Goal: Task Accomplishment & Management: Complete application form

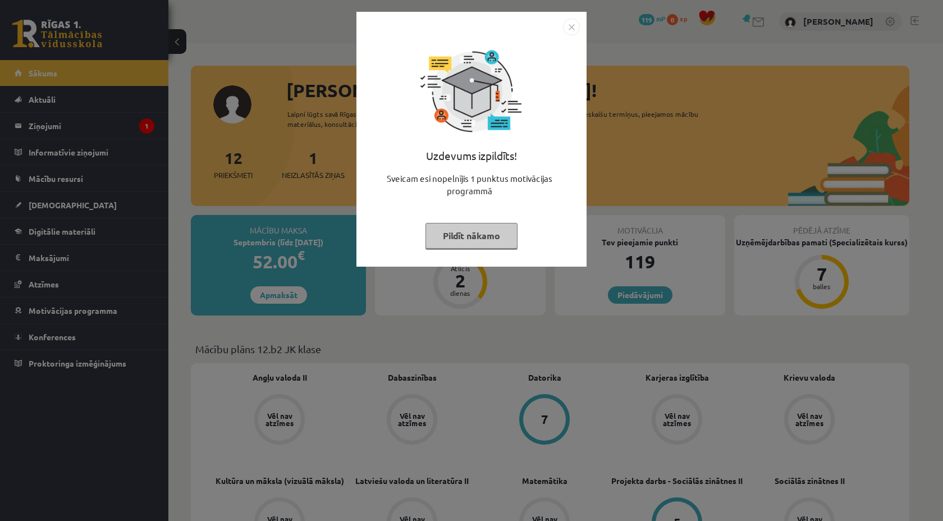
click at [474, 235] on button "Pildīt nākamo" at bounding box center [471, 236] width 92 height 26
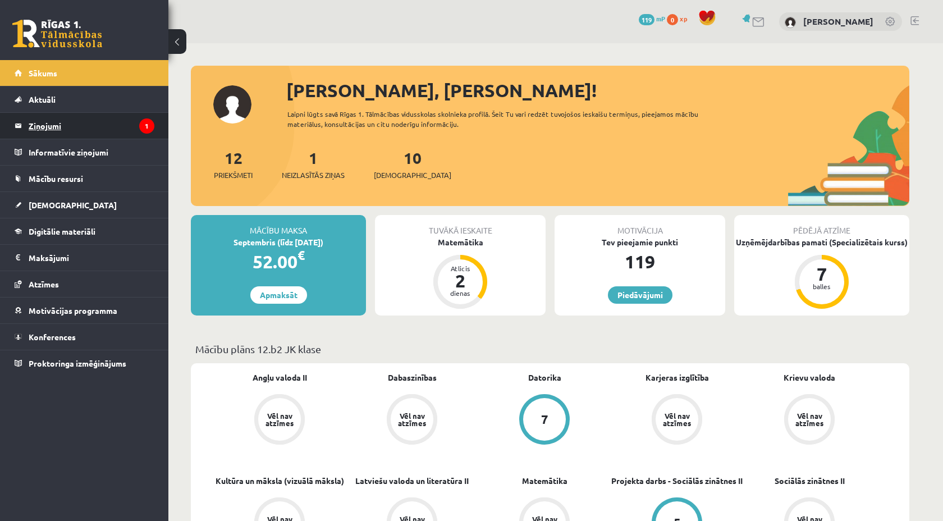
click at [51, 128] on legend "Ziņojumi 1" at bounding box center [92, 126] width 126 height 26
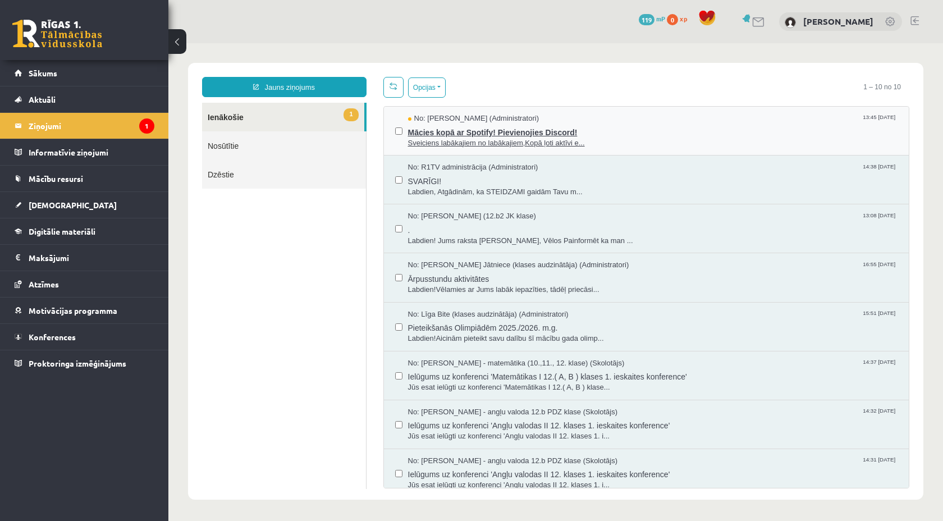
click at [484, 138] on span "Sveiciens labākajiem no labākajiem,Kopā ļoti aktīvi e..." at bounding box center [653, 143] width 490 height 11
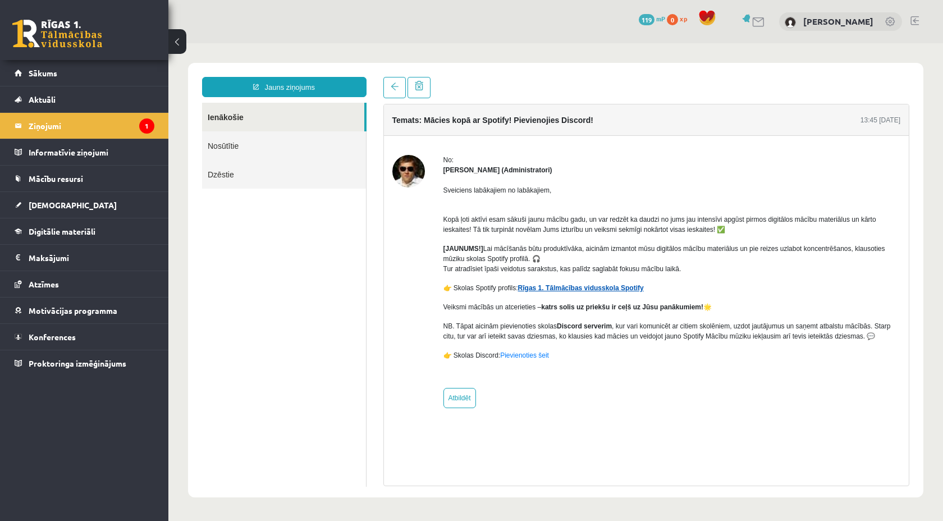
click at [537, 290] on link "Rīgas 1. Tālmācības vidusskola Spotify" at bounding box center [581, 288] width 126 height 8
click at [41, 79] on link "Sākums" at bounding box center [85, 73] width 140 height 26
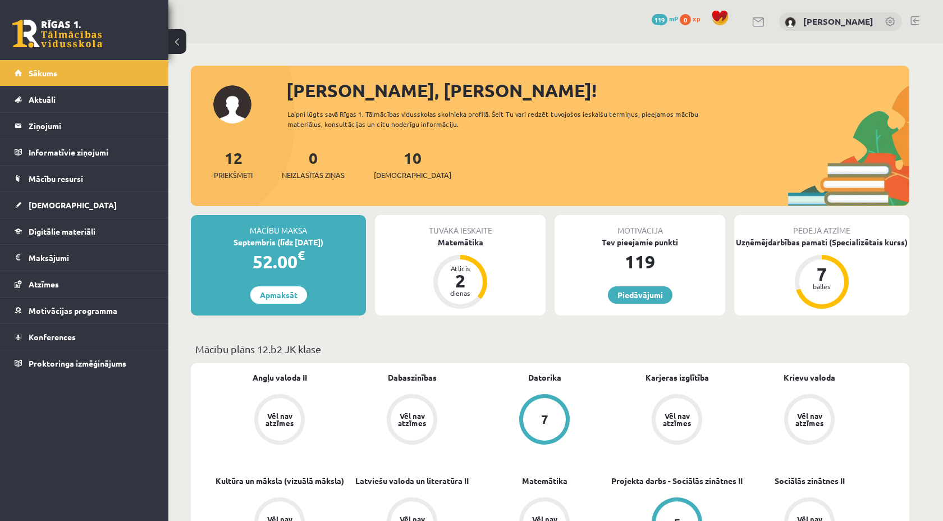
click at [460, 253] on div "Tuvākā ieskaite Matemātika Atlicis 2 dienas" at bounding box center [460, 265] width 171 height 100
click at [455, 234] on div "Tuvākā ieskaite" at bounding box center [460, 225] width 171 height 21
click at [453, 242] on div "Matemātika" at bounding box center [460, 242] width 171 height 12
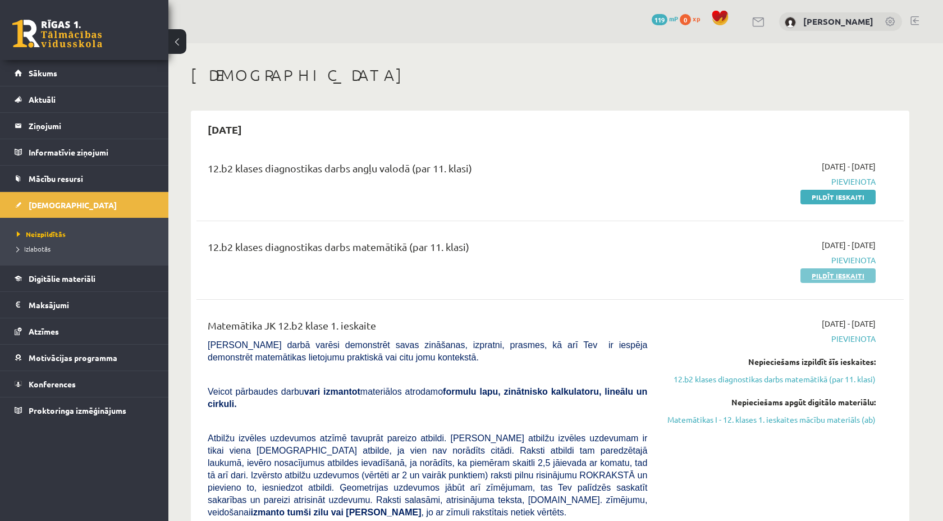
click at [840, 276] on link "Pildīt ieskaiti" at bounding box center [837, 275] width 75 height 15
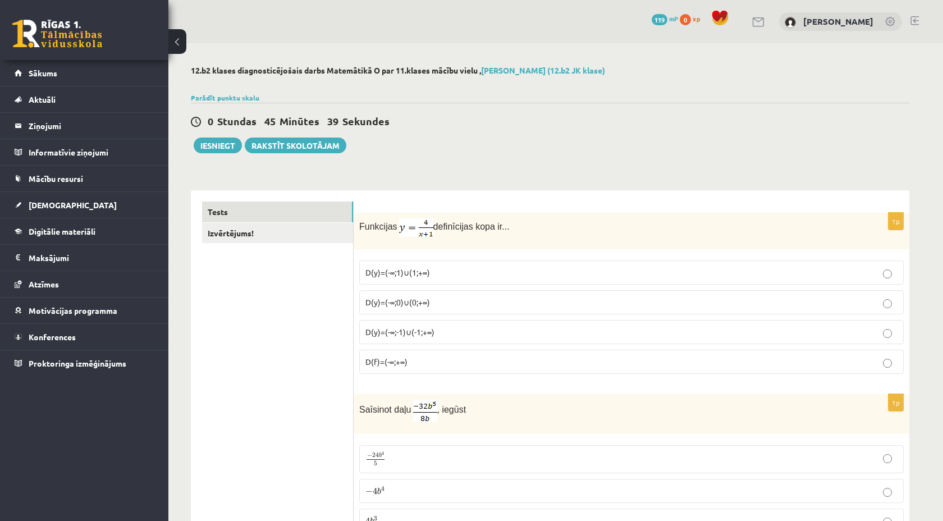
click at [373, 332] on span "D(y)=(-∞;-1)∪(-1;+∞)" at bounding box center [399, 332] width 69 height 10
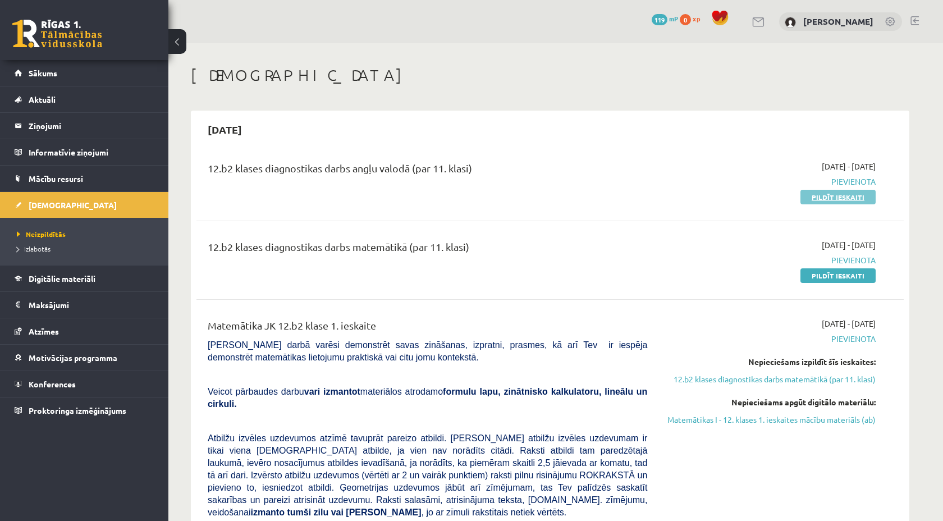
click at [826, 200] on link "Pildīt ieskaiti" at bounding box center [837, 197] width 75 height 15
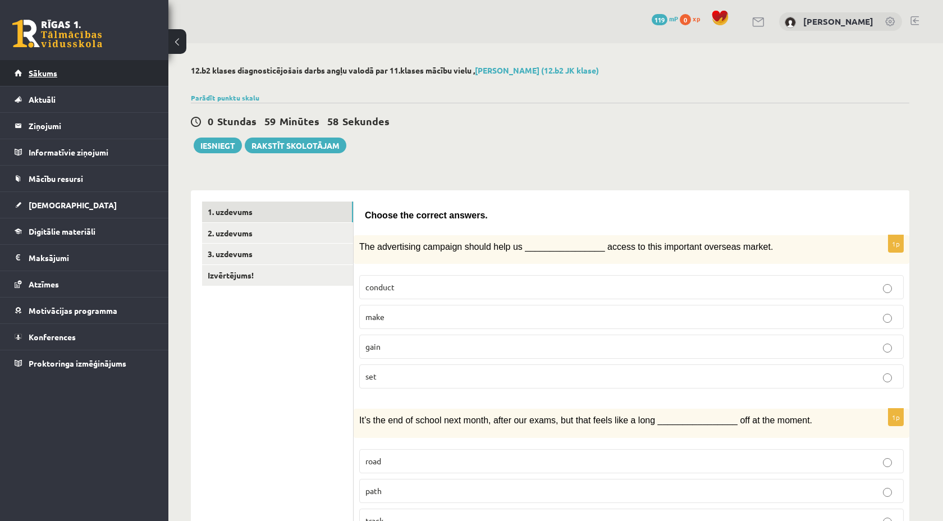
click at [70, 68] on link "Sākums" at bounding box center [85, 73] width 140 height 26
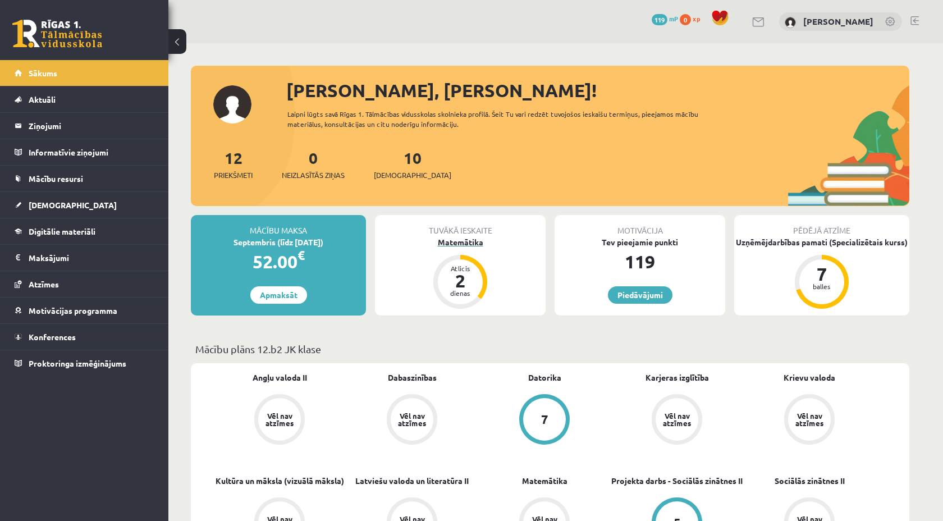
click at [468, 280] on div "2" at bounding box center [460, 281] width 34 height 18
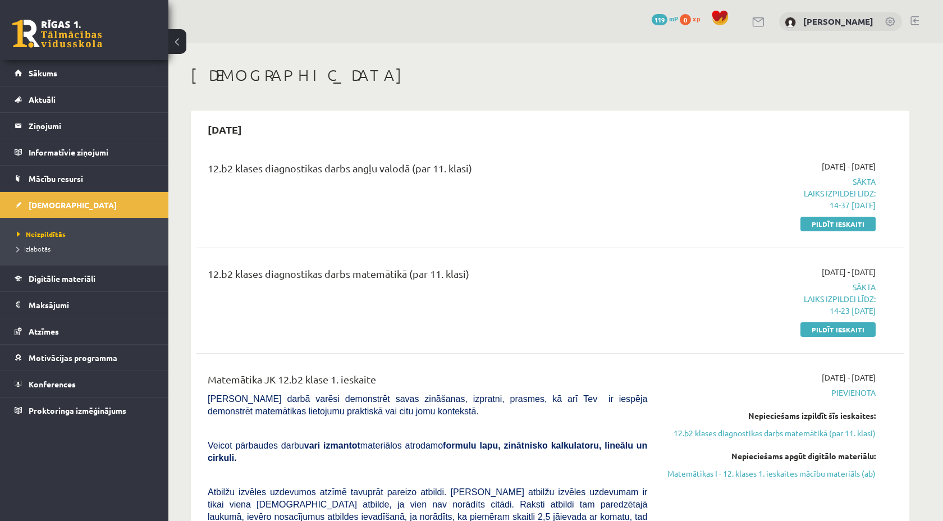
click at [845, 313] on p "Laiks izpildei līdz: 14-23 14-09-2025" at bounding box center [770, 305] width 212 height 24
click at [845, 330] on link "Pildīt ieskaiti" at bounding box center [837, 329] width 75 height 15
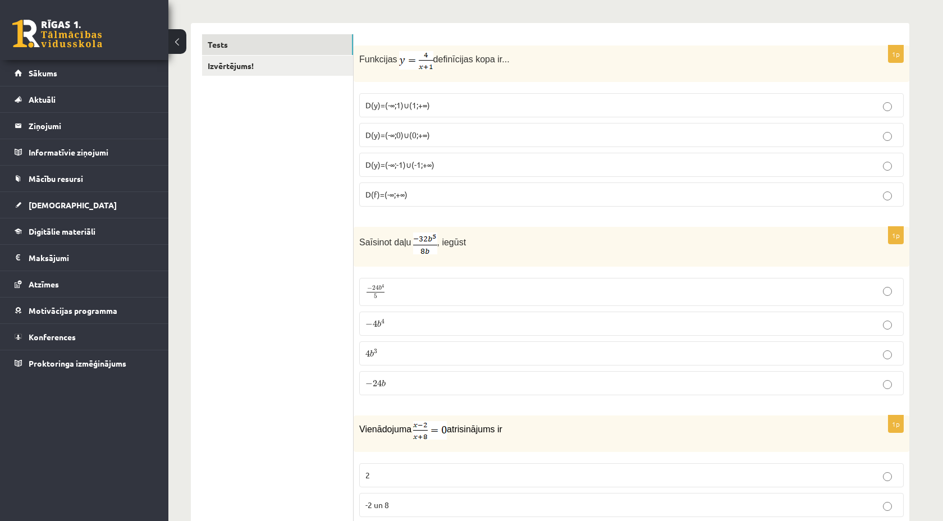
scroll to position [174, 0]
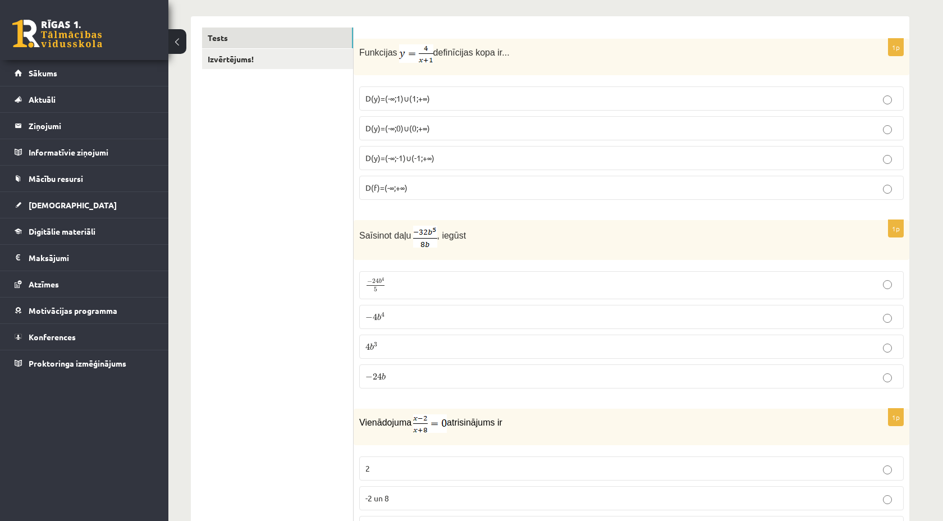
click at [471, 315] on p "− 4 b 4 − 4 b 4" at bounding box center [631, 317] width 532 height 12
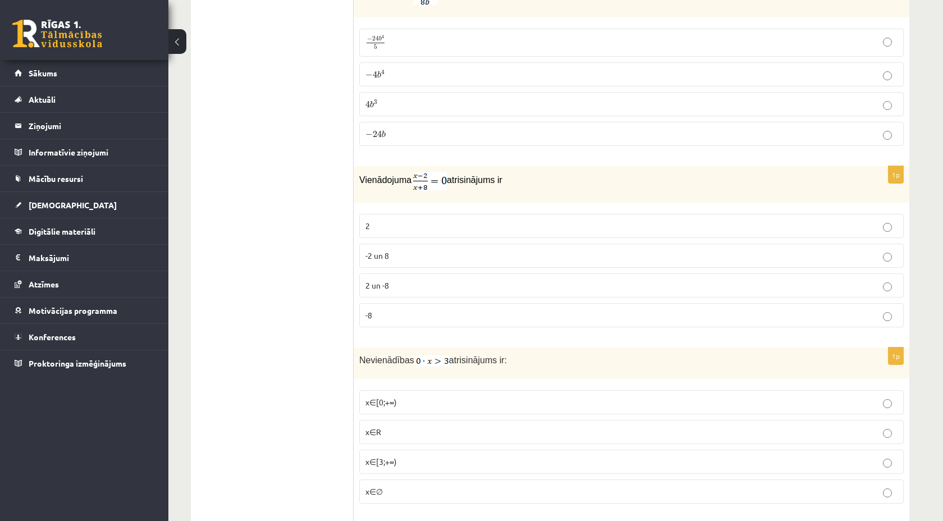
scroll to position [419, 0]
click at [391, 231] on label "2" at bounding box center [631, 224] width 544 height 24
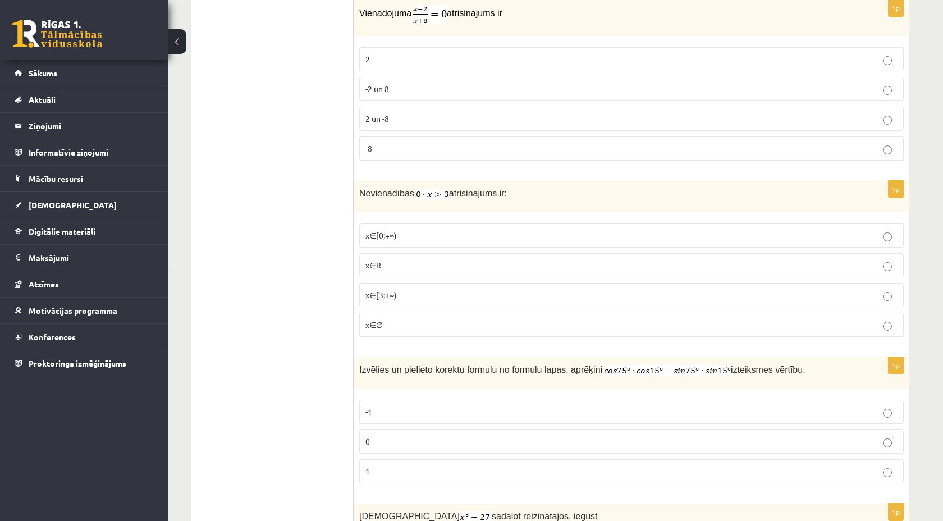
scroll to position [585, 0]
click at [395, 322] on p "x∈∅" at bounding box center [631, 323] width 532 height 12
click at [387, 327] on p "x∈∅" at bounding box center [631, 323] width 532 height 12
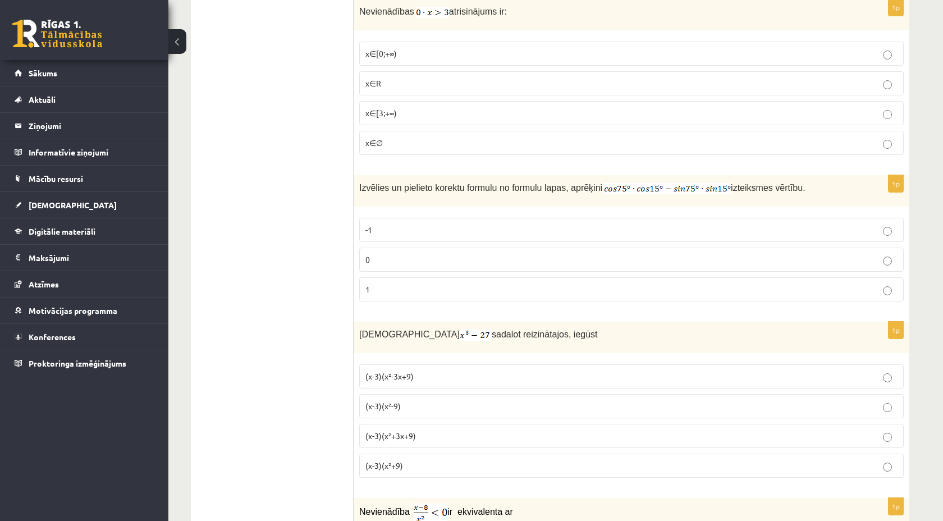
scroll to position [769, 0]
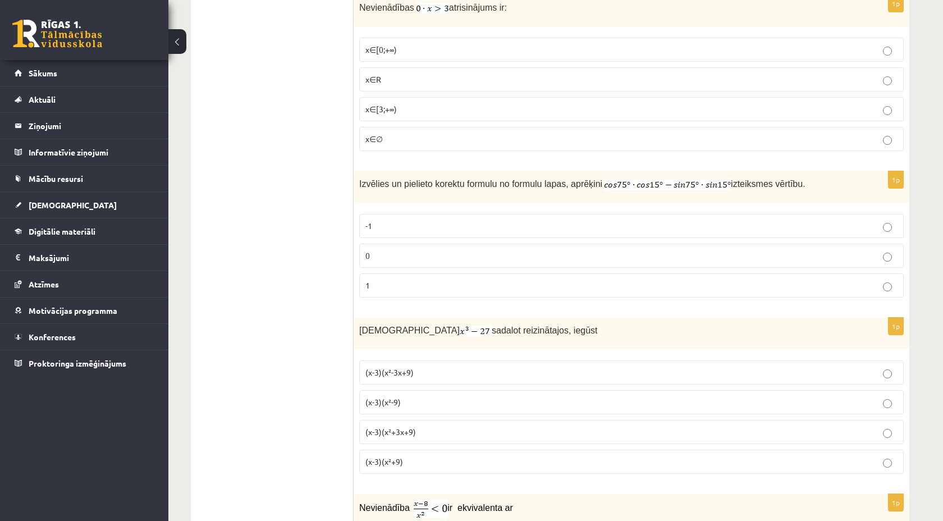
click at [370, 258] on p "0" at bounding box center [631, 256] width 532 height 12
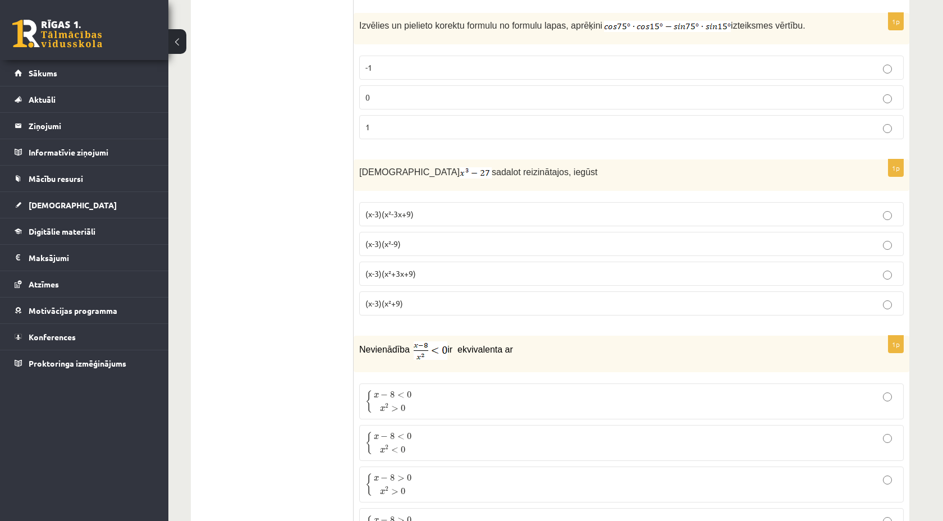
scroll to position [928, 0]
click at [385, 268] on span "(x-3)(x²+3x+9)" at bounding box center [390, 272] width 51 height 10
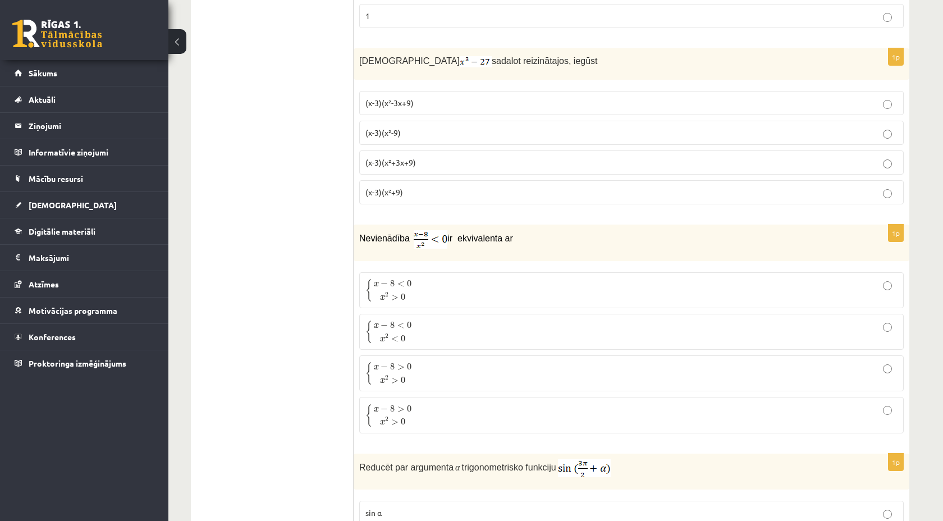
scroll to position [1047, 0]
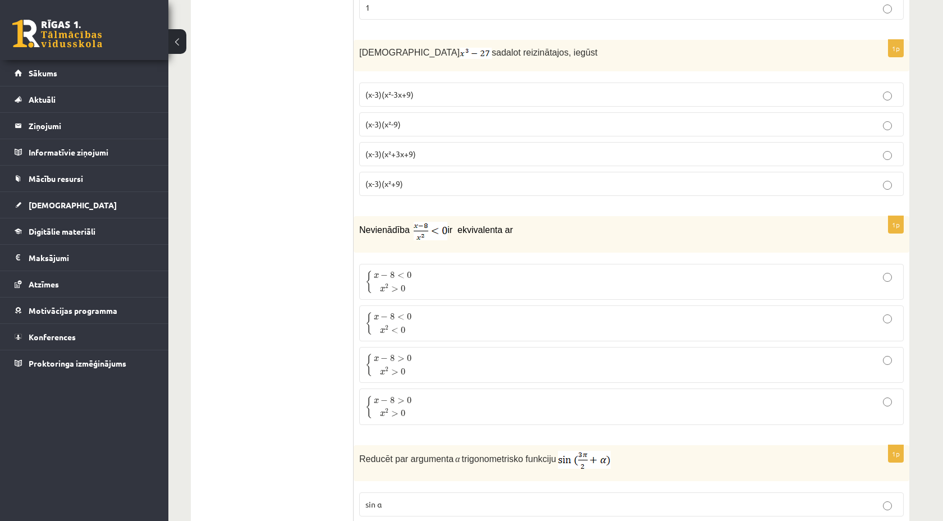
click at [418, 322] on p "{ x − 8 < 0 x 2 < 0 { x − 8 < 0 x 2 < 0" at bounding box center [631, 323] width 532 height 24
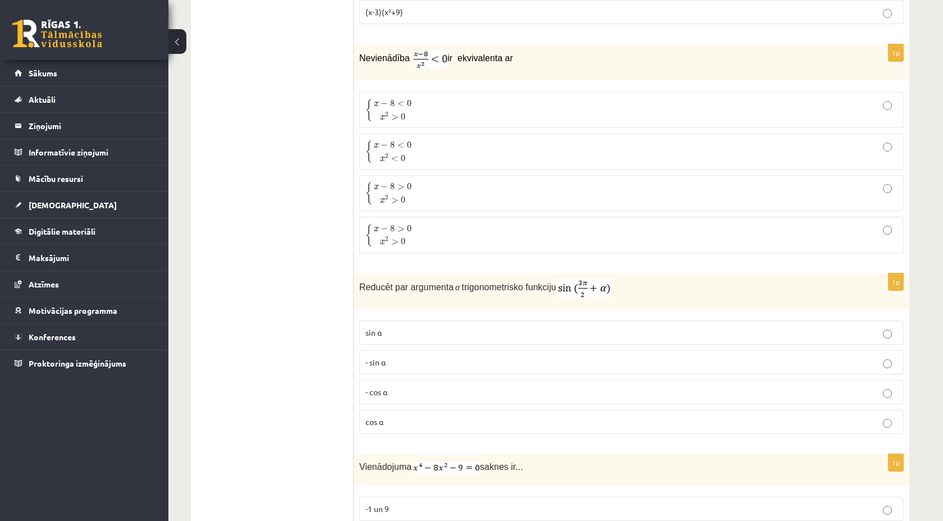
scroll to position [1223, 0]
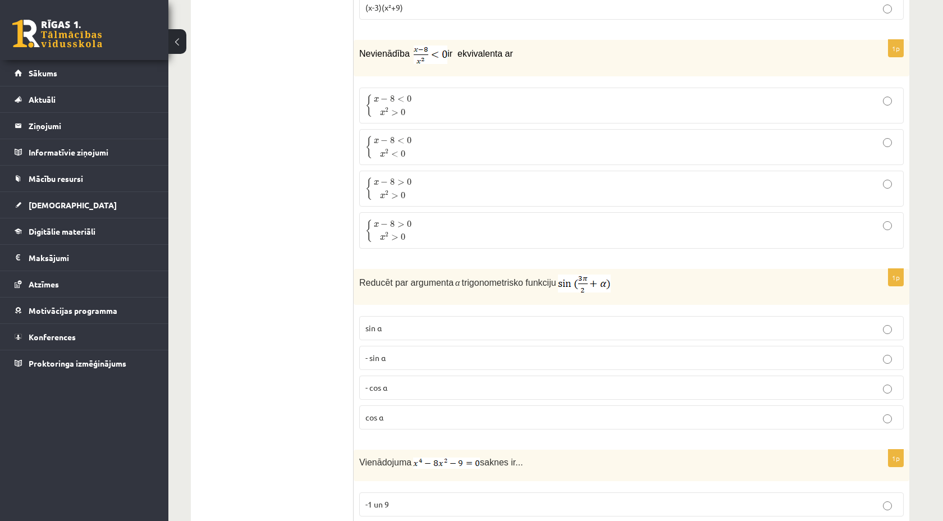
click at [396, 388] on p "- cos ⁡α" at bounding box center [631, 388] width 532 height 12
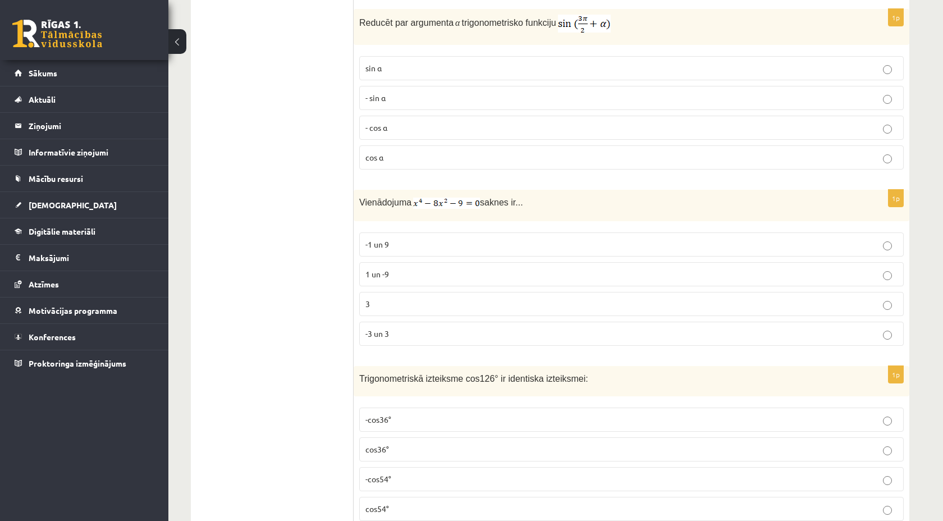
scroll to position [1485, 0]
click at [386, 329] on span "-3 un 3" at bounding box center [377, 331] width 24 height 10
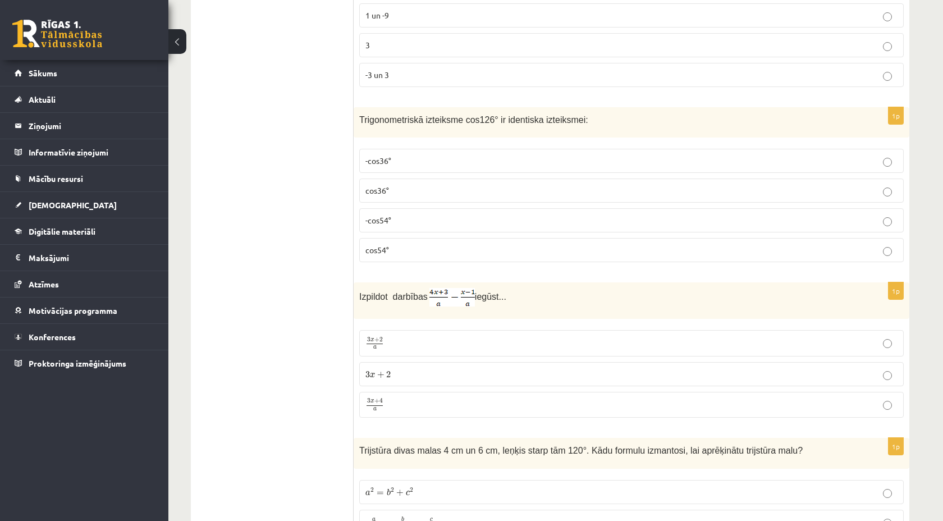
scroll to position [1743, 0]
click at [398, 191] on p "cos36°" at bounding box center [631, 189] width 532 height 12
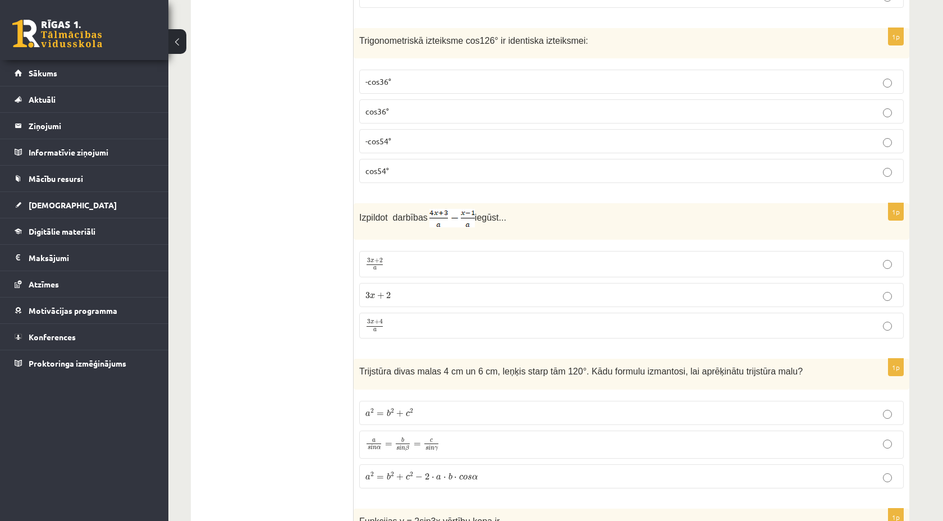
scroll to position [1821, 0]
click at [389, 324] on p "3 x + 4 a 3 x + 4 a" at bounding box center [631, 325] width 532 height 14
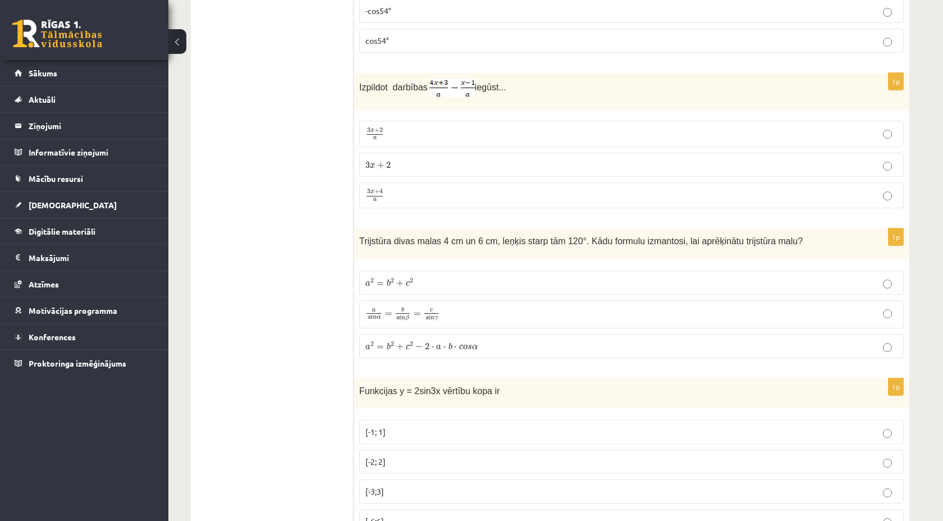
scroll to position [1952, 0]
click at [384, 343] on span "a 2 = b 2 + c 2 − 2 ⋅ a ⋅ b ⋅ c o s α" at bounding box center [421, 344] width 112 height 8
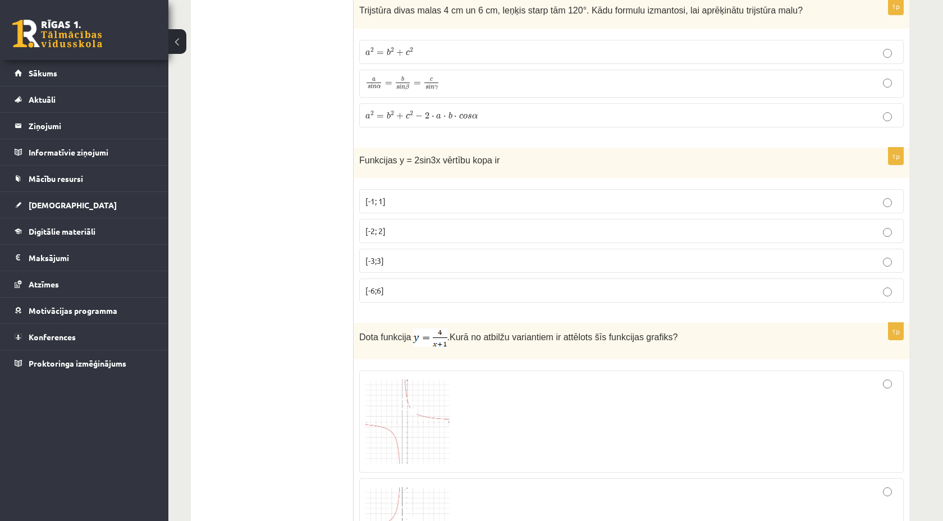
scroll to position [2186, 0]
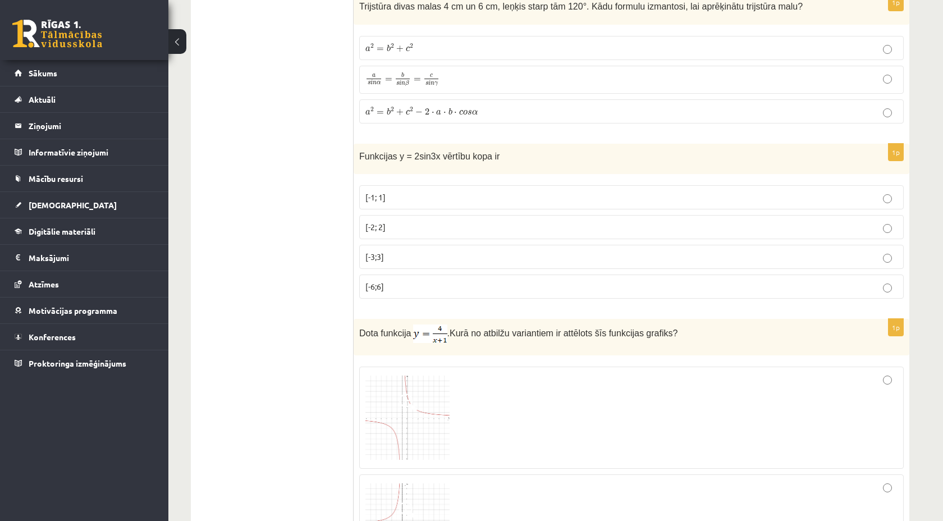
click at [396, 226] on p "[-2; 2]" at bounding box center [631, 227] width 532 height 12
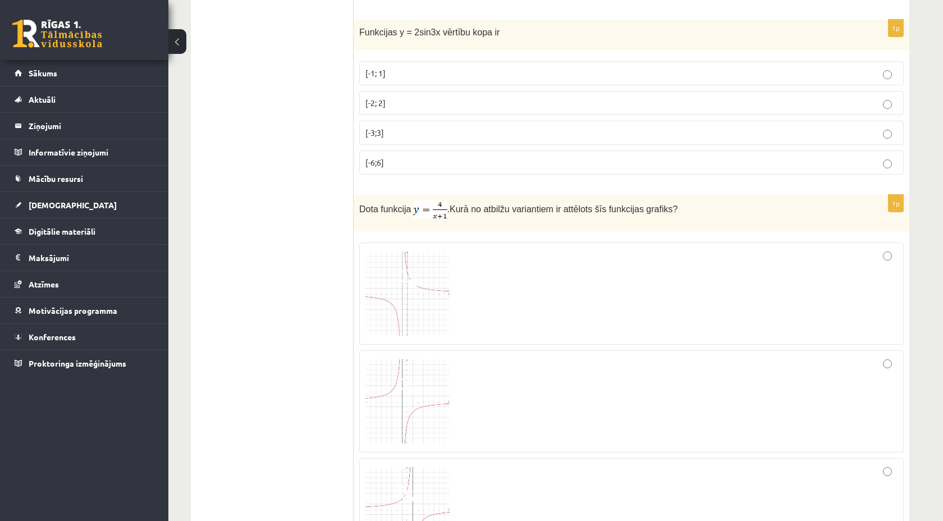
scroll to position [2314, 0]
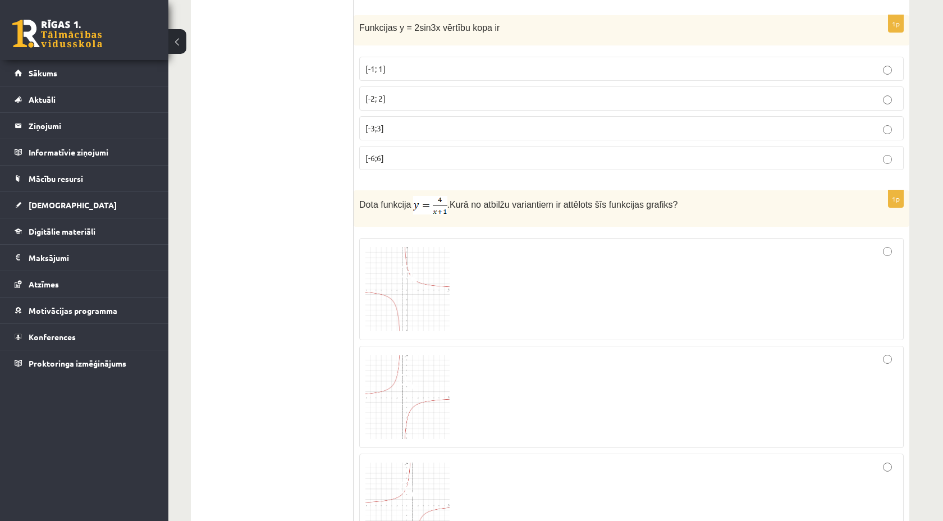
click at [395, 291] on img at bounding box center [407, 289] width 84 height 84
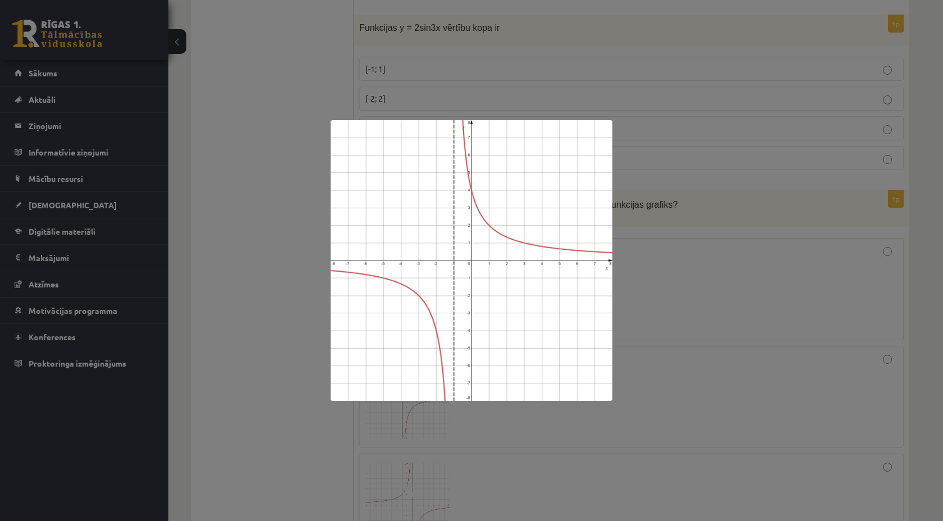
click at [675, 291] on div at bounding box center [471, 260] width 943 height 521
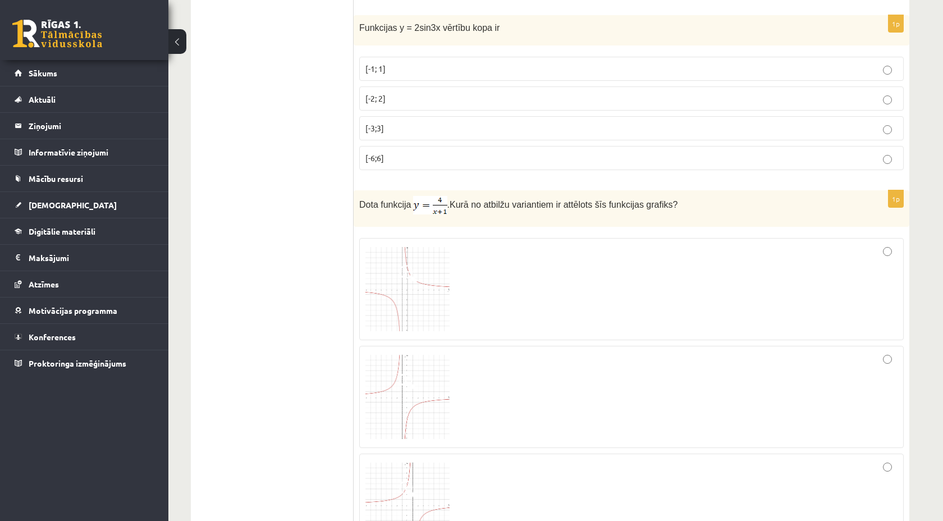
click at [882, 251] on div at bounding box center [631, 289] width 532 height 90
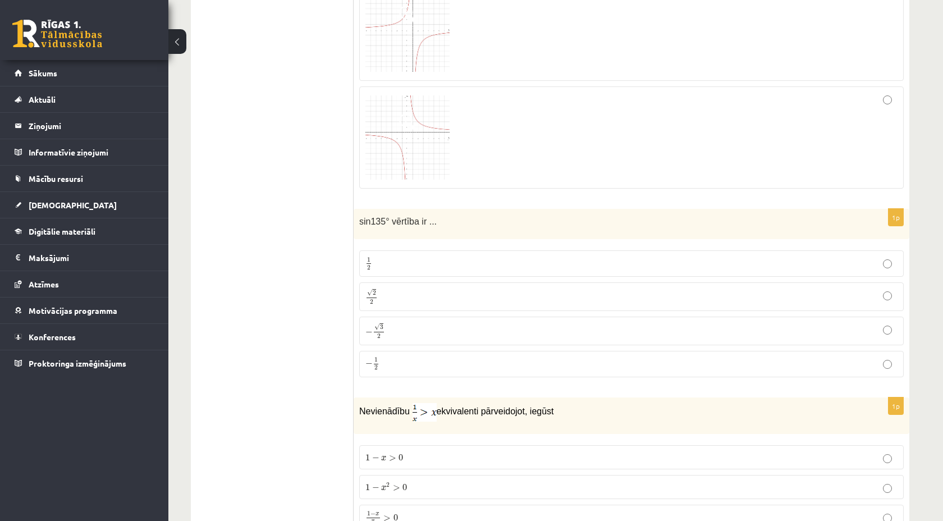
scroll to position [2801, 0]
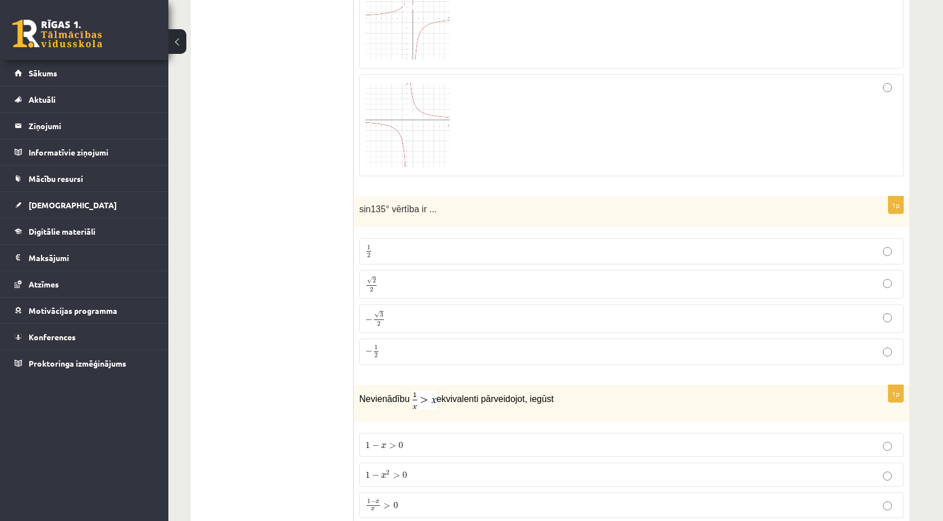
click at [410, 291] on label "√ 2 2 2 2" at bounding box center [631, 284] width 544 height 29
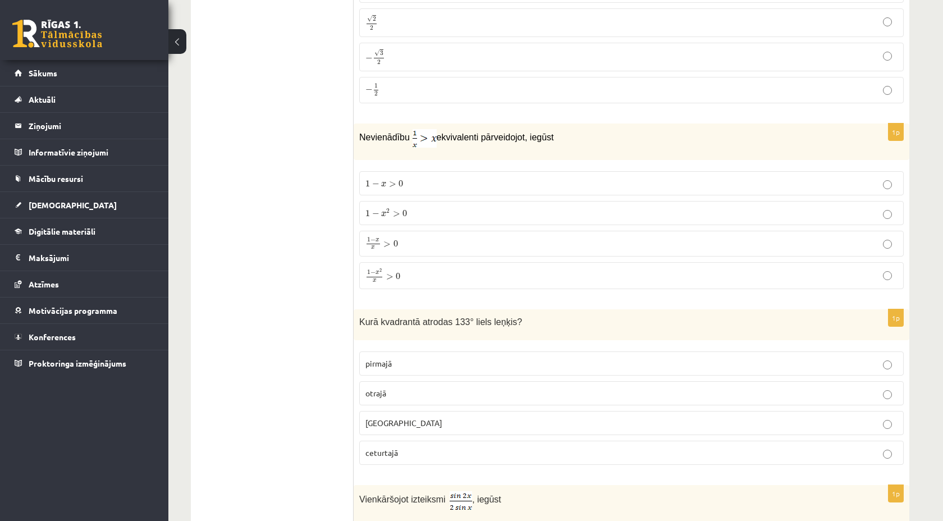
scroll to position [3068, 0]
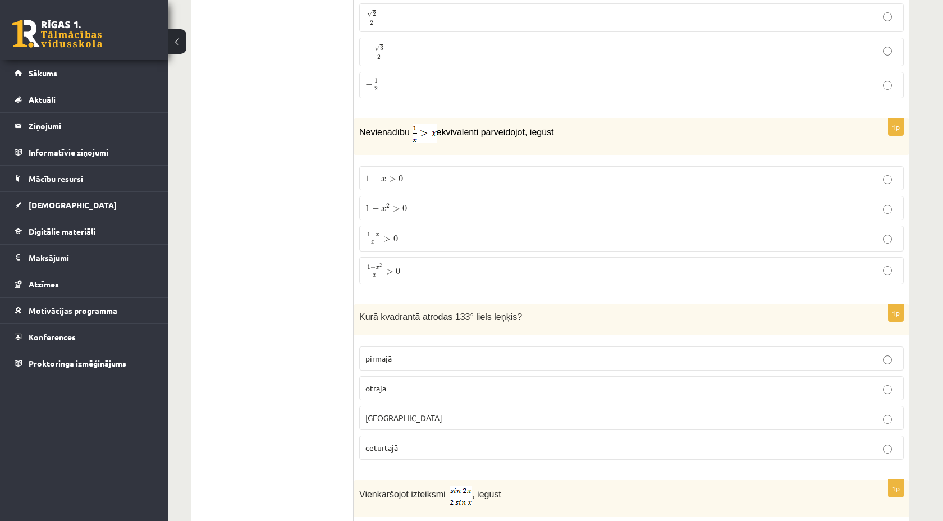
click at [436, 179] on p "1 − x > 0 1 − x > 0" at bounding box center [631, 178] width 532 height 12
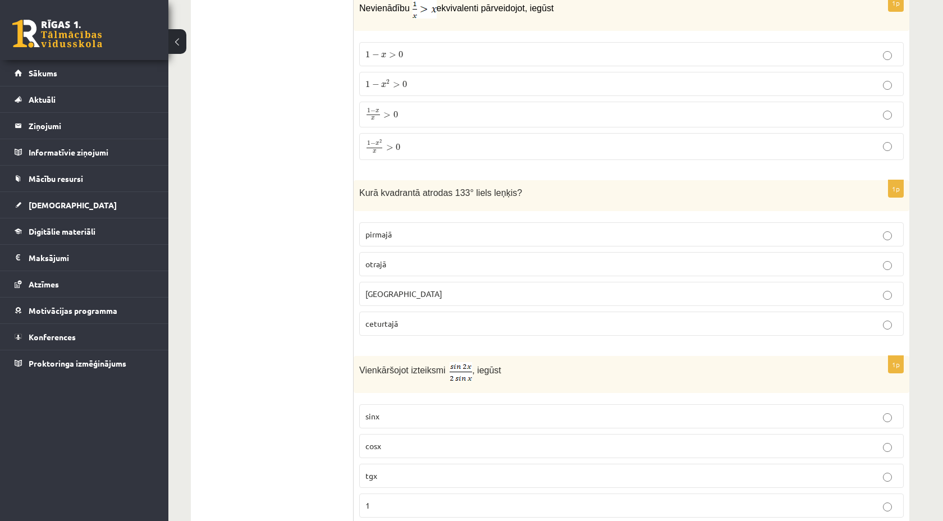
scroll to position [3192, 0]
click at [398, 264] on p "otrajā" at bounding box center [631, 264] width 532 height 12
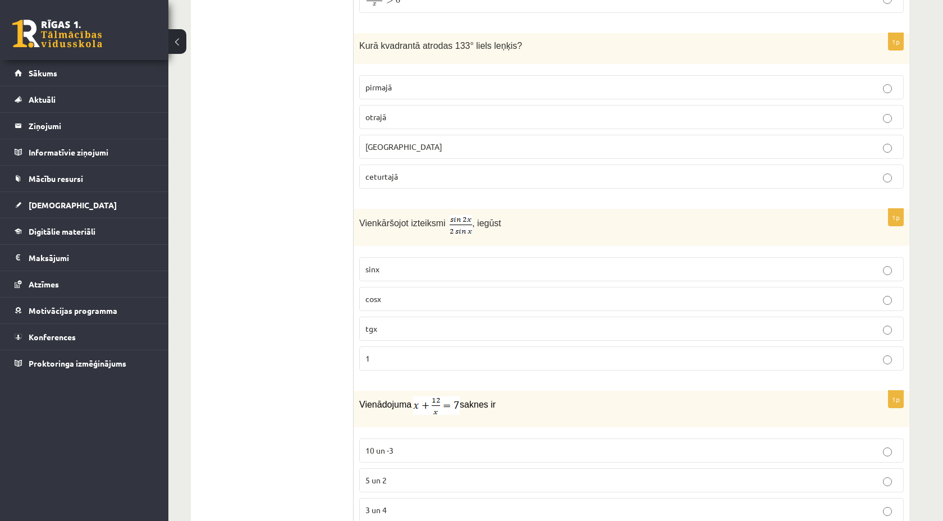
scroll to position [3342, 0]
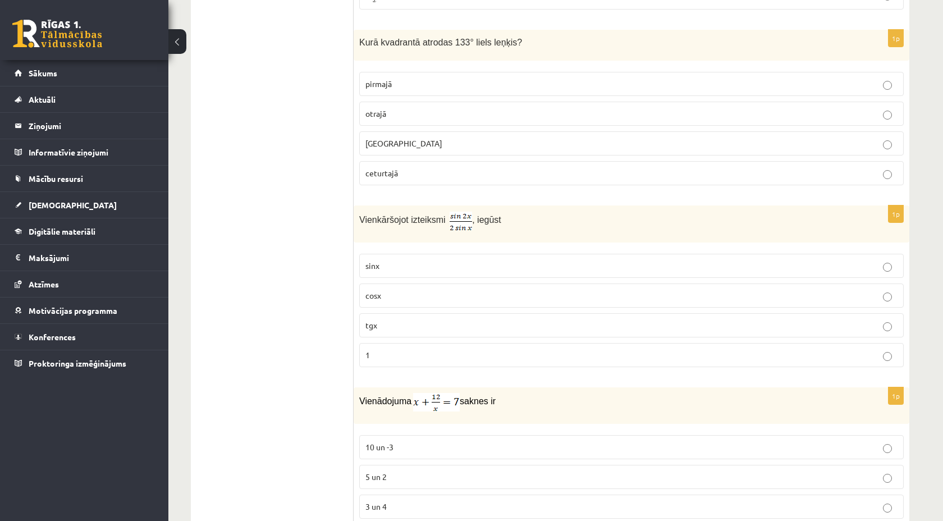
click at [400, 294] on p "cosx" at bounding box center [631, 296] width 532 height 12
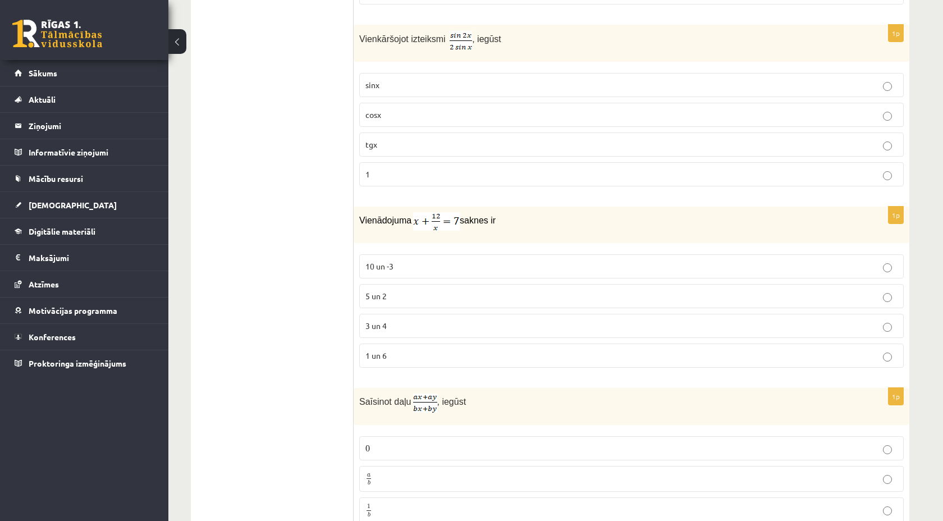
scroll to position [3534, 0]
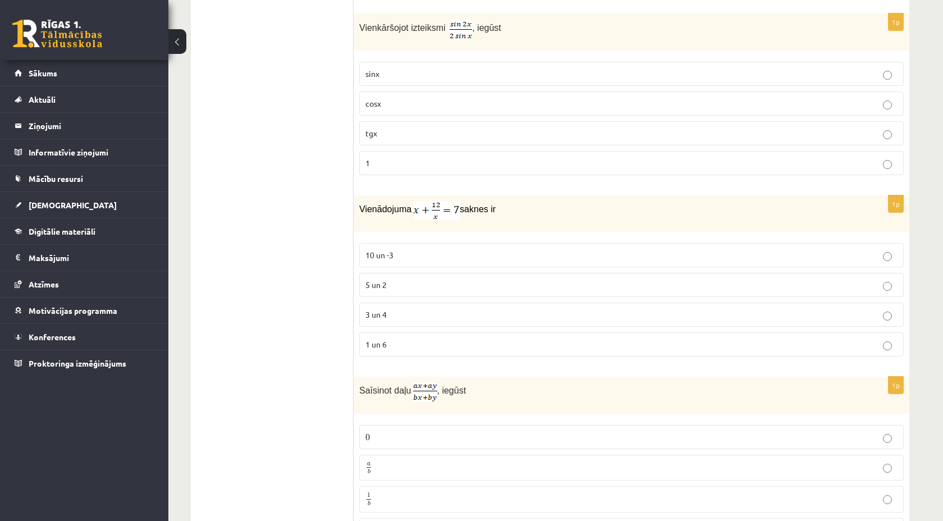
click at [382, 312] on span "3 un 4" at bounding box center [375, 314] width 21 height 10
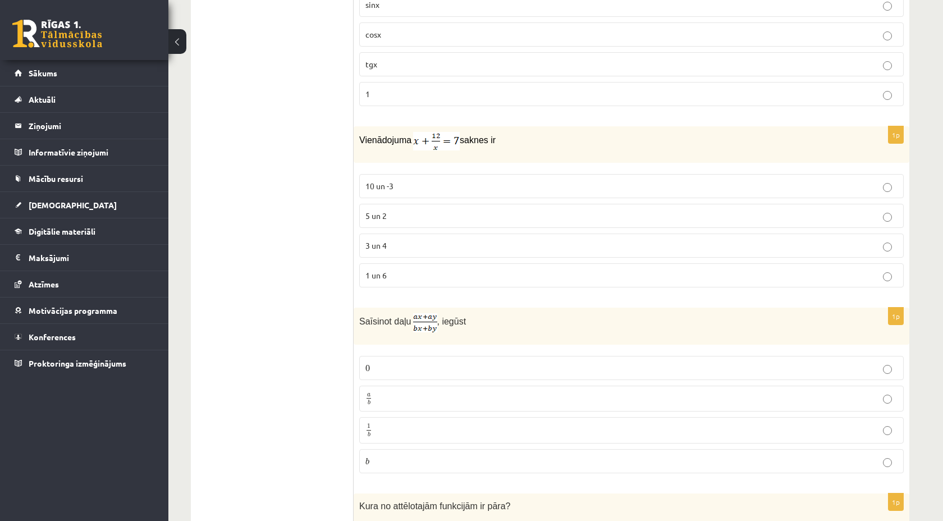
scroll to position [3608, 0]
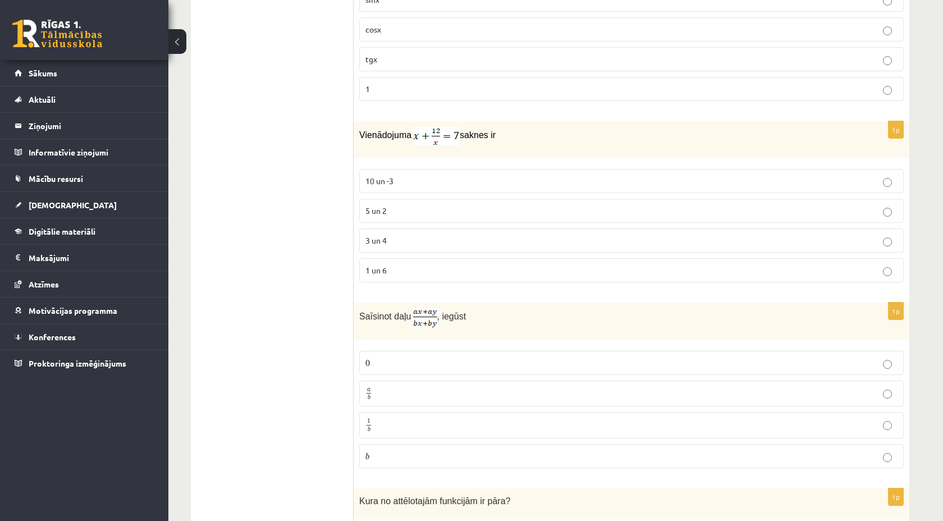
click at [375, 393] on p "a b a b" at bounding box center [631, 394] width 532 height 14
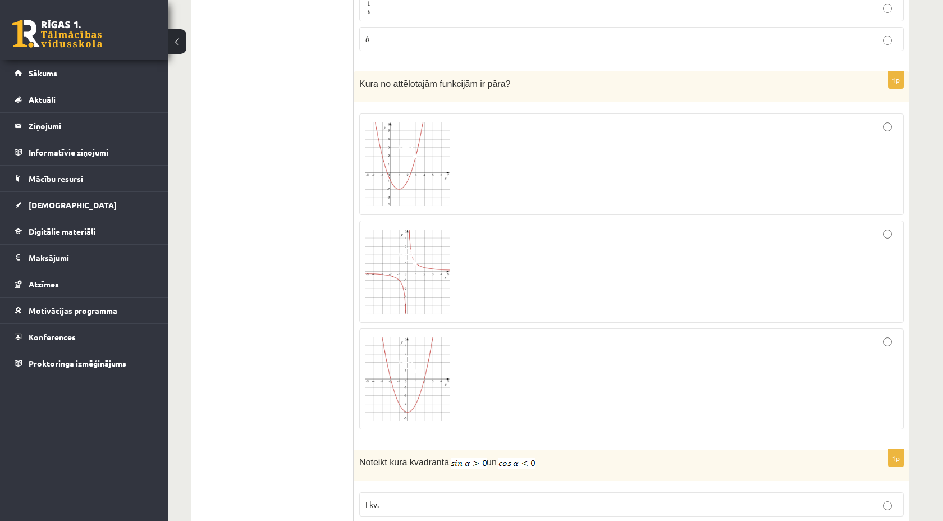
scroll to position [4026, 0]
click at [479, 257] on div at bounding box center [631, 271] width 532 height 90
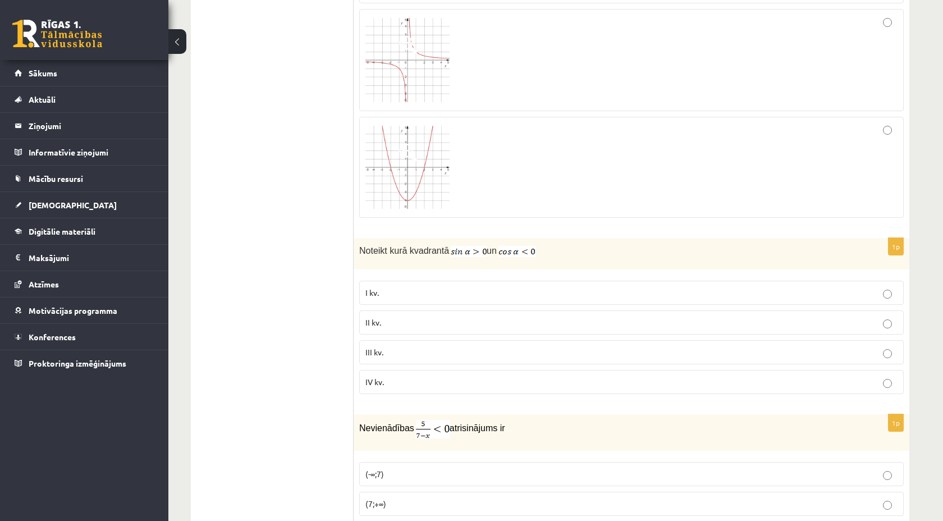
scroll to position [4241, 0]
click at [450, 314] on p "II kv." at bounding box center [631, 319] width 532 height 12
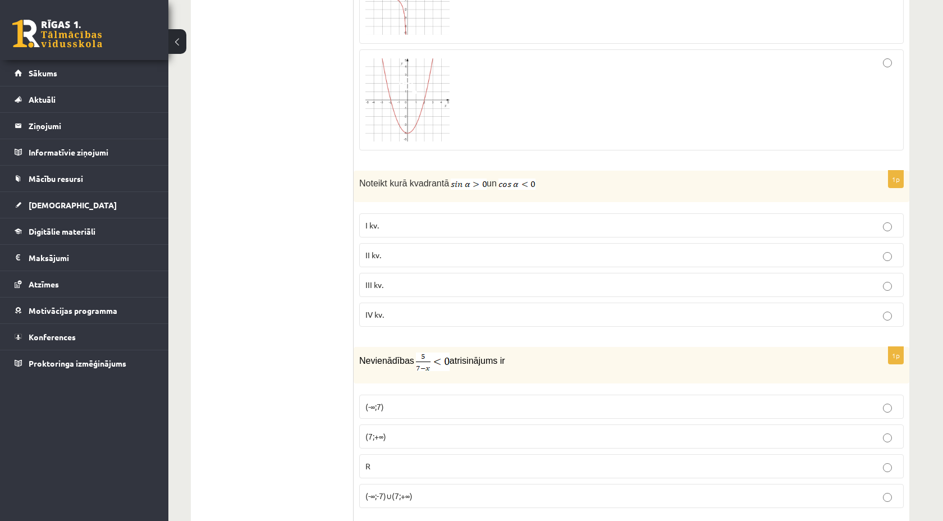
scroll to position [4309, 0]
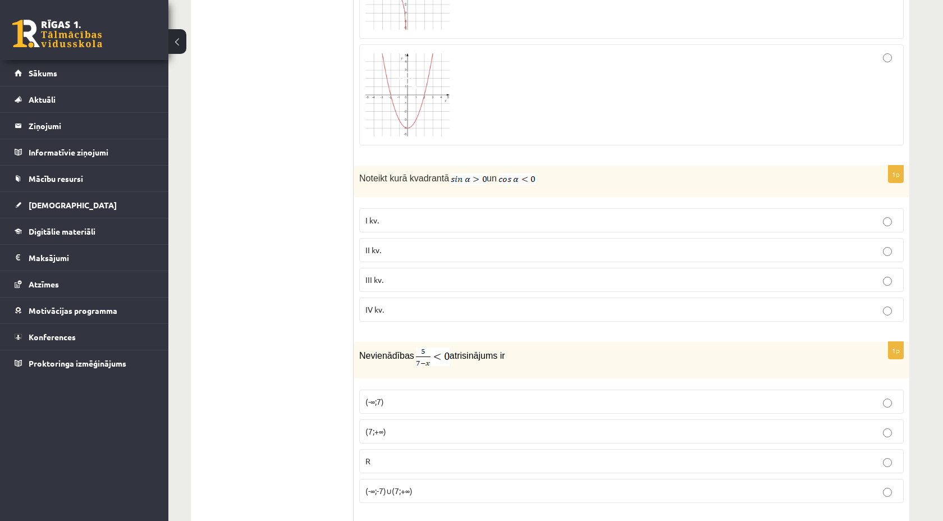
click at [402, 428] on p "(7;+∞)" at bounding box center [631, 431] width 532 height 12
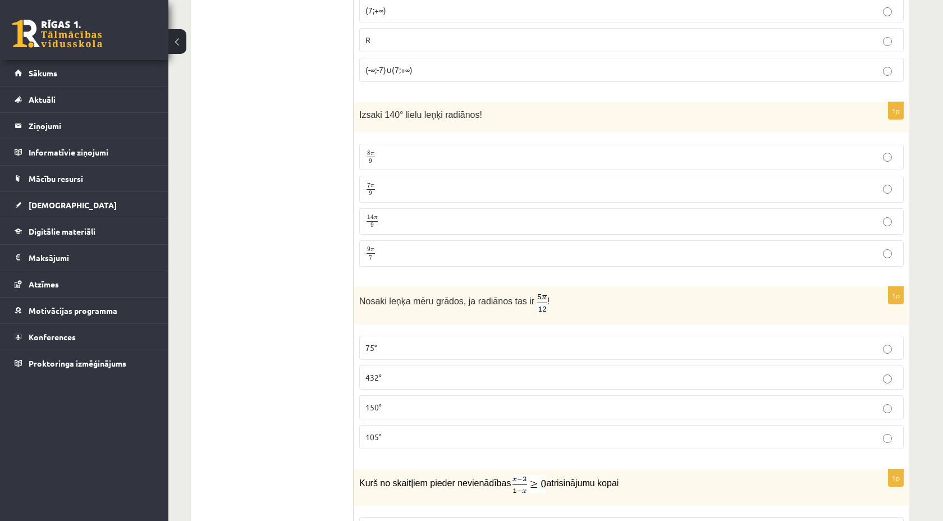
scroll to position [4732, 0]
click at [417, 184] on p "7 π 9 7 π 9" at bounding box center [631, 187] width 532 height 14
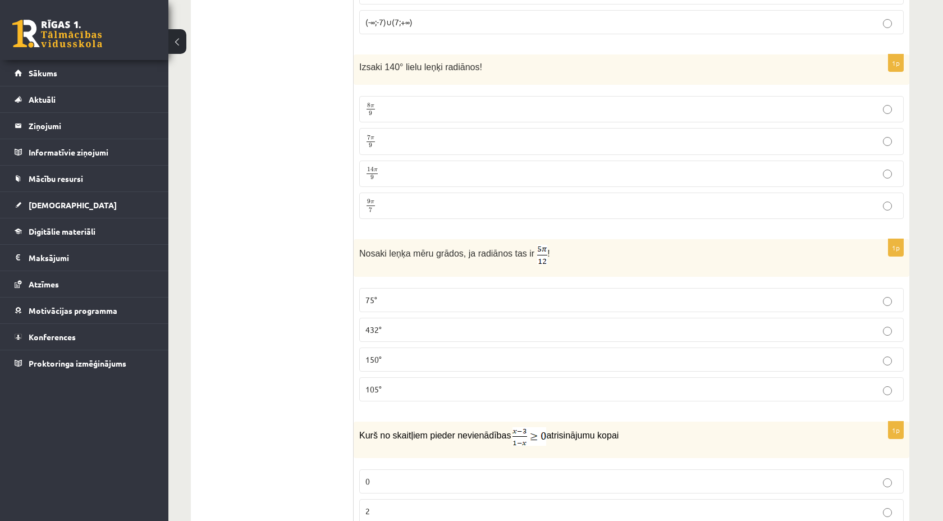
scroll to position [4783, 0]
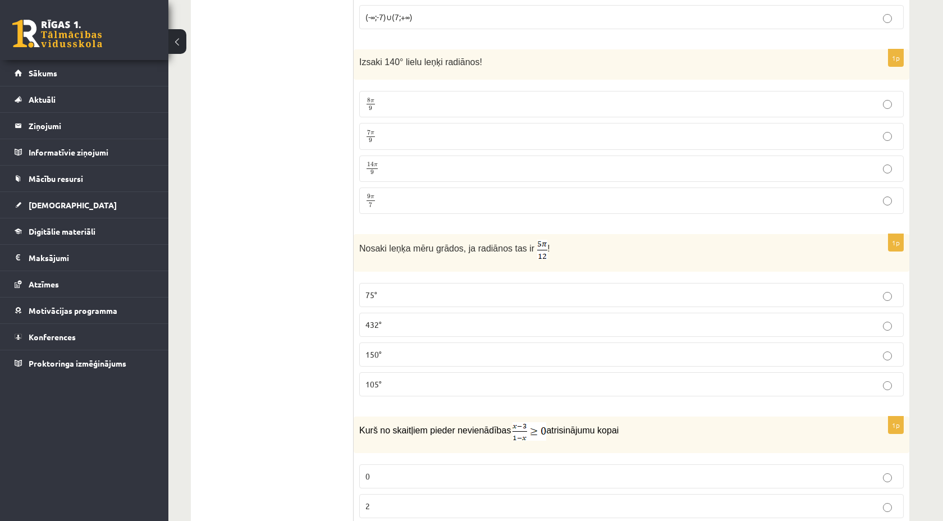
click at [377, 291] on span "75°" at bounding box center [371, 295] width 12 height 10
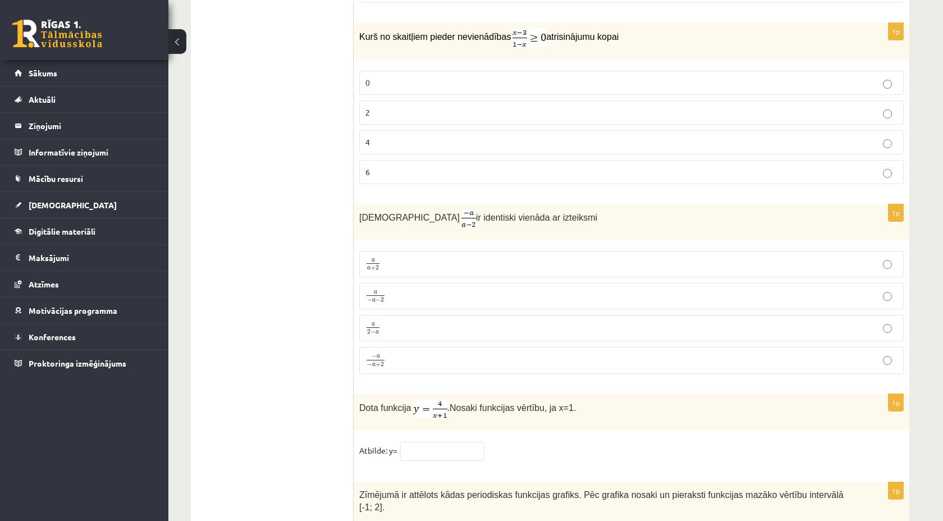
scroll to position [5174, 0]
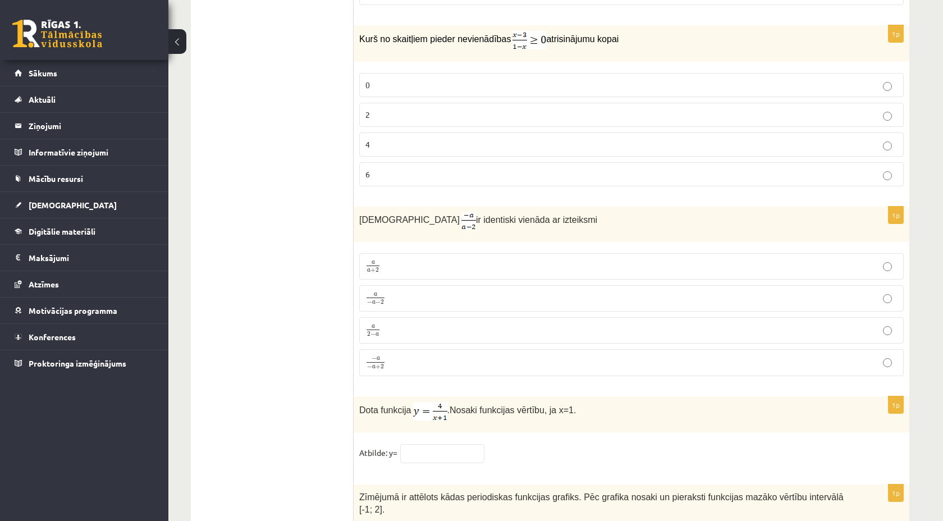
click at [481, 109] on p "2" at bounding box center [631, 115] width 532 height 12
click at [389, 328] on p "a 2 − a a 2 − a" at bounding box center [631, 330] width 532 height 14
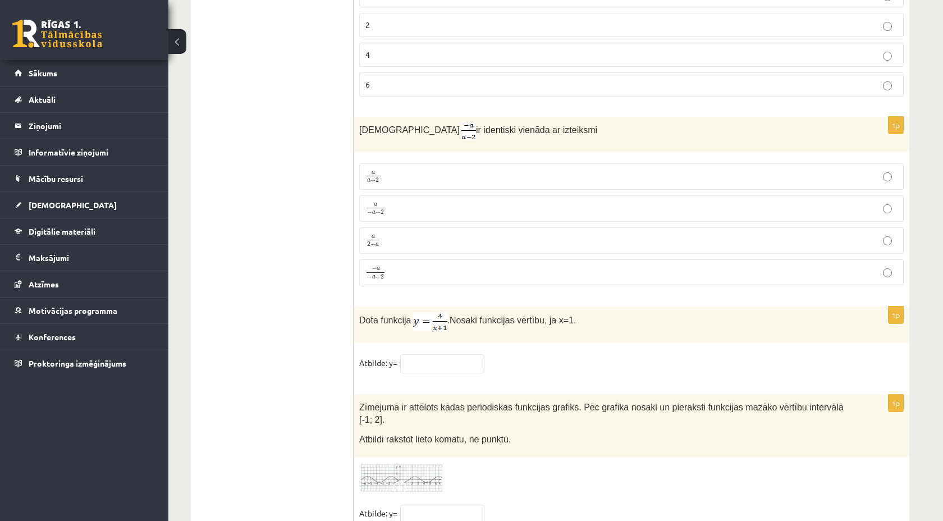
scroll to position [5267, 0]
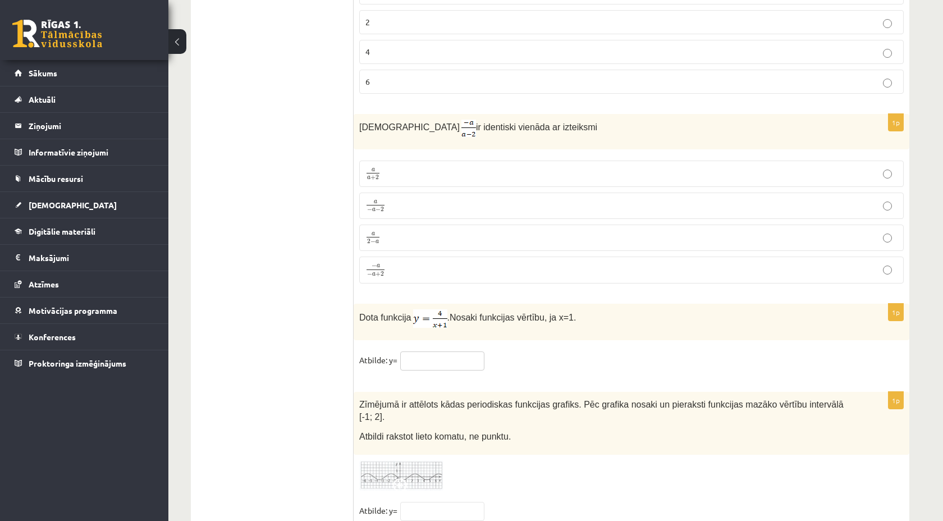
click at [412, 359] on input "text" at bounding box center [442, 360] width 84 height 19
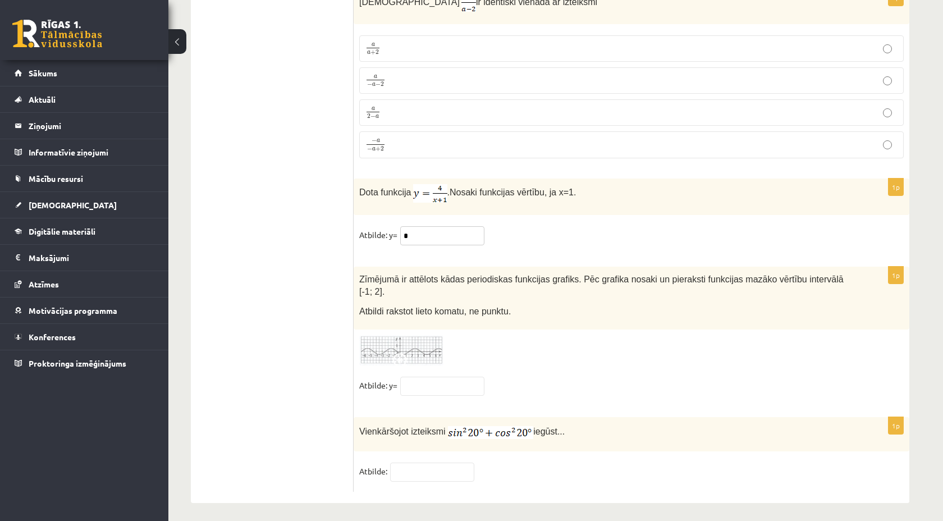
scroll to position [5394, 0]
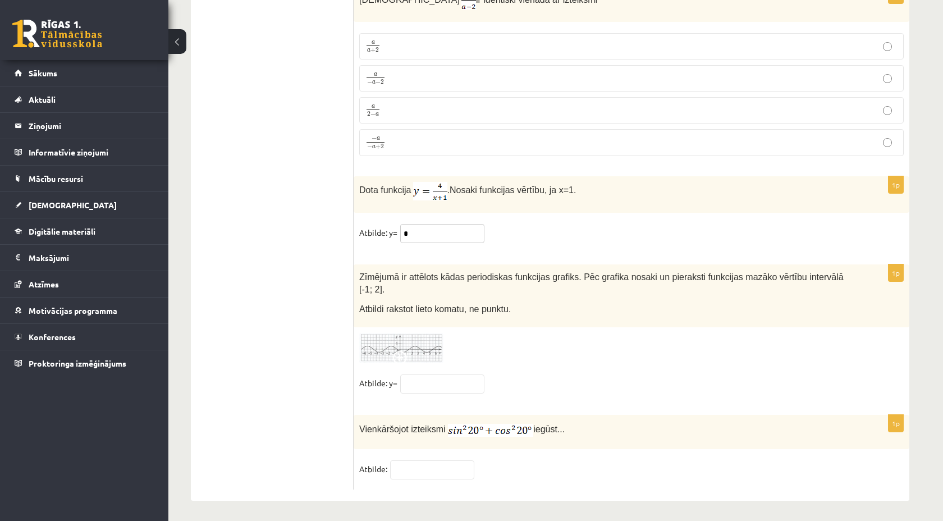
type input "*"
click at [451, 382] on input "text" at bounding box center [442, 383] width 84 height 19
type input "**"
click at [383, 341] on img at bounding box center [401, 348] width 84 height 31
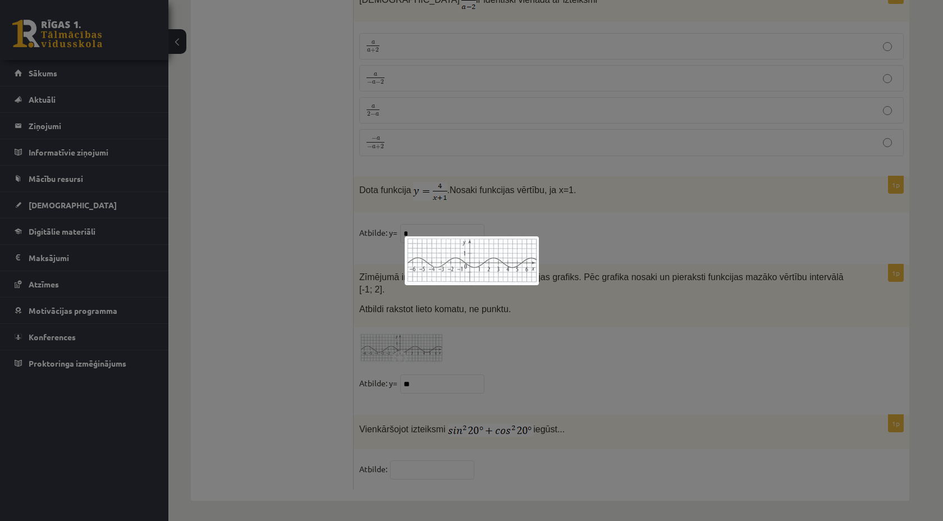
click at [383, 341] on div at bounding box center [471, 260] width 943 height 521
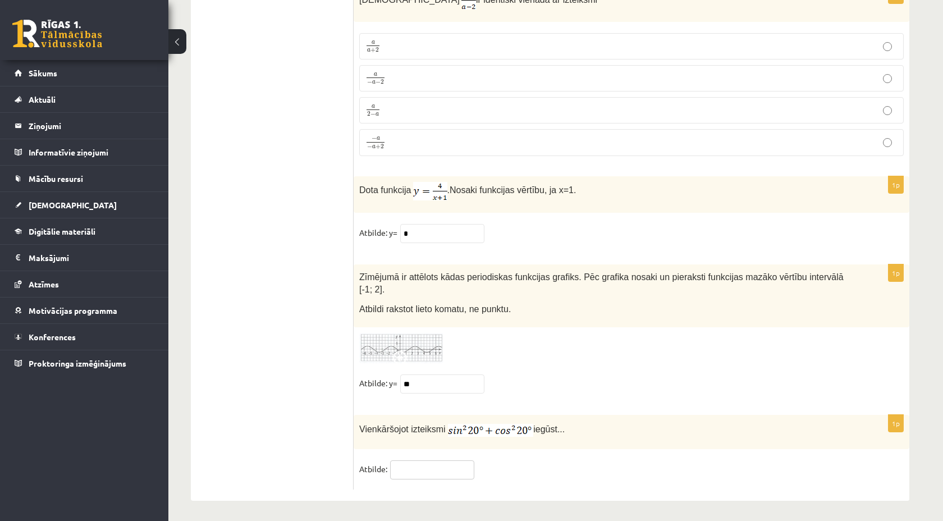
click at [422, 463] on input "text" at bounding box center [432, 469] width 84 height 19
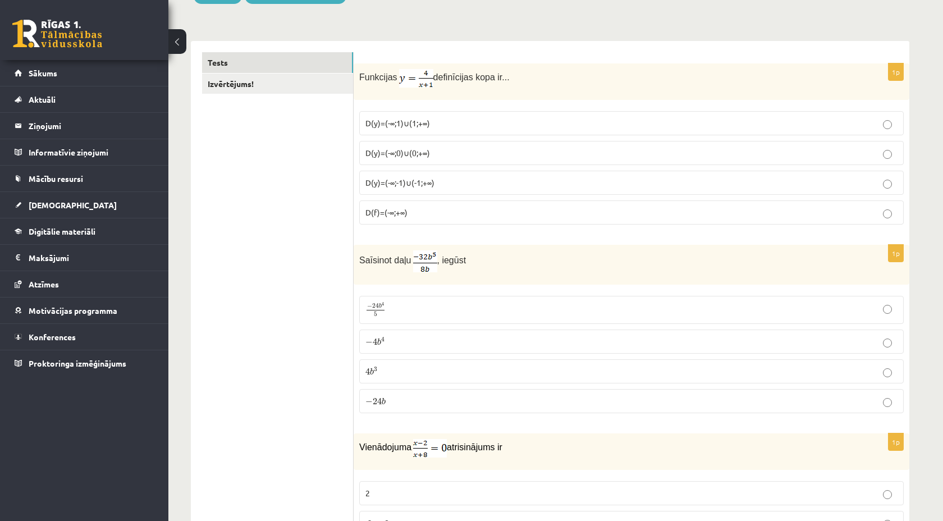
scroll to position [0, 0]
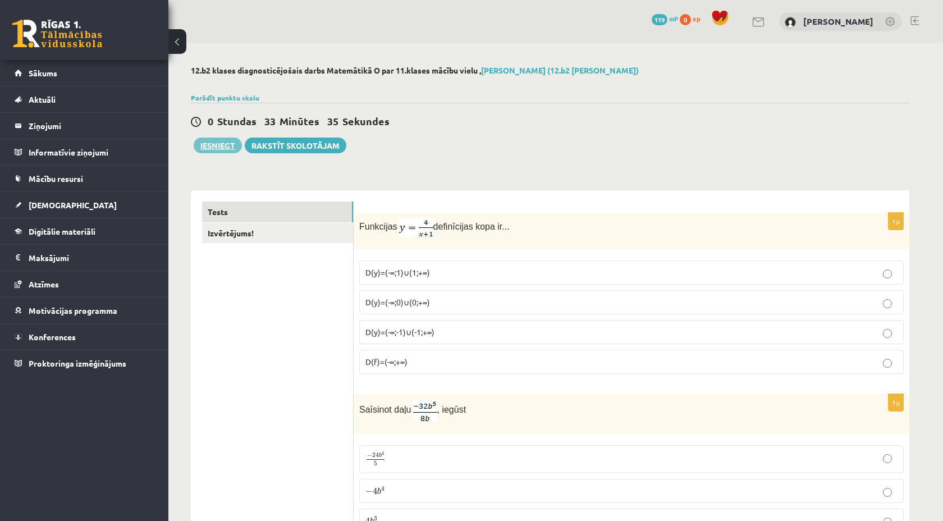
type input "*"
click at [230, 148] on button "Iesniegt" at bounding box center [218, 146] width 48 height 16
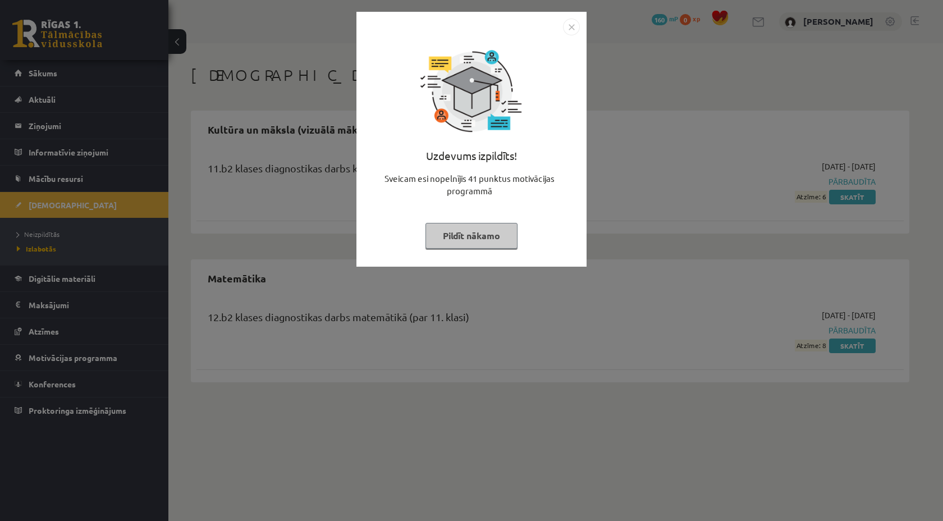
click at [570, 25] on img "Close" at bounding box center [571, 27] width 17 height 17
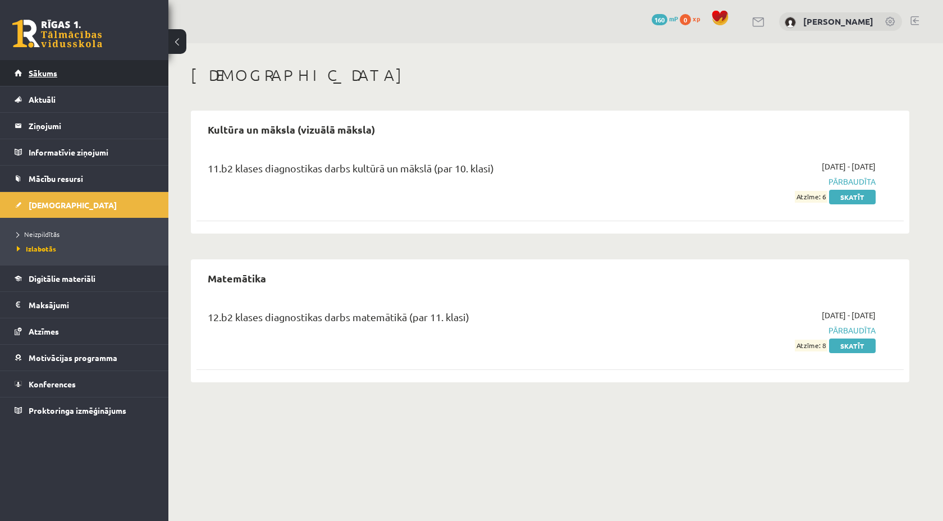
click at [80, 77] on link "Sākums" at bounding box center [85, 73] width 140 height 26
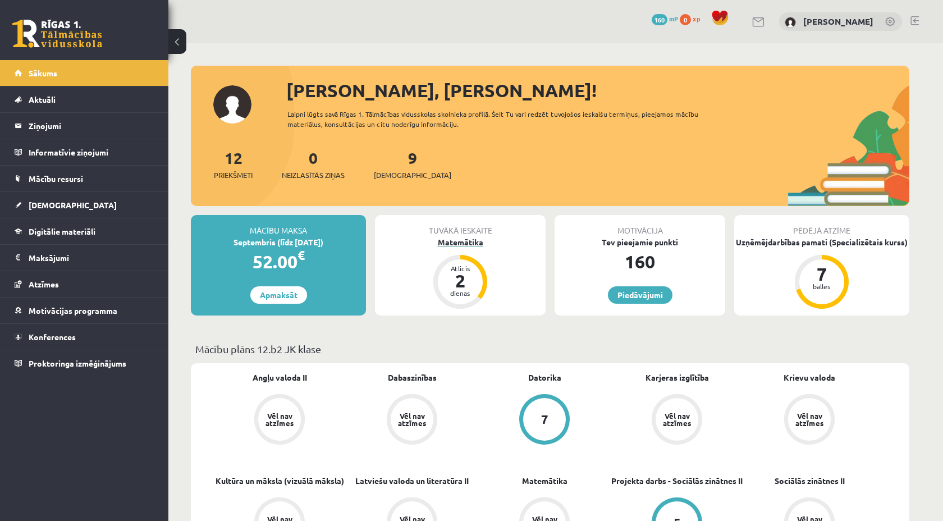
click at [477, 261] on div "Atlicis 2 dienas" at bounding box center [460, 282] width 54 height 54
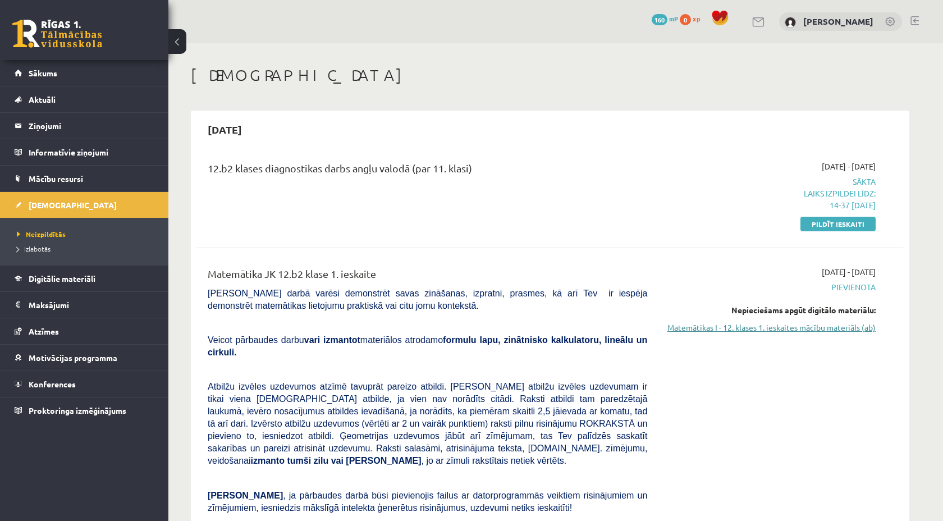
click at [813, 329] on link "Matemātikas I - 12. klases 1. ieskaites mācību materiāls (ab)" at bounding box center [770, 328] width 212 height 12
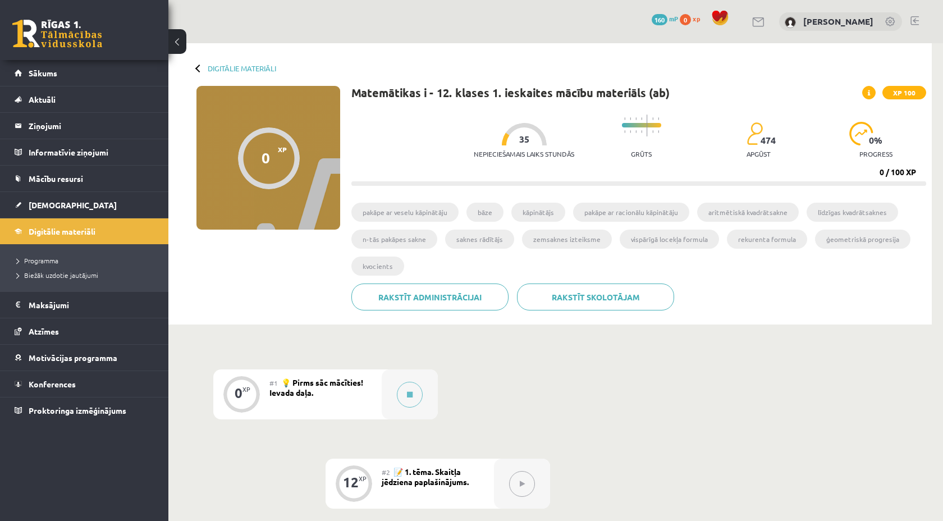
click at [294, 387] on div "#1 💡 Pirms sāc mācīties! Ievada daļa." at bounding box center [325, 394] width 112 height 50
click at [315, 384] on span "💡 Pirms sāc mācīties! Ievada daļa." at bounding box center [316, 387] width 94 height 20
click at [398, 391] on button at bounding box center [410, 395] width 26 height 26
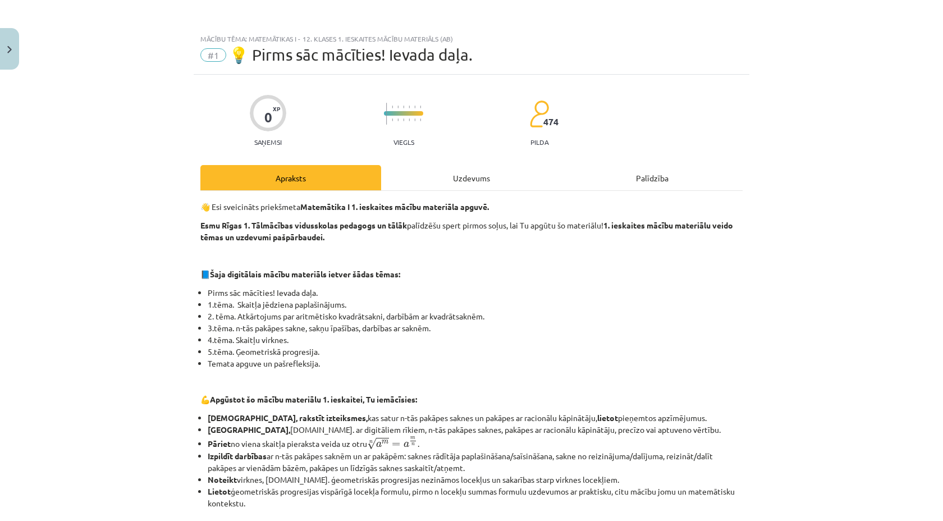
scroll to position [382, 0]
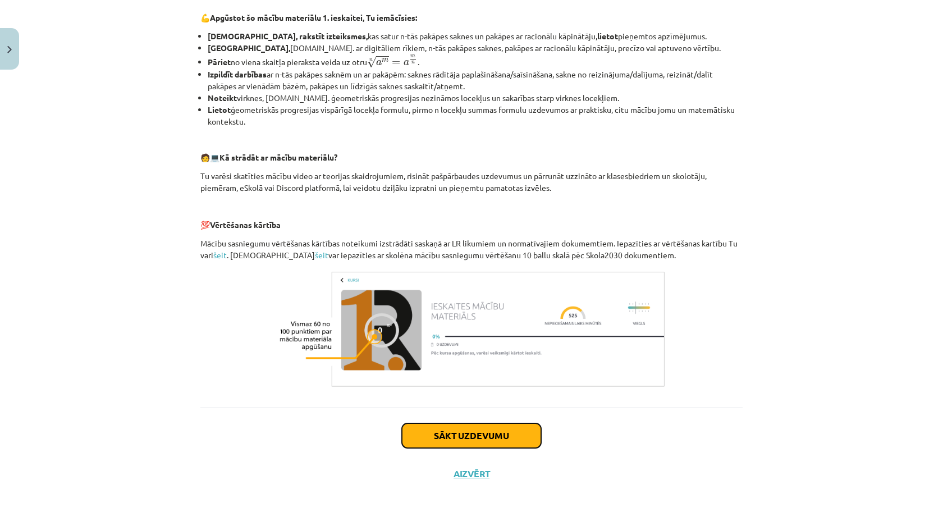
click at [439, 442] on button "Sākt uzdevumu" at bounding box center [471, 435] width 139 height 25
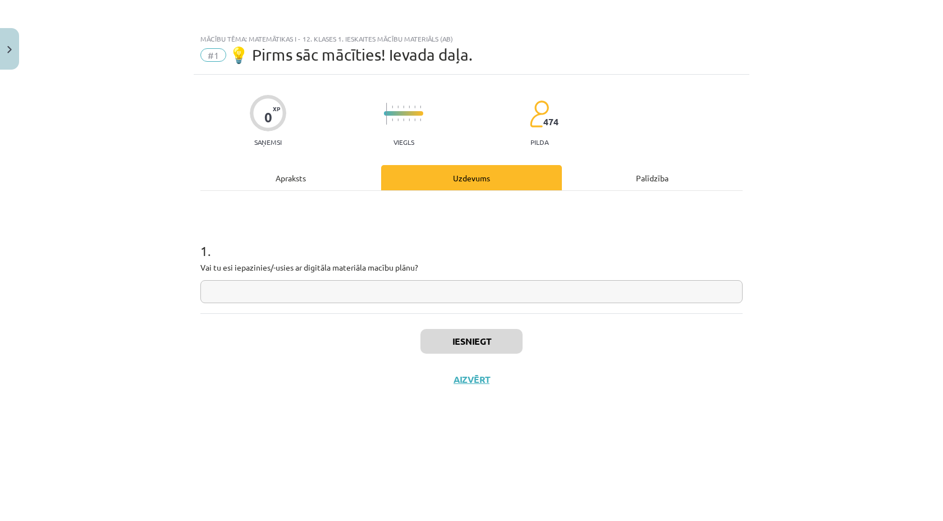
scroll to position [0, 0]
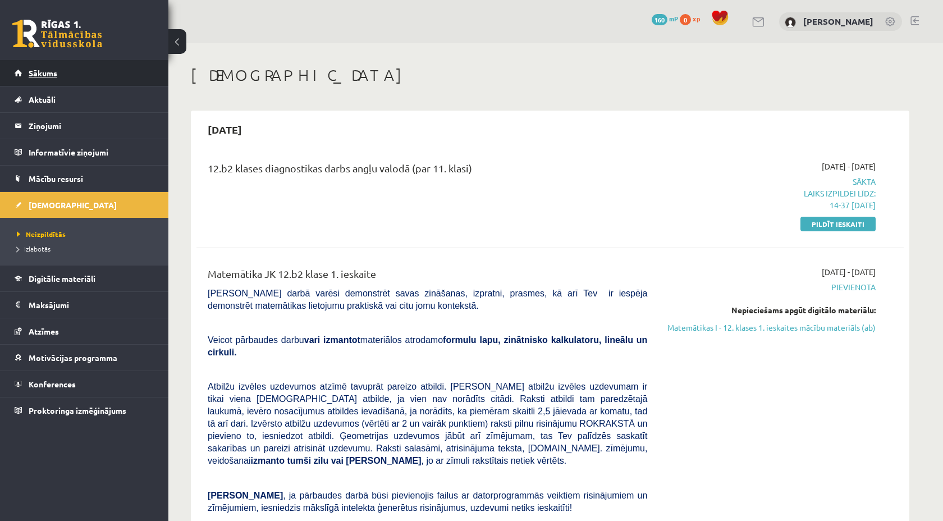
click at [52, 68] on link "Sākums" at bounding box center [85, 73] width 140 height 26
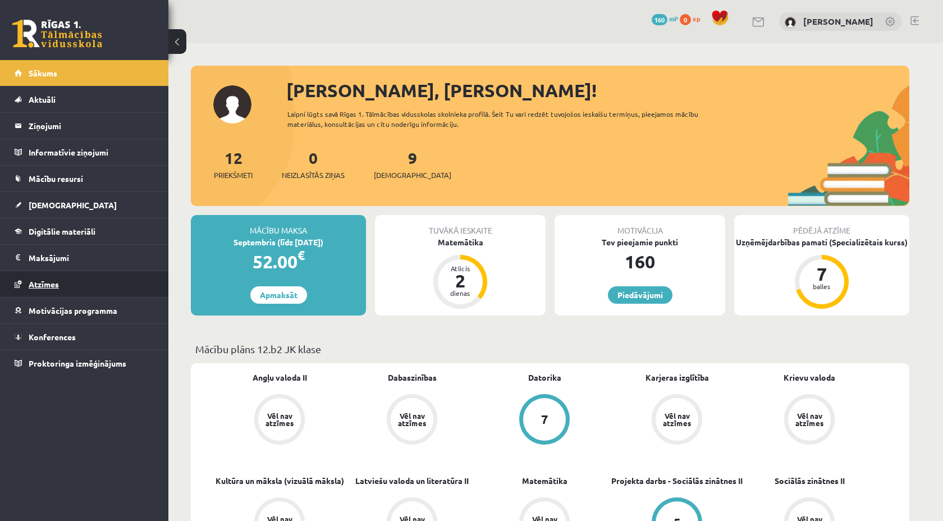
click at [49, 278] on link "Atzīmes" at bounding box center [85, 284] width 140 height 26
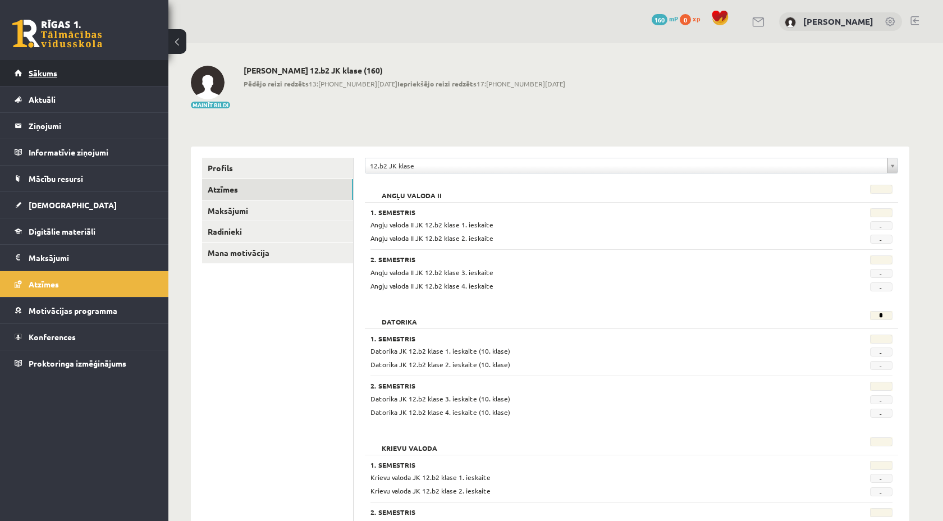
click at [52, 83] on link "Sākums" at bounding box center [85, 73] width 140 height 26
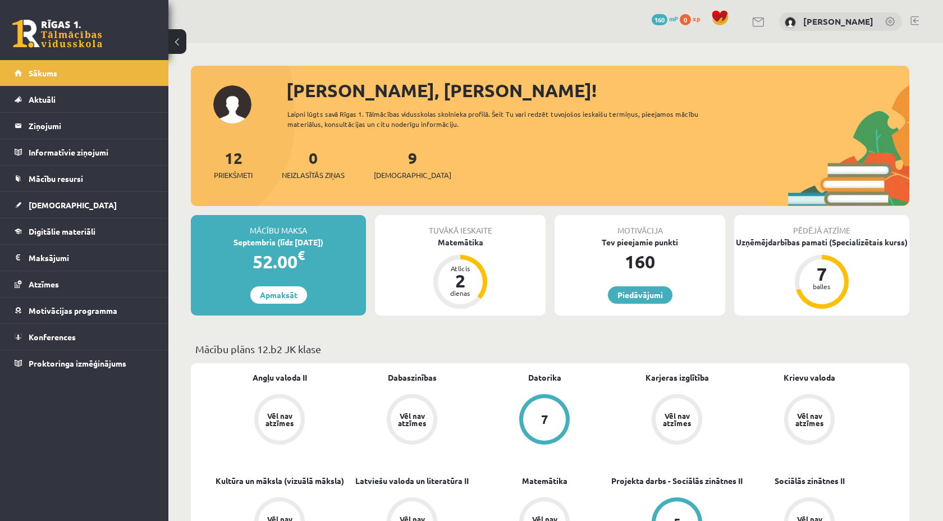
click at [459, 250] on div "Tuvākā ieskaite Matemātika Atlicis 2 dienas" at bounding box center [460, 265] width 171 height 100
click at [459, 237] on div "Matemātika" at bounding box center [460, 242] width 171 height 12
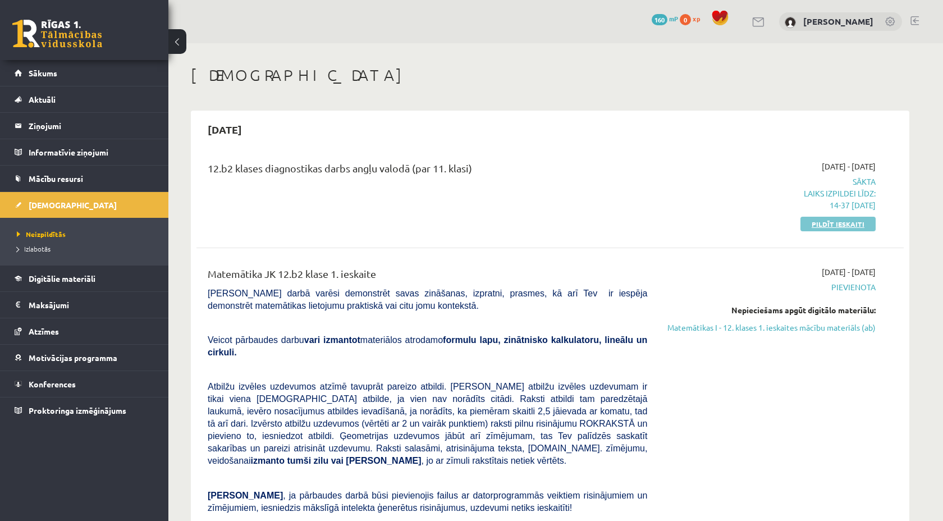
click at [836, 227] on link "Pildīt ieskaiti" at bounding box center [837, 224] width 75 height 15
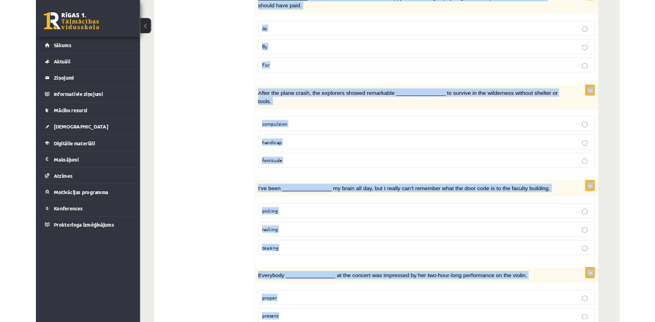
scroll to position [1565, 0]
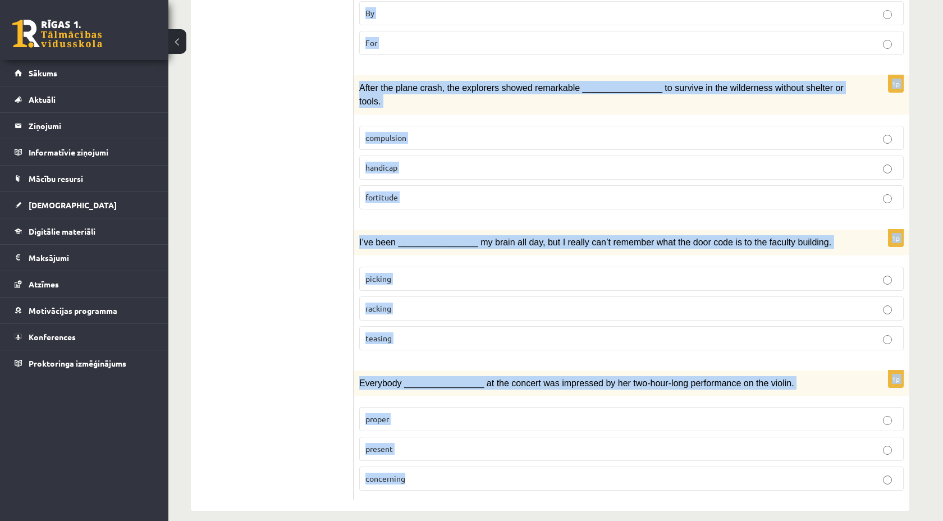
drag, startPoint x: 367, startPoint y: 126, endPoint x: 562, endPoint y: 520, distance: 439.8
copy form "Loremi dol sitamet consect. 3a Eli seddoeiusmo temporin utlabo etdo ma ________…"
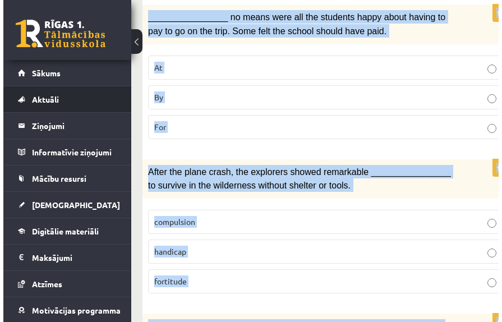
scroll to position [1674, 0]
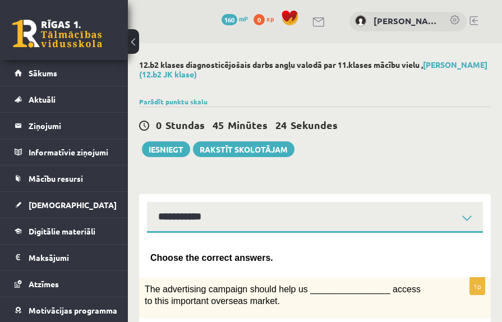
scroll to position [2, 0]
select select "**********"
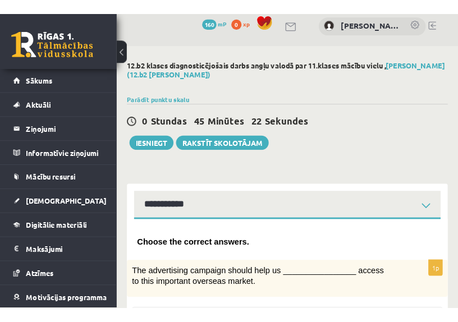
scroll to position [9, 0]
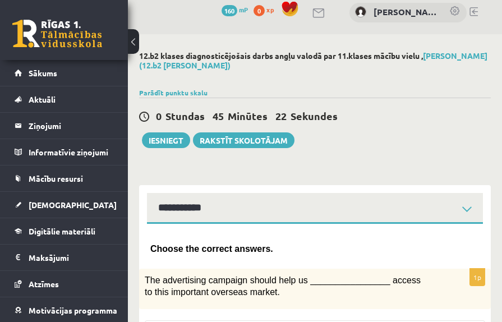
drag, startPoint x: 0, startPoint y: 0, endPoint x: 443, endPoint y: 184, distance: 479.6
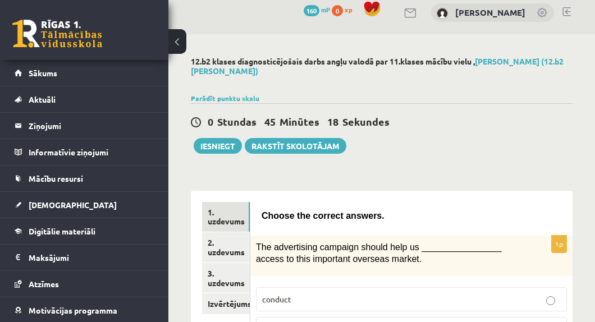
drag, startPoint x: 135, startPoint y: 139, endPoint x: 173, endPoint y: 126, distance: 40.6
click at [180, 45] on button at bounding box center [177, 41] width 18 height 25
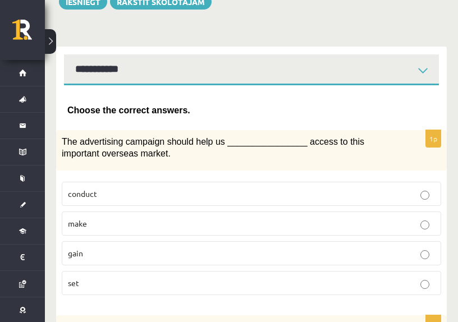
scroll to position [161, 0]
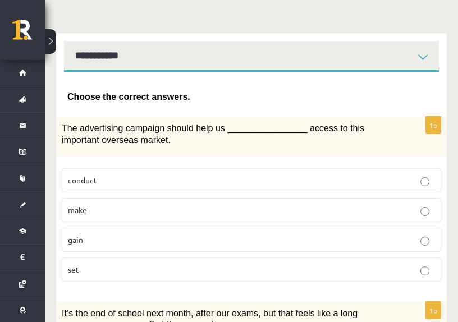
click at [219, 245] on label "gain" at bounding box center [251, 240] width 379 height 24
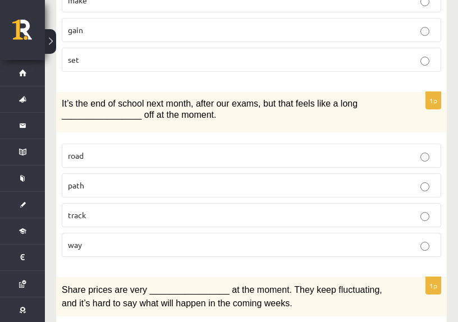
click at [219, 245] on p "way" at bounding box center [251, 245] width 367 height 12
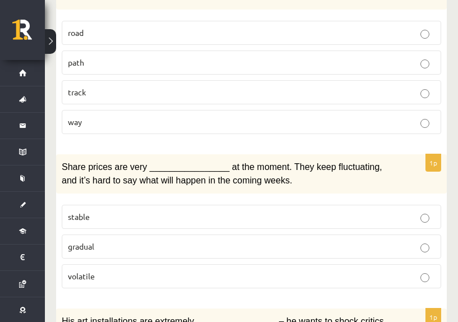
scroll to position [498, 0]
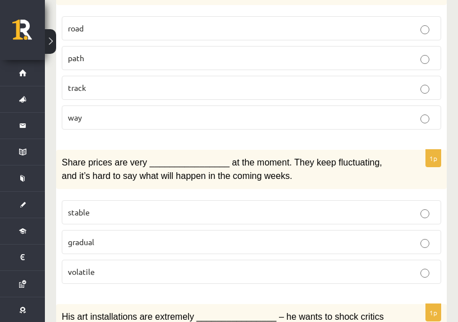
click at [130, 267] on p "volatile" at bounding box center [251, 272] width 367 height 12
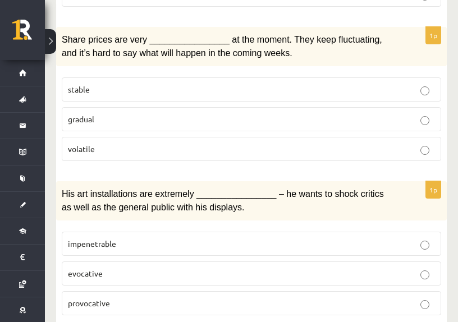
scroll to position [635, 0]
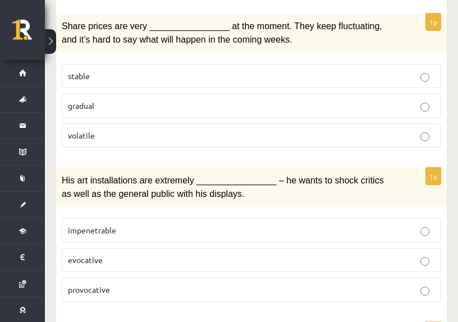
click at [138, 284] on p "provocative" at bounding box center [251, 290] width 367 height 12
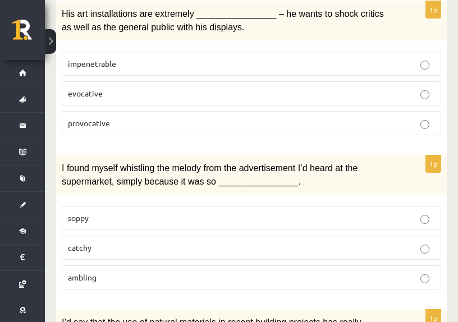
scroll to position [810, 0]
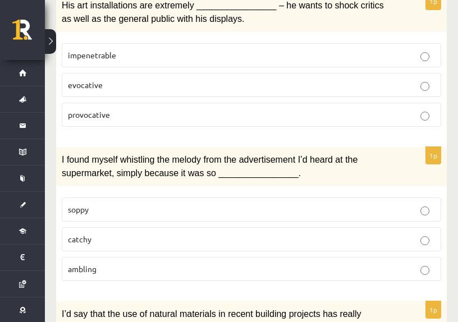
click at [153, 233] on p "catchy" at bounding box center [251, 239] width 367 height 12
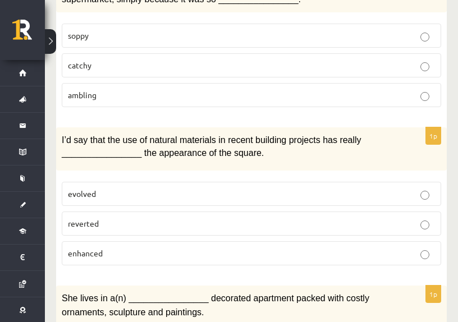
scroll to position [988, 0]
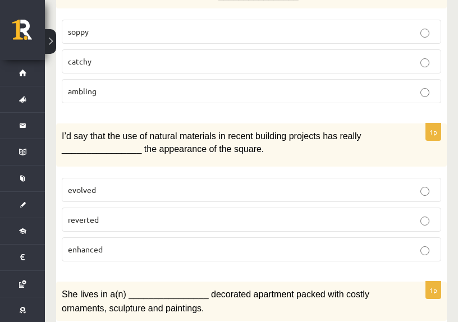
click at [103, 251] on label "enhanced" at bounding box center [251, 249] width 379 height 24
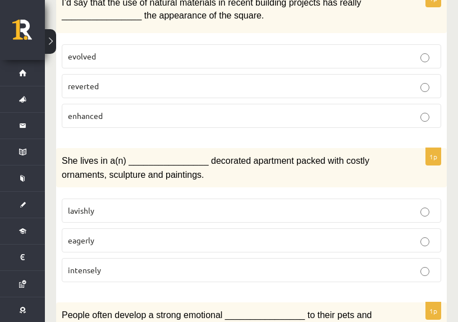
scroll to position [1125, 0]
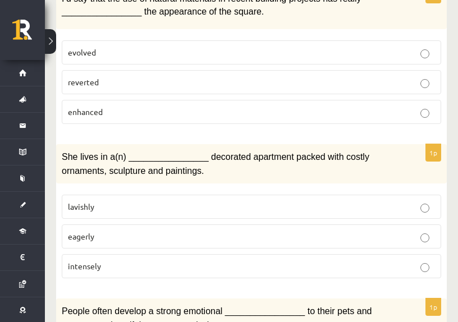
click at [112, 201] on p "lavishly" at bounding box center [251, 207] width 367 height 12
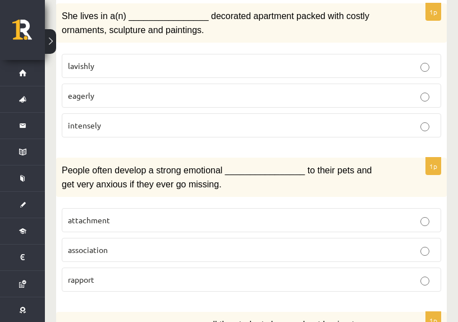
scroll to position [1271, 0]
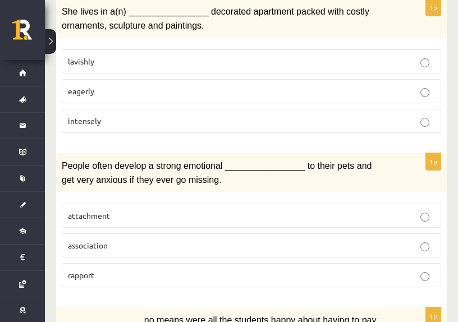
click at [129, 212] on p "attachment" at bounding box center [251, 216] width 367 height 12
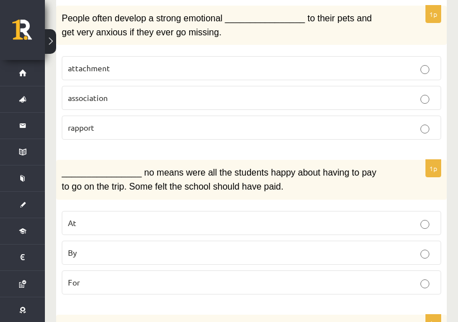
scroll to position [1425, 0]
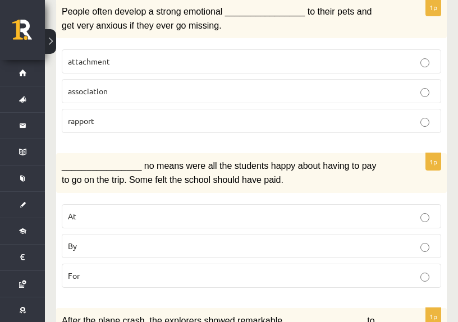
click at [121, 240] on p "By" at bounding box center [251, 246] width 367 height 12
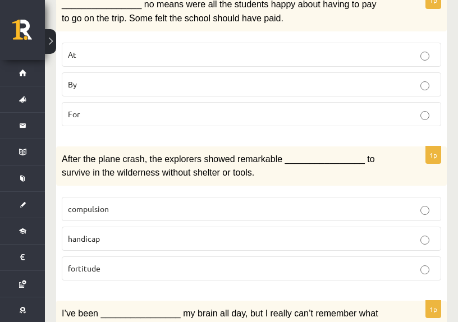
scroll to position [1589, 0]
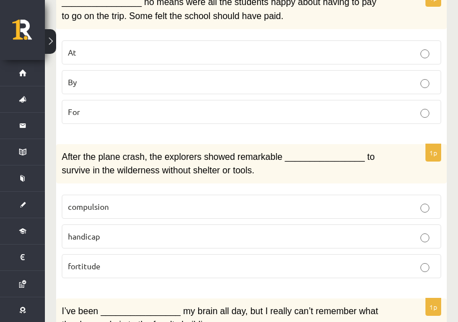
click at [106, 260] on p "fortitude" at bounding box center [251, 266] width 367 height 12
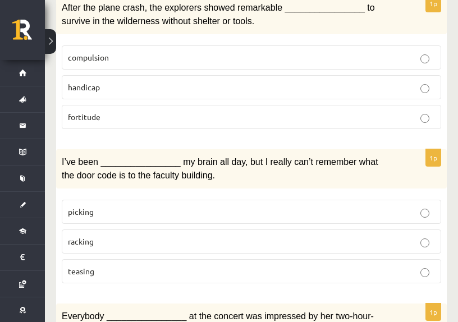
scroll to position [1739, 0]
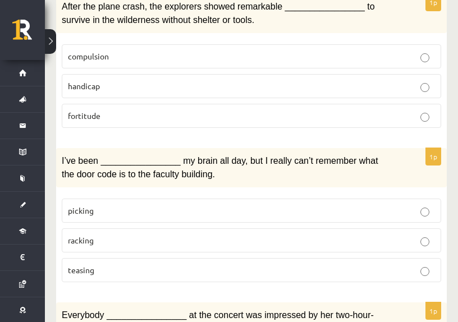
click at [100, 235] on p "racking" at bounding box center [251, 241] width 367 height 12
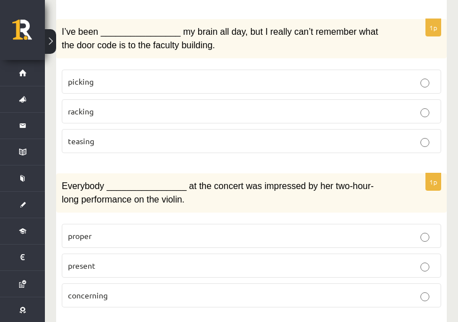
scroll to position [1875, 0]
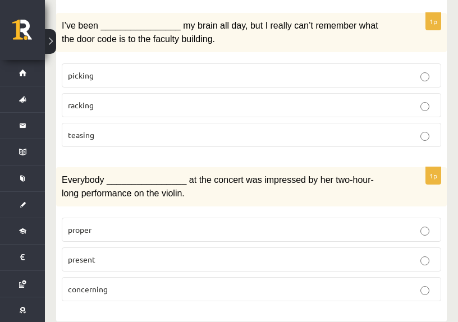
click at [97, 254] on p "present" at bounding box center [251, 260] width 367 height 12
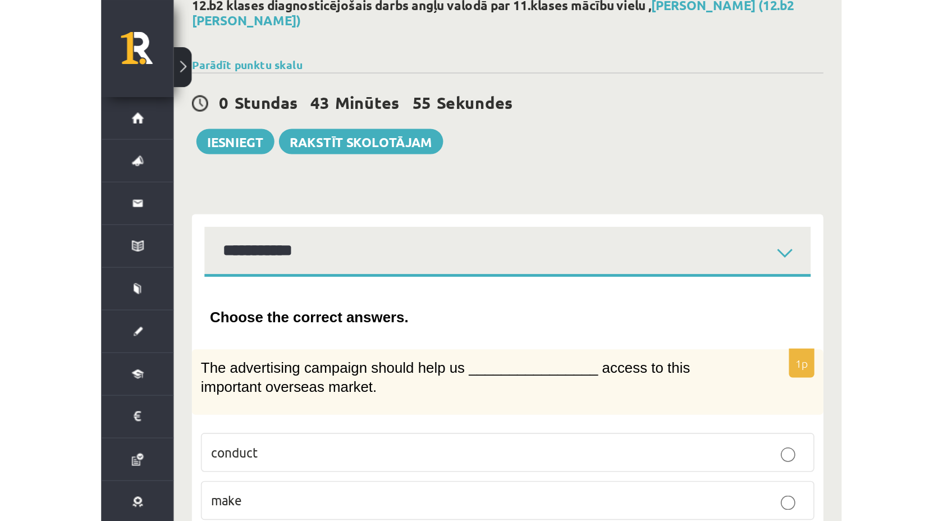
scroll to position [0, 0]
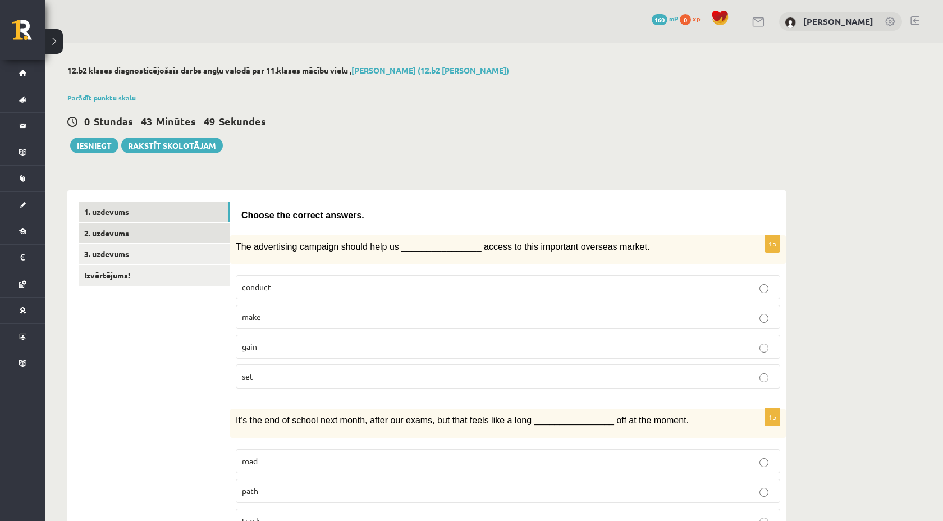
click at [111, 236] on link "2. uzdevums" at bounding box center [154, 233] width 151 height 21
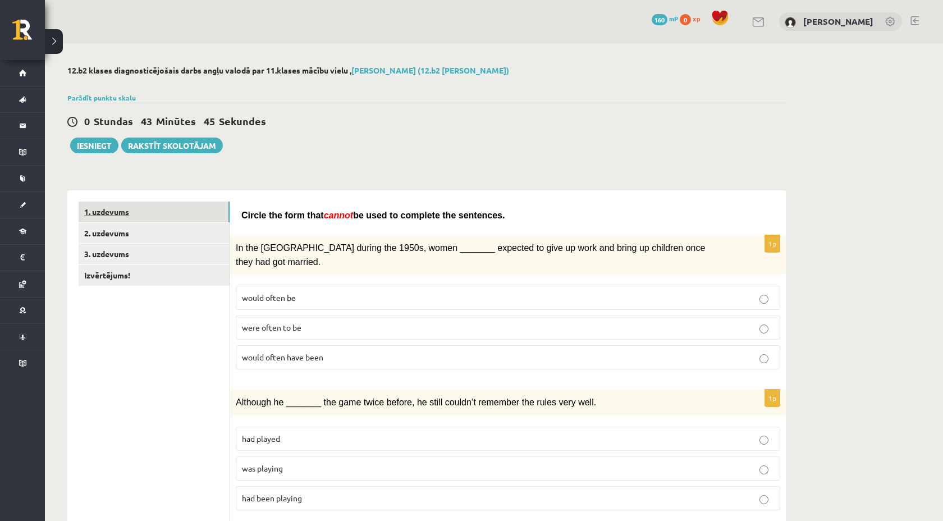
drag, startPoint x: 111, startPoint y: 236, endPoint x: 153, endPoint y: 222, distance: 44.4
click at [153, 222] on link "1. uzdevums" at bounding box center [154, 211] width 151 height 21
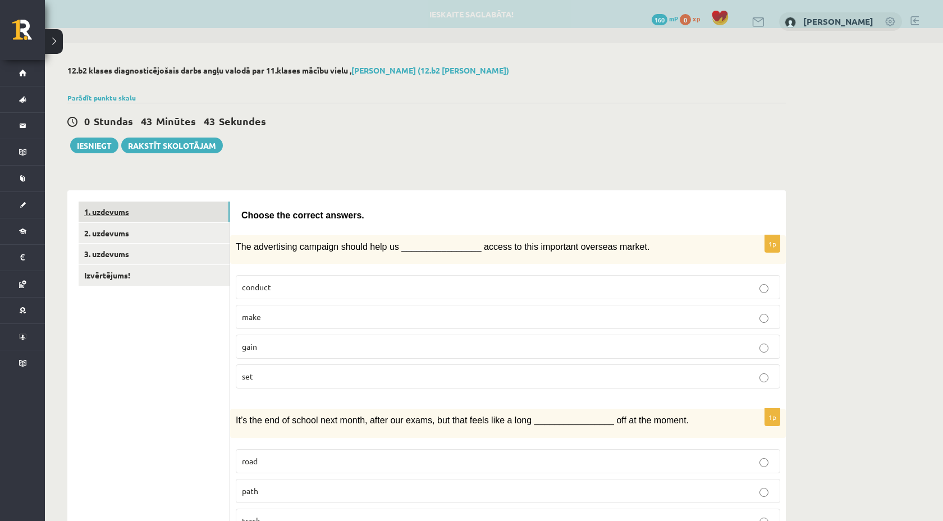
click at [153, 230] on link "2. uzdevums" at bounding box center [154, 233] width 151 height 21
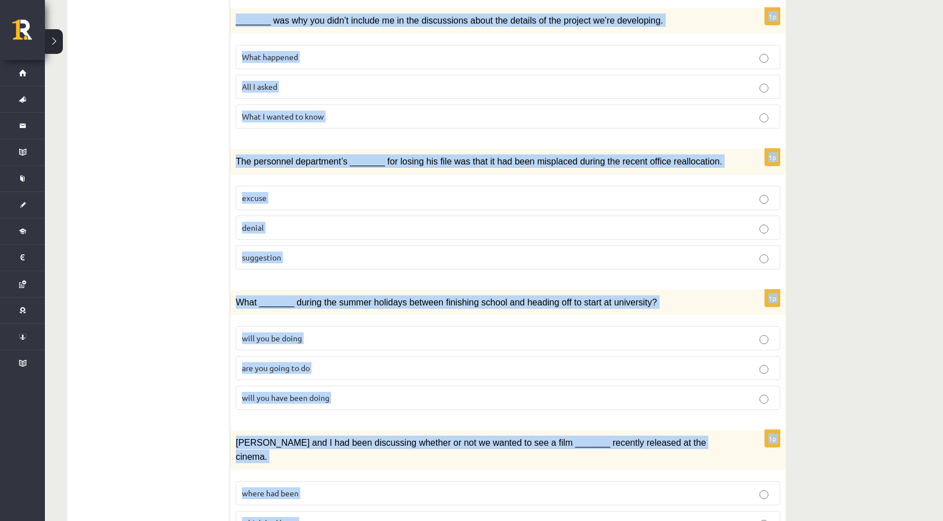
scroll to position [1135, 0]
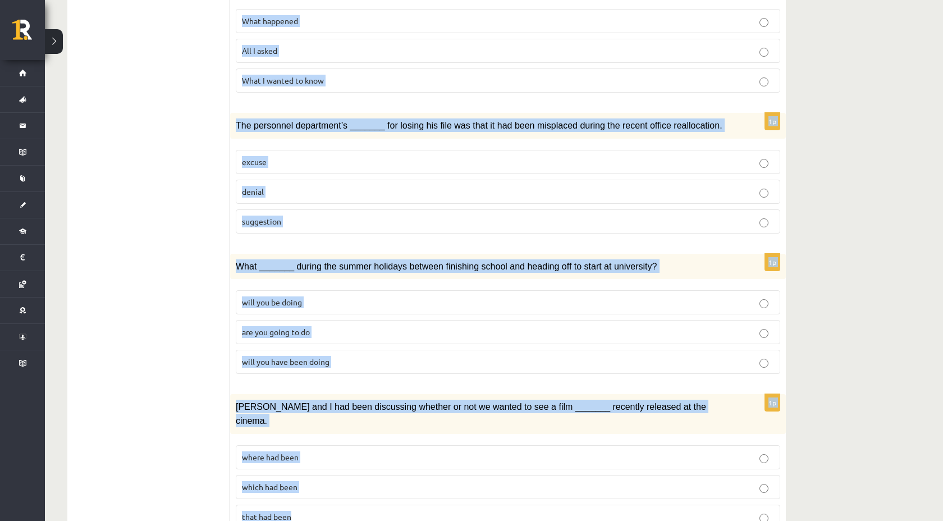
drag, startPoint x: 153, startPoint y: 222, endPoint x: 651, endPoint y: 464, distance: 553.5
copy form "Circle the form that cannot be used to complete the sentences. 1p In the USA du…"
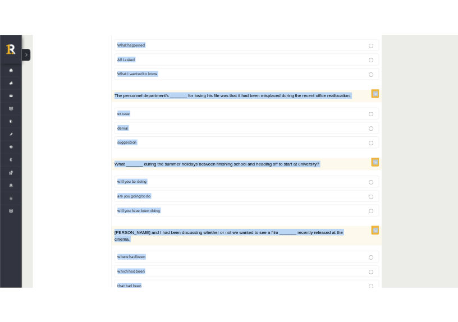
scroll to position [1134, 0]
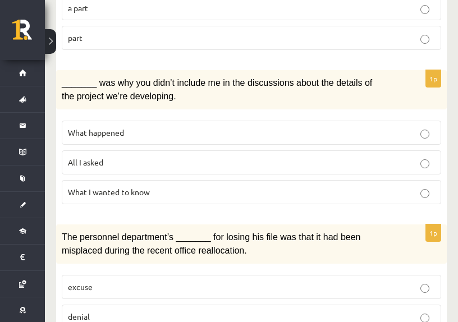
click at [277, 70] on div "_______ was why you didn’t include me in the discussions about the details of t…" at bounding box center [251, 89] width 391 height 39
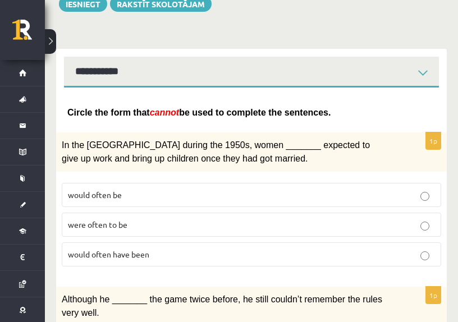
scroll to position [150, 0]
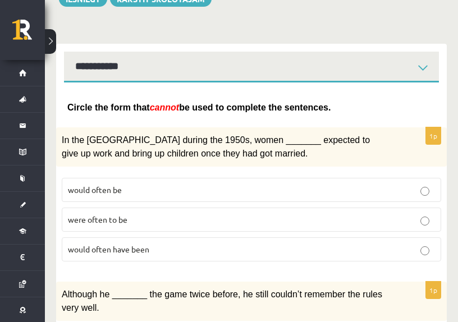
click at [123, 246] on span "would often have been" at bounding box center [108, 249] width 81 height 10
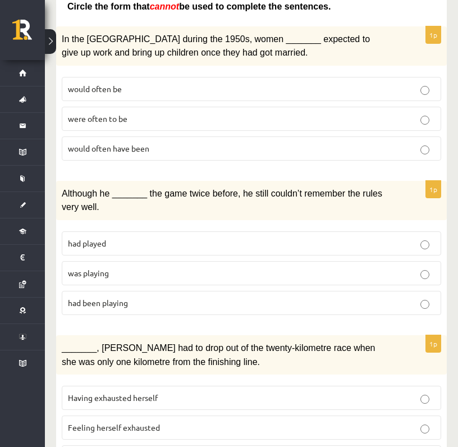
scroll to position [246, 0]
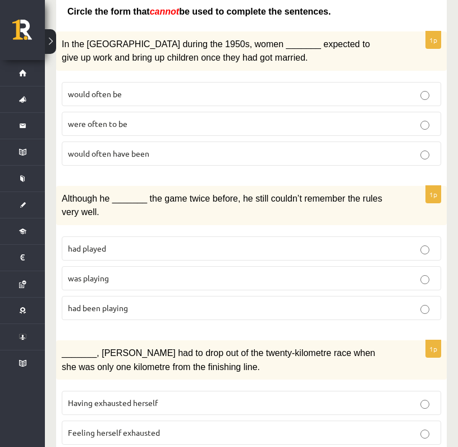
click at [109, 280] on p "was playing" at bounding box center [251, 278] width 367 height 12
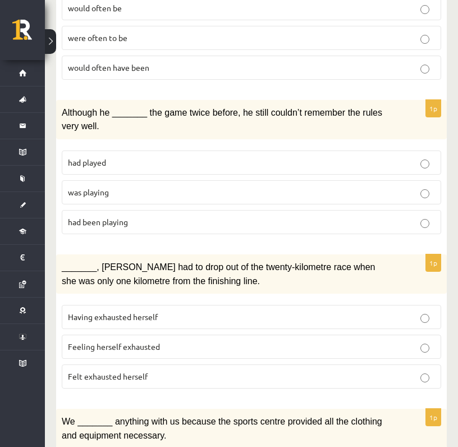
scroll to position [335, 0]
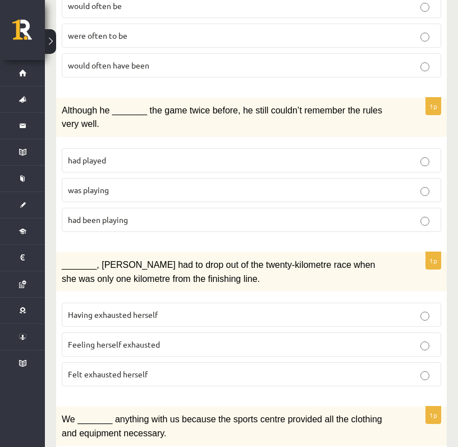
click at [116, 322] on p "Felt exhausted herself" at bounding box center [251, 374] width 367 height 12
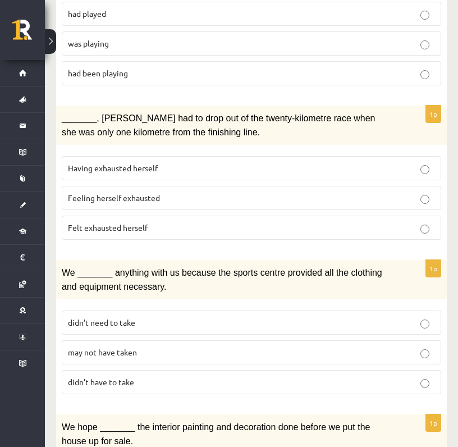
scroll to position [482, 0]
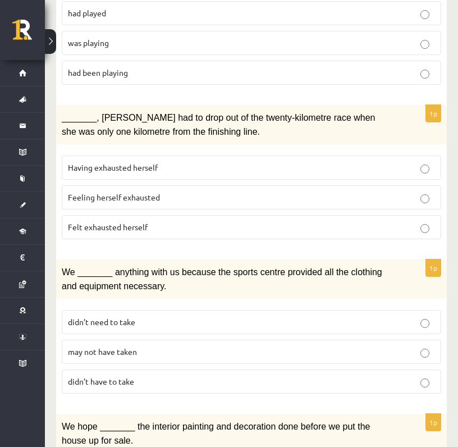
click at [111, 322] on p "may not have taken" at bounding box center [251, 352] width 367 height 12
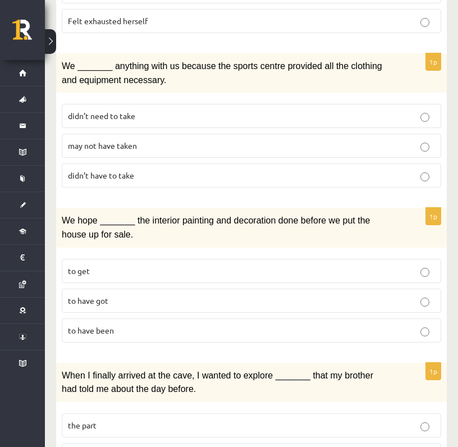
scroll to position [698, 0]
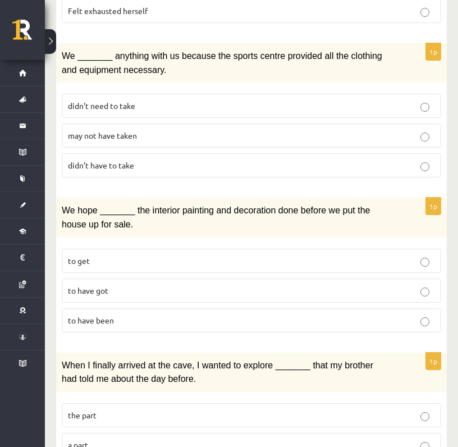
click at [104, 285] on span "to have got" at bounding box center [88, 290] width 40 height 10
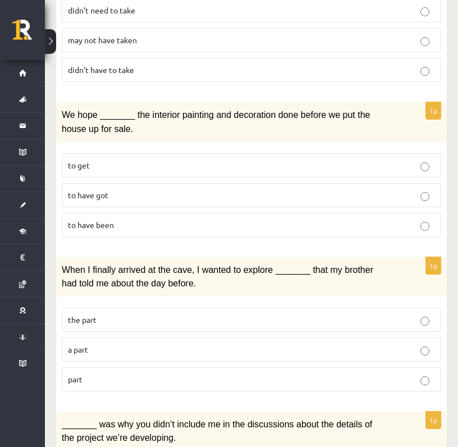
scroll to position [794, 0]
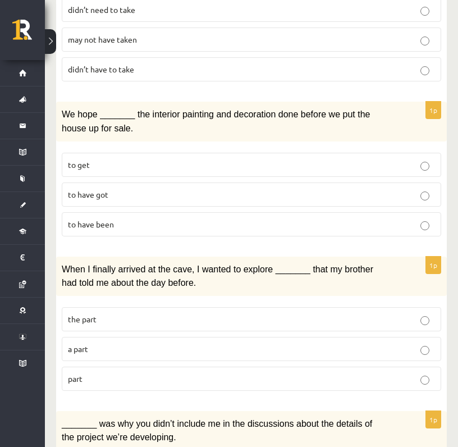
click at [108, 322] on p "a part" at bounding box center [251, 349] width 367 height 12
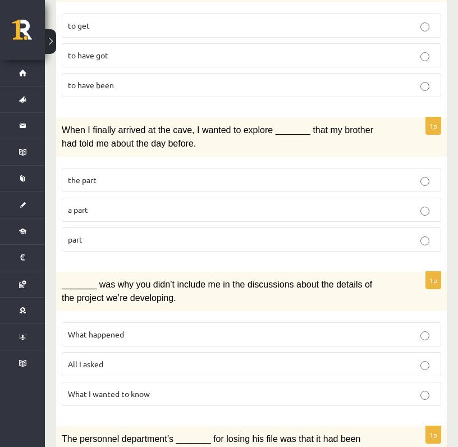
scroll to position [940, 0]
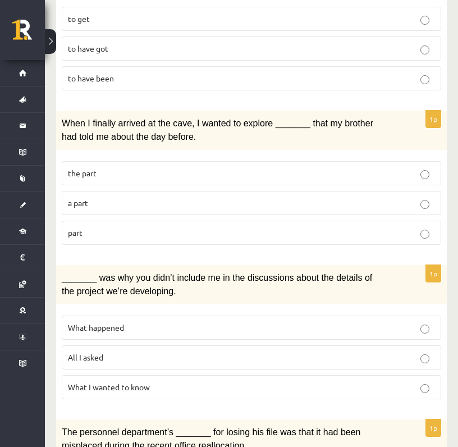
click at [103, 322] on span "All I asked" at bounding box center [85, 357] width 35 height 10
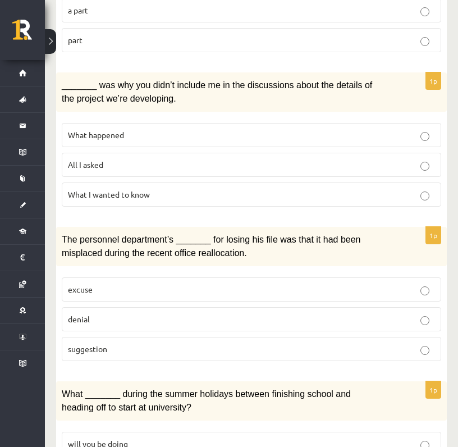
scroll to position [1133, 0]
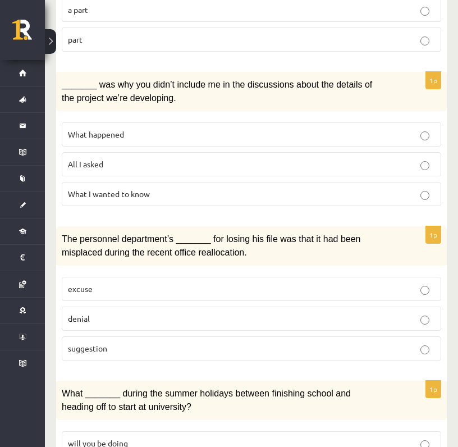
click at [139, 313] on p "denial" at bounding box center [251, 319] width 367 height 12
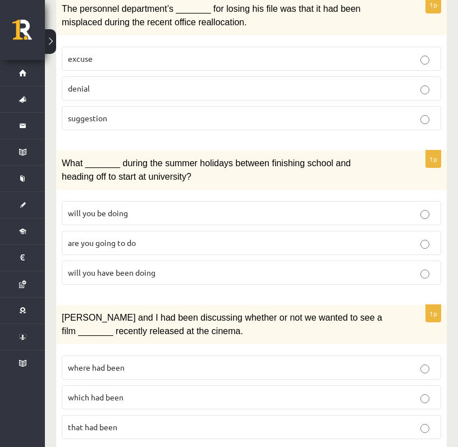
scroll to position [1374, 0]
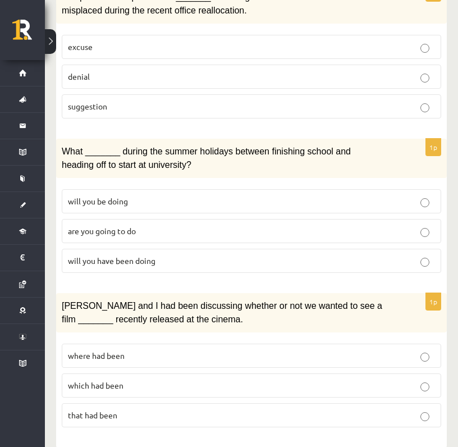
click at [107, 322] on label "where had been" at bounding box center [251, 355] width 379 height 24
click at [144, 225] on p "are you going to do" at bounding box center [251, 231] width 367 height 12
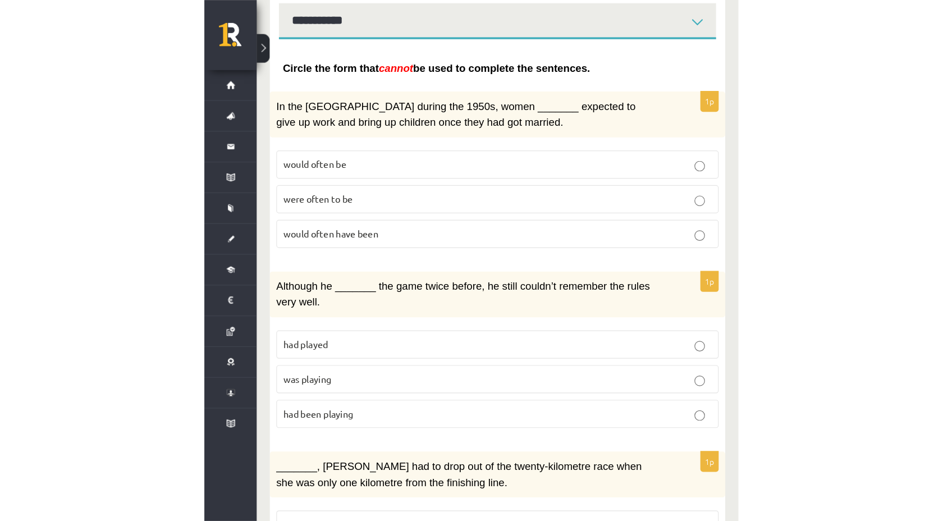
scroll to position [0, 0]
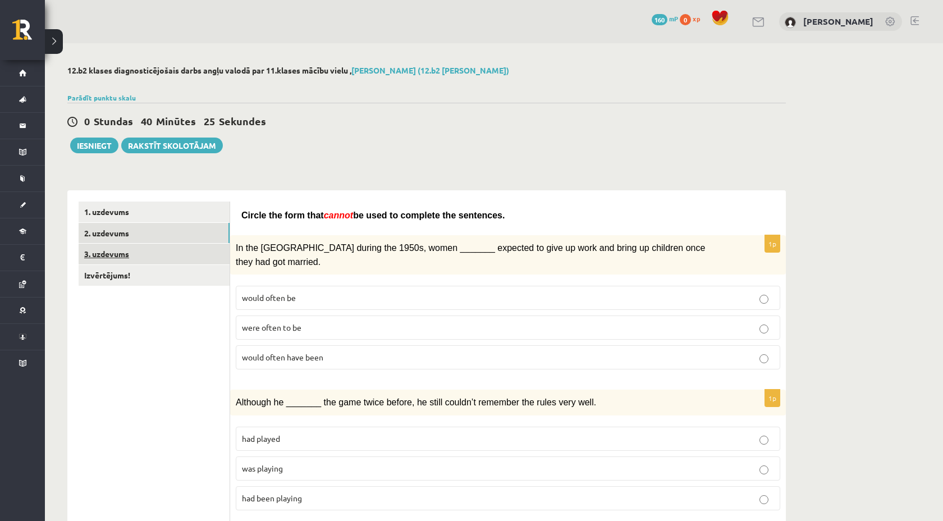
click at [117, 255] on link "3. uzdevums" at bounding box center [154, 254] width 151 height 21
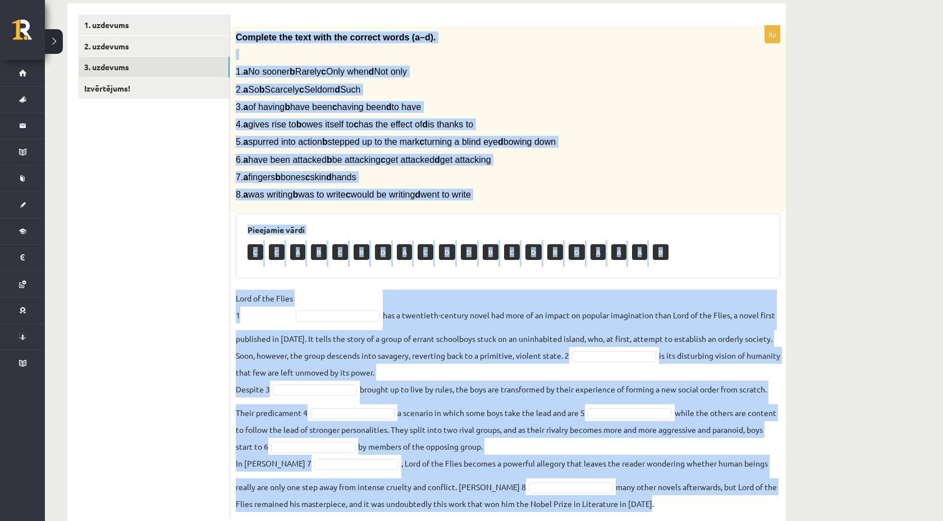
scroll to position [217, 0]
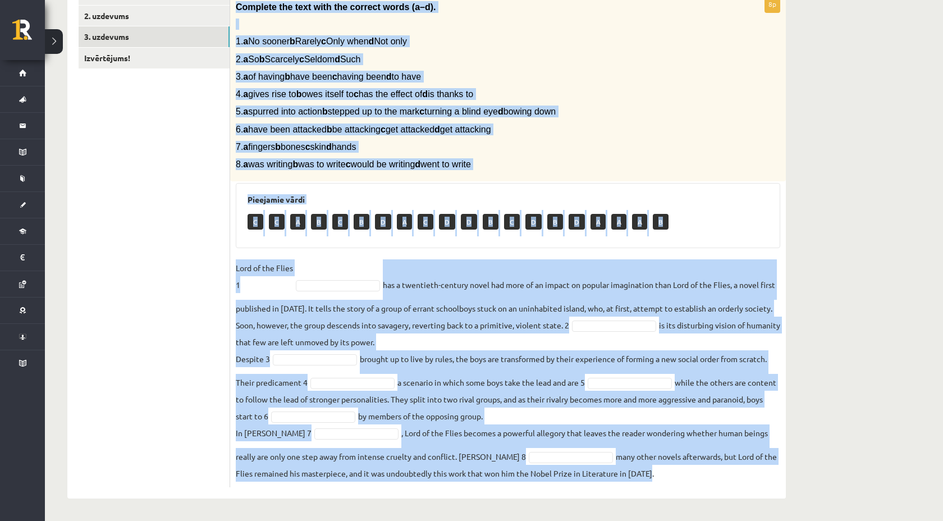
drag, startPoint x: 117, startPoint y: 255, endPoint x: 493, endPoint y: 520, distance: 459.5
click at [493, 322] on div "12.b2 klases diagnosticējošais darbs angļu valodā par 11.klases mācību vielu , …" at bounding box center [426, 173] width 763 height 695
copy div "Complete the text with the correct words (a–d). 1. a No sooner b Rarely c Only …"
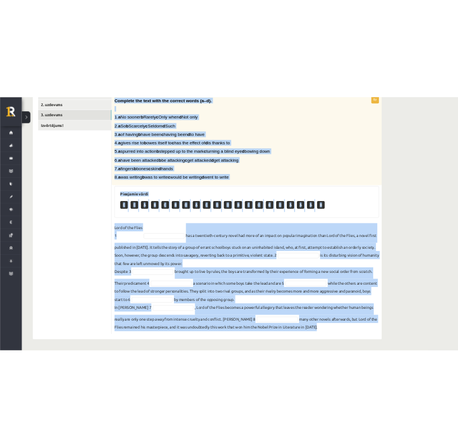
scroll to position [217, 0]
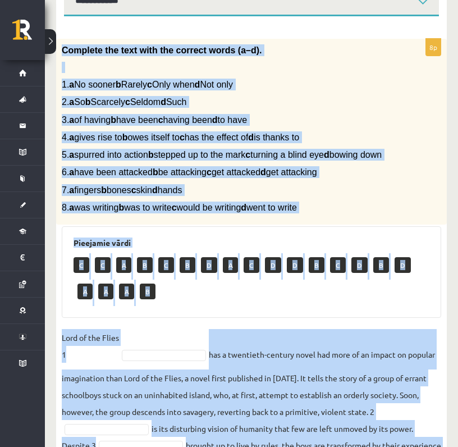
click at [177, 318] on div "Pieejamie vārdi C C A B C B D A C D D B C D B D A A A B" at bounding box center [251, 271] width 379 height 91
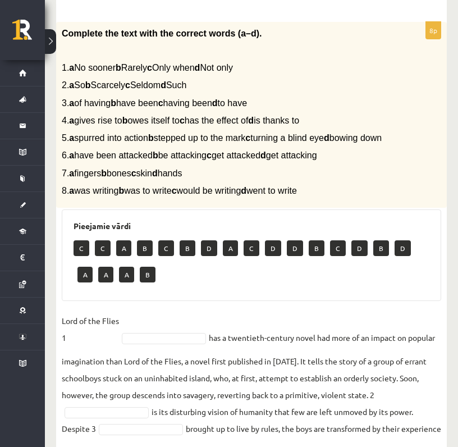
scroll to position [223, 0]
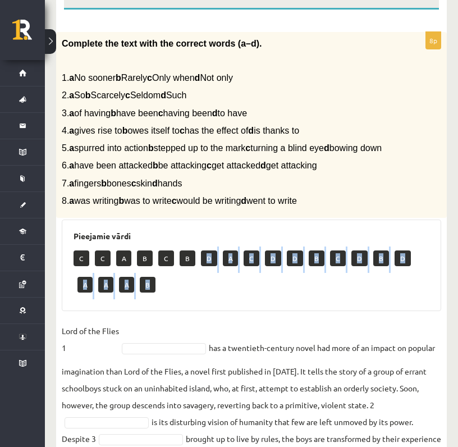
drag, startPoint x: 205, startPoint y: 272, endPoint x: 197, endPoint y: 311, distance: 40.2
click at [198, 311] on div "Pieejamie vārdi C C A B C B D A C D D B C D B D A A A B" at bounding box center [251, 264] width 379 height 91
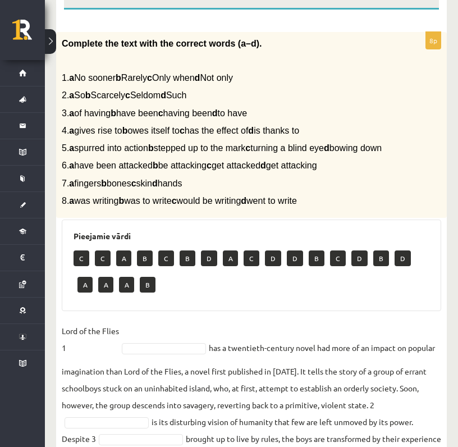
click at [197, 311] on div "Pieejamie vārdi C C A B C B D A C D D B C D B D A A A B" at bounding box center [251, 264] width 379 height 91
click at [209, 266] on p "D" at bounding box center [209, 258] width 16 height 16
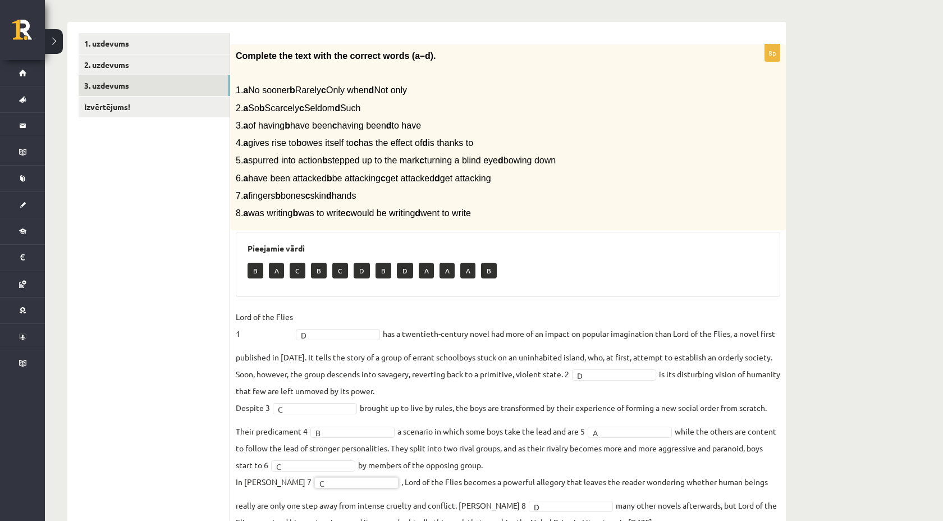
scroll to position [132, 0]
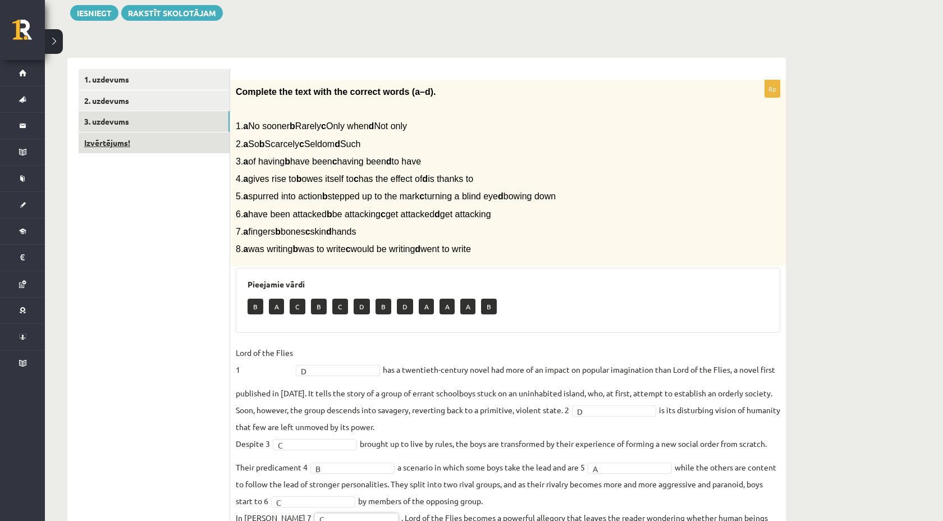
click at [115, 146] on link "Izvērtējums!" at bounding box center [154, 142] width 151 height 21
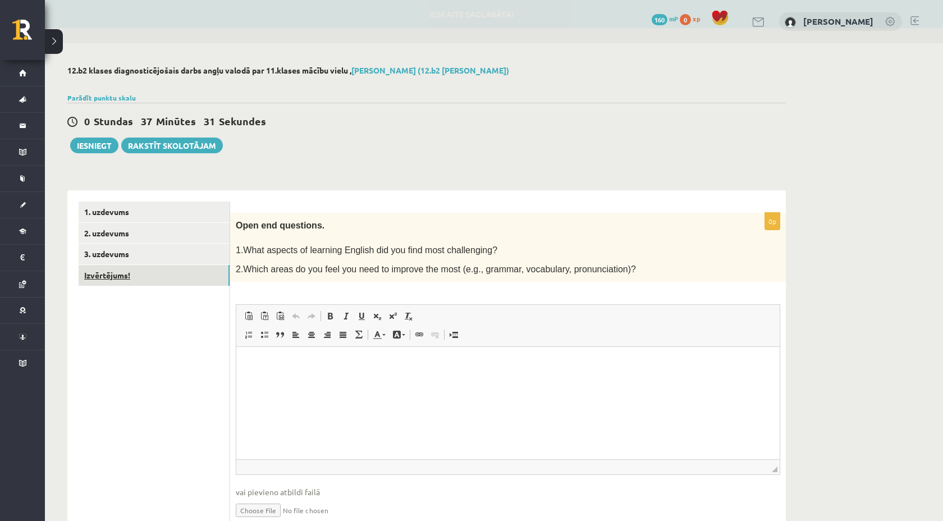
scroll to position [0, 0]
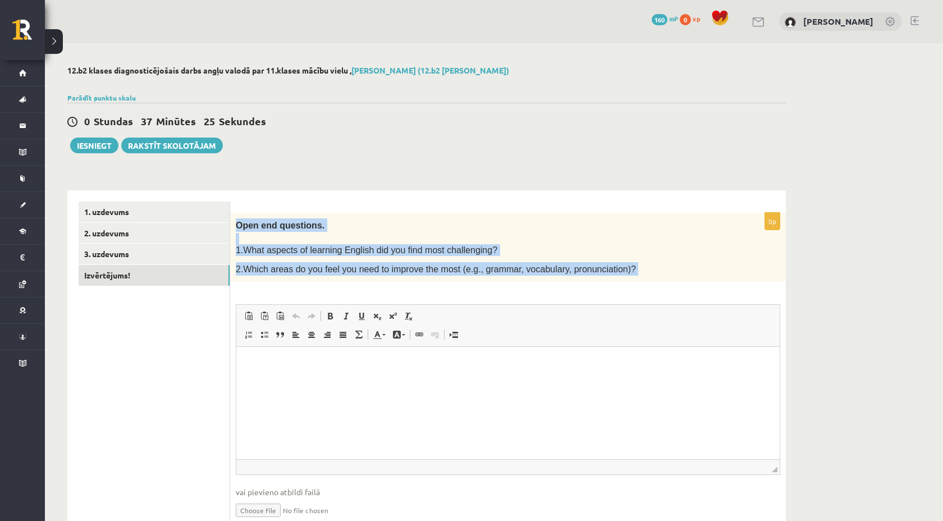
drag, startPoint x: 115, startPoint y: 146, endPoint x: 454, endPoint y: 293, distance: 369.5
click at [454, 293] on div "0p Open end questions. 1.What aspects of learning English did you find most cha…" at bounding box center [508, 376] width 556 height 326
copy div "Open end questions. 1.What aspects of learning English did you find most challe…"
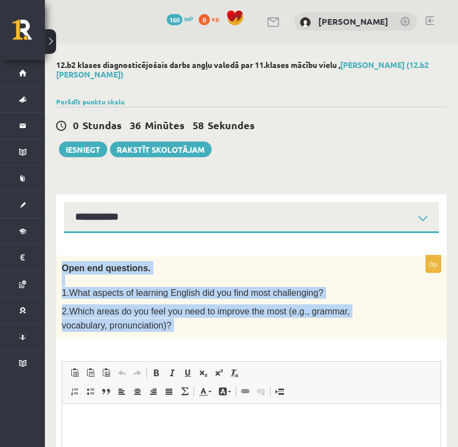
click at [172, 322] on div "Open end questions. 1.What aspects of learning English did you find most challe…" at bounding box center [251, 296] width 391 height 83
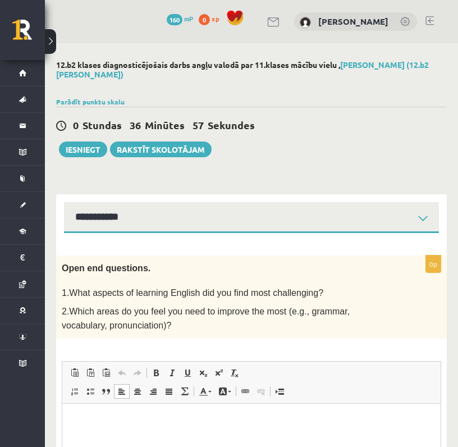
click at [101, 322] on html at bounding box center [251, 420] width 378 height 34
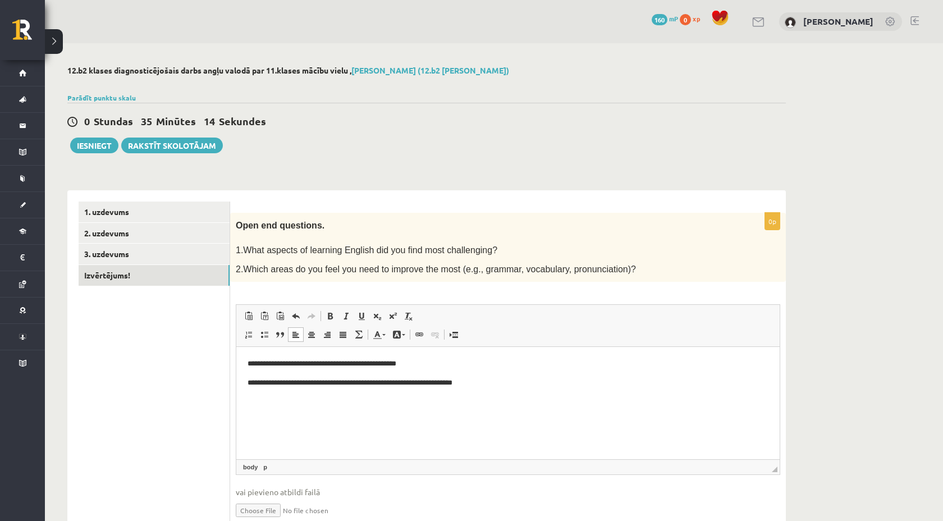
click at [408, 322] on p "**********" at bounding box center [508, 383] width 521 height 12
click at [410, 322] on p "**********" at bounding box center [508, 383] width 521 height 12
click at [97, 145] on button "Iesniegt" at bounding box center [94, 146] width 48 height 16
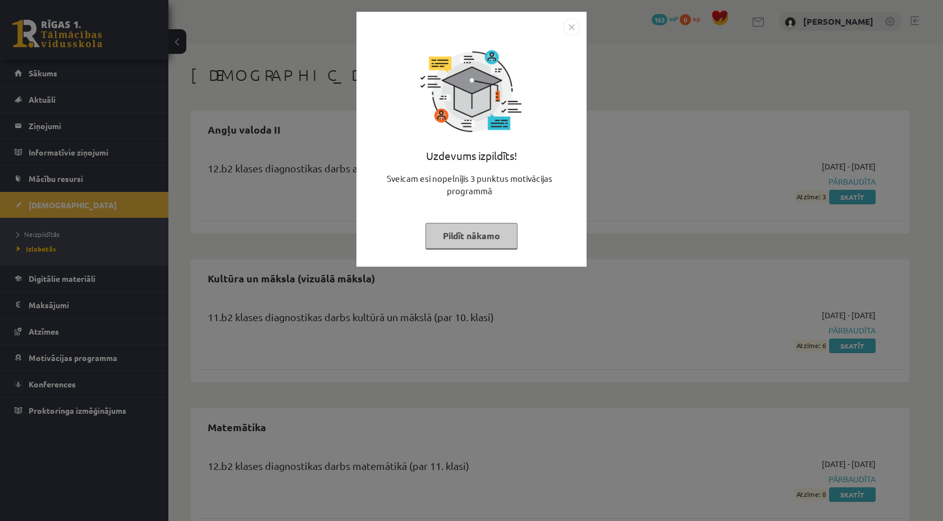
click at [571, 28] on img "Close" at bounding box center [571, 27] width 17 height 17
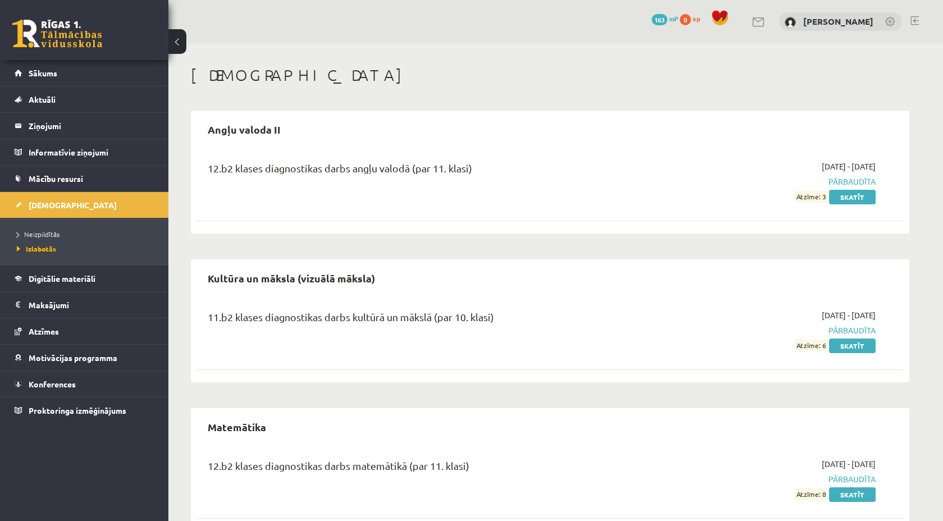
click at [842, 181] on span "Pārbaudīta" at bounding box center [770, 182] width 212 height 12
click at [846, 194] on link "Skatīt" at bounding box center [852, 197] width 47 height 15
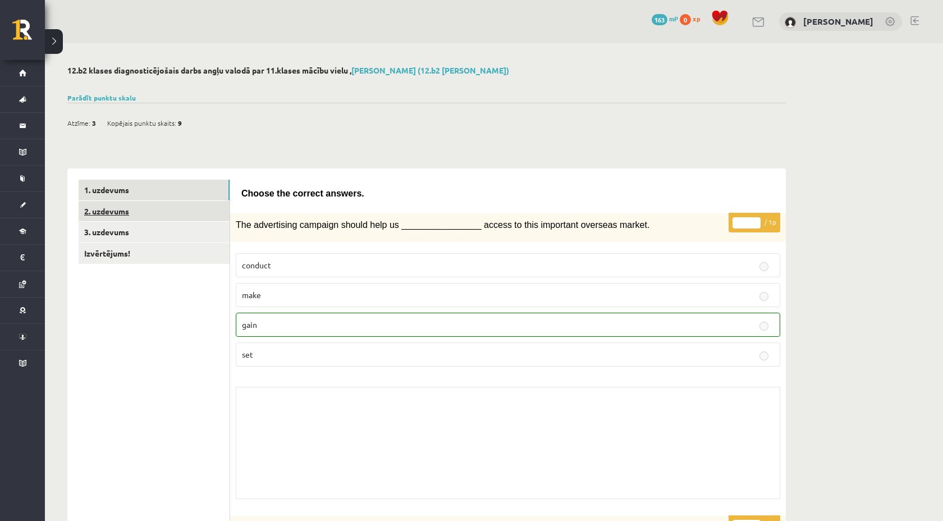
click at [150, 214] on link "2. uzdevums" at bounding box center [154, 211] width 151 height 21
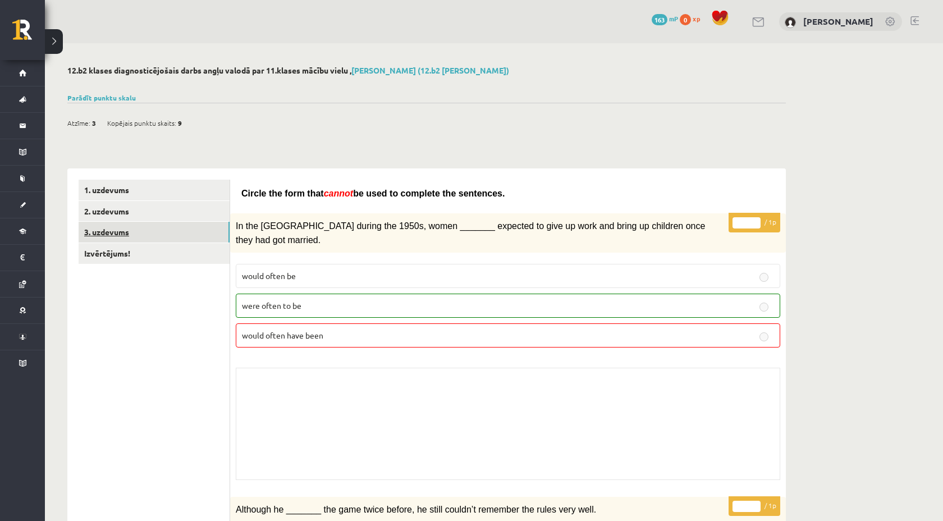
click at [99, 236] on link "3. uzdevums" at bounding box center [154, 232] width 151 height 21
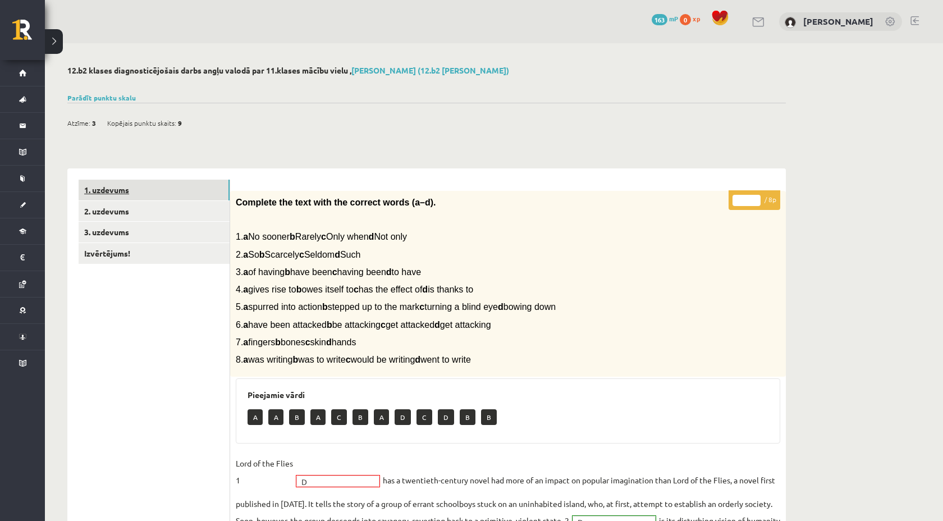
click at [121, 195] on link "1. uzdevums" at bounding box center [154, 190] width 151 height 21
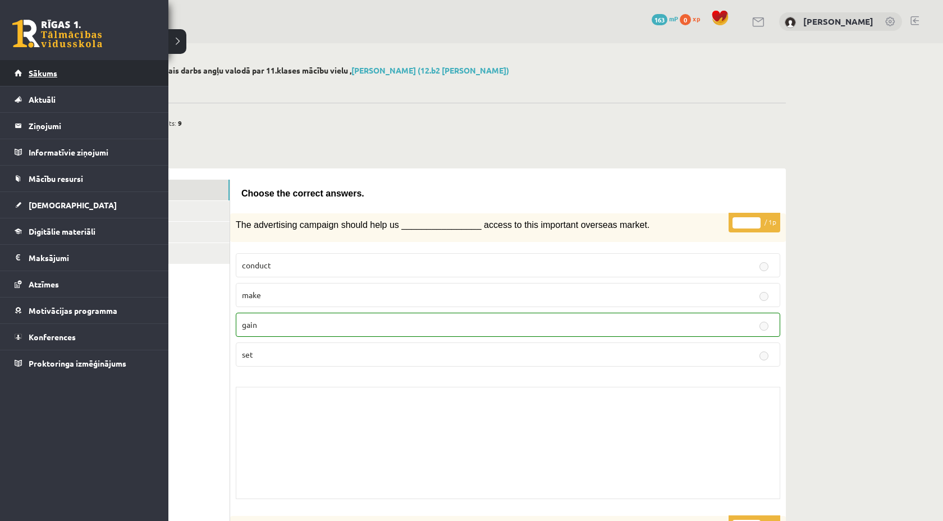
click at [29, 69] on span "Sākums" at bounding box center [43, 73] width 29 height 10
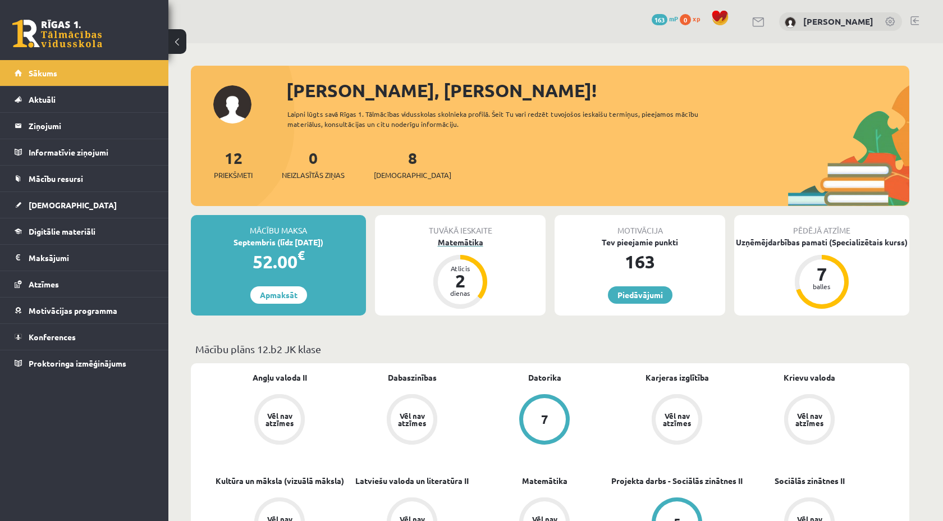
click at [466, 245] on div "Matemātika" at bounding box center [460, 242] width 171 height 12
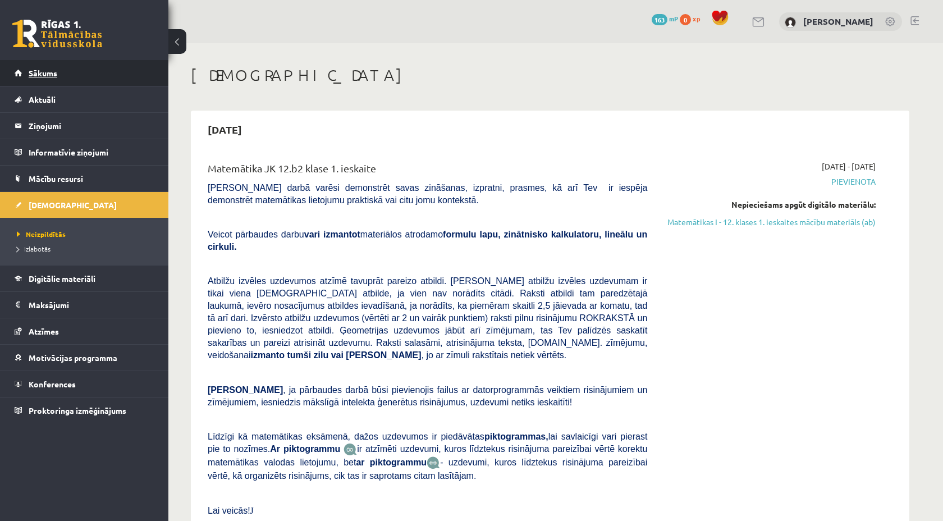
click at [42, 74] on span "Sākums" at bounding box center [43, 73] width 29 height 10
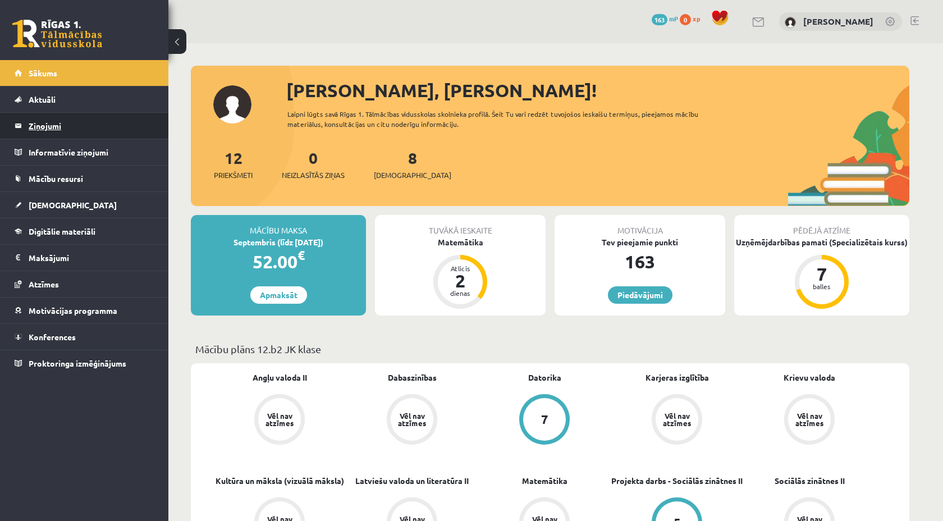
click at [45, 124] on legend "Ziņojumi 0" at bounding box center [92, 126] width 126 height 26
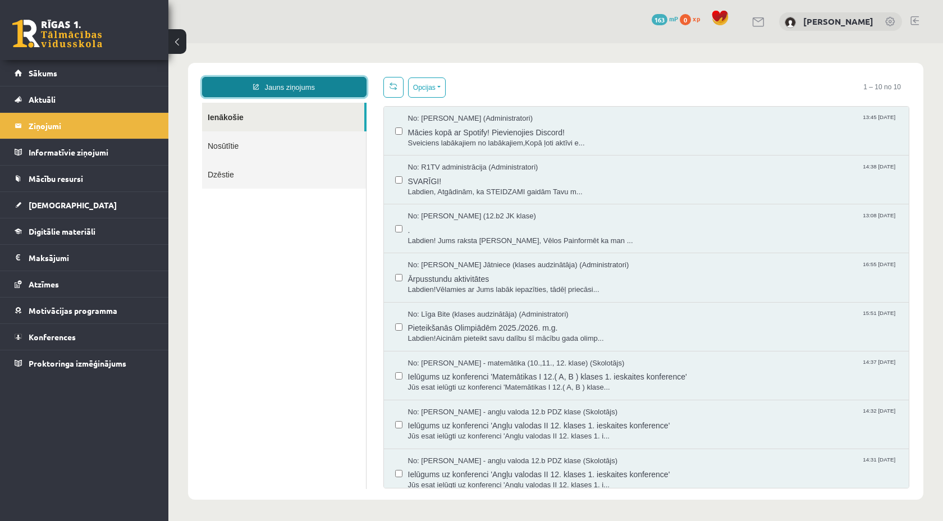
click at [272, 89] on link "Jauns ziņojums" at bounding box center [284, 87] width 164 height 20
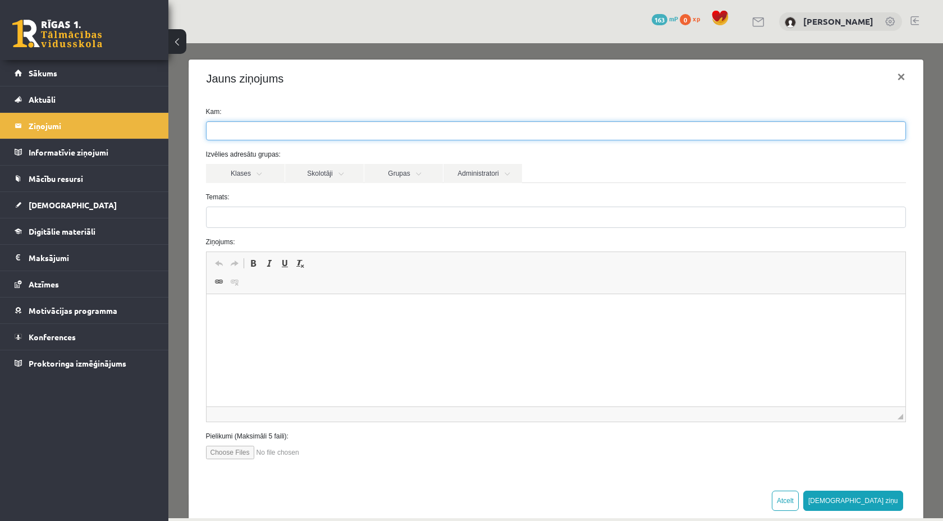
click at [244, 137] on input "search" at bounding box center [226, 131] width 39 height 18
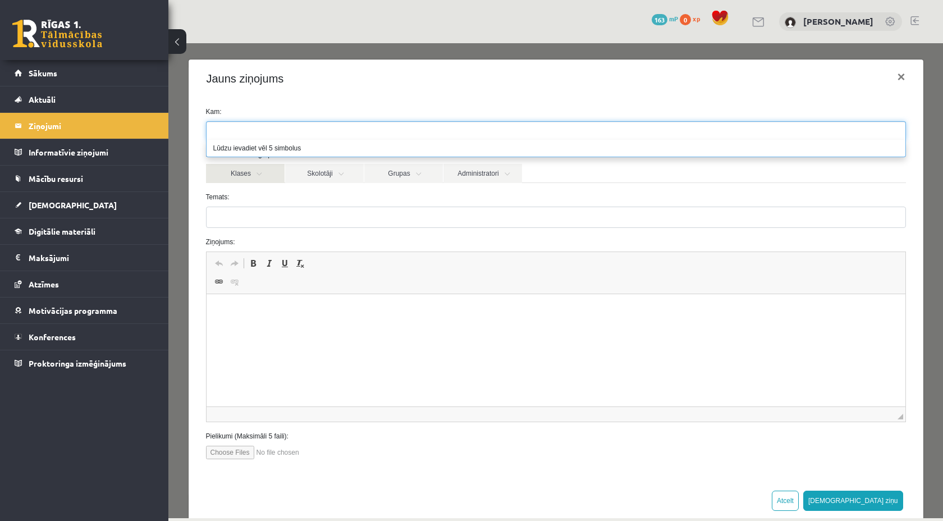
click at [262, 181] on link "Klases" at bounding box center [245, 173] width 79 height 19
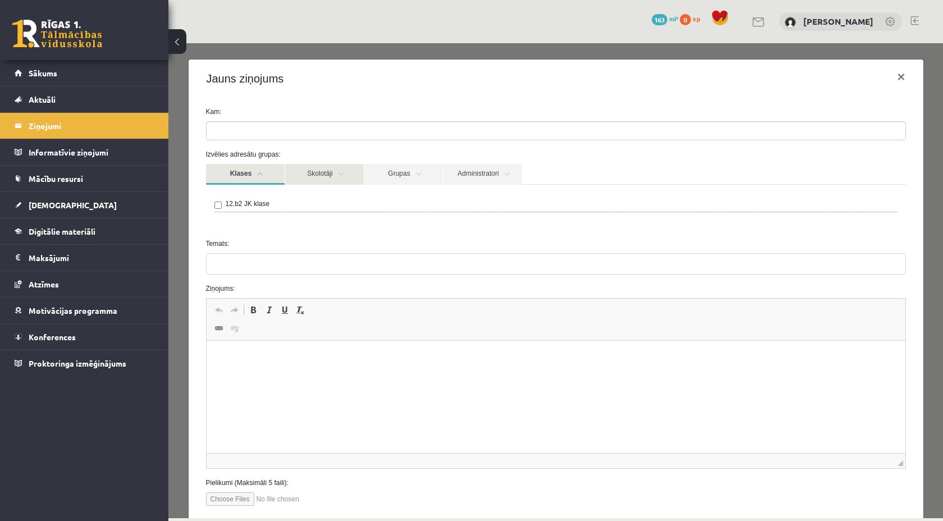
click at [317, 177] on link "Skolotāji" at bounding box center [324, 174] width 79 height 21
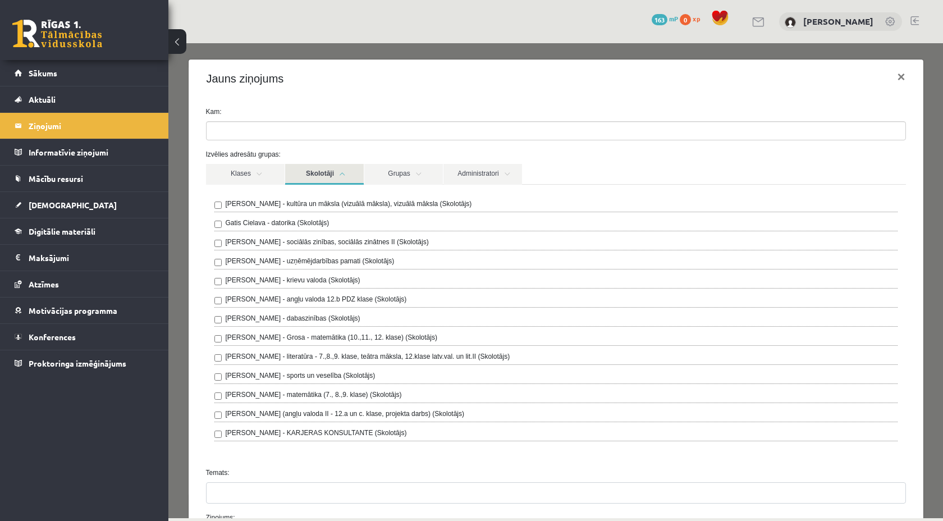
click at [333, 301] on label "Agnese Vaškūna - angļu valoda 12.b PDZ klase (Skolotājs)" at bounding box center [316, 299] width 181 height 10
click at [647, 161] on div "Izvēlies adresātu grupas: Klases Skolotāji Grupas Administratori 12.b2 JK klase…" at bounding box center [556, 303] width 717 height 309
click at [901, 79] on button "×" at bounding box center [901, 76] width 26 height 31
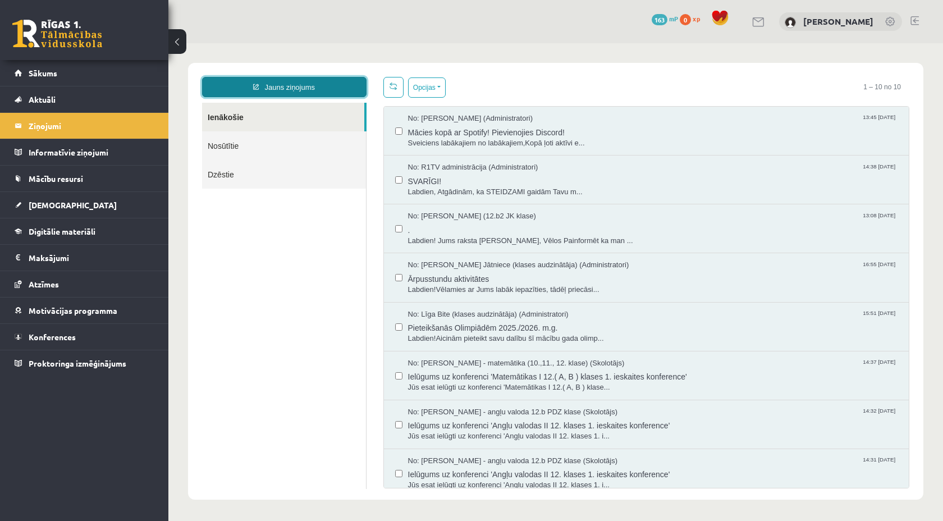
click at [325, 87] on link "Jauns ziņojums" at bounding box center [284, 87] width 164 height 20
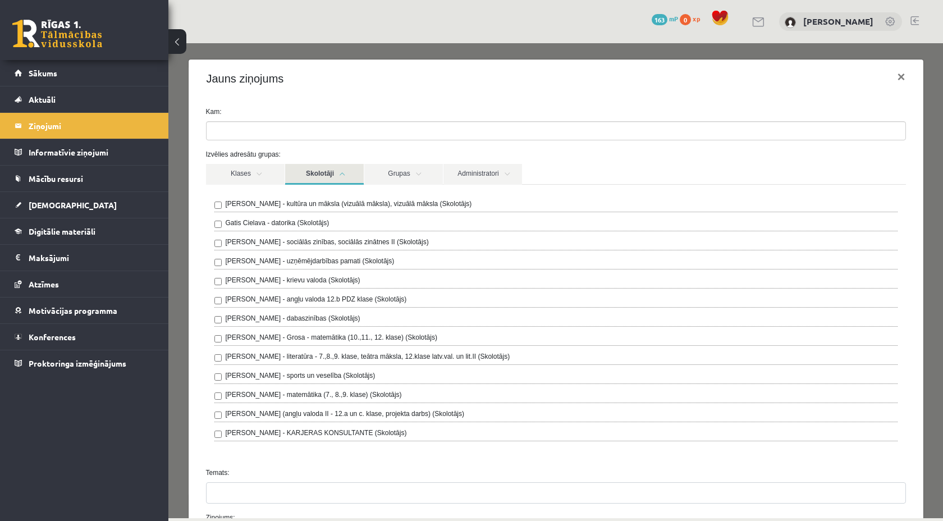
click at [348, 178] on link "Skolotāji" at bounding box center [324, 174] width 79 height 21
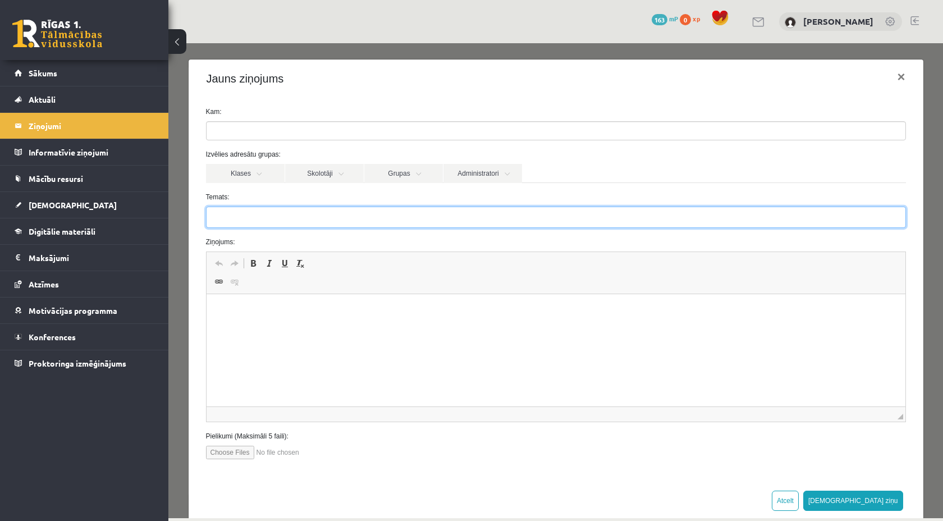
click at [296, 223] on input "Temats:" at bounding box center [556, 217] width 700 height 21
type input "**********"
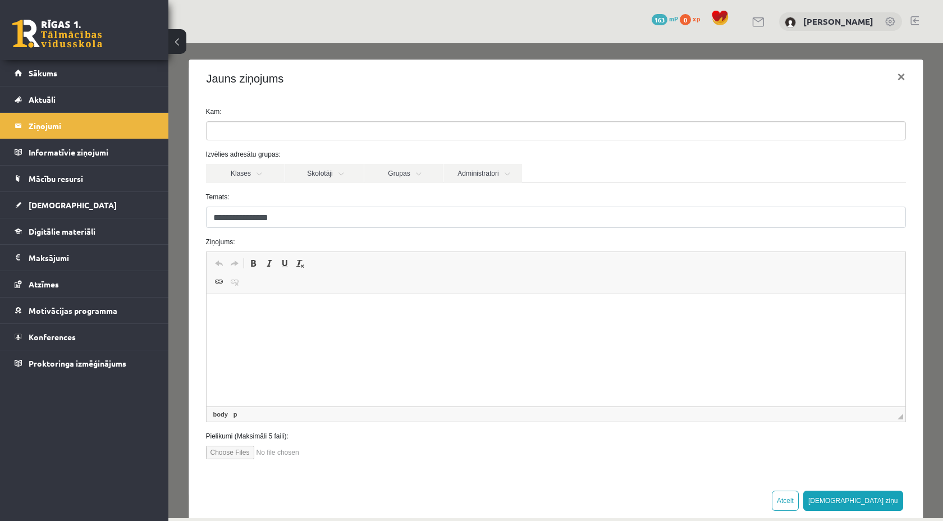
click at [276, 318] on html at bounding box center [555, 311] width 699 height 34
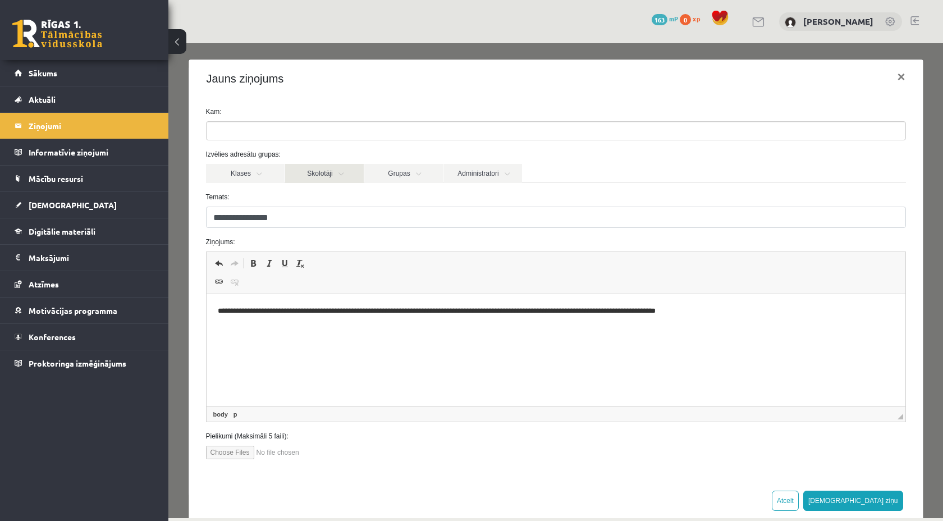
click at [338, 172] on link "Skolotāji" at bounding box center [324, 173] width 79 height 19
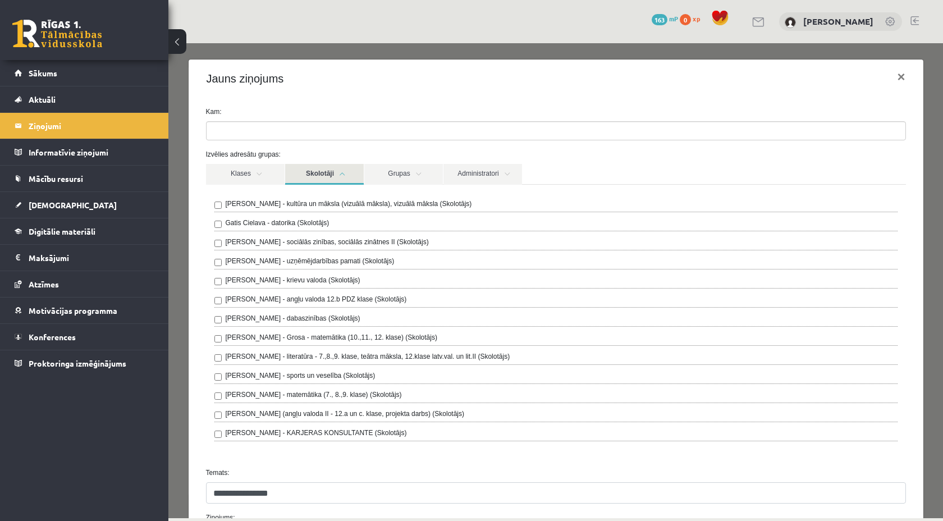
click at [326, 126] on ul at bounding box center [556, 131] width 699 height 18
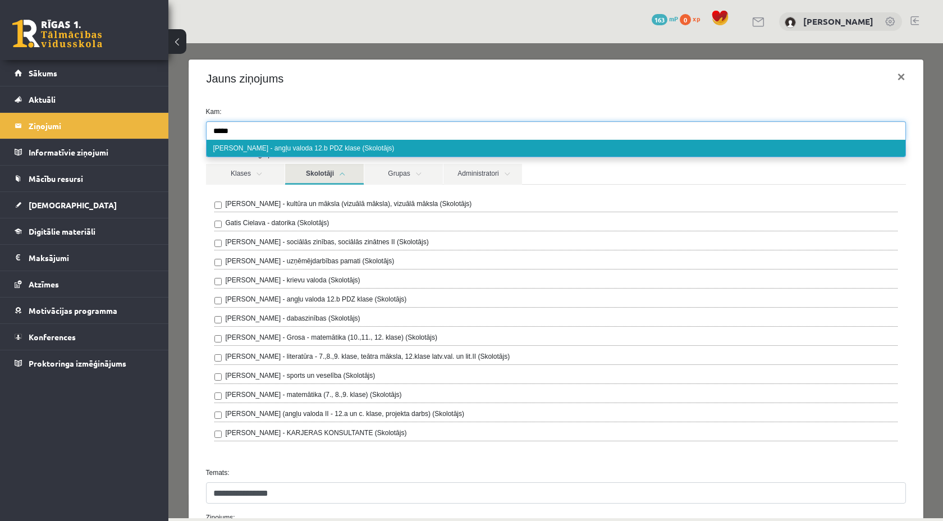
type input "*****"
select select "***"
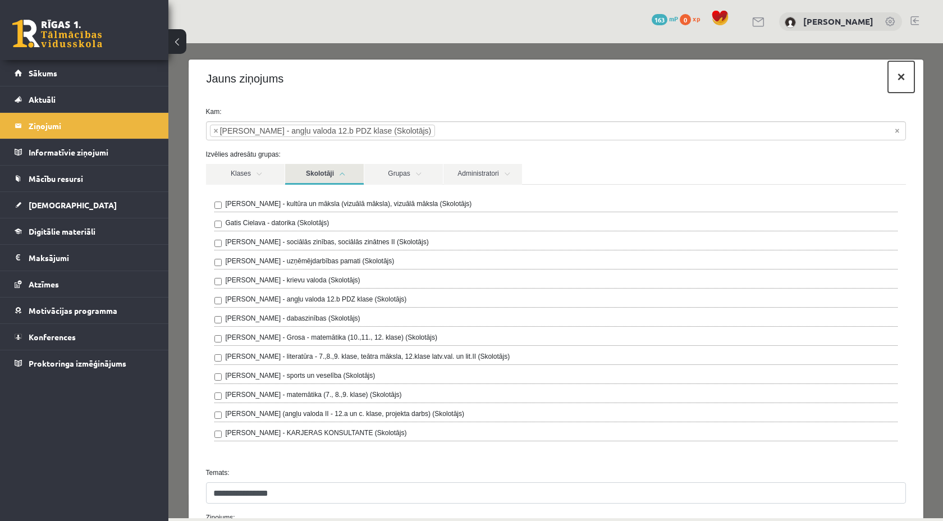
click at [905, 81] on button "×" at bounding box center [901, 76] width 26 height 31
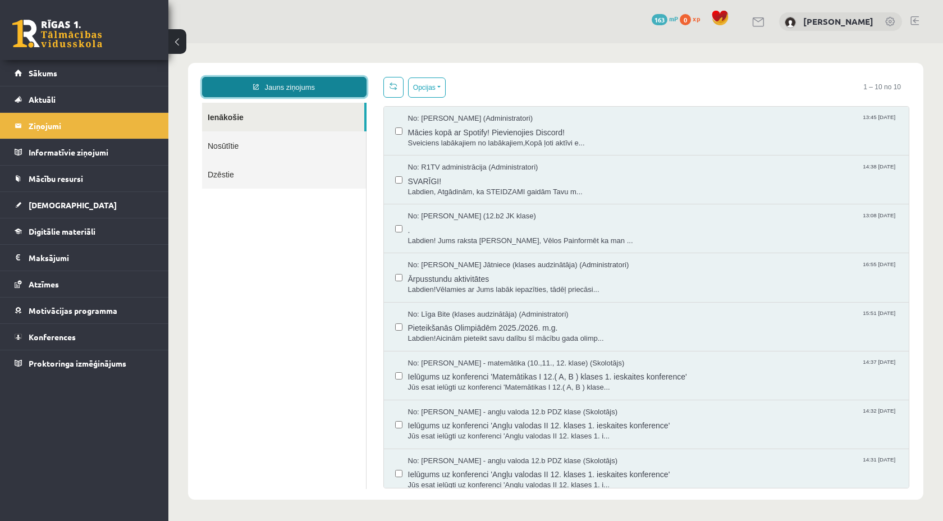
click at [338, 90] on link "Jauns ziņojums" at bounding box center [284, 87] width 164 height 20
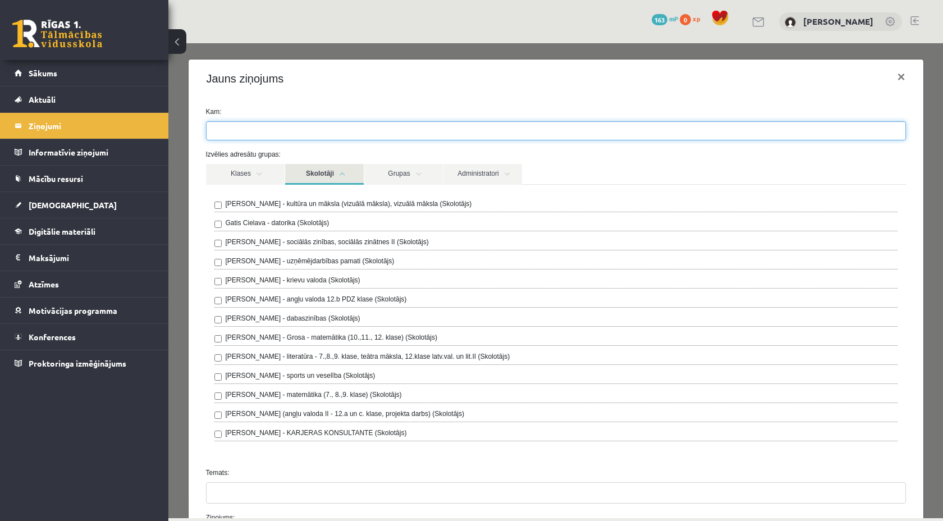
click at [244, 137] on input "search" at bounding box center [226, 131] width 39 height 18
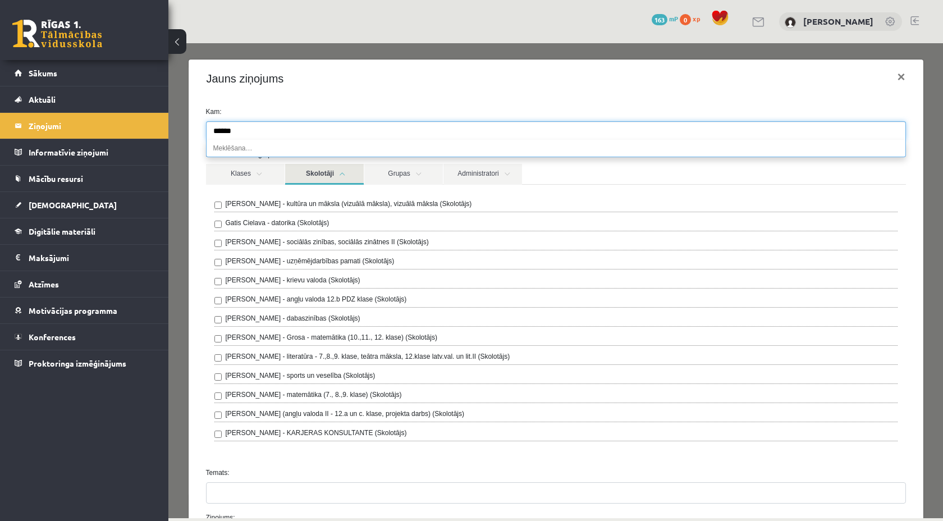
scroll to position [0, 1]
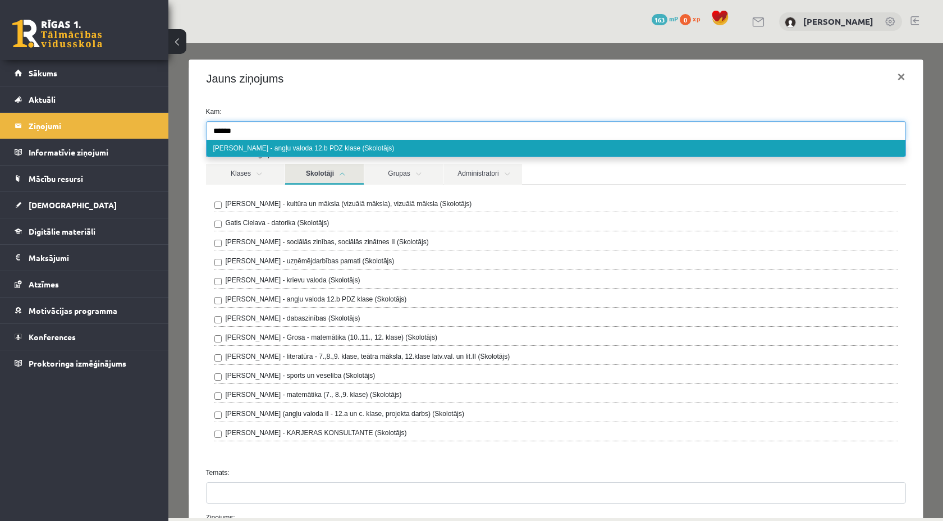
type input "******"
select select "***"
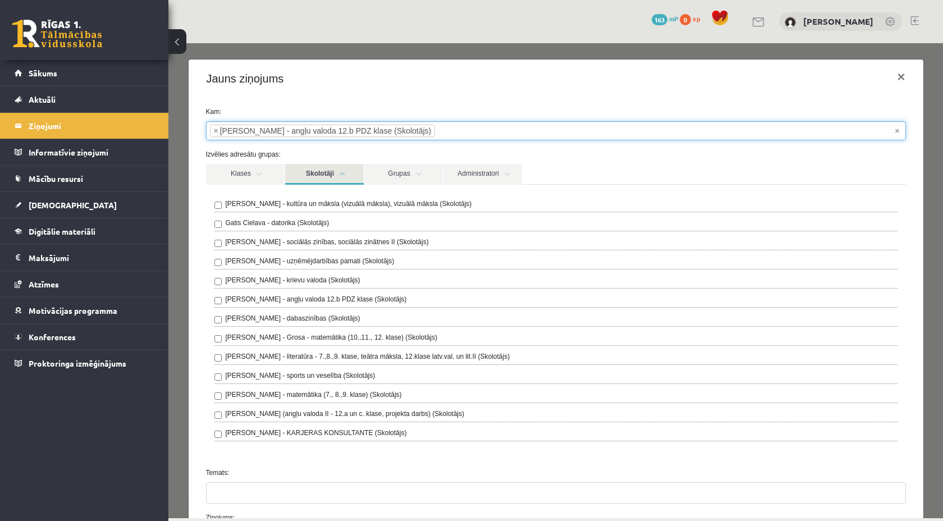
click at [324, 178] on link "Skolotāji" at bounding box center [324, 174] width 79 height 21
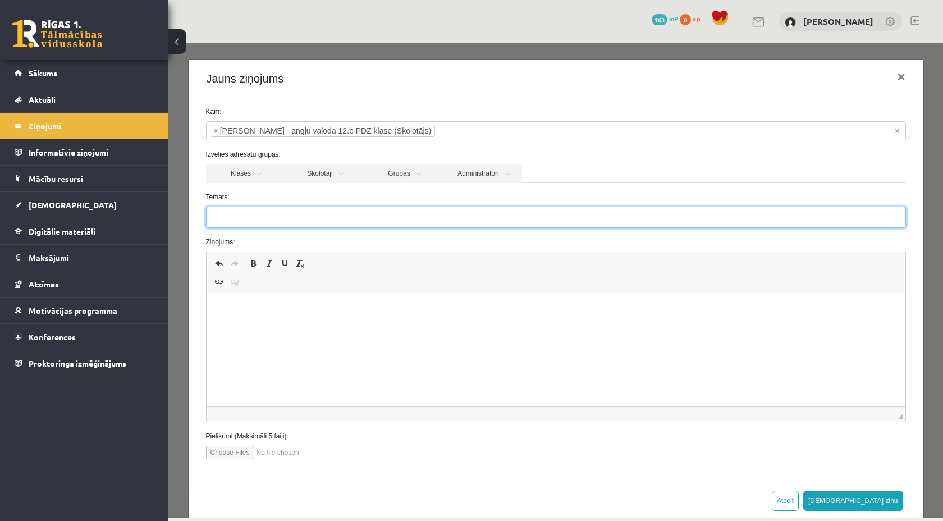
click at [317, 224] on input "Temats:" at bounding box center [556, 217] width 700 height 21
type input "*"
type input "**********"
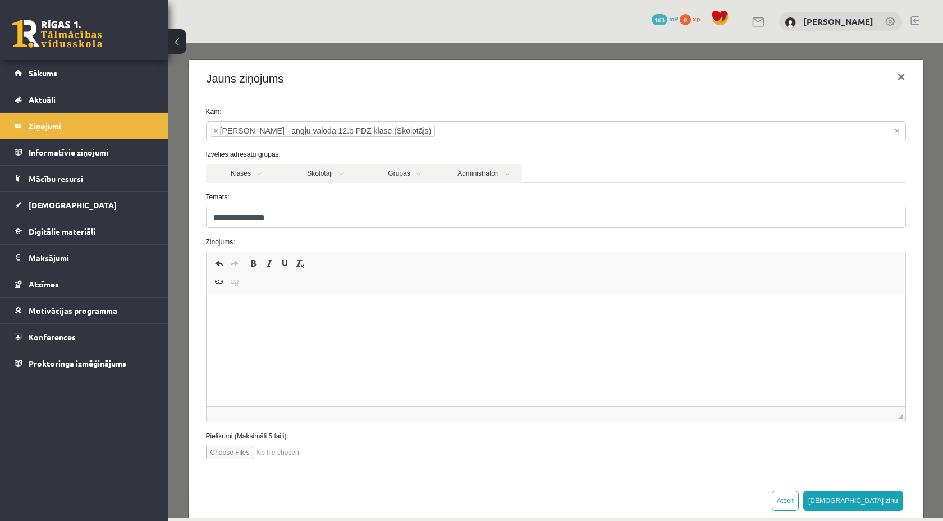
click at [278, 318] on html at bounding box center [555, 311] width 699 height 34
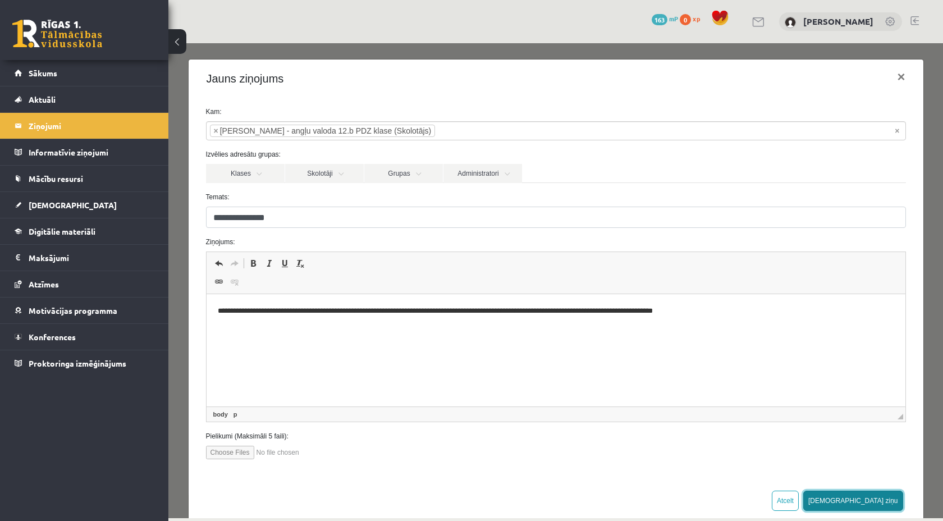
click at [881, 501] on button "Sūtīt ziņu" at bounding box center [853, 501] width 100 height 20
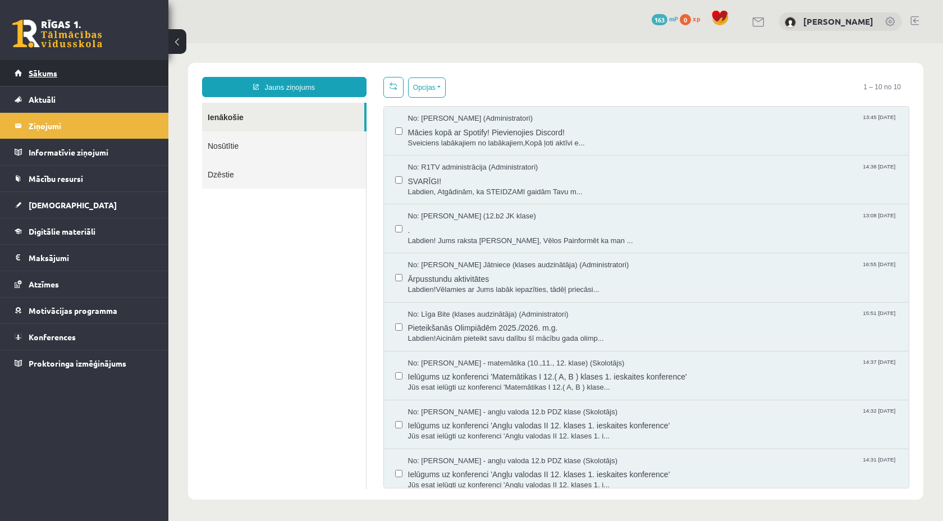
click at [52, 80] on link "Sākums" at bounding box center [85, 73] width 140 height 26
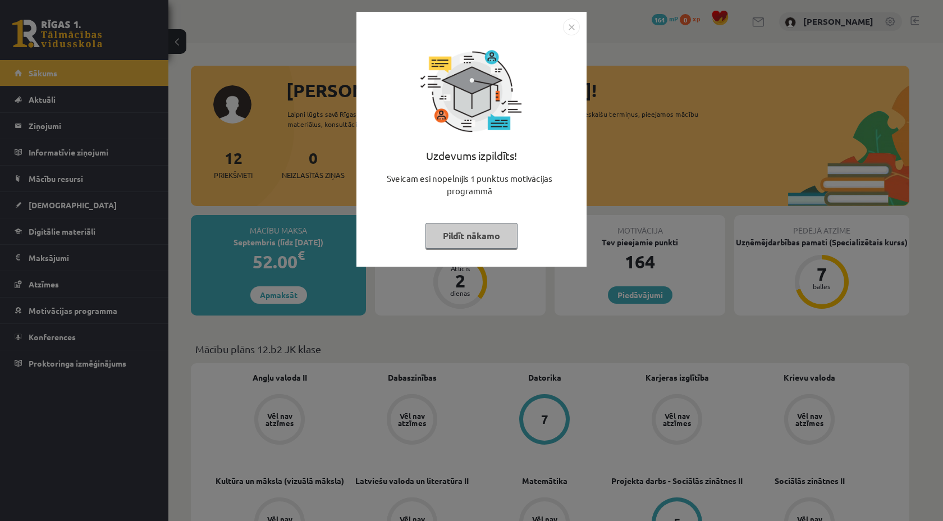
click at [484, 249] on div "Uzdevums izpildīts! Sveicam esi nopelnījis 1 punktus motivācijas programmā Pild…" at bounding box center [471, 147] width 217 height 224
click at [484, 236] on button "Pildīt nākamo" at bounding box center [471, 236] width 92 height 26
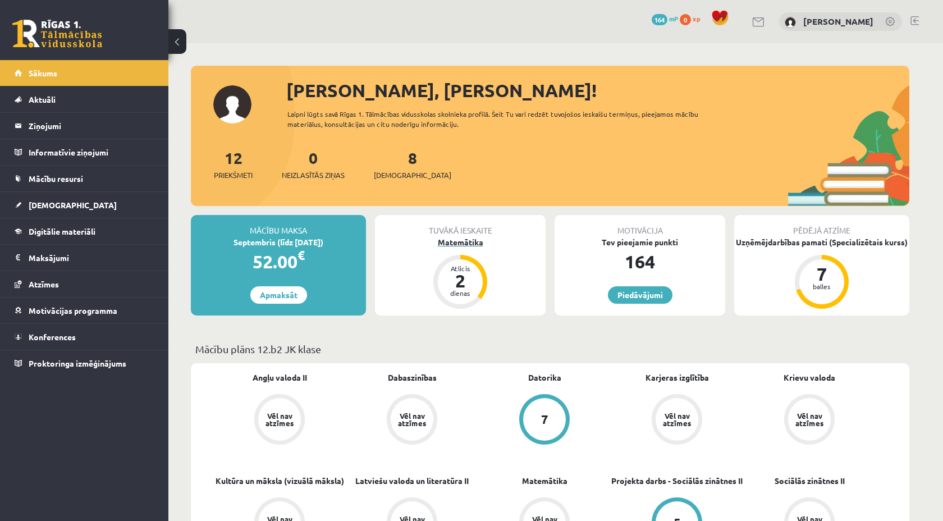
click at [459, 244] on div "Matemātika" at bounding box center [460, 242] width 171 height 12
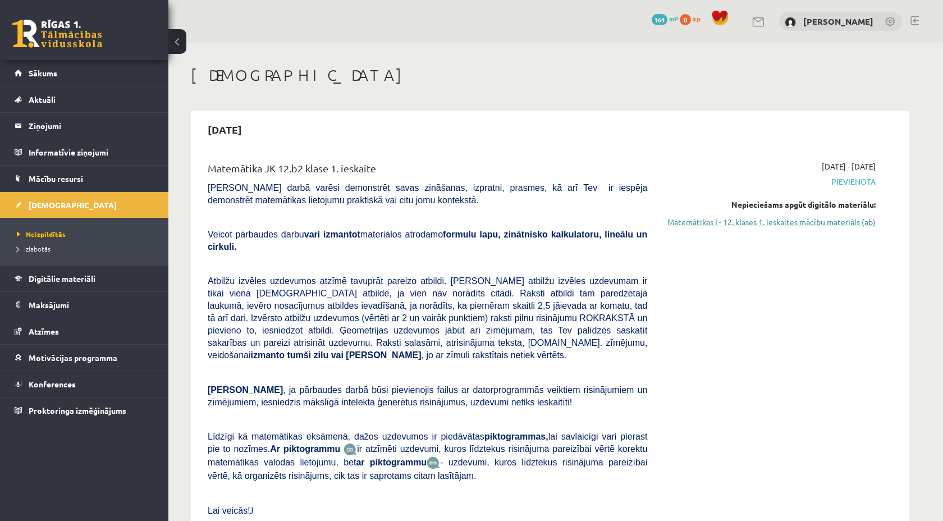
click at [801, 220] on link "Matemātikas I - 12. klases 1. ieskaites mācību materiāls (ab)" at bounding box center [770, 222] width 212 height 12
click at [734, 224] on link "Matemātikas I - 12. klases 1. ieskaites mācību materiāls (ab)" at bounding box center [770, 222] width 212 height 12
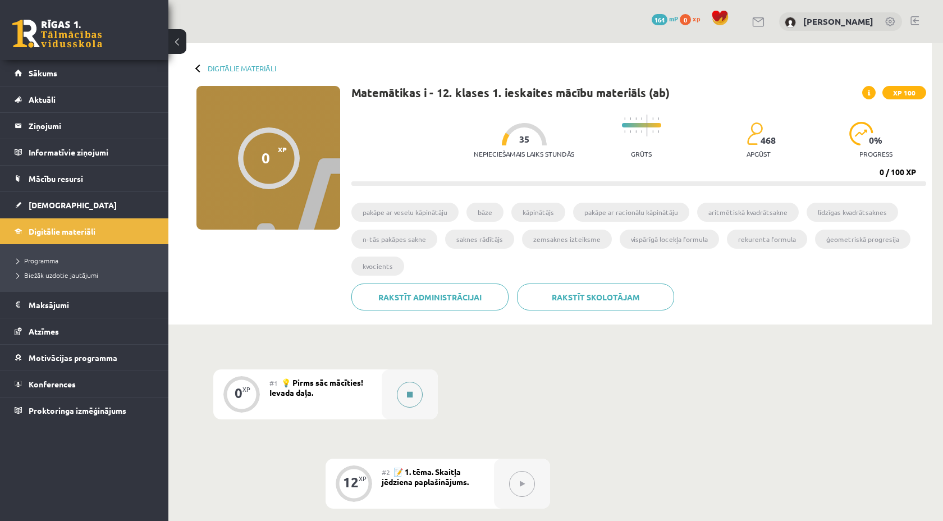
click at [413, 393] on button at bounding box center [410, 395] width 26 height 26
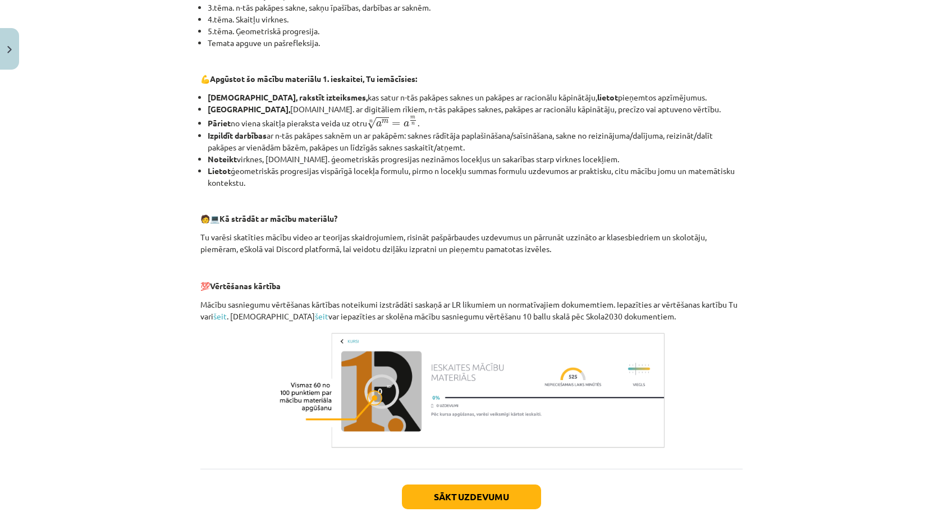
scroll to position [382, 0]
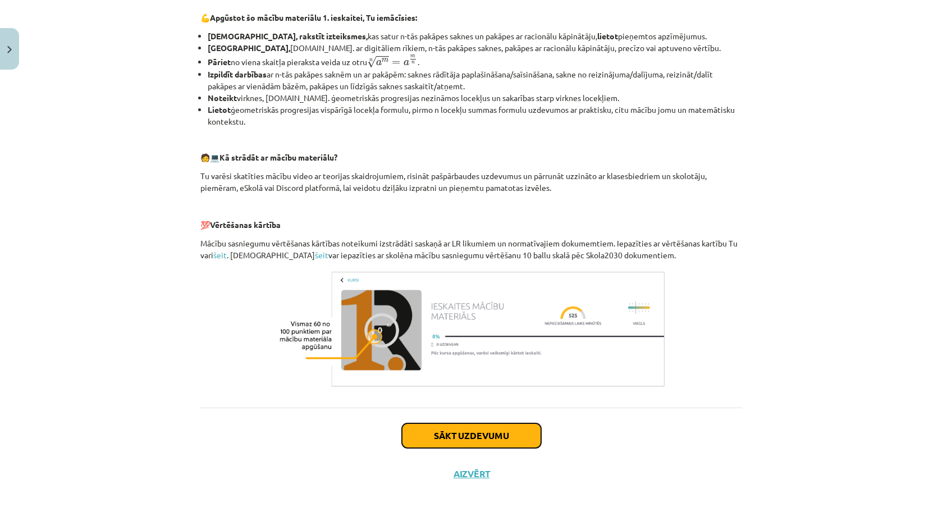
click at [453, 443] on button "Sākt uzdevumu" at bounding box center [471, 435] width 139 height 25
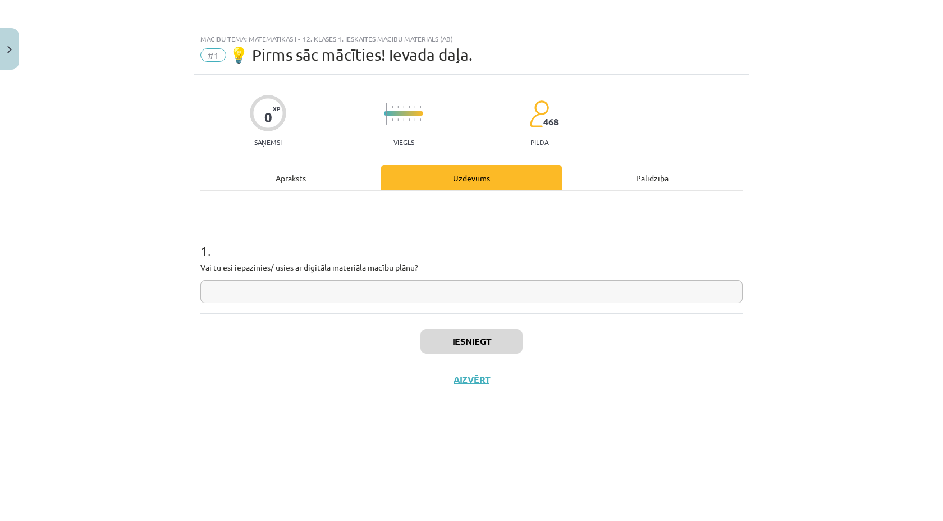
click at [436, 288] on input "text" at bounding box center [471, 291] width 542 height 23
type input "**"
click at [496, 349] on button "Iesniegt" at bounding box center [471, 341] width 102 height 25
click at [488, 399] on div "Iesniegts Nākamā nodarbība Aizvērt" at bounding box center [471, 370] width 542 height 114
click at [486, 389] on button "Nākamā nodarbība" at bounding box center [471, 387] width 110 height 26
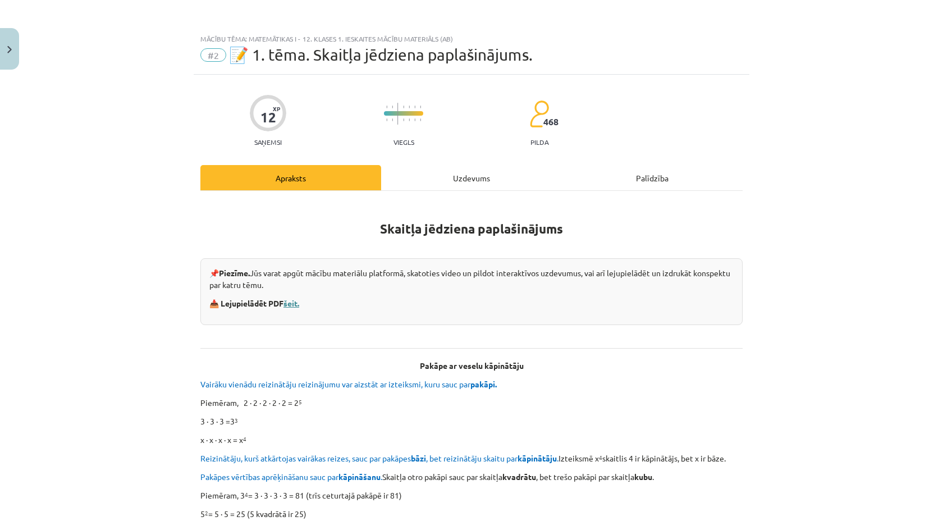
click at [295, 304] on link "šeit." at bounding box center [291, 303] width 16 height 10
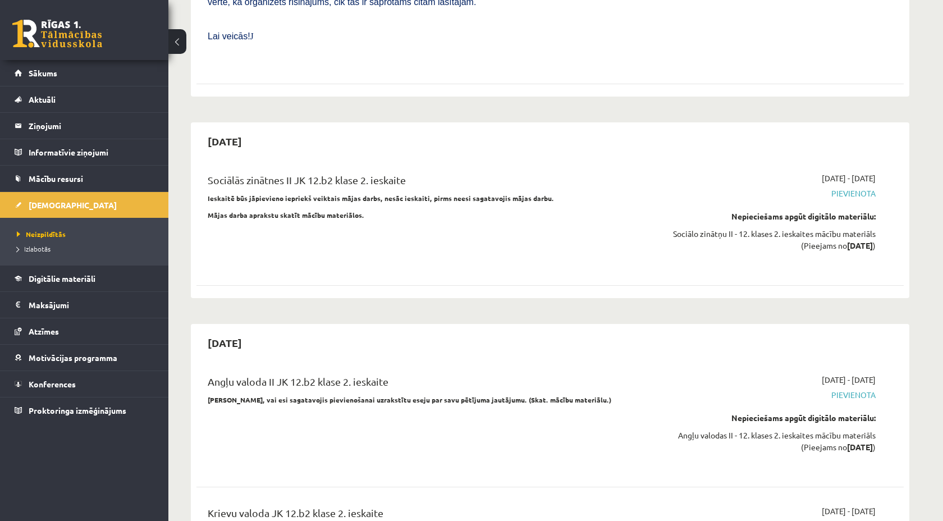
scroll to position [2893, 0]
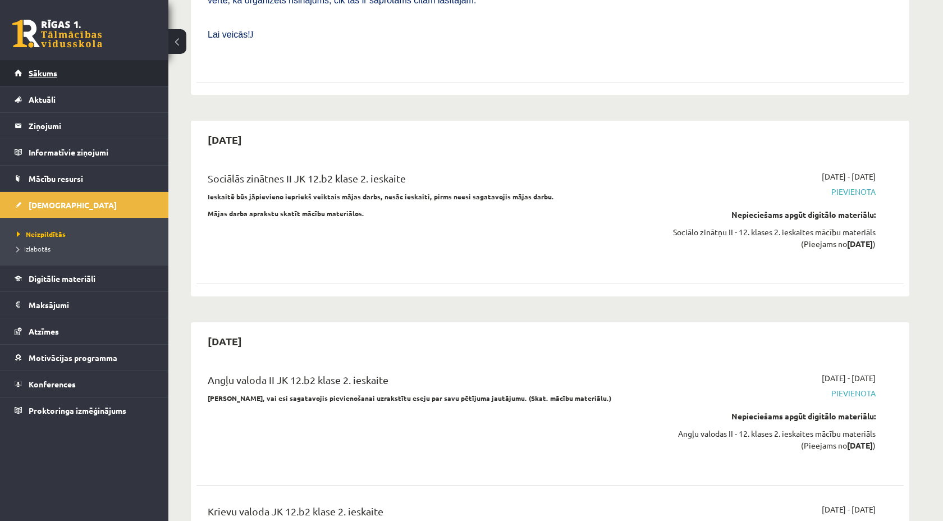
click at [56, 67] on link "Sākums" at bounding box center [85, 73] width 140 height 26
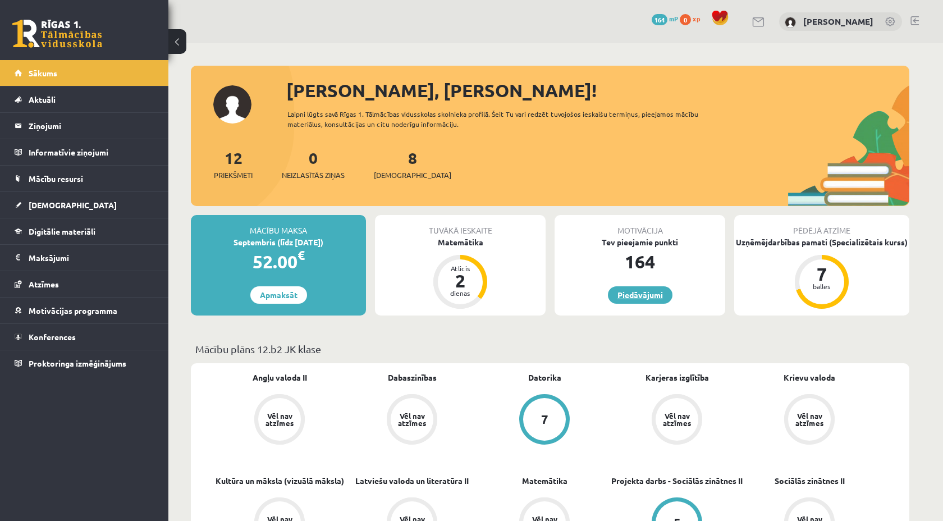
click at [631, 294] on link "Piedāvājumi" at bounding box center [640, 294] width 65 height 17
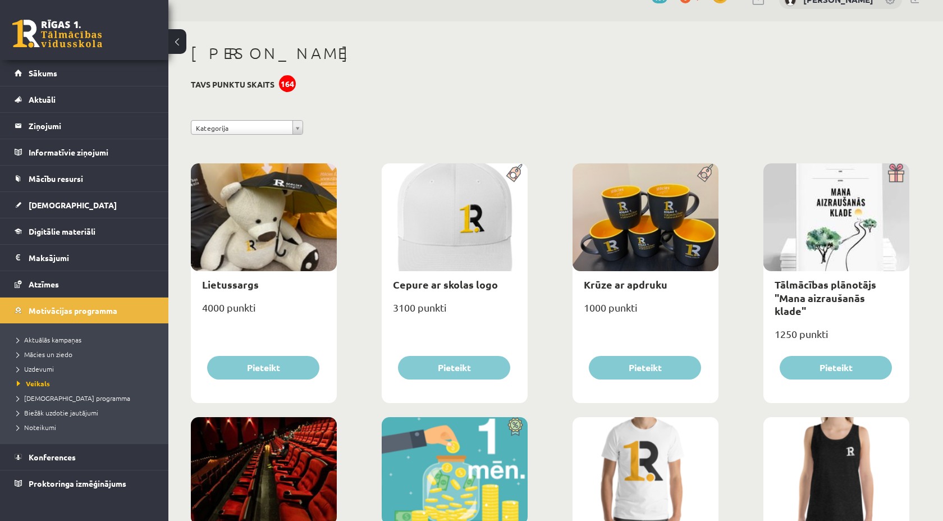
scroll to position [65, 0]
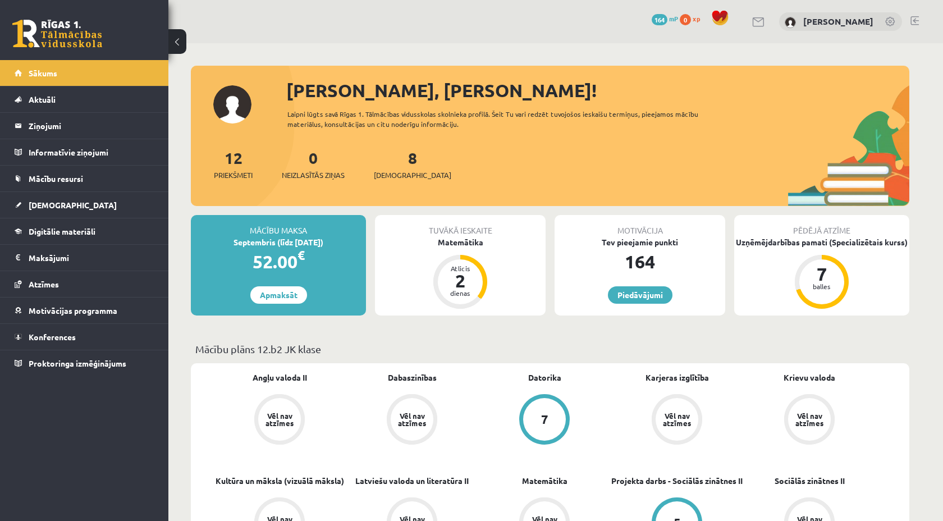
scroll to position [5, 0]
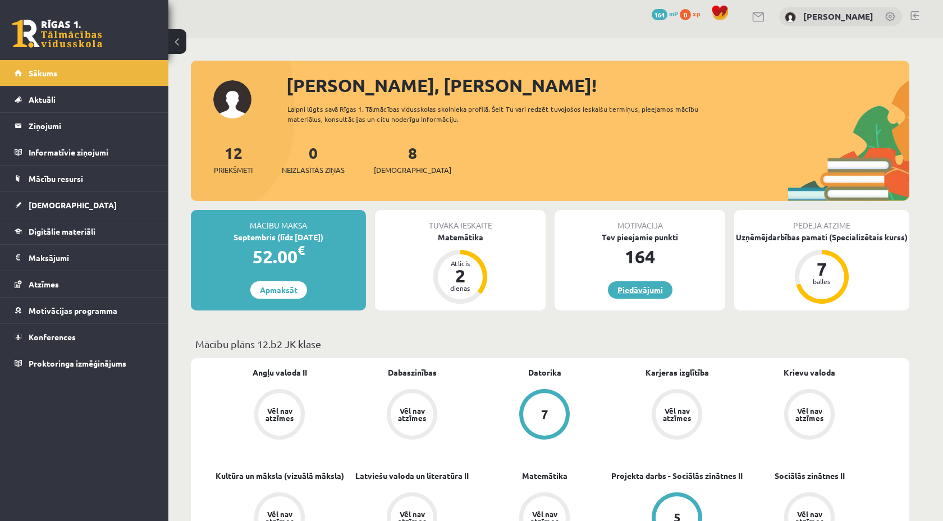
click at [649, 291] on link "Piedāvājumi" at bounding box center [640, 289] width 65 height 17
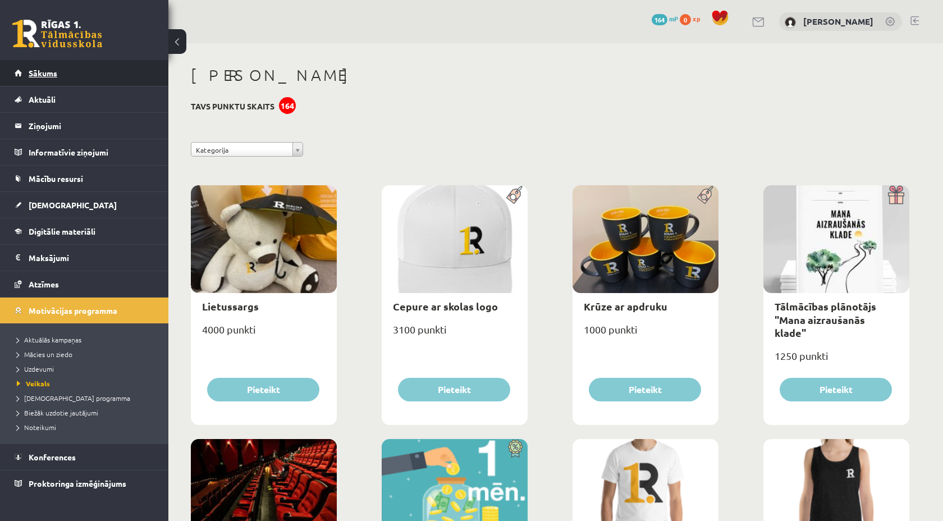
click at [60, 80] on link "Sākums" at bounding box center [85, 73] width 140 height 26
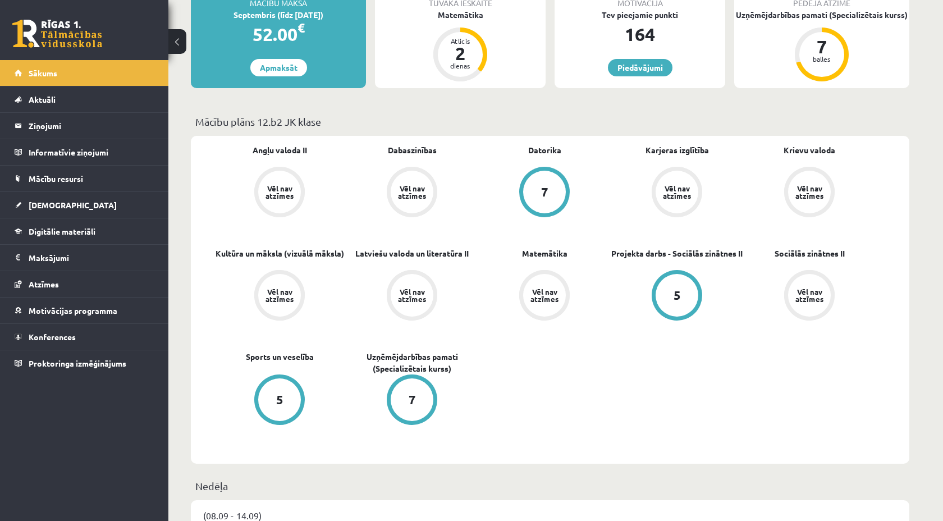
scroll to position [228, 0]
click at [286, 397] on div "5" at bounding box center [279, 399] width 43 height 43
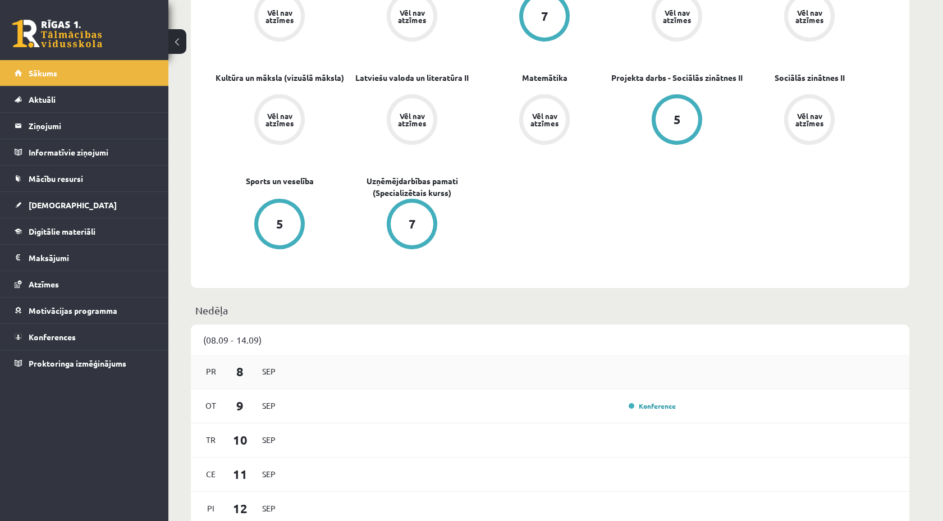
scroll to position [425, 0]
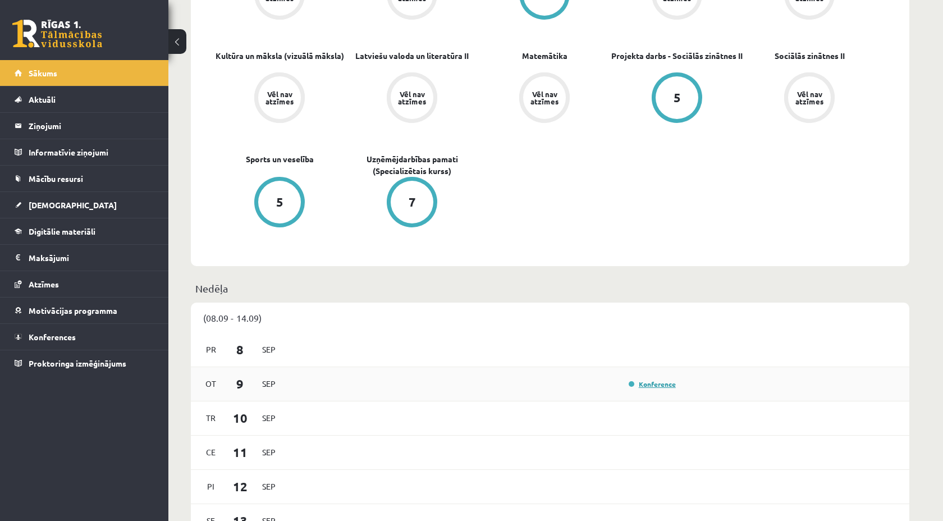
click at [636, 388] on link "Konference" at bounding box center [652, 383] width 47 height 9
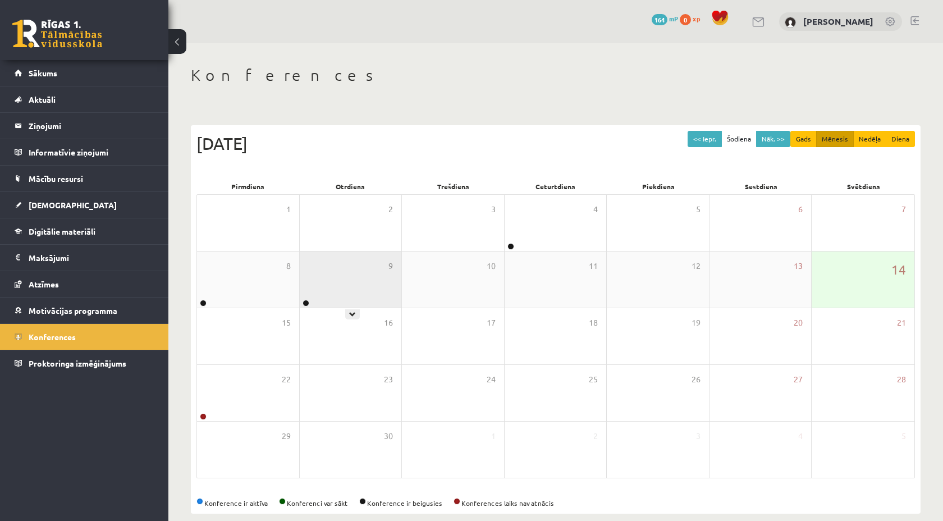
click at [349, 290] on div "9" at bounding box center [351, 279] width 102 height 56
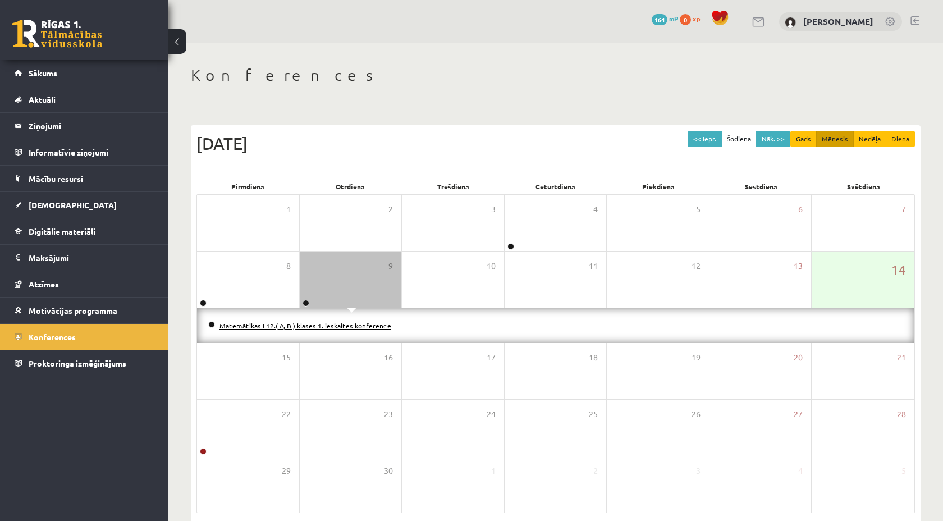
click at [301, 325] on link "Matemātikas I 12.( A, B ) klases 1. ieskaites konference" at bounding box center [305, 325] width 172 height 9
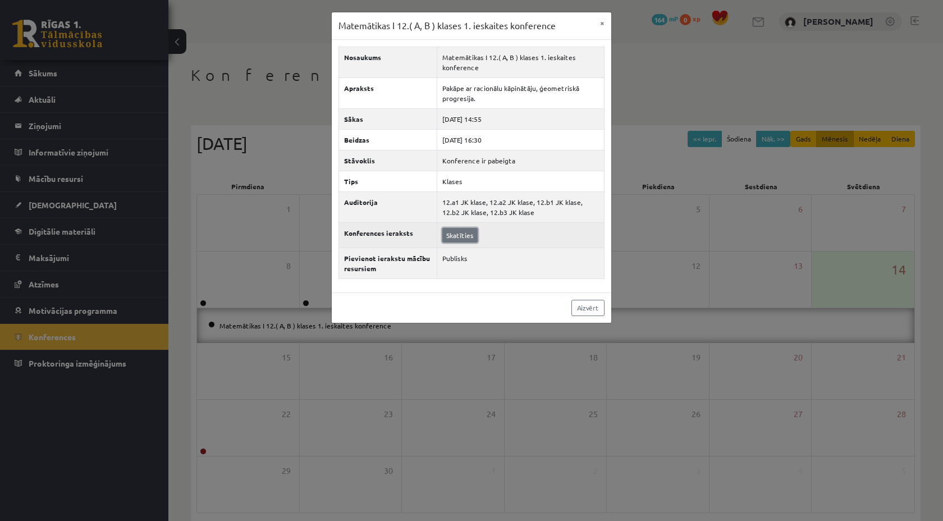
click at [466, 237] on link "Skatīties" at bounding box center [459, 235] width 35 height 15
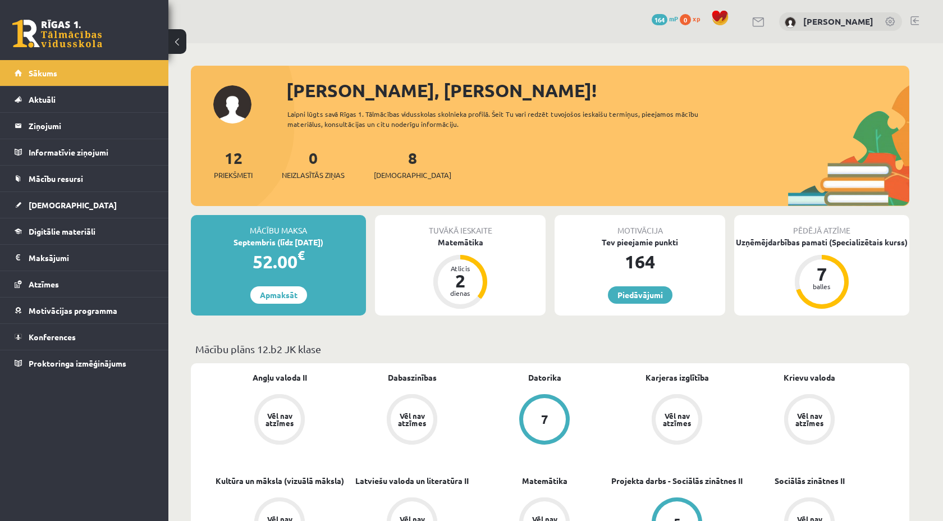
click at [916, 23] on link at bounding box center [914, 20] width 8 height 9
click at [477, 242] on div "Matemātika" at bounding box center [460, 242] width 171 height 12
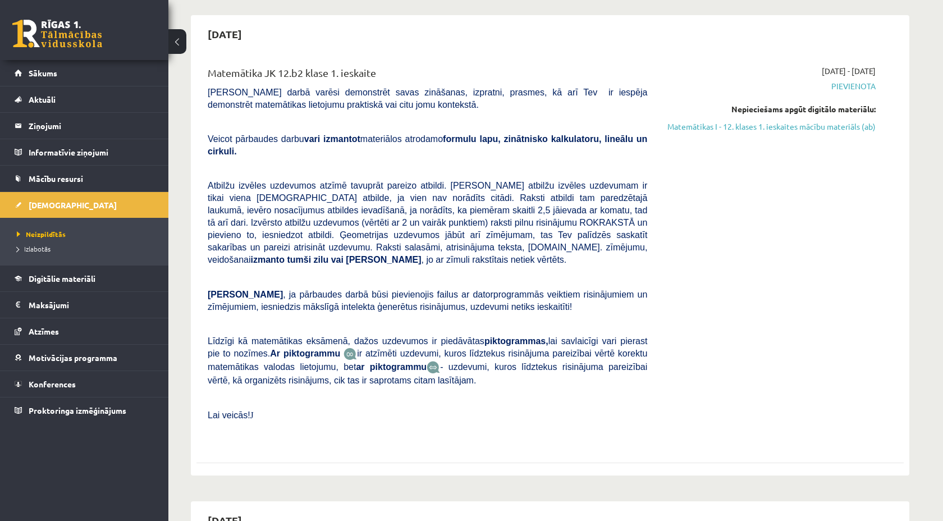
scroll to position [99, 0]
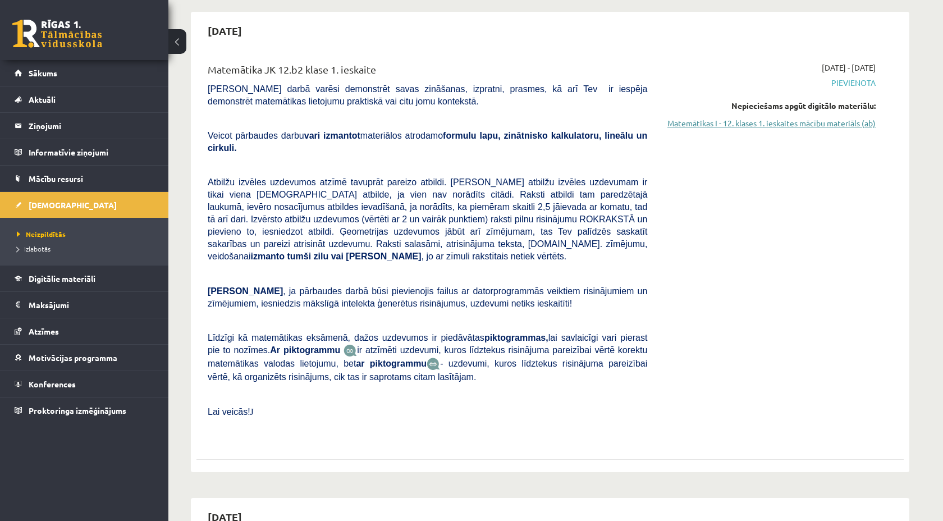
click at [797, 121] on link "Matemātikas I - 12. klases 1. ieskaites mācību materiāls (ab)" at bounding box center [770, 123] width 212 height 12
click at [846, 84] on span "Pievienota" at bounding box center [770, 83] width 212 height 12
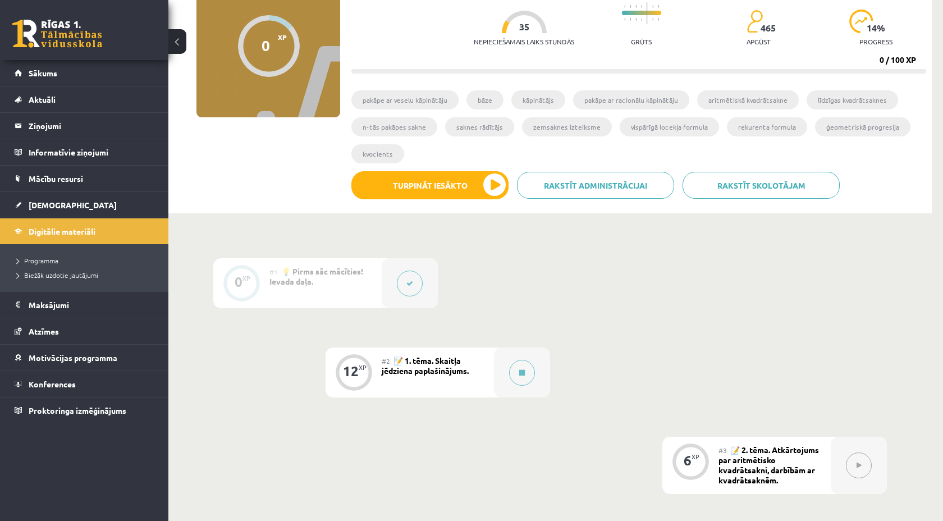
scroll to position [131, 0]
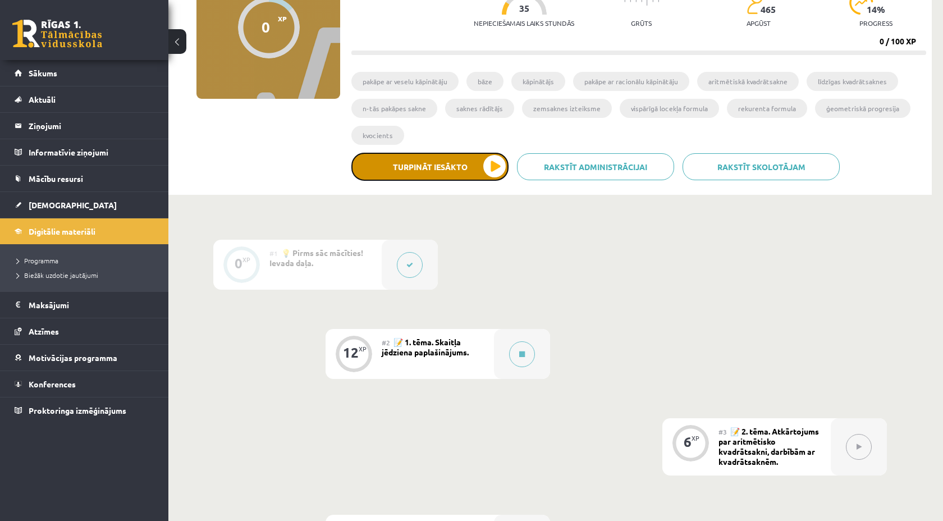
click at [482, 164] on button "Turpināt iesākto" at bounding box center [429, 167] width 157 height 28
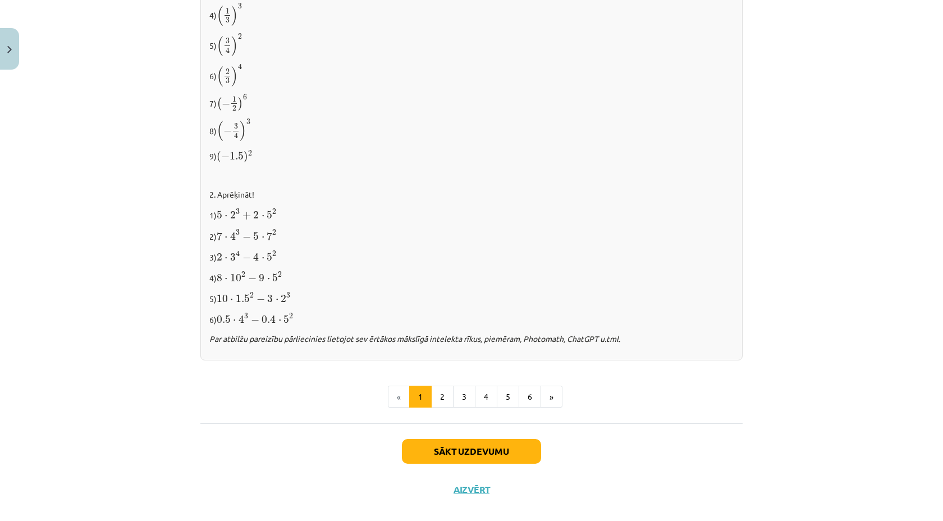
scroll to position [1074, 0]
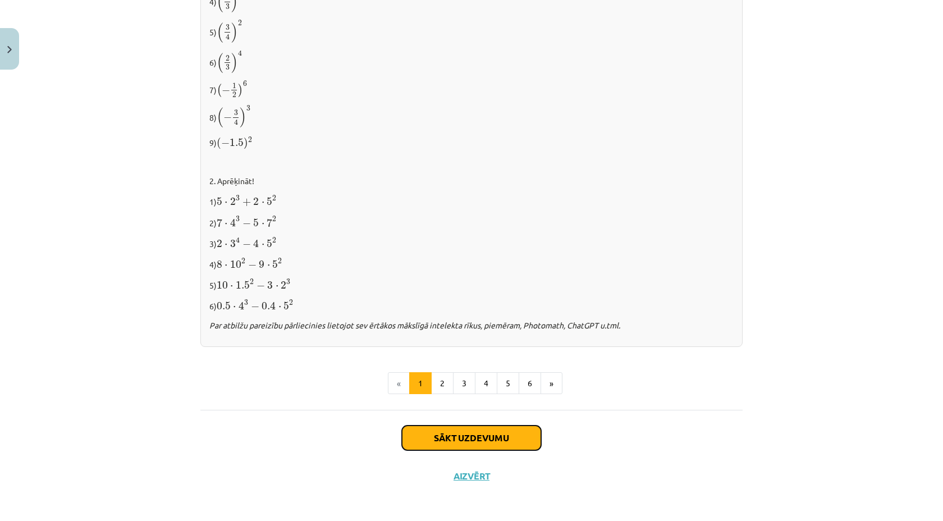
click at [470, 434] on button "Sākt uzdevumu" at bounding box center [471, 437] width 139 height 25
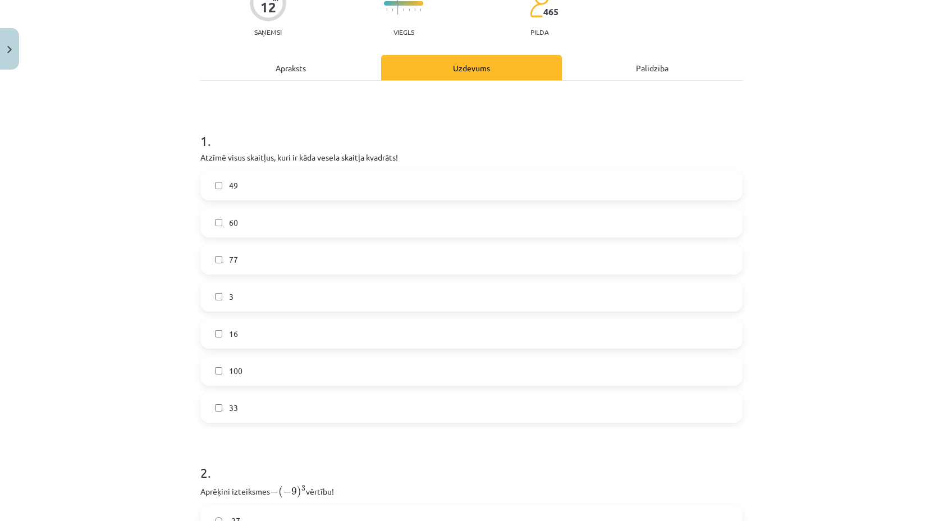
scroll to position [111, 0]
click at [346, 175] on label "49" at bounding box center [471, 185] width 540 height 28
click at [262, 304] on label "3" at bounding box center [471, 296] width 540 height 28
click at [259, 346] on label "16" at bounding box center [471, 333] width 540 height 28
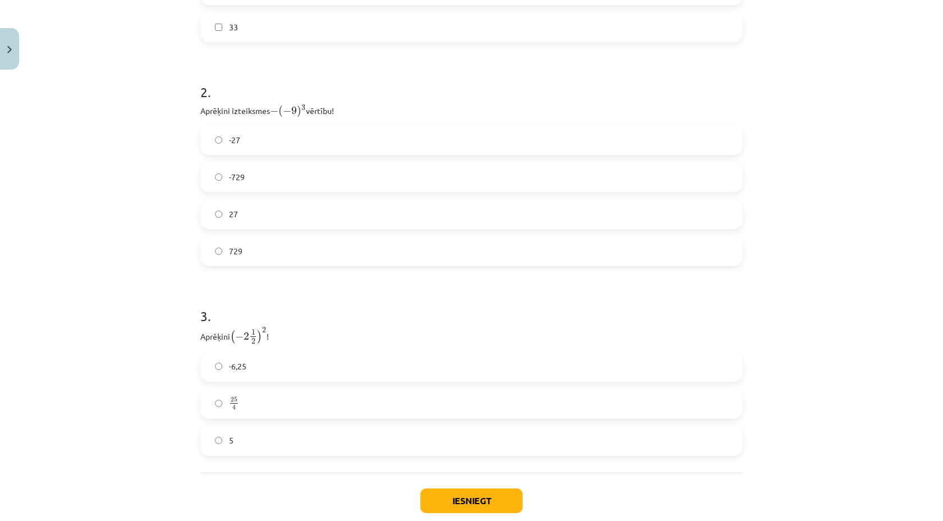
scroll to position [485, 0]
click at [321, 218] on label "27" at bounding box center [471, 219] width 540 height 28
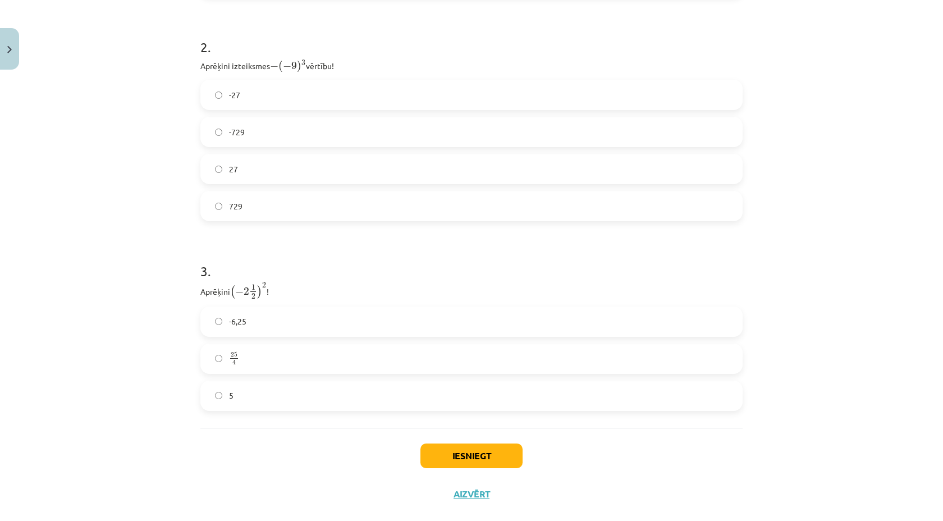
scroll to position [539, 0]
click at [285, 205] on label "729" at bounding box center [471, 203] width 540 height 28
click at [251, 351] on label "25 4 25 4" at bounding box center [471, 355] width 540 height 28
click at [436, 442] on button "Iesniegt" at bounding box center [471, 452] width 102 height 25
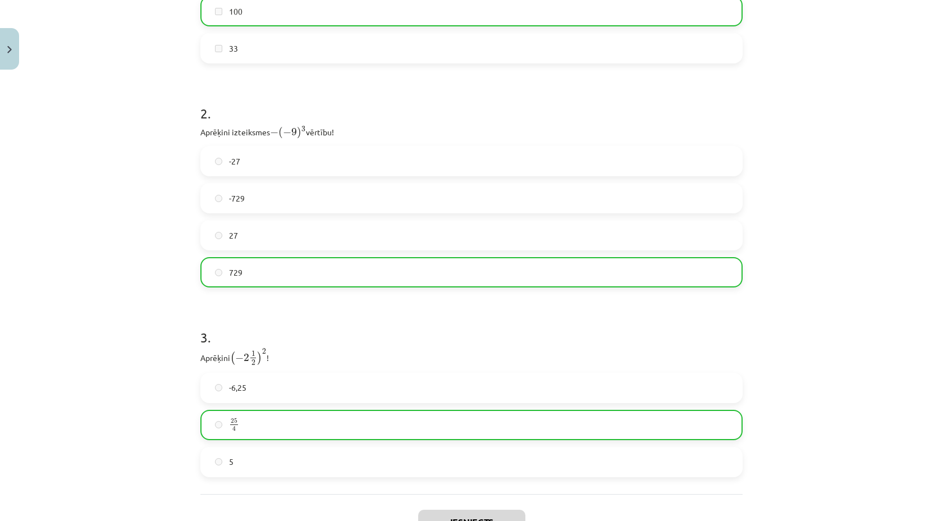
scroll to position [590, 0]
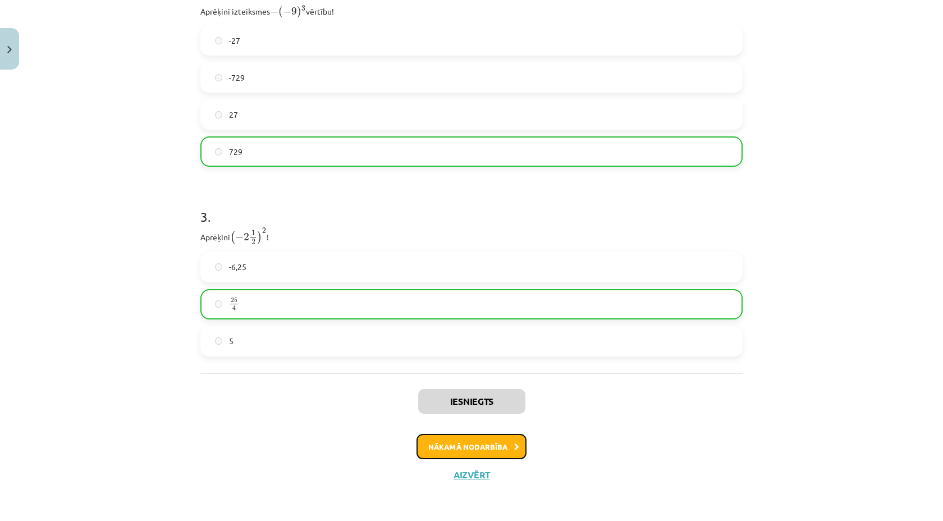
click at [476, 448] on button "Nākamā nodarbība" at bounding box center [471, 447] width 110 height 26
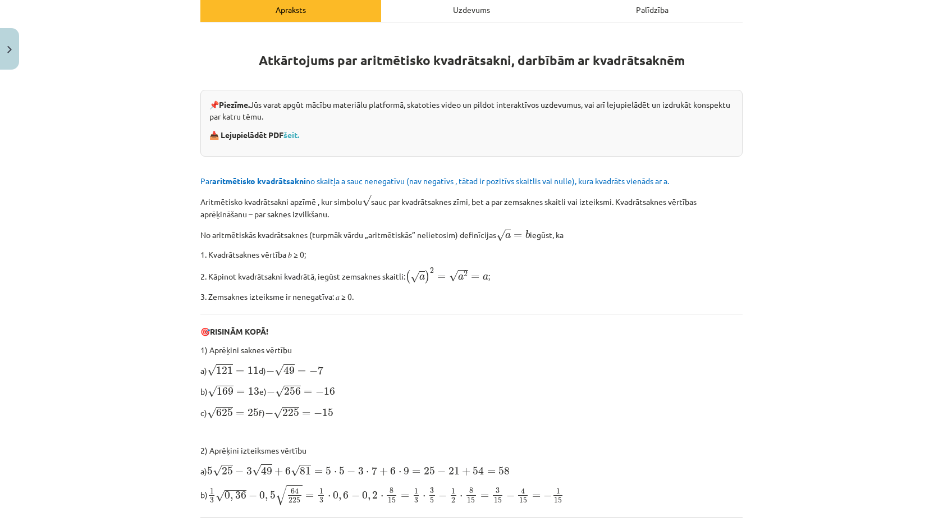
scroll to position [0, 0]
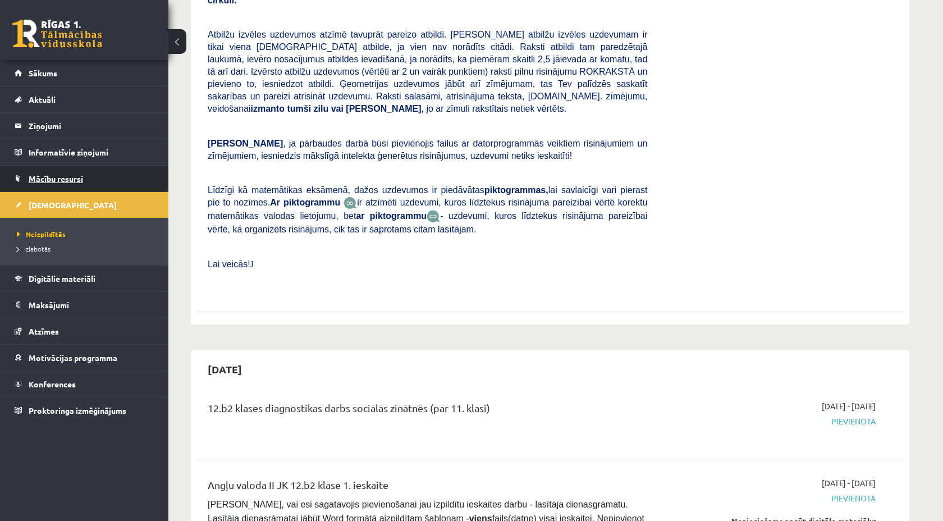
scroll to position [288, 0]
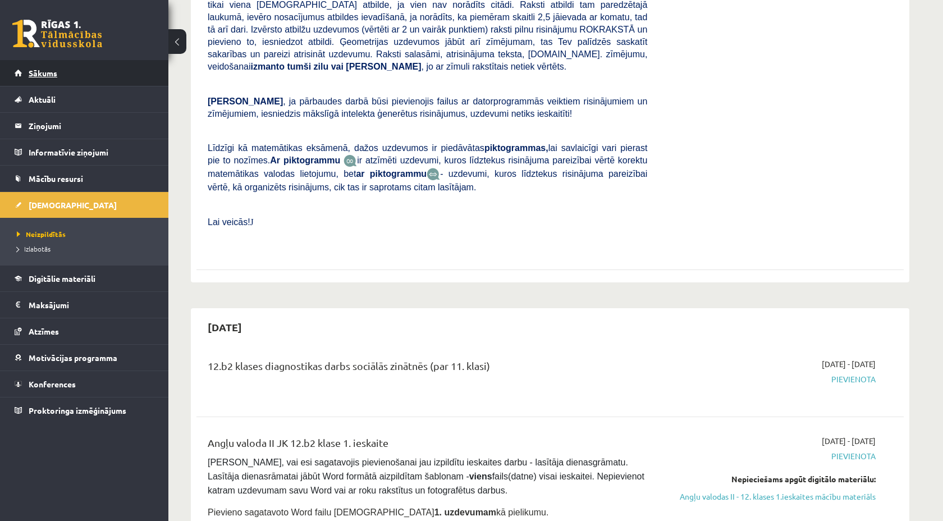
click at [45, 71] on span "Sākums" at bounding box center [43, 73] width 29 height 10
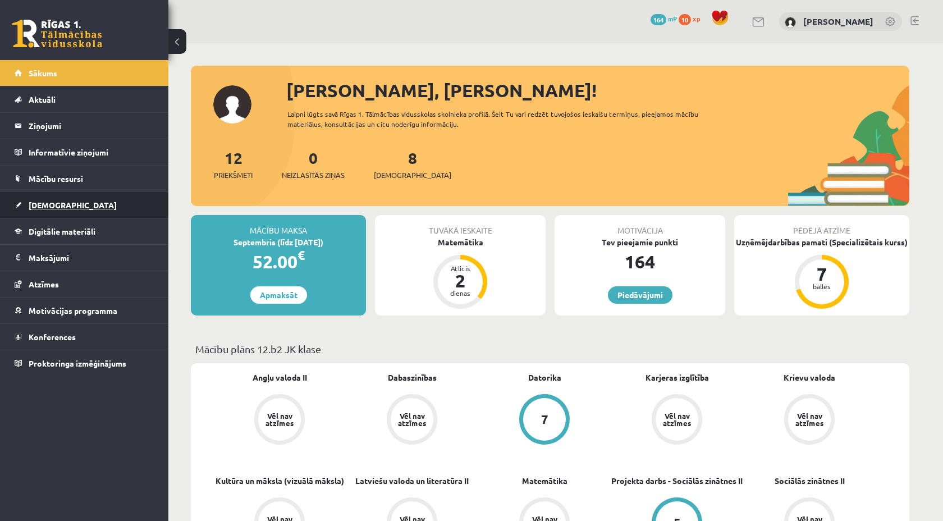
click at [49, 204] on span "[DEMOGRAPHIC_DATA]" at bounding box center [73, 205] width 88 height 10
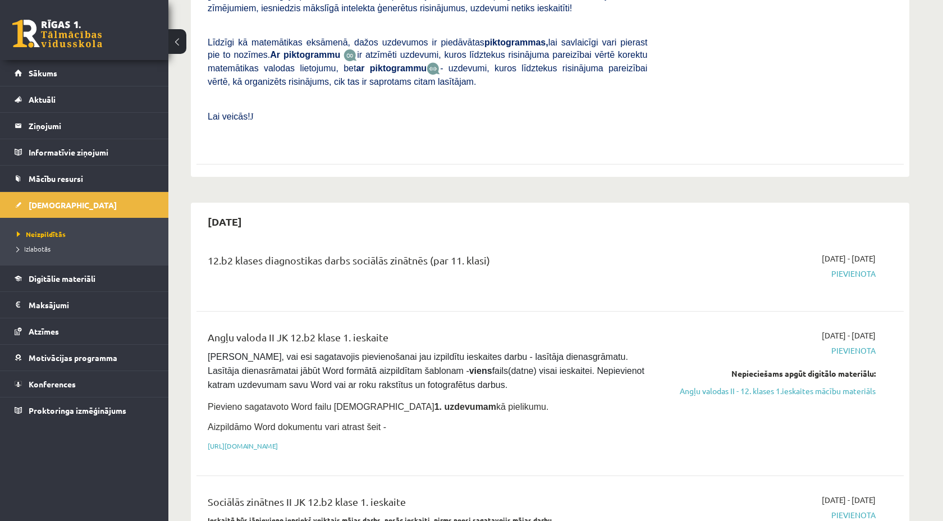
scroll to position [455, 0]
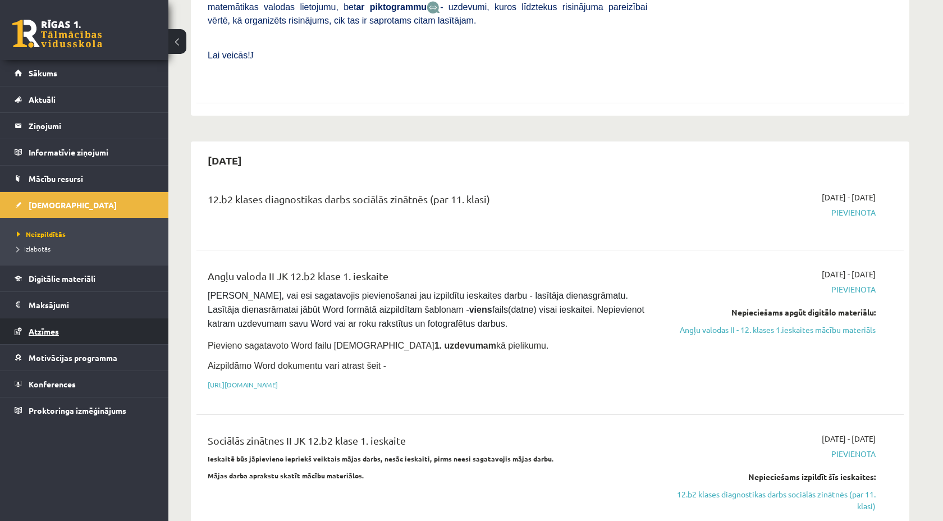
click at [53, 333] on span "Atzīmes" at bounding box center [44, 331] width 30 height 10
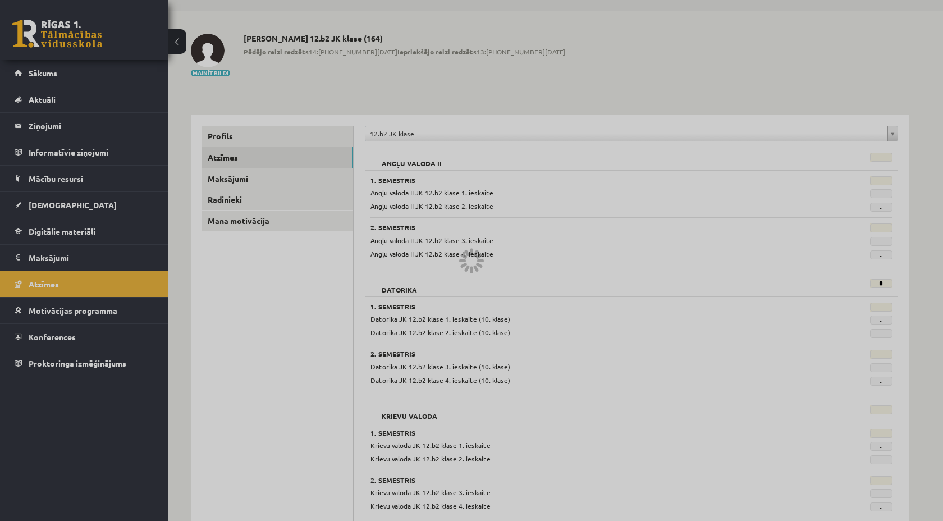
scroll to position [455, 0]
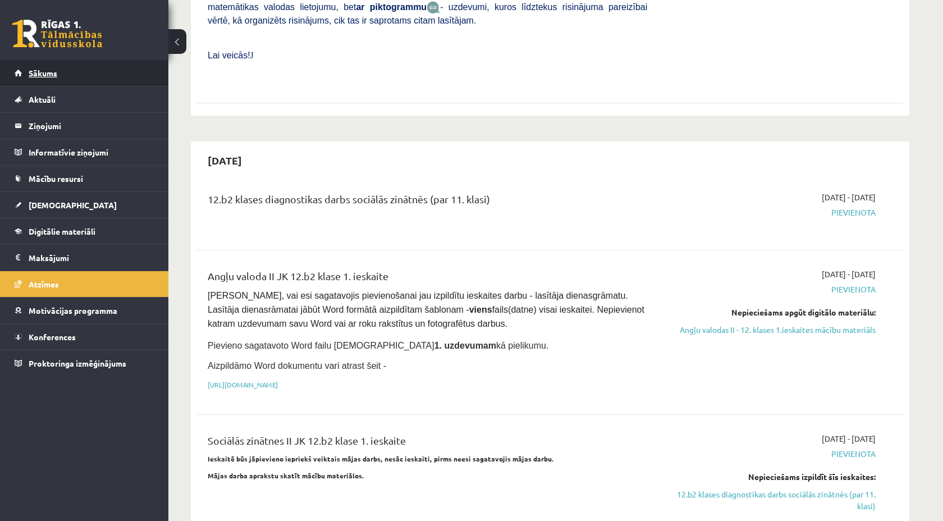
click at [49, 76] on span "Sākums" at bounding box center [43, 73] width 29 height 10
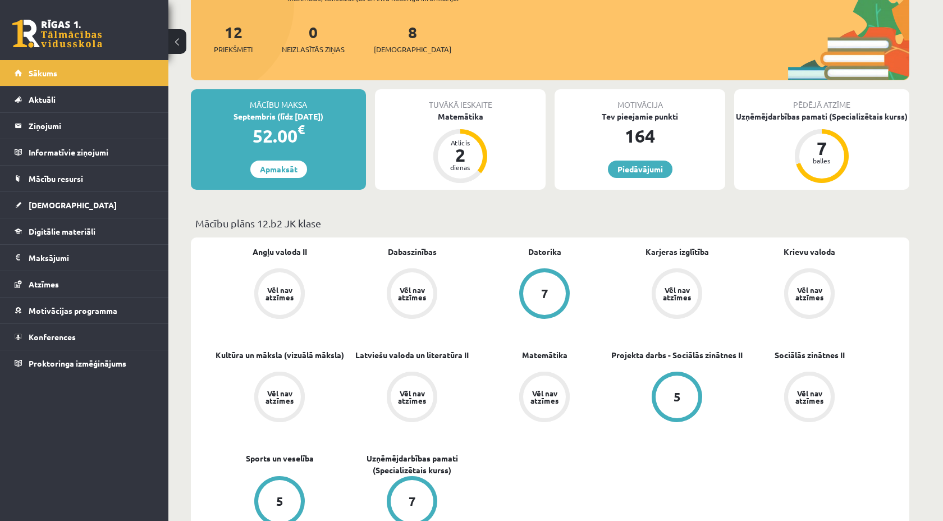
scroll to position [136, 0]
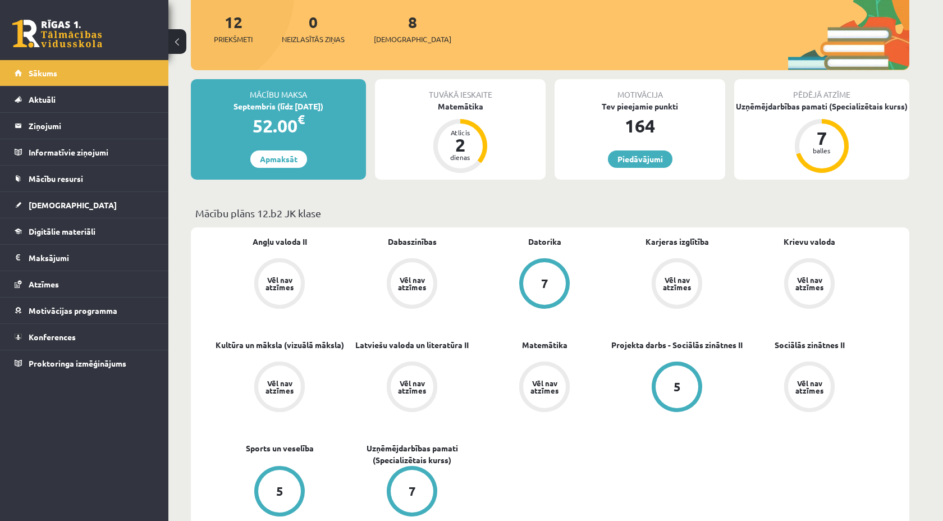
click at [410, 404] on div "Vēl nav atzīmes" at bounding box center [412, 386] width 43 height 43
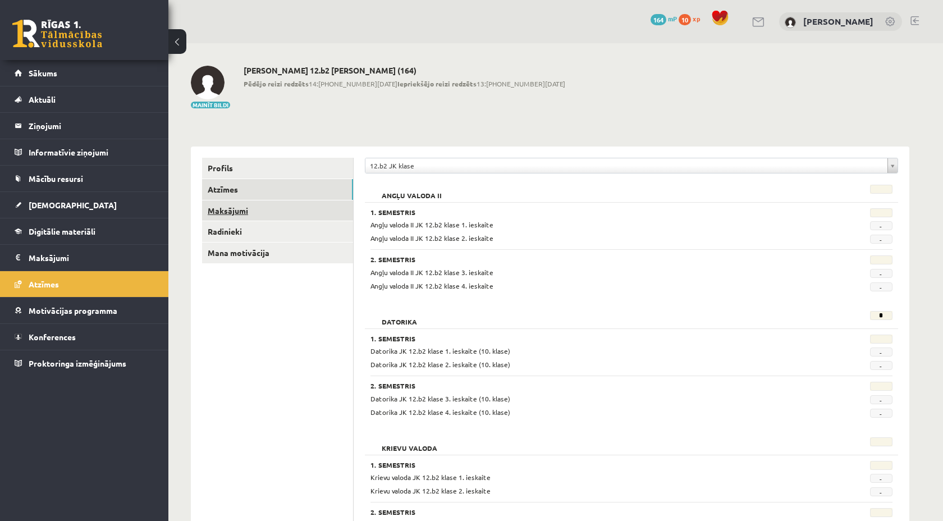
click at [262, 208] on link "Maksājumi" at bounding box center [277, 210] width 151 height 21
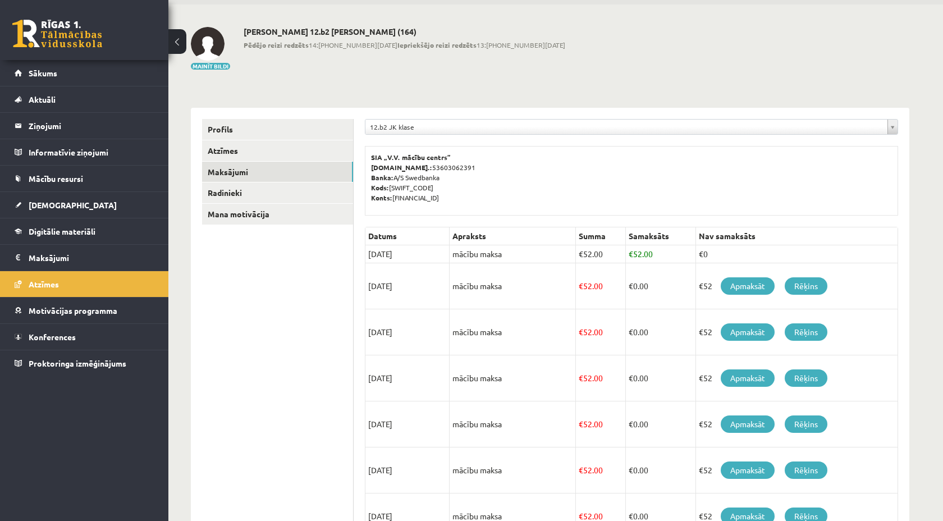
scroll to position [54, 0]
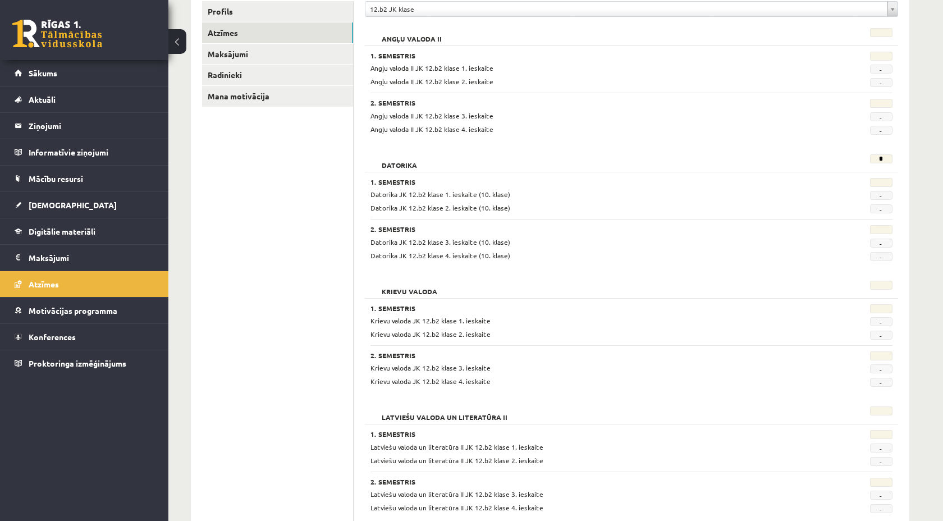
scroll to position [157, 0]
click at [244, 93] on link "Mana motivācija" at bounding box center [277, 95] width 151 height 21
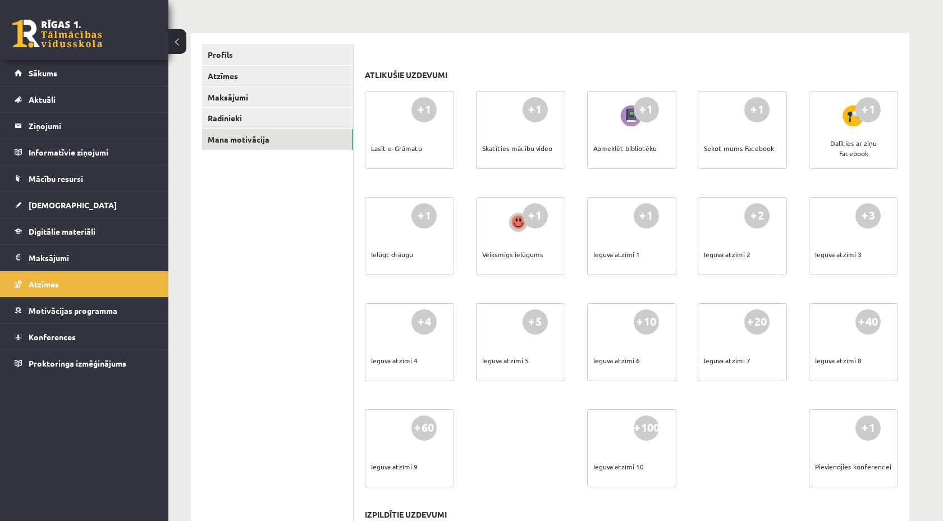
scroll to position [54, 0]
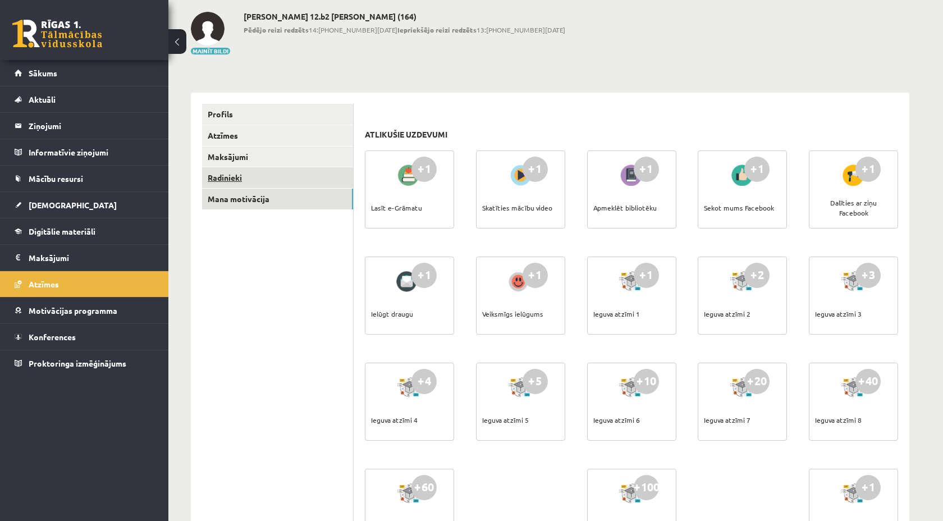
click at [301, 174] on link "Radinieki" at bounding box center [277, 177] width 151 height 21
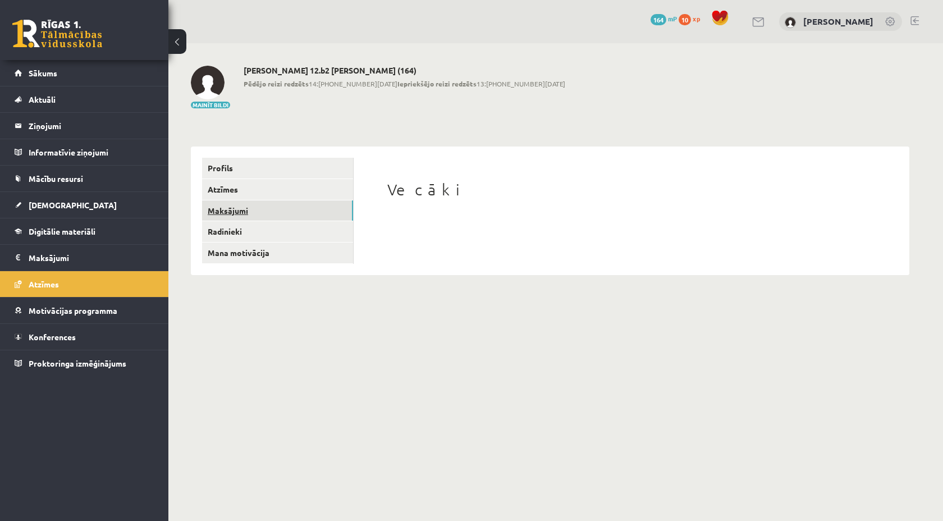
click at [285, 210] on link "Maksājumi" at bounding box center [277, 210] width 151 height 21
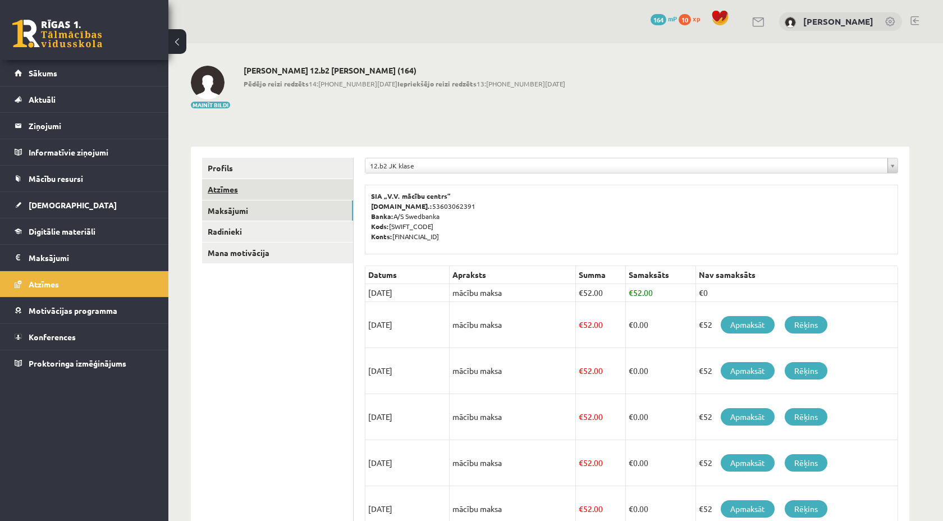
click at [289, 185] on link "Atzīmes" at bounding box center [277, 189] width 151 height 21
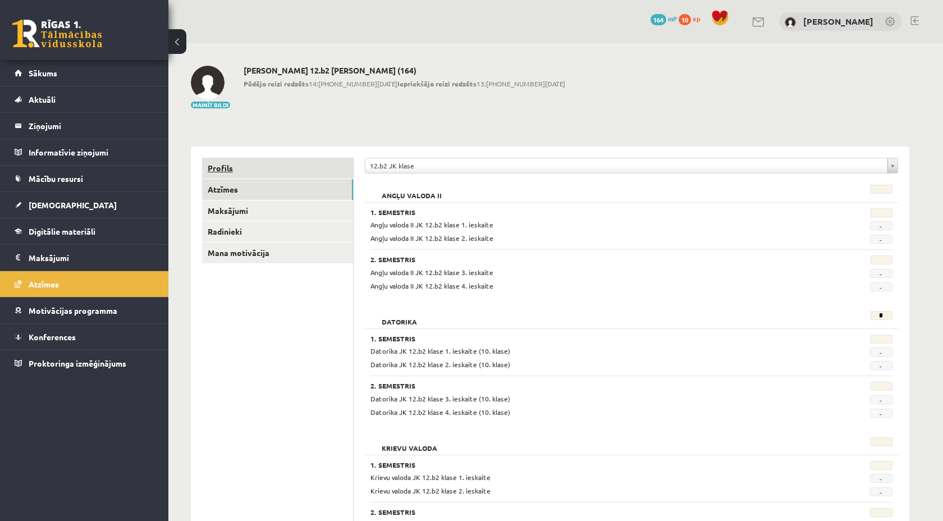
click at [280, 171] on link "Profils" at bounding box center [277, 168] width 151 height 21
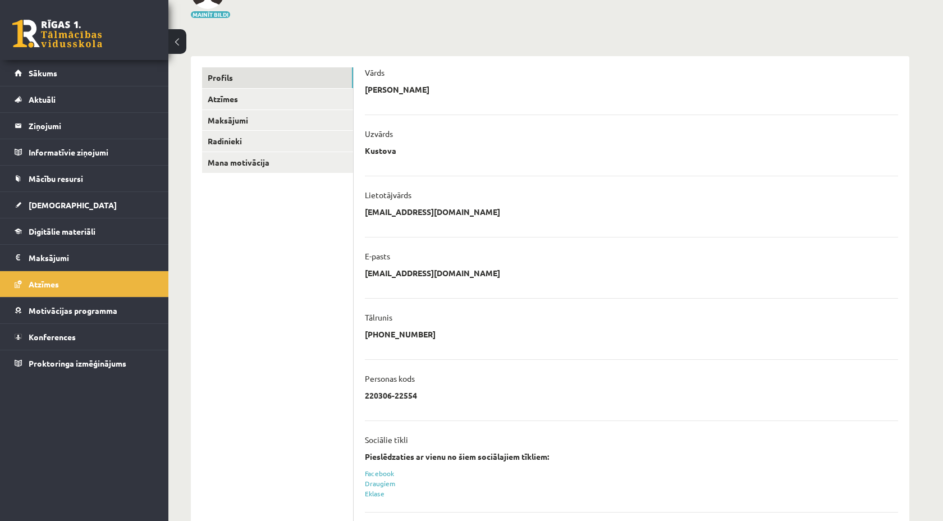
scroll to position [91, 0]
click at [409, 271] on p "[EMAIL_ADDRESS][DOMAIN_NAME]" at bounding box center [432, 272] width 135 height 10
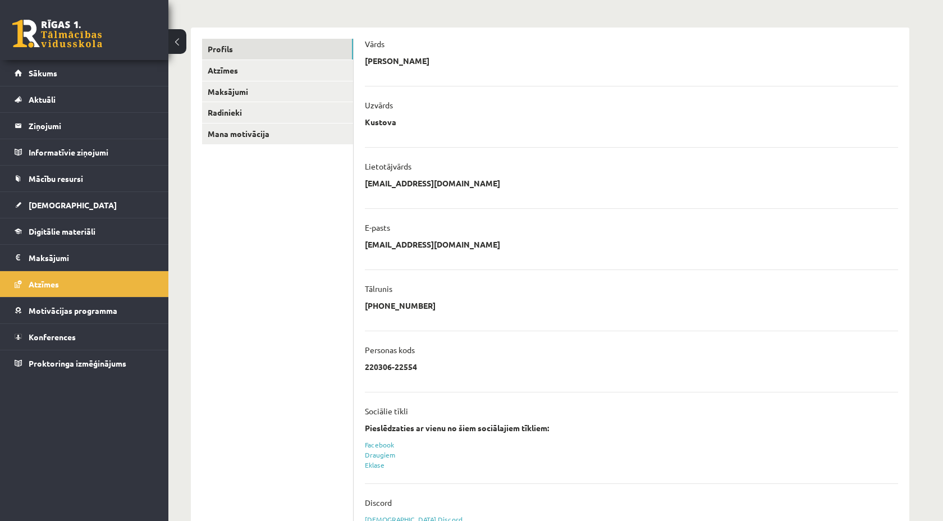
scroll to position [156, 0]
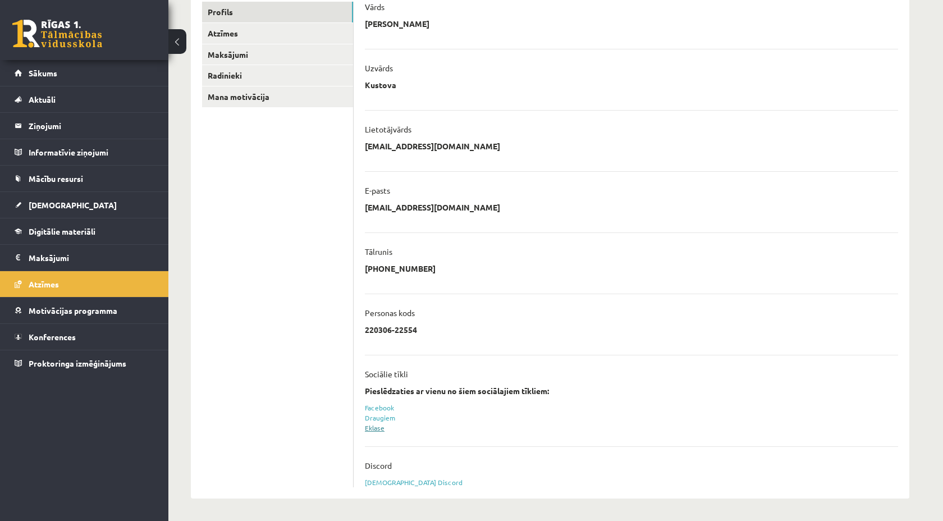
click at [376, 425] on link "Eklase" at bounding box center [375, 427] width 20 height 9
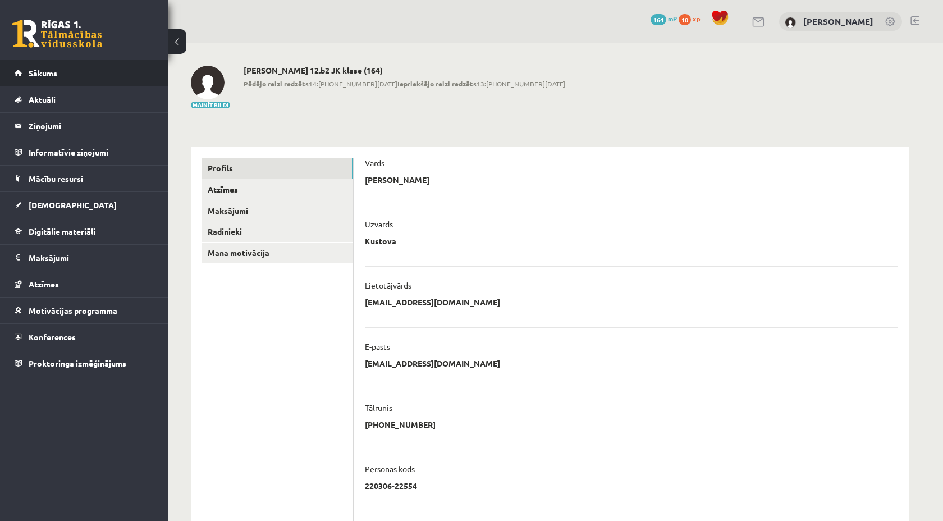
click at [53, 84] on link "Sākums" at bounding box center [85, 73] width 140 height 26
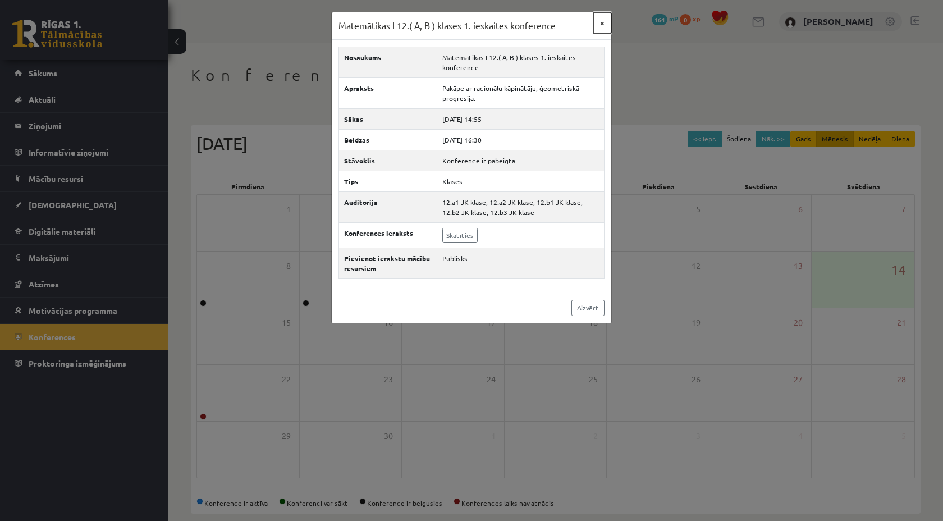
click at [603, 25] on button "×" at bounding box center [602, 22] width 18 height 21
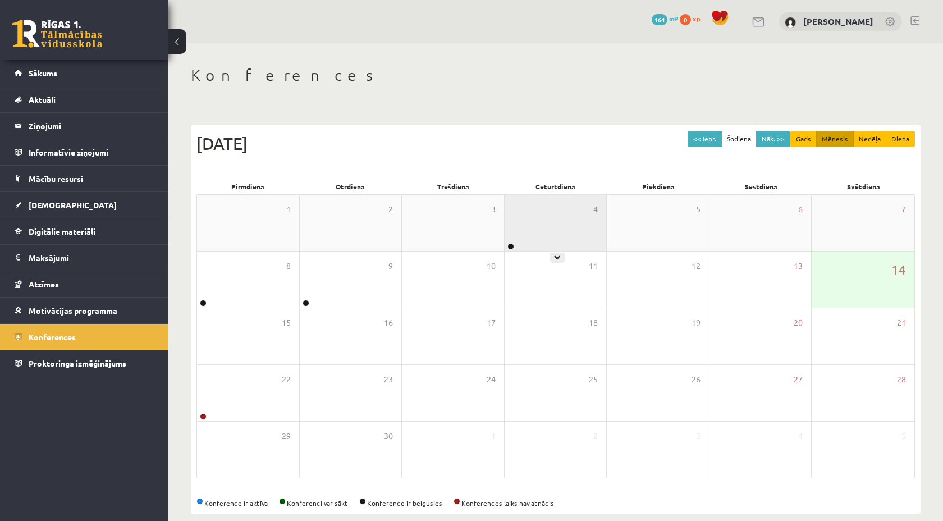
click at [554, 218] on div "4" at bounding box center [556, 223] width 102 height 56
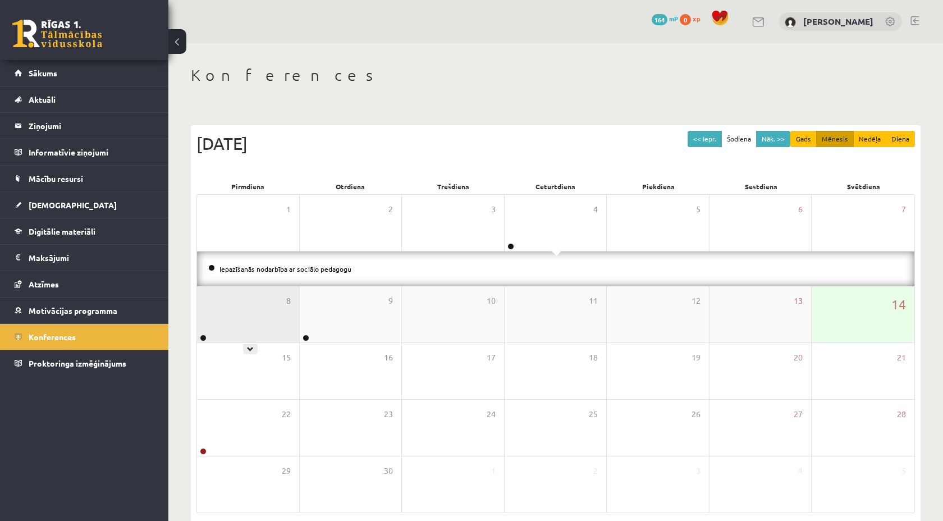
click at [243, 315] on div "8" at bounding box center [248, 314] width 102 height 56
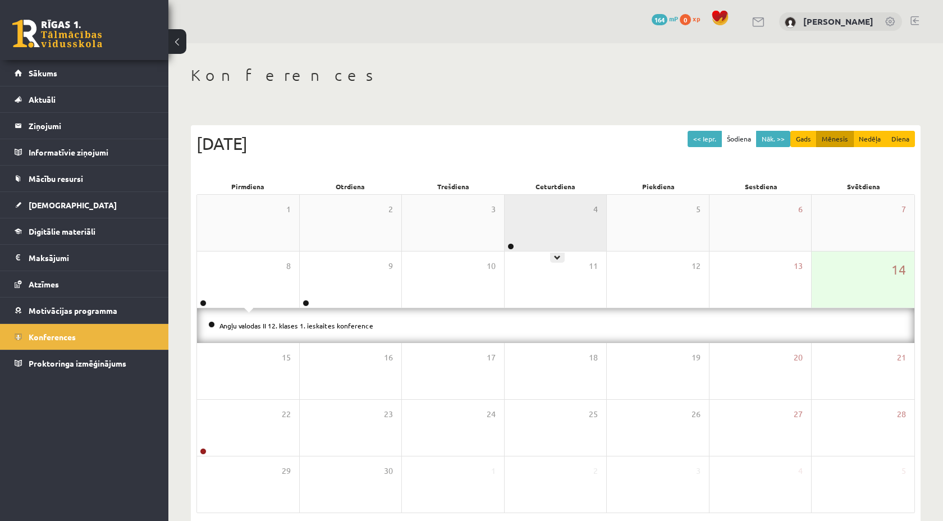
click at [539, 216] on div "4" at bounding box center [556, 223] width 102 height 56
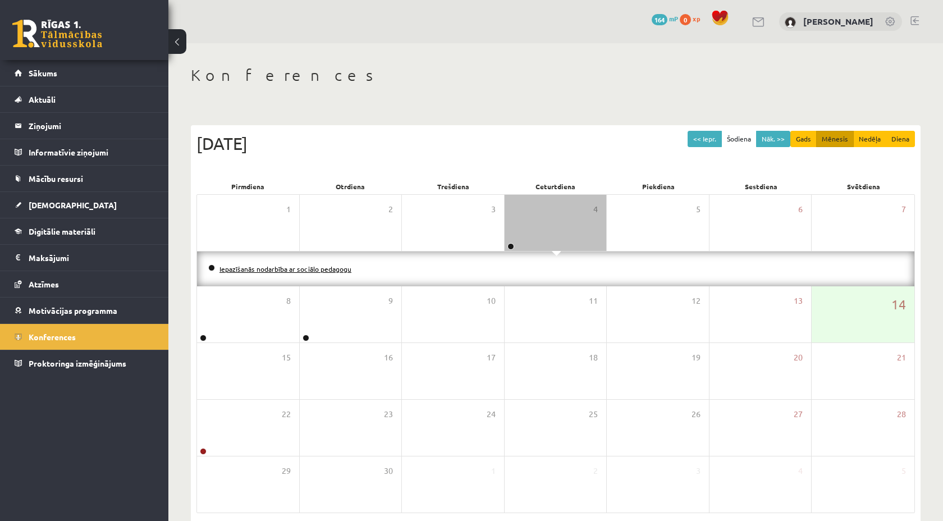
click at [327, 271] on link "Iepazīšanās nodarbība ar sociālo pedagogu" at bounding box center [285, 268] width 132 height 9
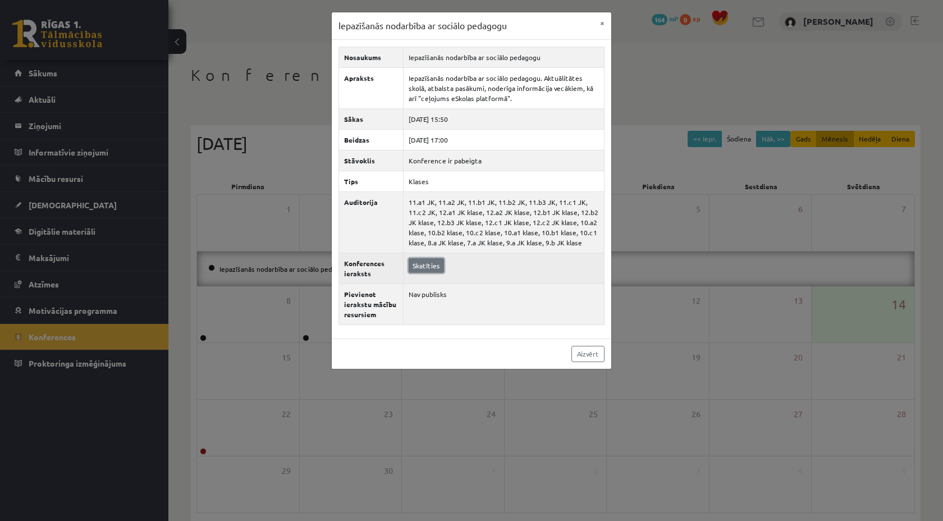
click at [431, 265] on link "Skatīties" at bounding box center [426, 265] width 35 height 15
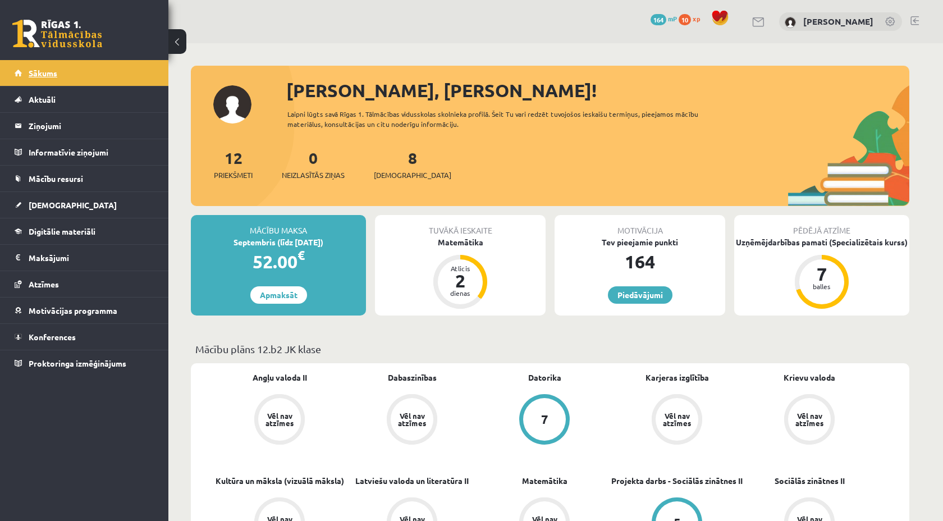
click at [44, 70] on span "Sākums" at bounding box center [43, 73] width 29 height 10
click at [53, 203] on span "[DEMOGRAPHIC_DATA]" at bounding box center [73, 205] width 88 height 10
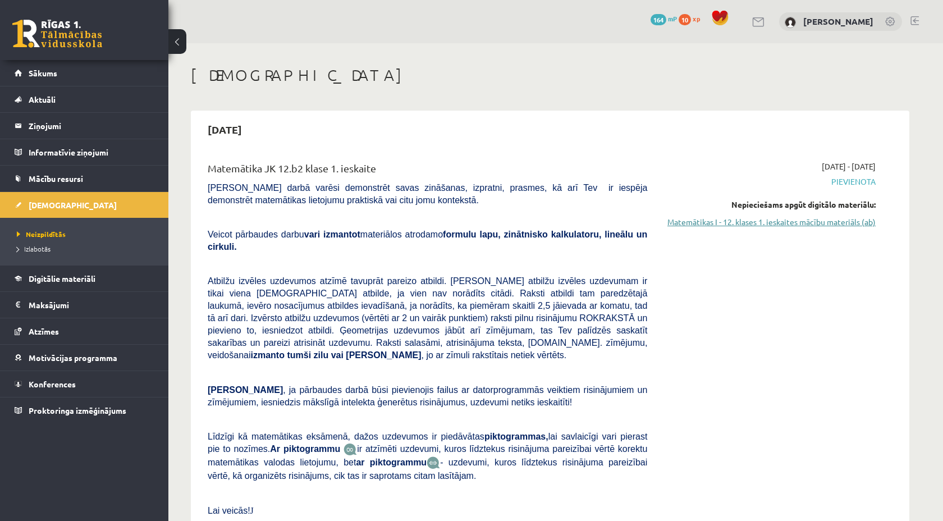
click at [812, 221] on link "Matemātikas I - 12. klases 1. ieskaites mācību materiāls (ab)" at bounding box center [770, 222] width 212 height 12
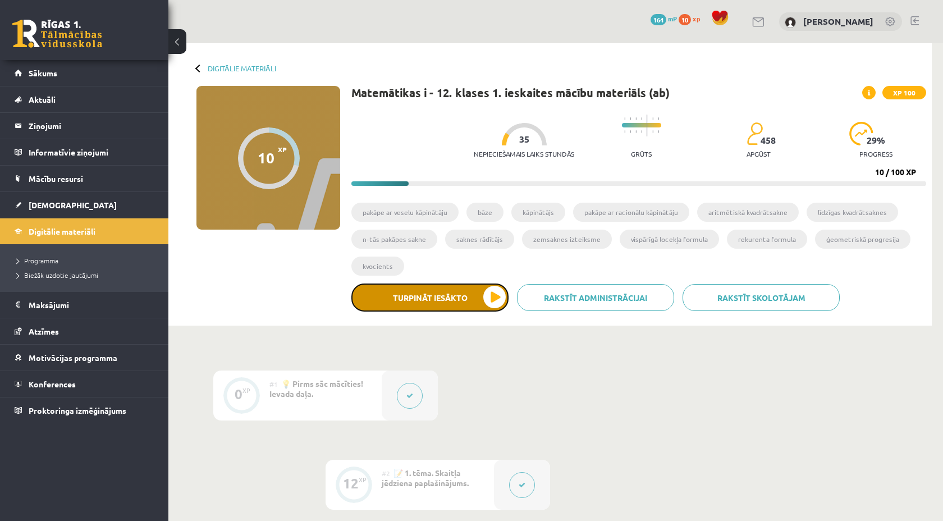
click at [456, 306] on button "Turpināt iesākto" at bounding box center [429, 297] width 157 height 28
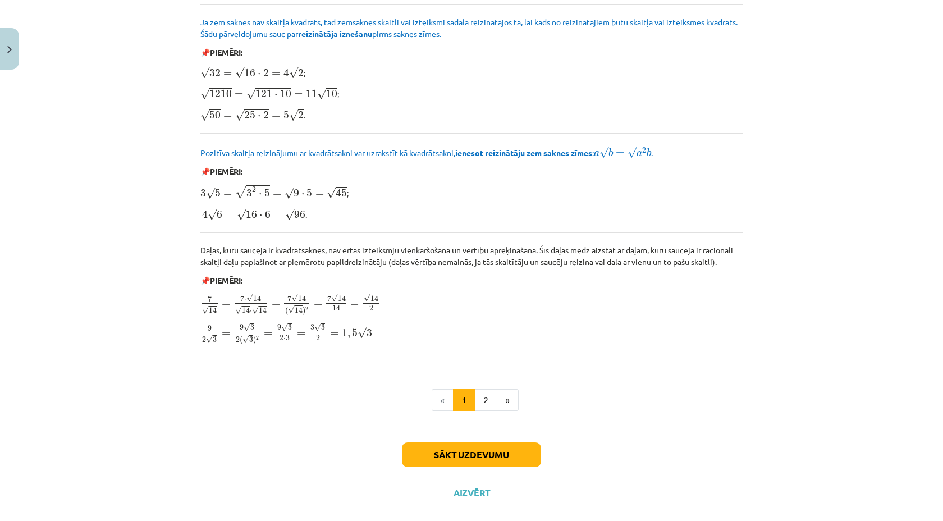
scroll to position [1241, 0]
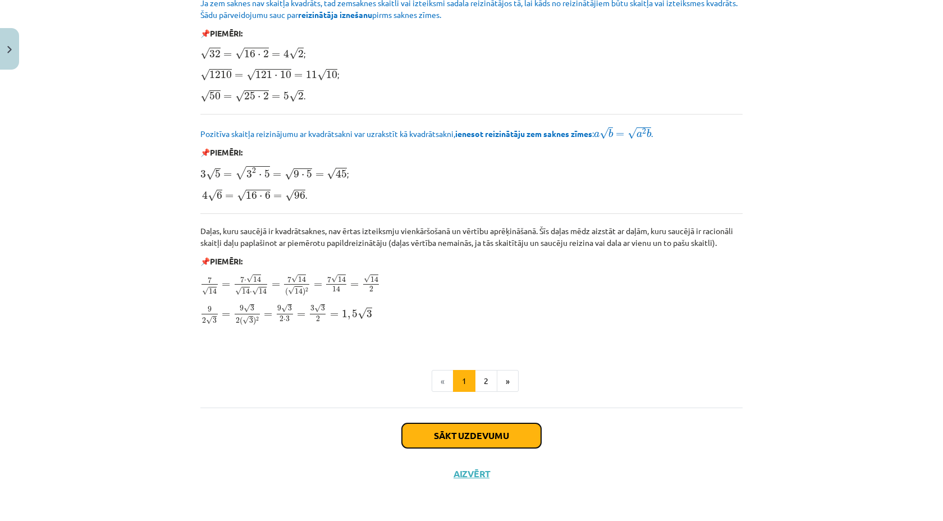
click at [443, 437] on button "Sākt uzdevumu" at bounding box center [471, 435] width 139 height 25
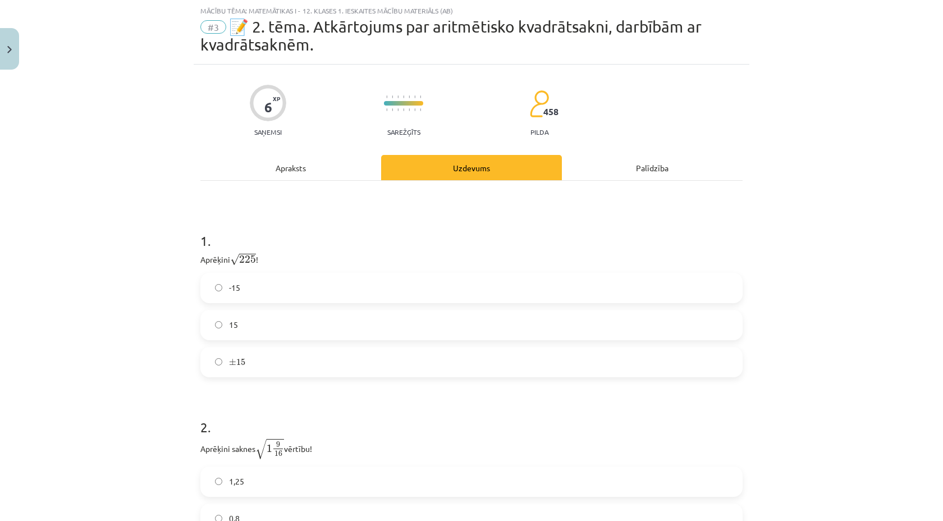
scroll to position [171, 0]
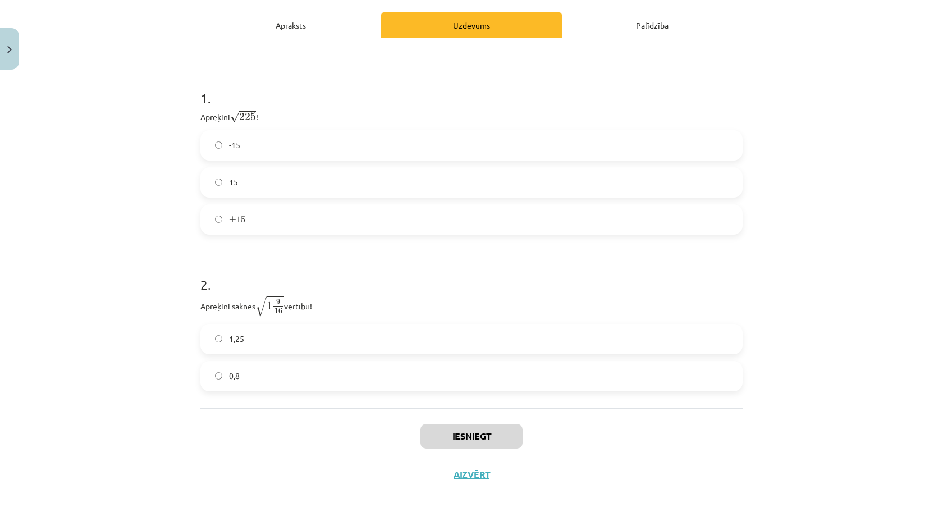
click at [232, 201] on div "-15 15 ± 15 ± 15" at bounding box center [471, 182] width 542 height 104
click at [228, 195] on label "15" at bounding box center [471, 182] width 540 height 28
click at [256, 345] on label "1,25" at bounding box center [471, 339] width 540 height 28
click at [459, 440] on button "Iesniegt" at bounding box center [471, 436] width 102 height 25
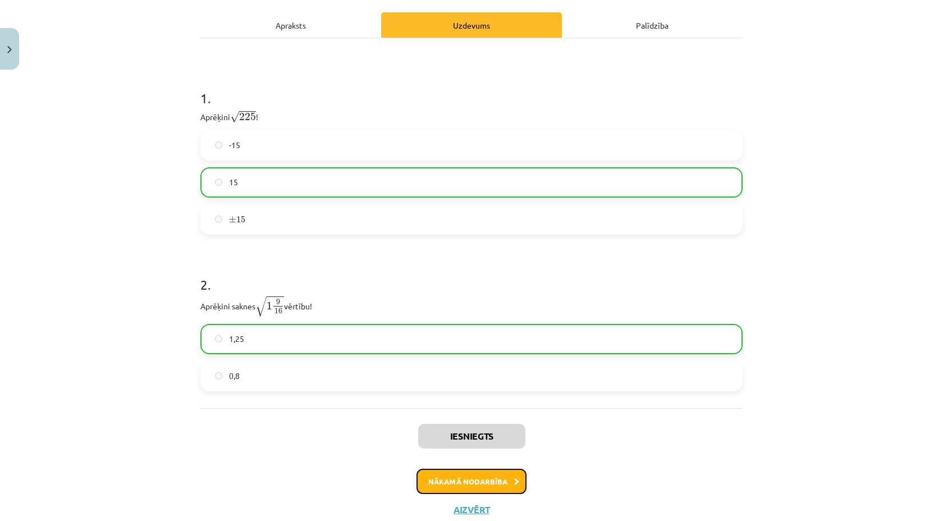
click at [491, 490] on button "Nākamā nodarbība" at bounding box center [471, 482] width 110 height 26
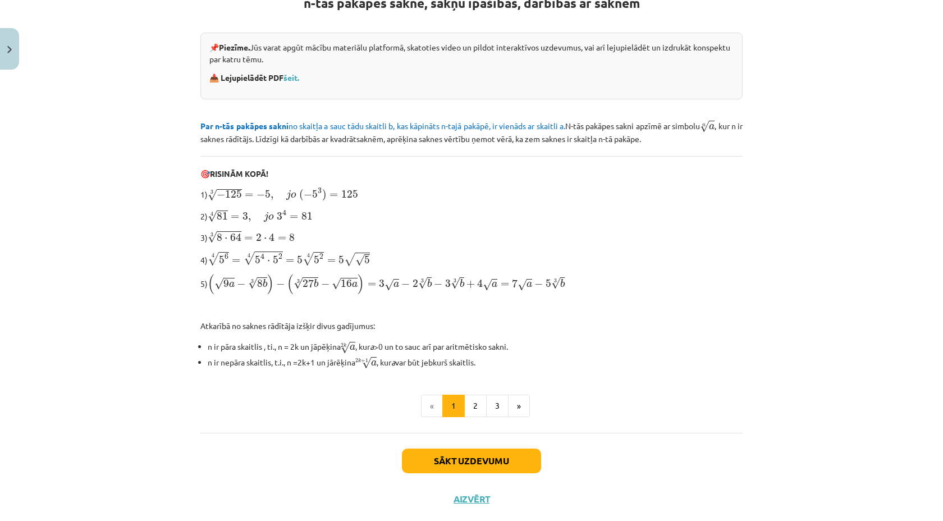
scroll to position [248, 0]
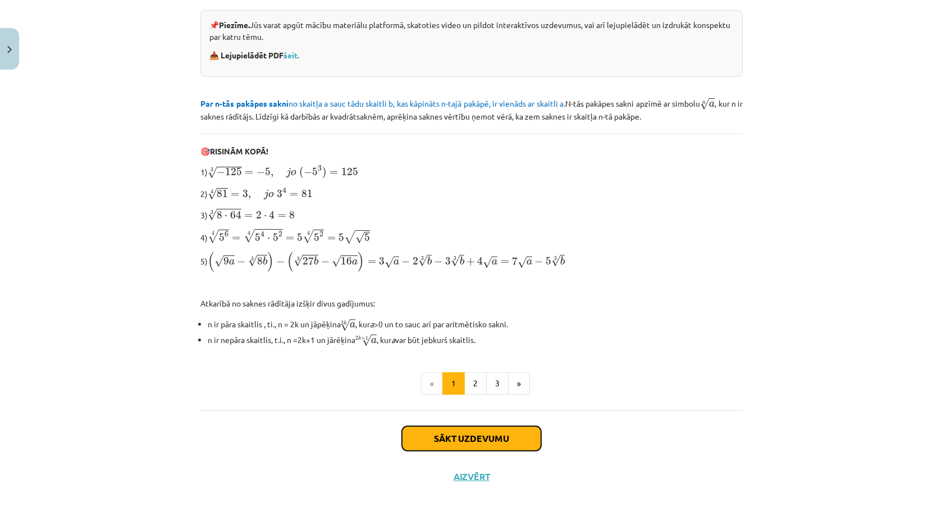
click at [455, 436] on button "Sākt uzdevumu" at bounding box center [471, 438] width 139 height 25
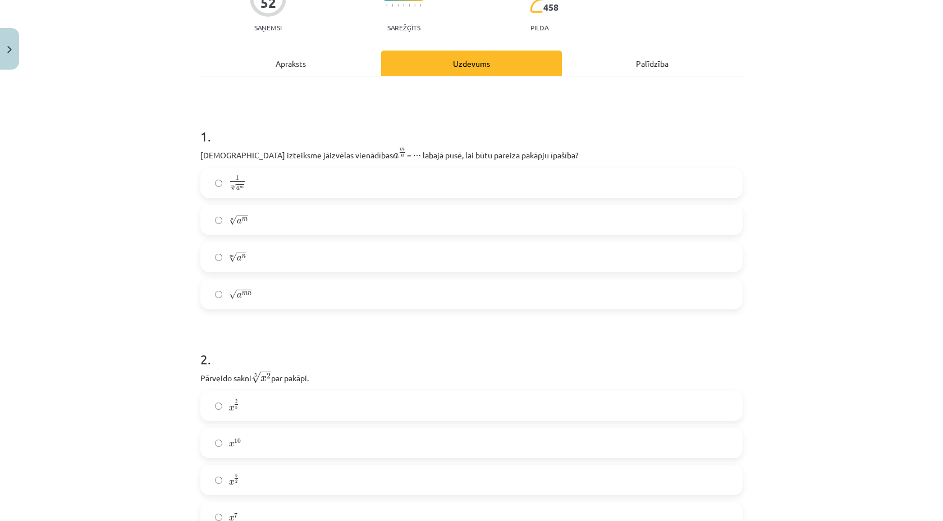
scroll to position [98, 0]
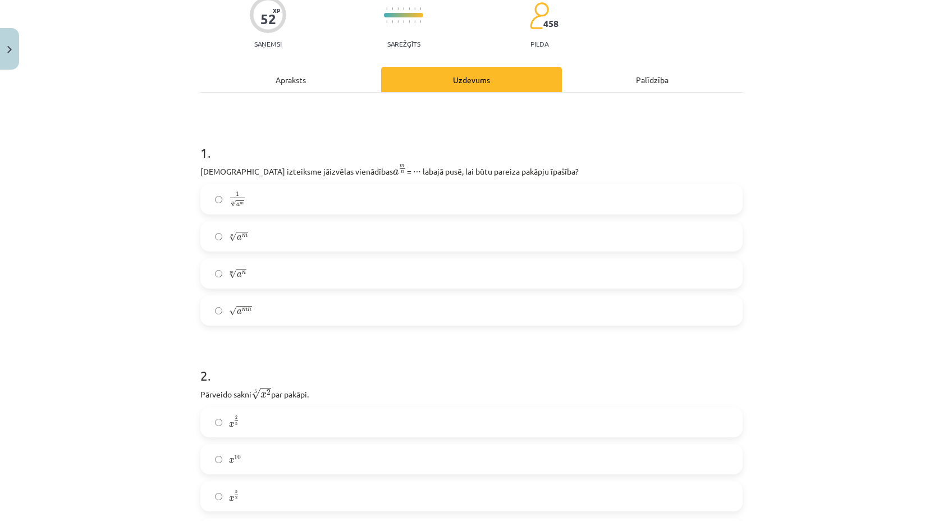
click at [247, 242] on span "n √ a m a m n" at bounding box center [238, 237] width 19 height 12
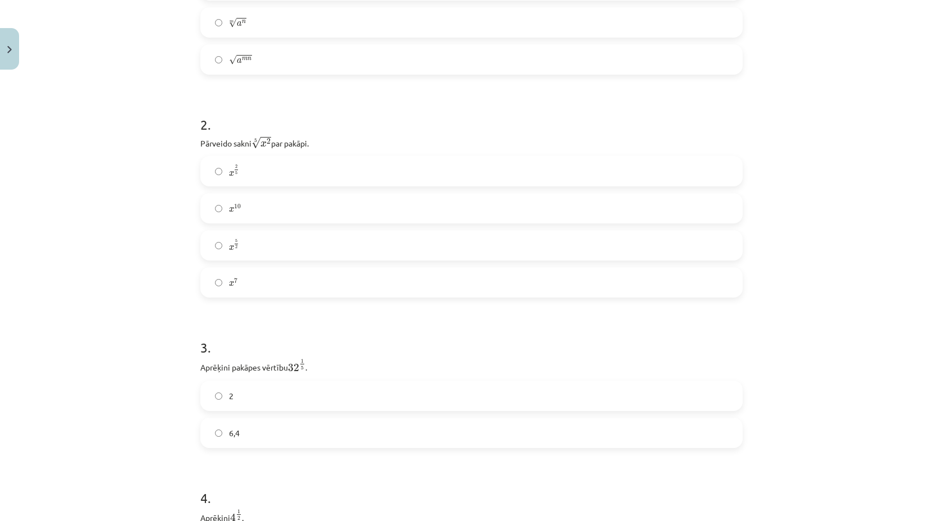
scroll to position [356, 0]
click at [232, 171] on span "x 2 5 x 2 5" at bounding box center [234, 163] width 10 height 13
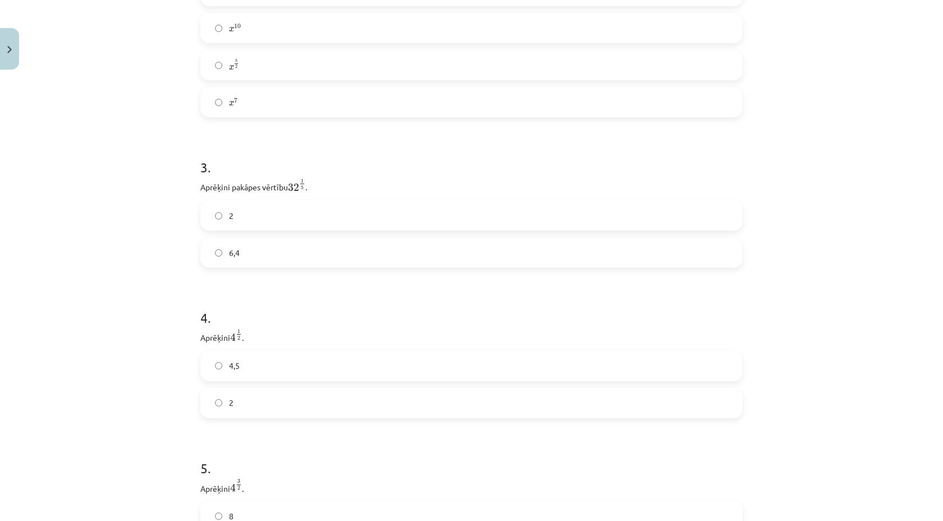
scroll to position [542, 0]
click at [248, 397] on label "2" at bounding box center [471, 391] width 540 height 28
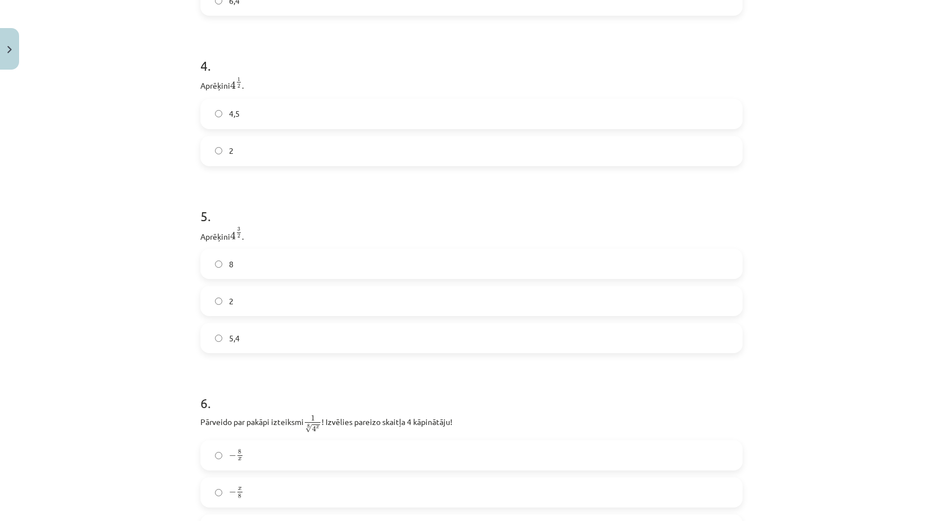
scroll to position [783, 0]
click at [240, 292] on label "2" at bounding box center [471, 299] width 540 height 28
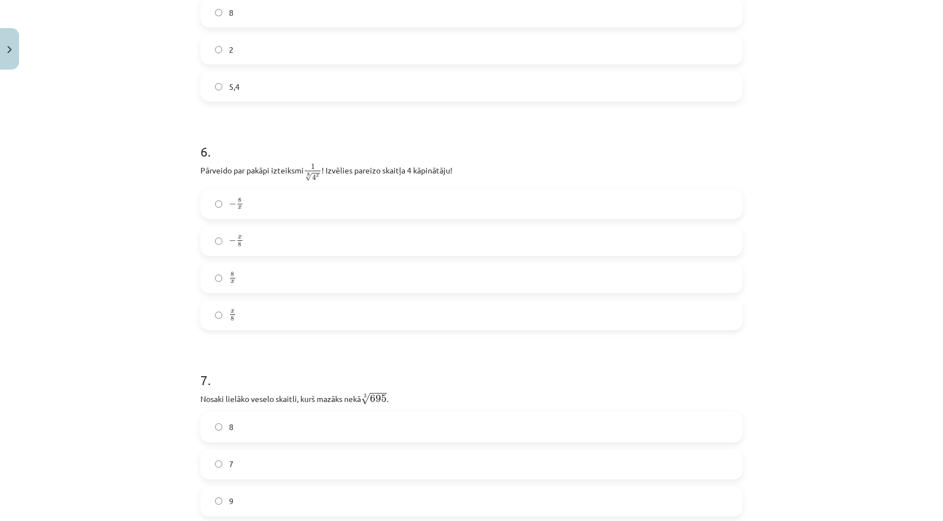
scroll to position [1053, 0]
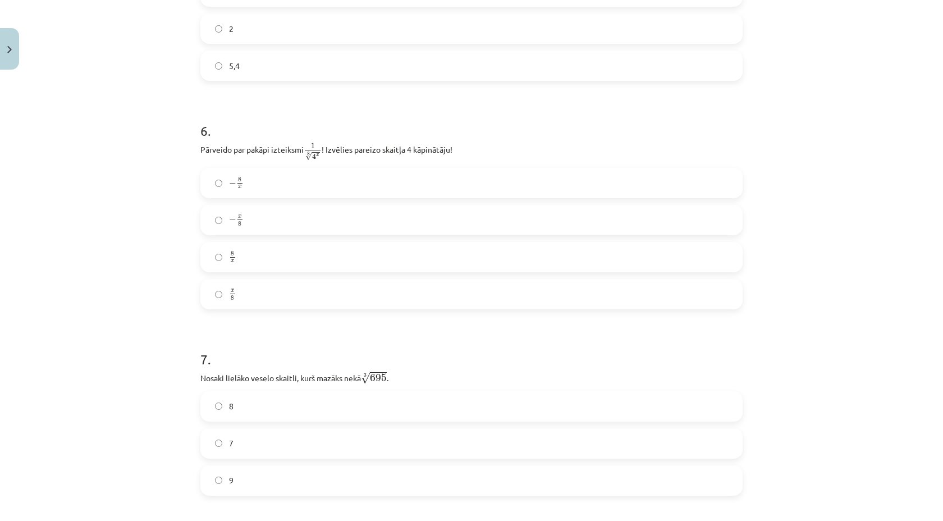
click at [231, 221] on span "−" at bounding box center [232, 220] width 7 height 7
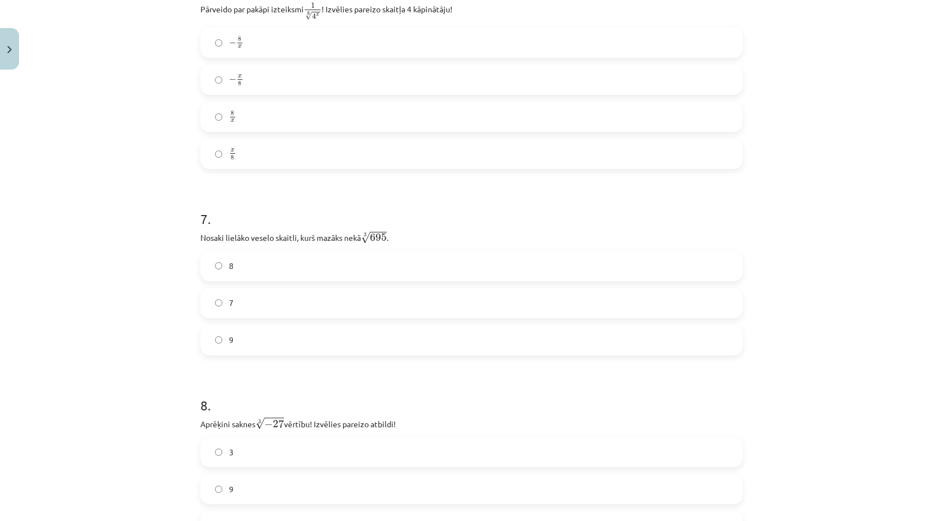
scroll to position [1197, 0]
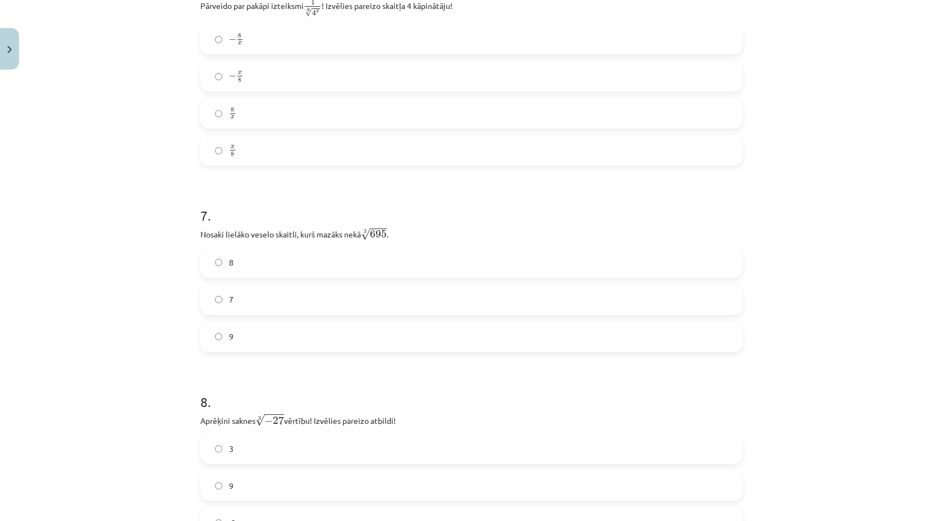
click at [245, 264] on label "8" at bounding box center [471, 263] width 540 height 28
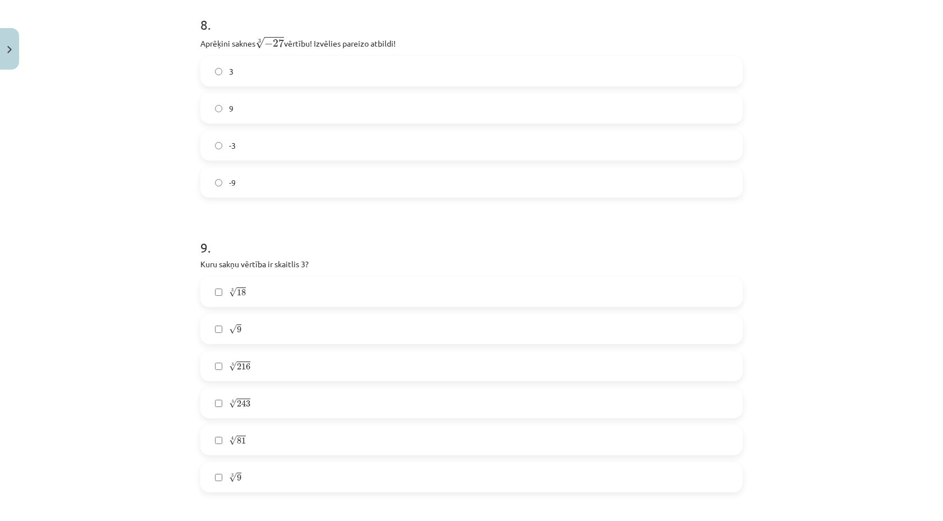
scroll to position [1574, 0]
click at [250, 158] on label "-3" at bounding box center [471, 146] width 540 height 28
click at [262, 335] on label "√ 9 9" at bounding box center [471, 329] width 540 height 28
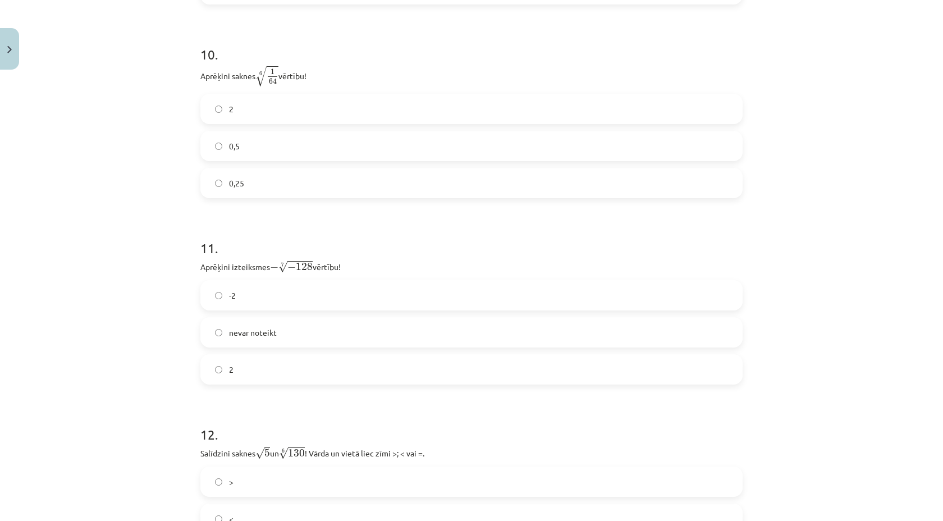
scroll to position [2068, 0]
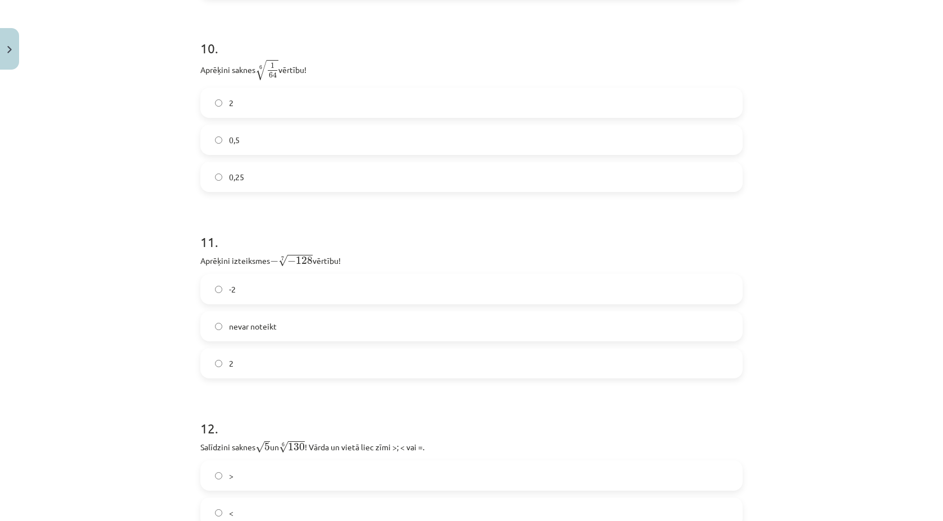
click at [298, 127] on div "0,5" at bounding box center [471, 140] width 542 height 30
click at [298, 130] on label "0,5" at bounding box center [471, 140] width 540 height 28
click at [253, 361] on label "2" at bounding box center [471, 363] width 540 height 28
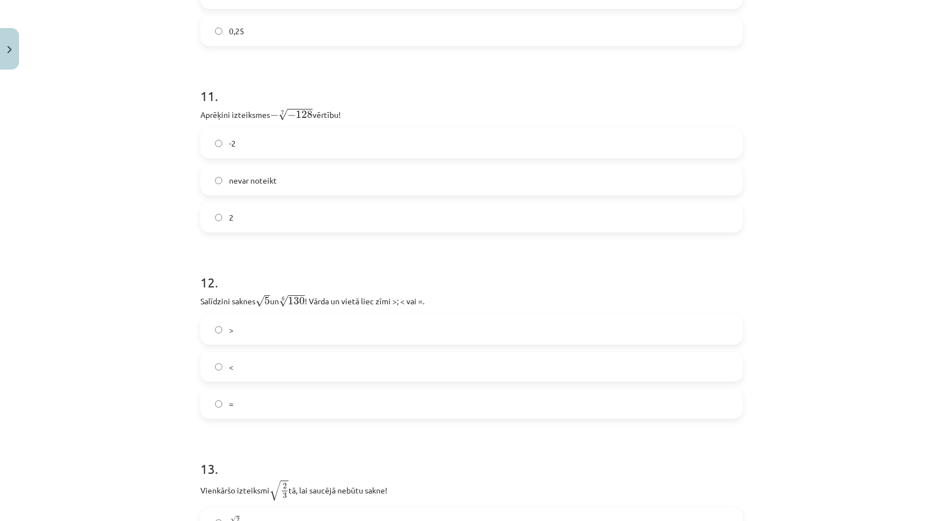
scroll to position [2219, 0]
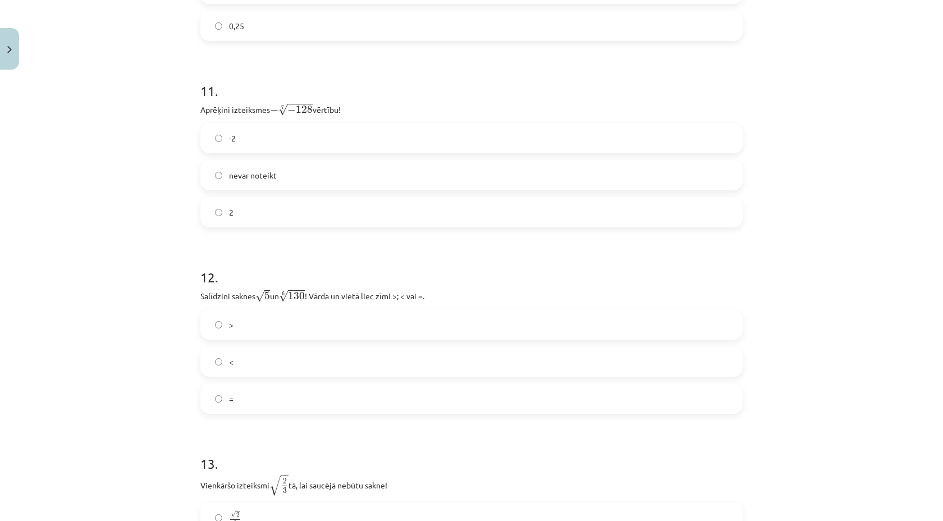
click at [245, 375] on label "<" at bounding box center [471, 361] width 540 height 28
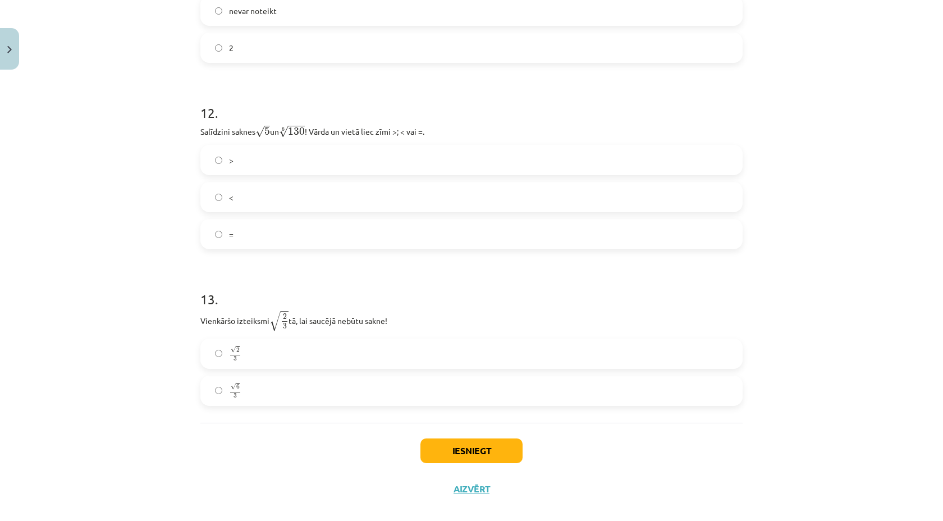
scroll to position [2401, 0]
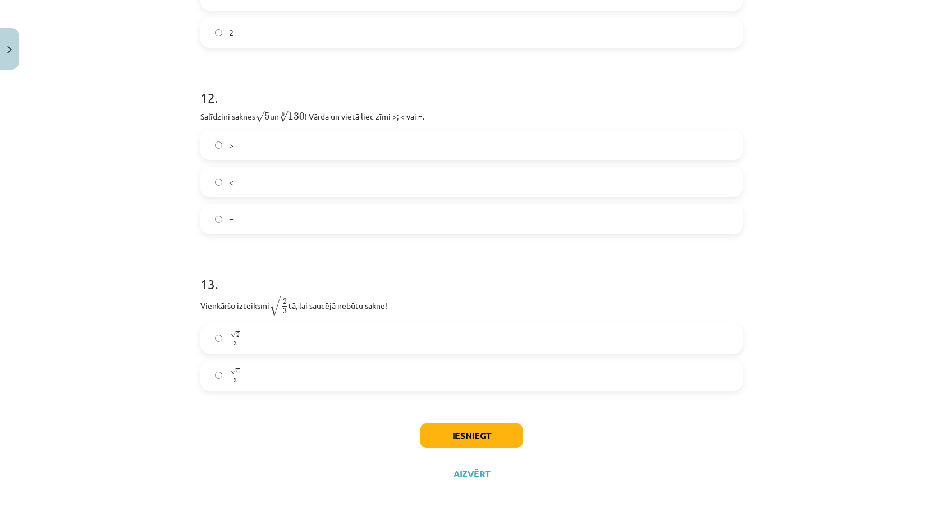
click at [270, 375] on label "√ 6 3 6 3" at bounding box center [471, 375] width 540 height 28
click at [438, 428] on button "Iesniegt" at bounding box center [471, 435] width 102 height 25
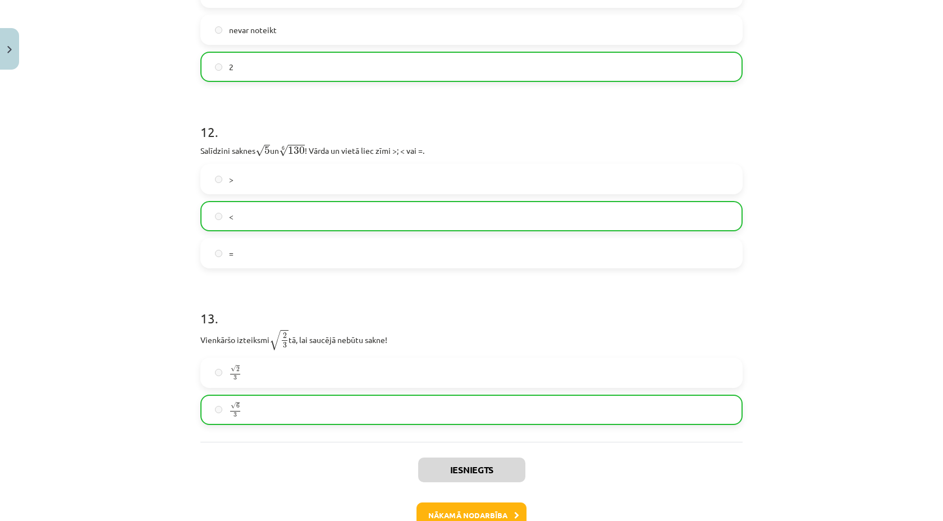
scroll to position [2437, 0]
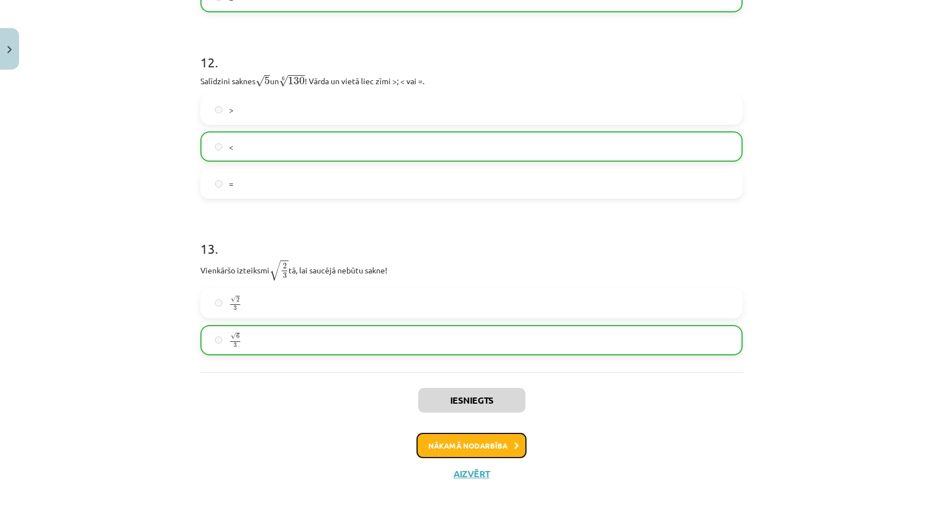
click at [513, 448] on button "Nākamā nodarbība" at bounding box center [471, 446] width 110 height 26
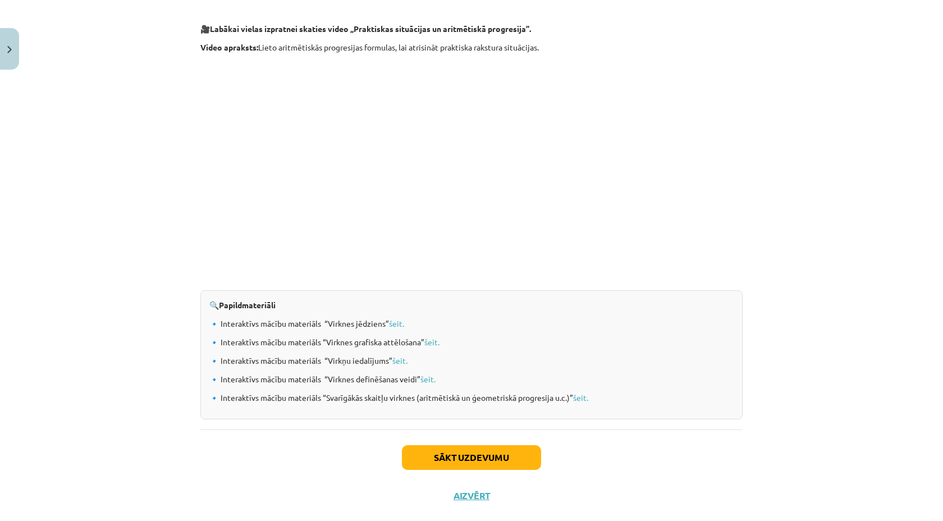
scroll to position [1052, 0]
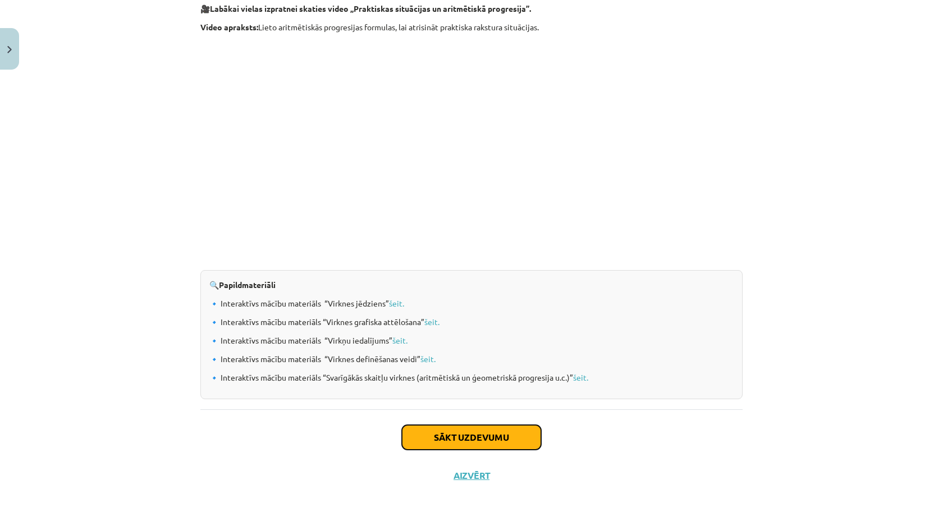
click at [479, 434] on button "Sākt uzdevumu" at bounding box center [471, 437] width 139 height 25
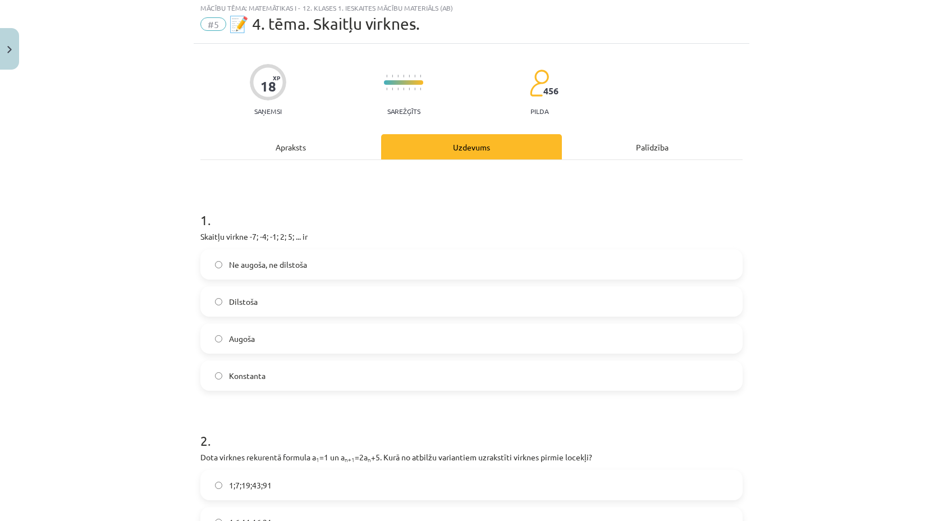
scroll to position [28, 0]
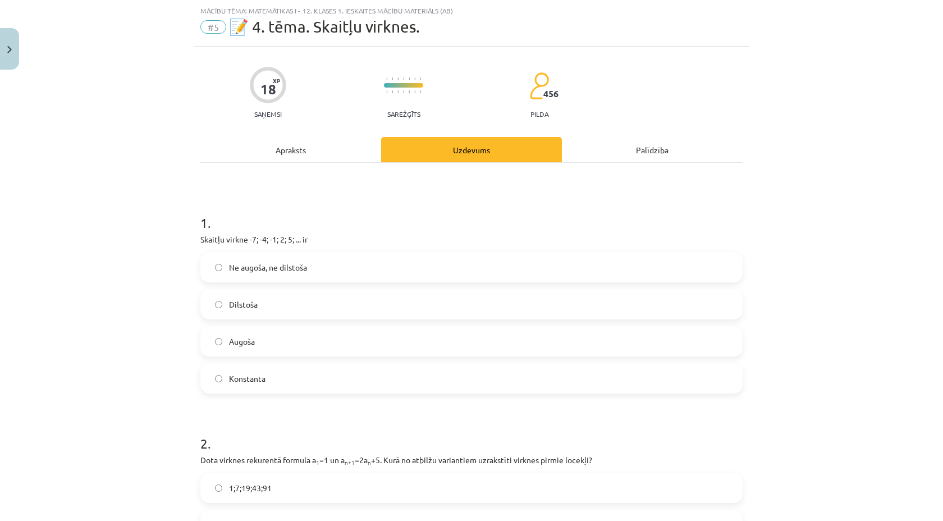
click at [267, 336] on label "Augoša" at bounding box center [471, 341] width 540 height 28
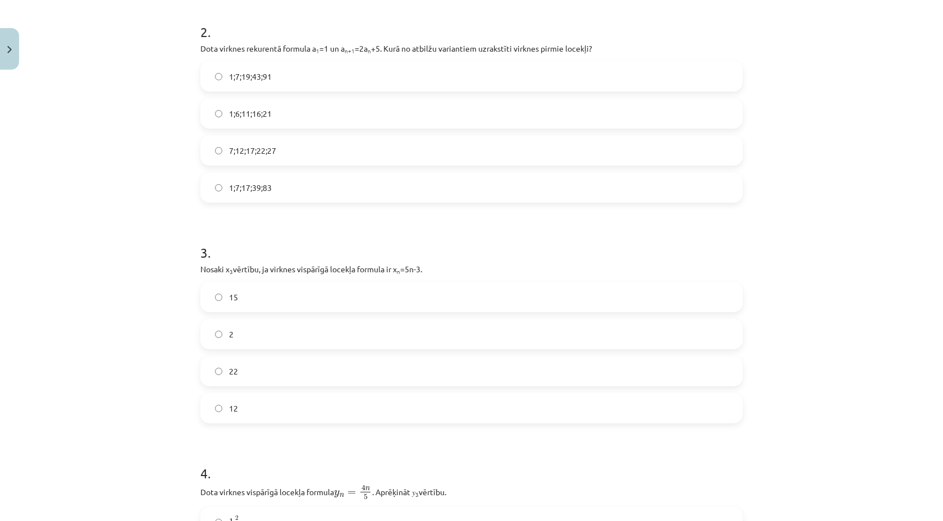
scroll to position [441, 0]
click at [326, 79] on label "1;7;19;43;91" at bounding box center [471, 75] width 540 height 28
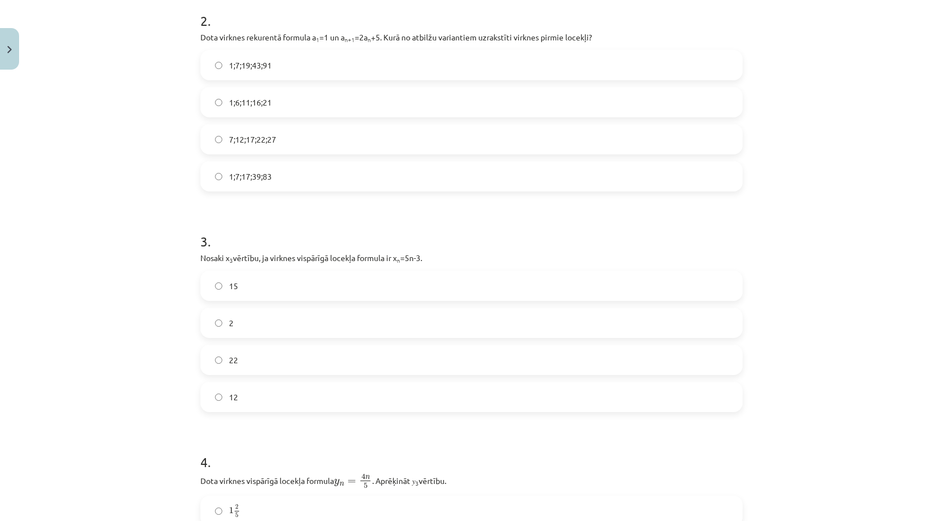
scroll to position [453, 0]
click at [232, 401] on label "12" at bounding box center [471, 394] width 540 height 28
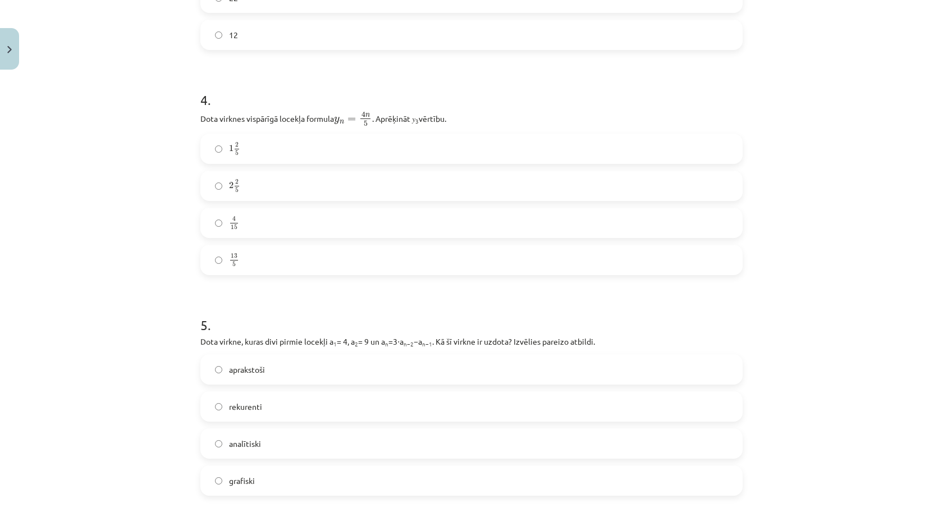
scroll to position [816, 0]
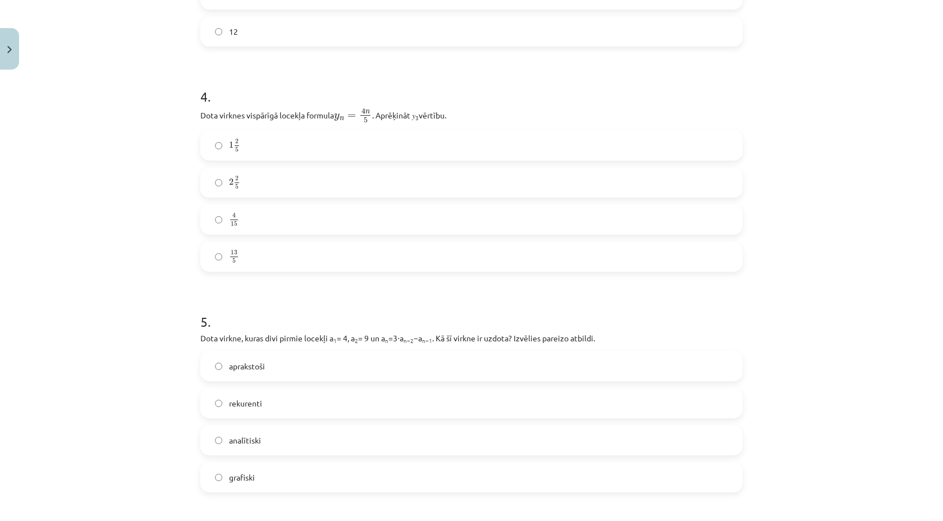
click at [257, 219] on label "4 15 4 15" at bounding box center [471, 219] width 540 height 28
click at [225, 184] on label "2 2 5 2 2 5" at bounding box center [471, 182] width 540 height 28
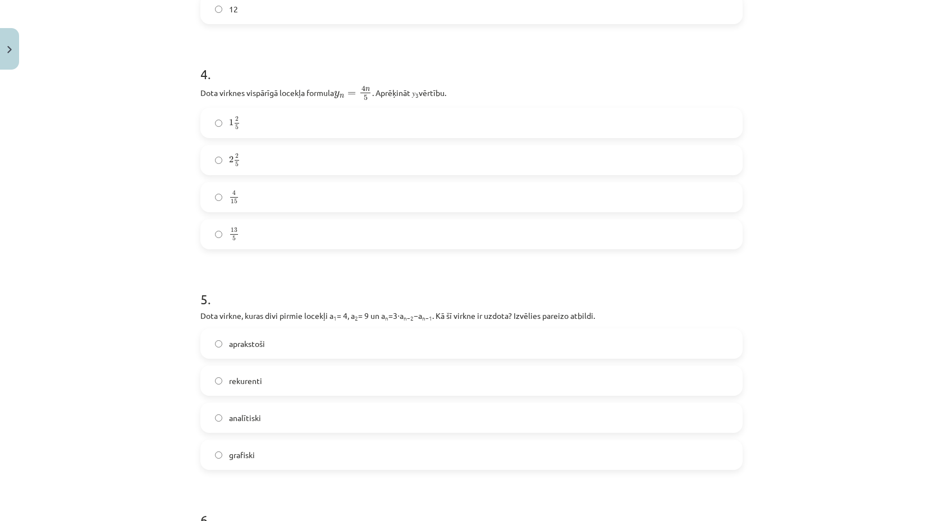
click at [239, 388] on label "rekurenti" at bounding box center [471, 380] width 540 height 28
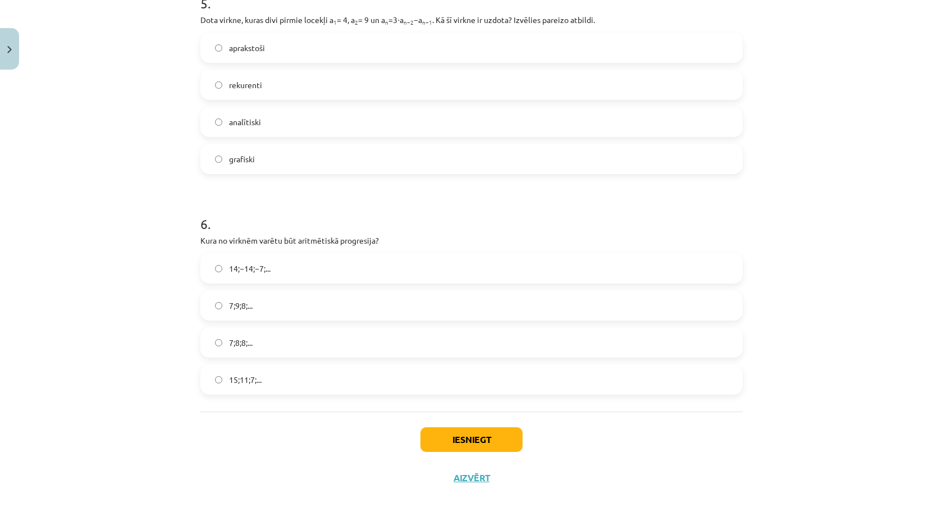
scroll to position [1138, 0]
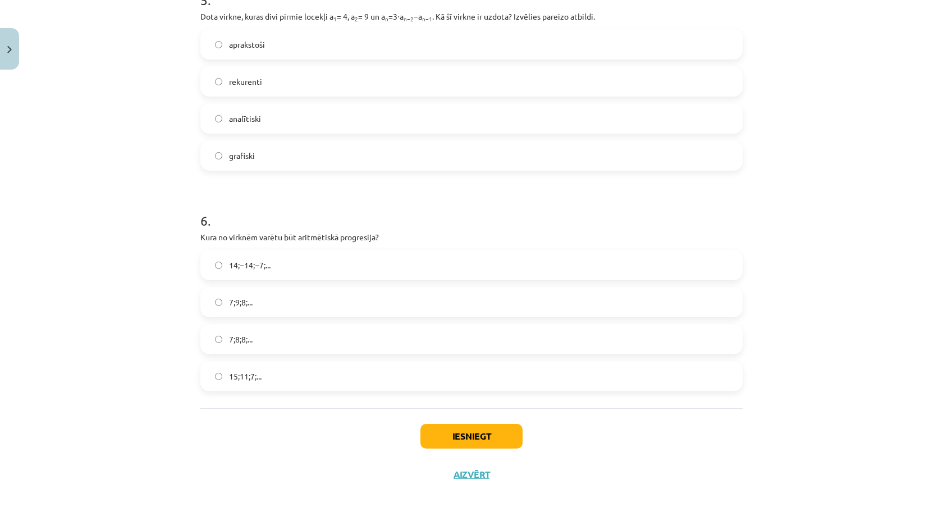
click at [258, 378] on span "15;11;7;..." at bounding box center [245, 376] width 33 height 12
click at [470, 445] on button "Iesniegt" at bounding box center [471, 436] width 102 height 25
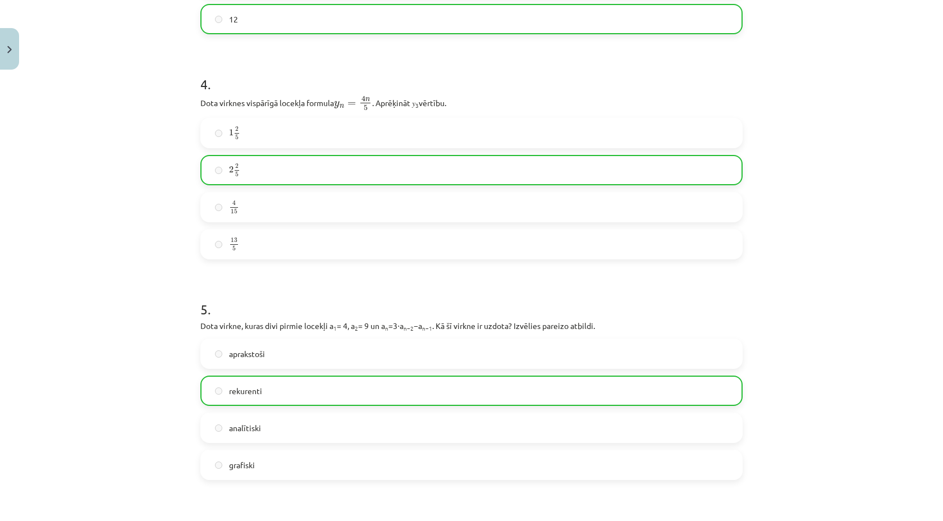
scroll to position [1174, 0]
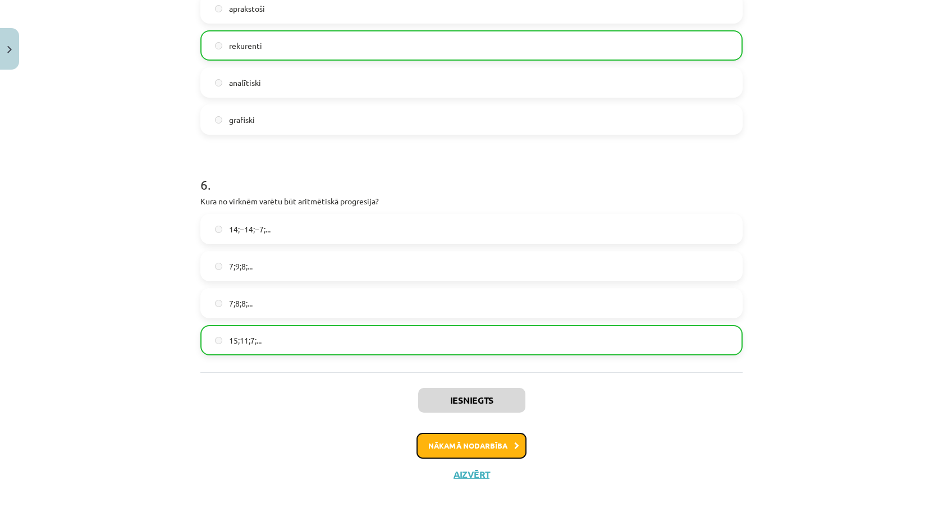
click at [459, 440] on button "Nākamā nodarbība" at bounding box center [471, 446] width 110 height 26
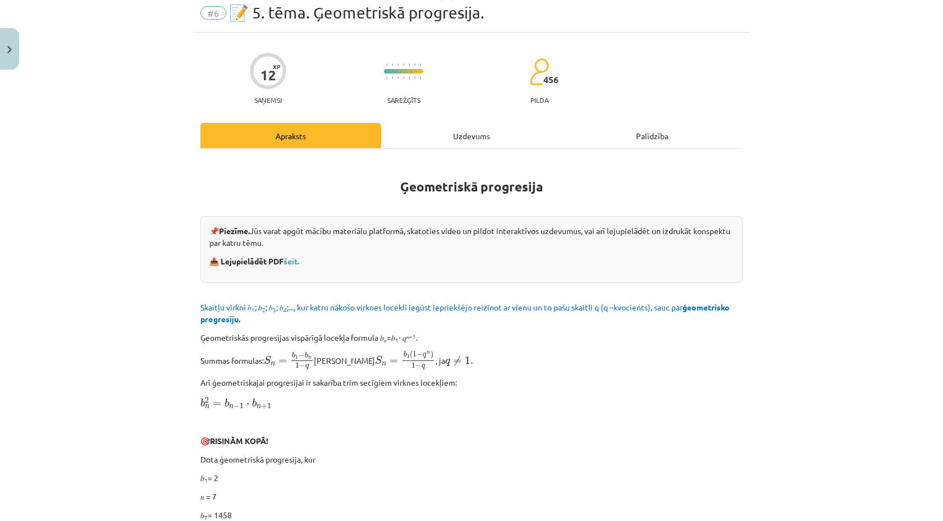
scroll to position [28, 0]
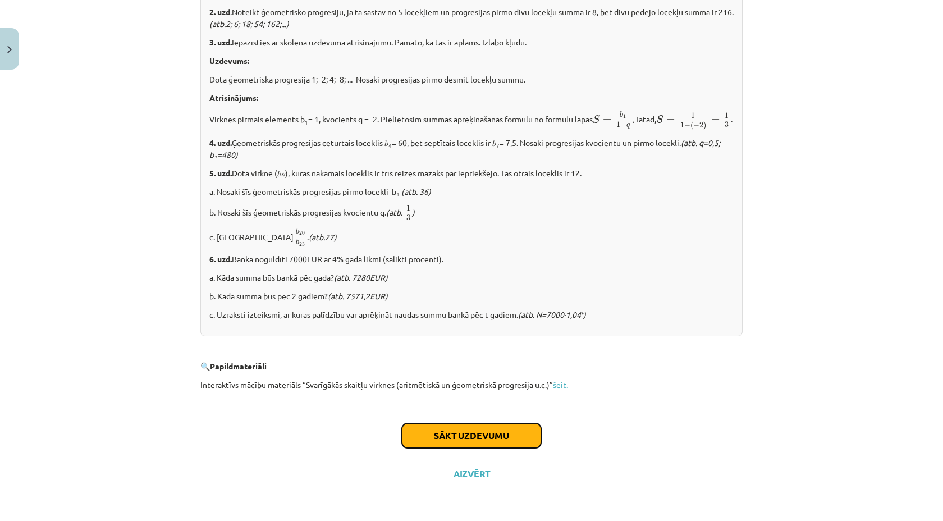
click at [518, 429] on button "Sākt uzdevumu" at bounding box center [471, 435] width 139 height 25
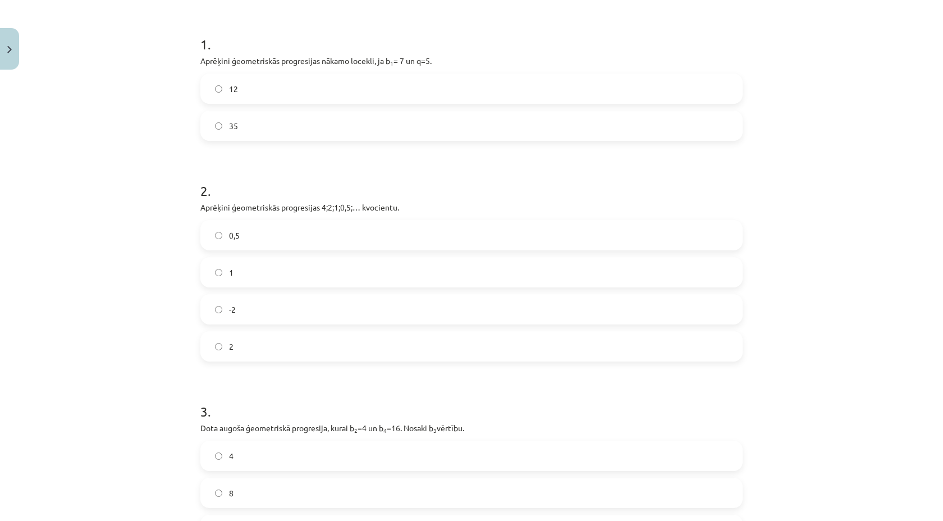
scroll to position [211, 0]
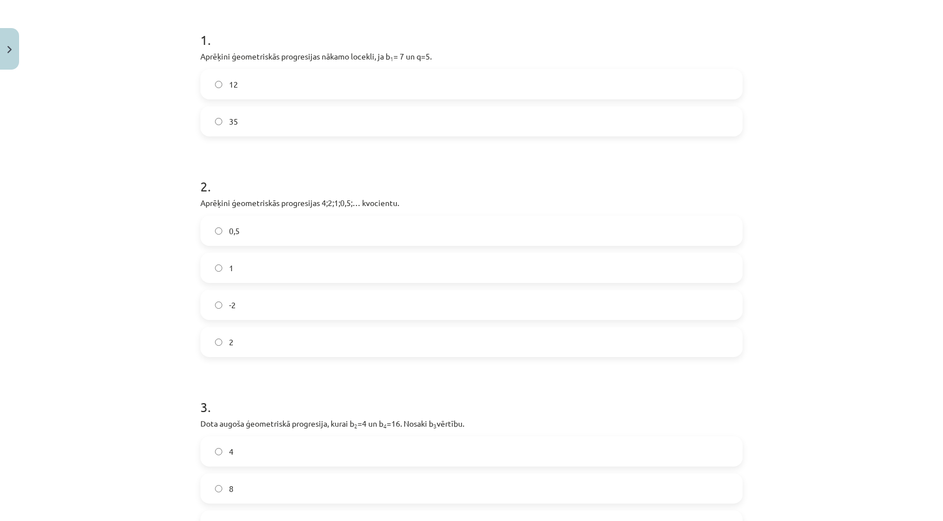
click at [350, 126] on label "35" at bounding box center [471, 121] width 540 height 28
click at [263, 228] on label "0,5" at bounding box center [471, 231] width 540 height 28
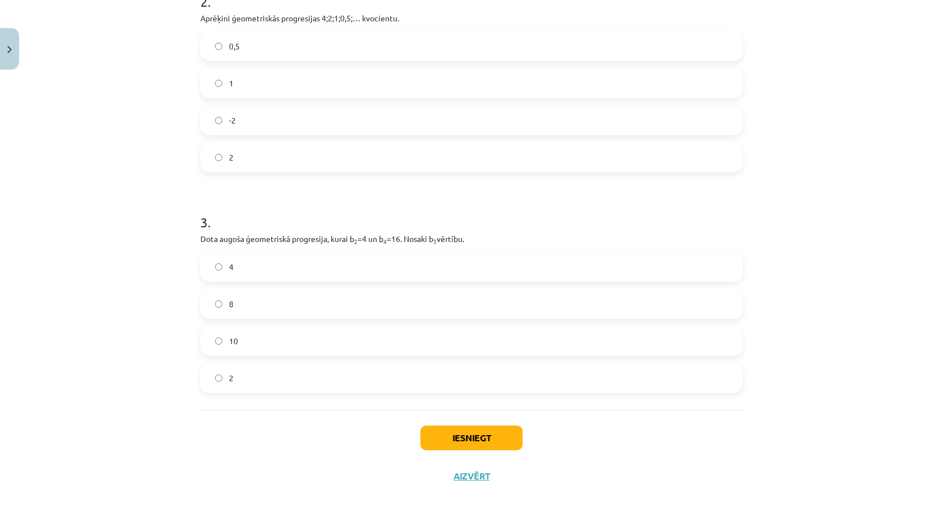
scroll to position [398, 0]
click at [235, 393] on div "1 . Aprēķini ģeometriskās progresijas nākamo locekli, ja b 1 = 7 un q=5. 12 35 …" at bounding box center [471, 100] width 542 height 615
click at [230, 384] on label "2" at bounding box center [471, 375] width 540 height 28
click at [439, 432] on button "Iesniegt" at bounding box center [471, 435] width 102 height 25
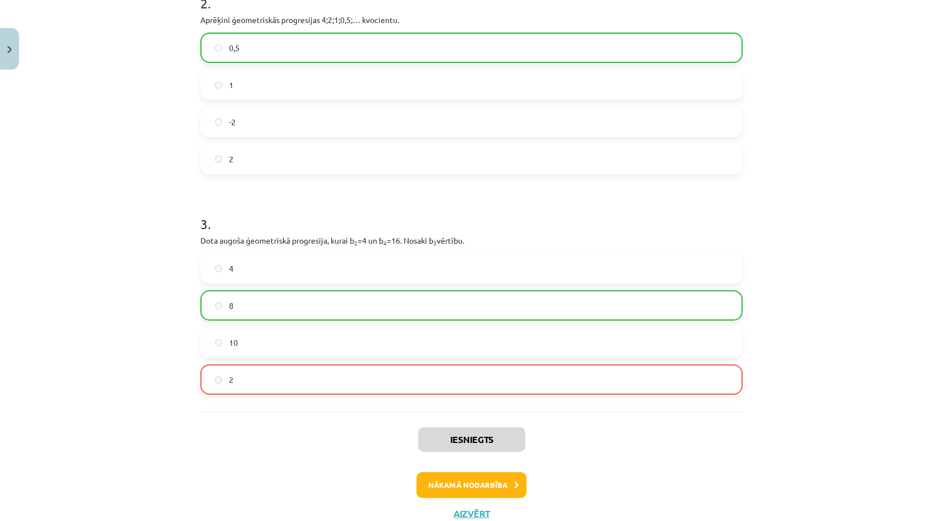
scroll to position [433, 0]
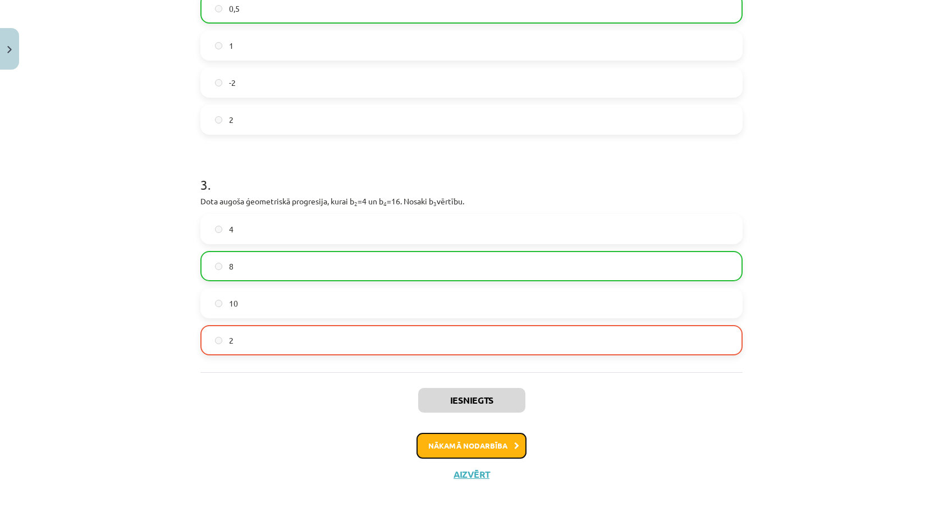
click at [466, 445] on button "Nākamā nodarbība" at bounding box center [471, 446] width 110 height 26
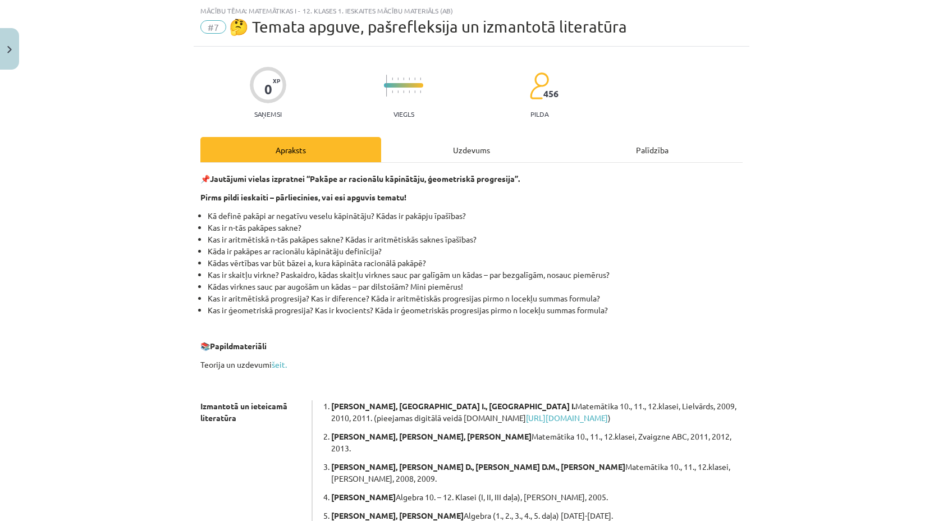
scroll to position [189, 0]
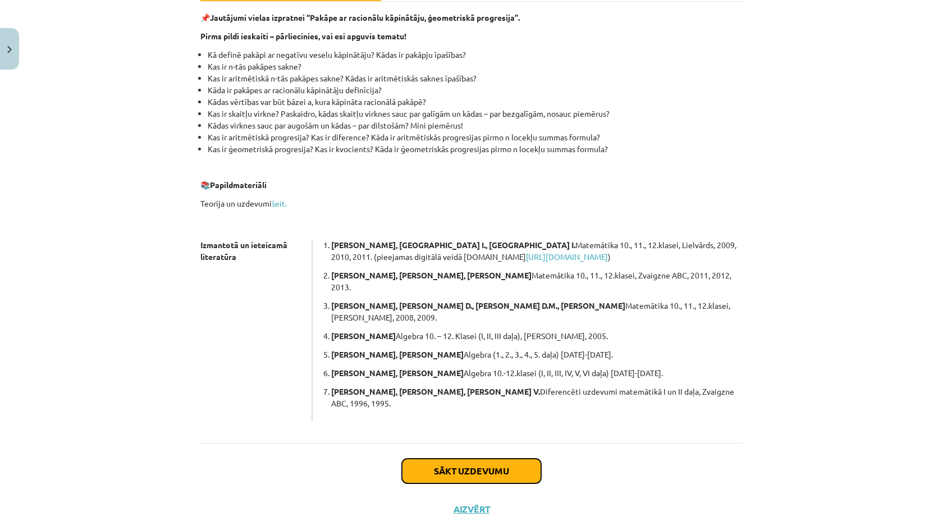
click at [463, 459] on button "Sākt uzdevumu" at bounding box center [471, 471] width 139 height 25
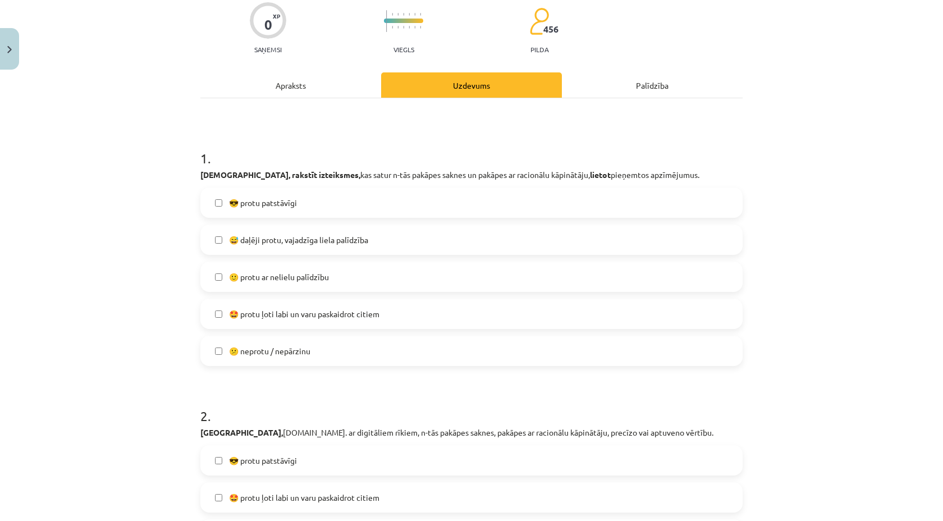
scroll to position [28, 0]
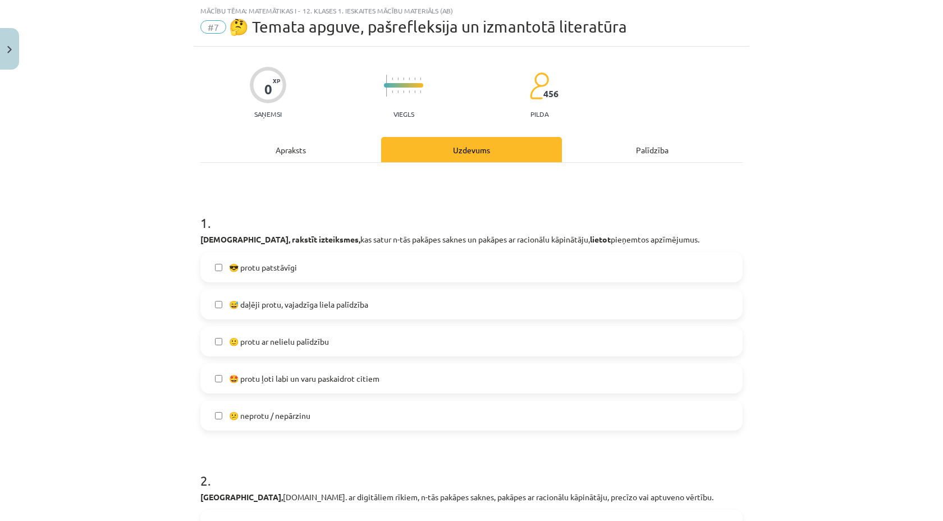
click at [385, 347] on label "🙂 protu ar nelielu palīdzību" at bounding box center [471, 341] width 540 height 28
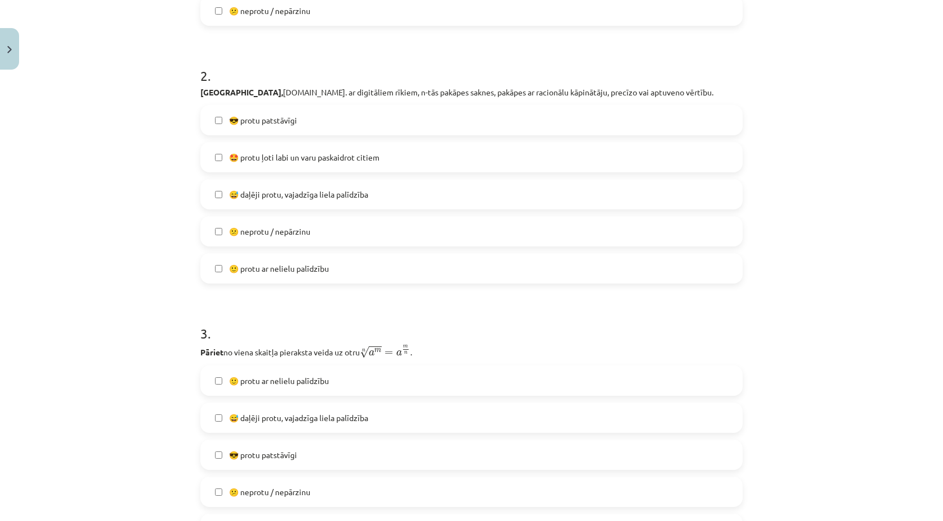
scroll to position [425, 0]
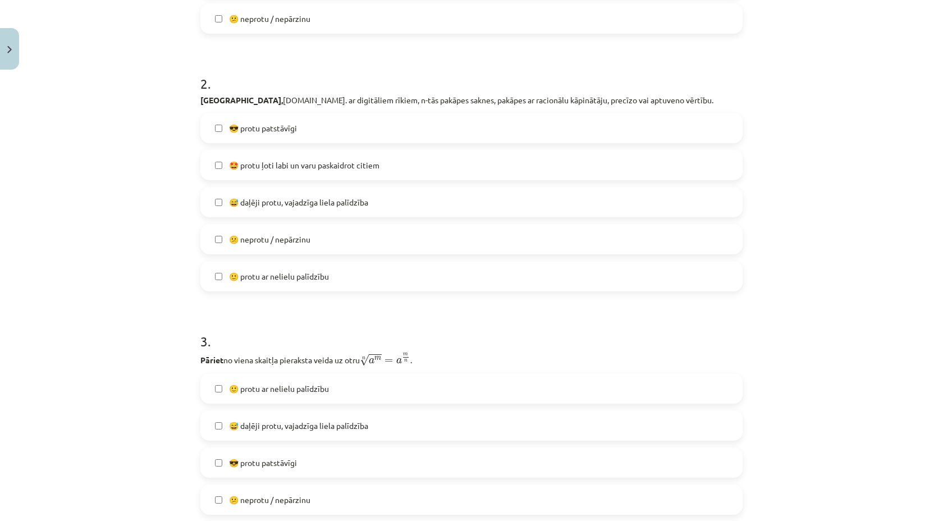
click at [329, 288] on label "🙂 protu ar nelielu palīdzību" at bounding box center [471, 276] width 540 height 28
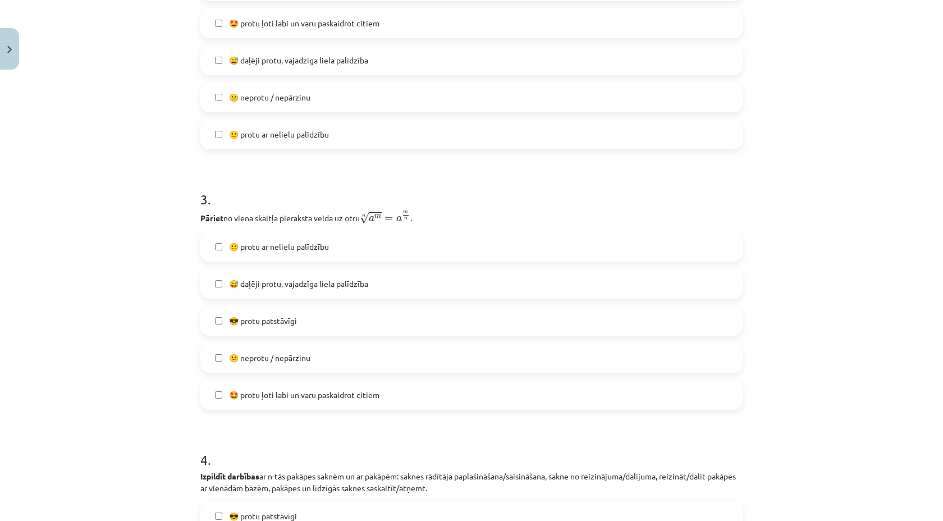
scroll to position [568, 0]
click at [281, 357] on span "😕 neprotu / nepārzinu" at bounding box center [269, 357] width 81 height 12
click at [304, 285] on span "😅 daļēji protu, vajadzīga liela palīdzība" at bounding box center [298, 283] width 139 height 12
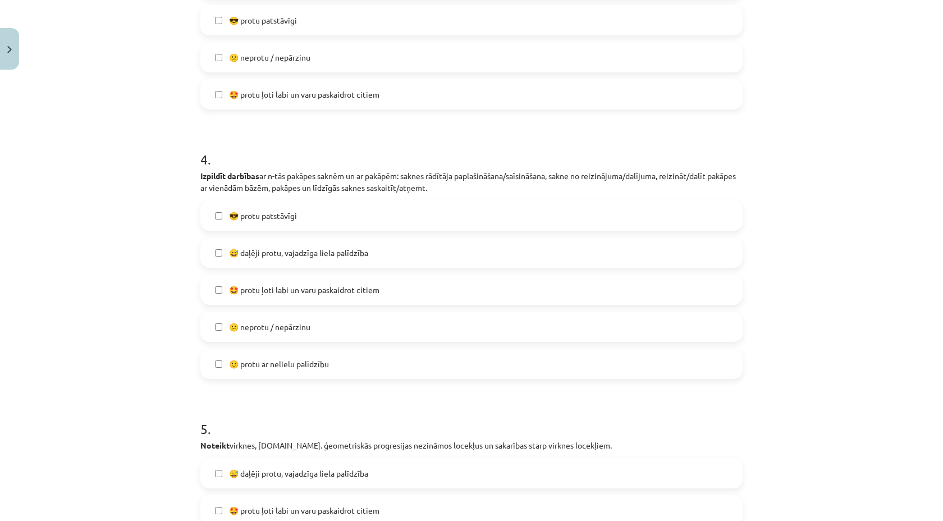
scroll to position [901, 0]
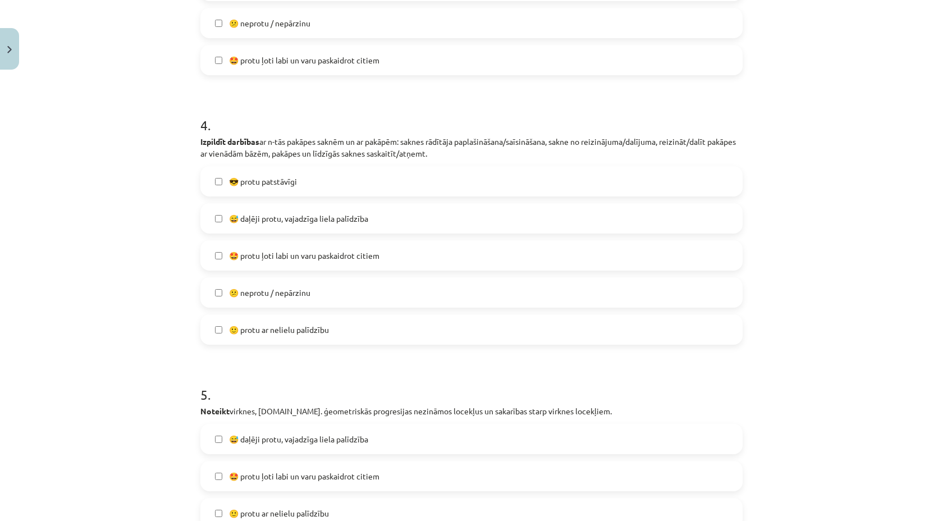
click at [312, 221] on span "😅 daļēji protu, vajadzīga liela palīdzība" at bounding box center [298, 219] width 139 height 12
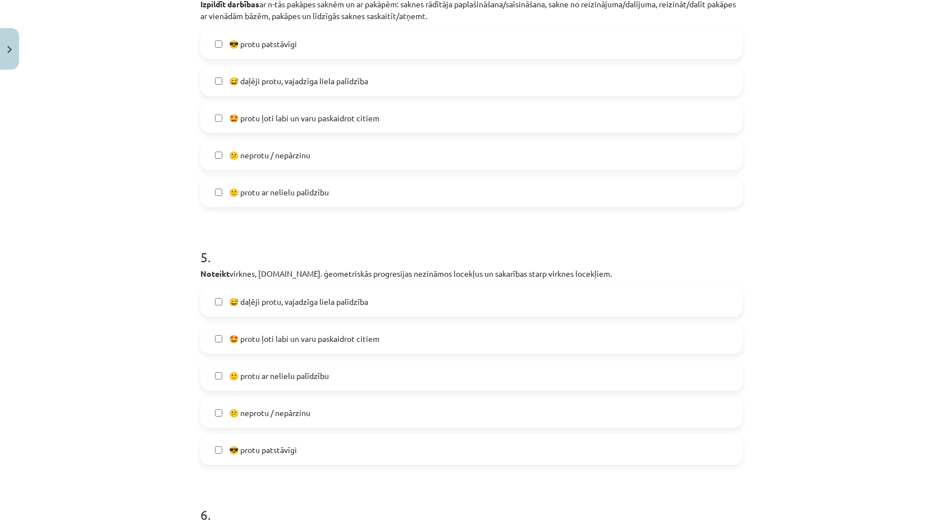
scroll to position [1047, 0]
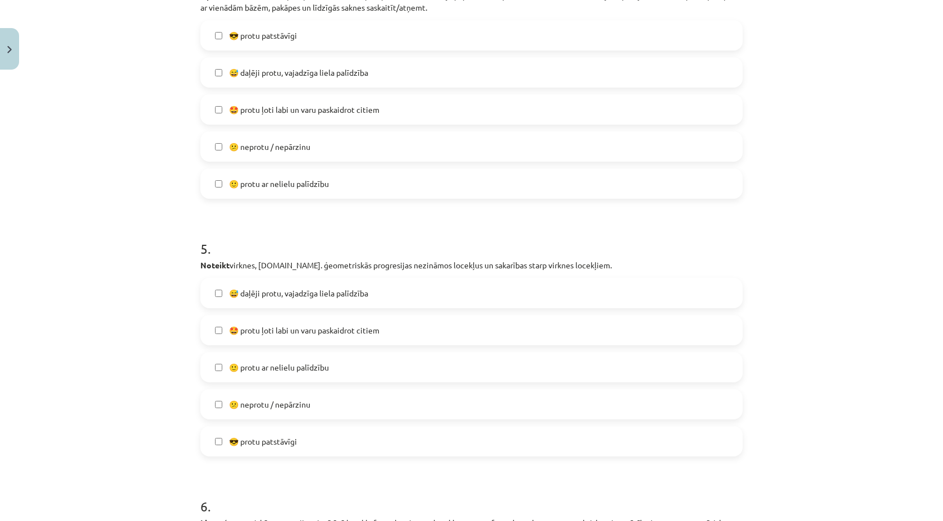
click at [269, 405] on span "😕 neprotu / nepārzinu" at bounding box center [269, 404] width 81 height 12
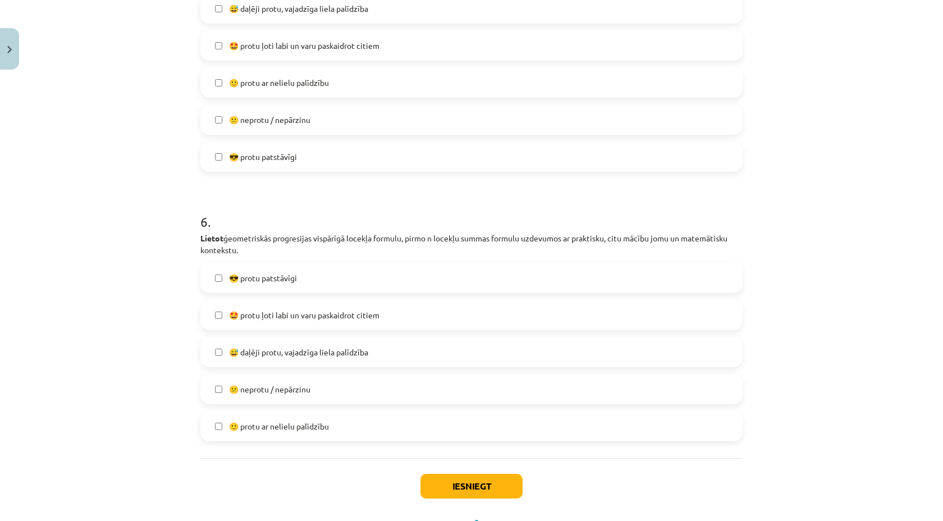
scroll to position [1335, 0]
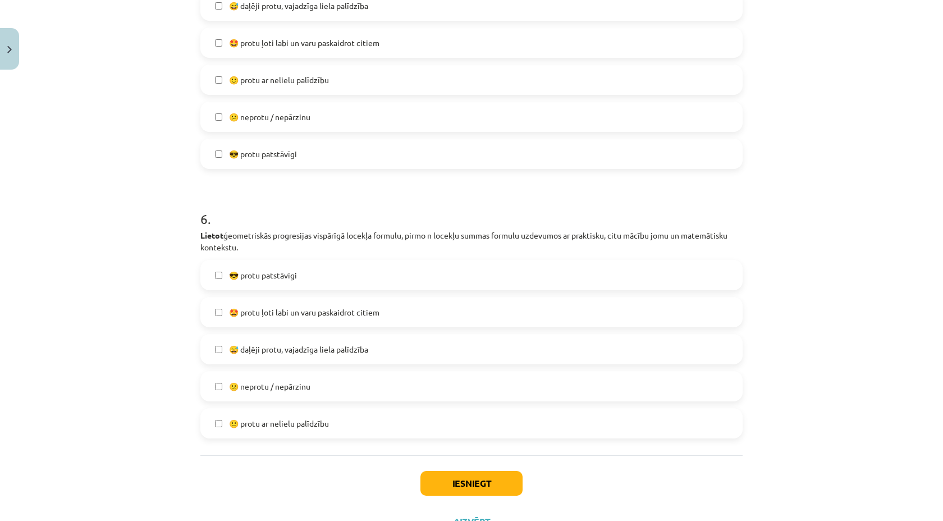
click at [255, 398] on label "😕 neprotu / nepārzinu" at bounding box center [471, 386] width 540 height 28
click at [441, 479] on button "Iesniegt" at bounding box center [471, 483] width 102 height 25
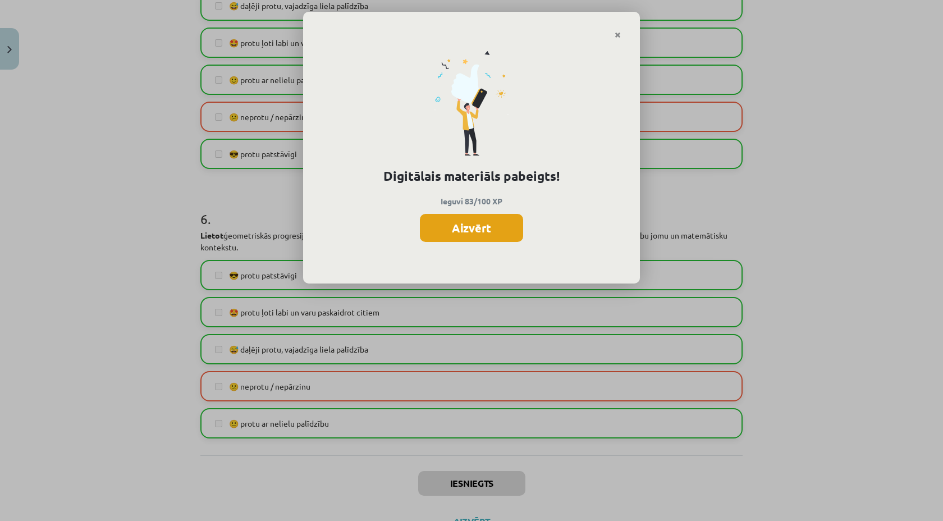
click at [474, 226] on button "Aizvērt" at bounding box center [471, 228] width 103 height 28
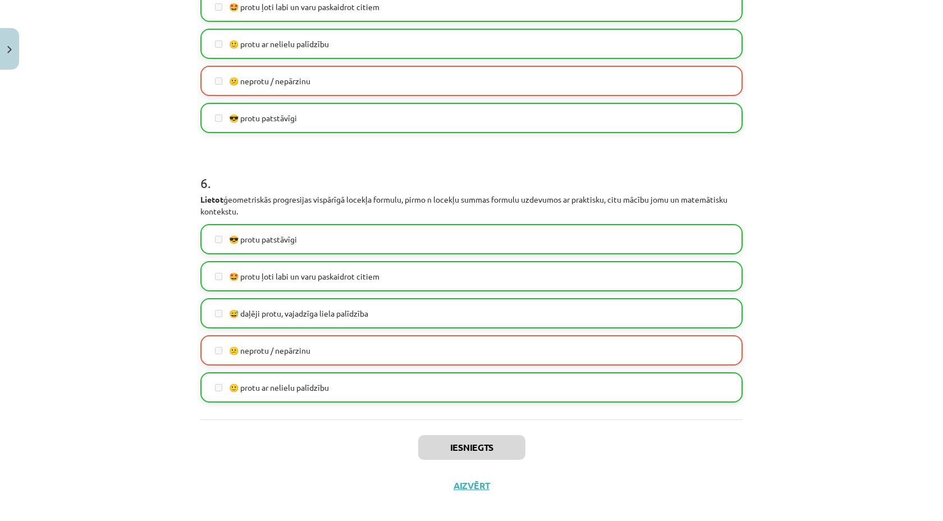
scroll to position [1382, 0]
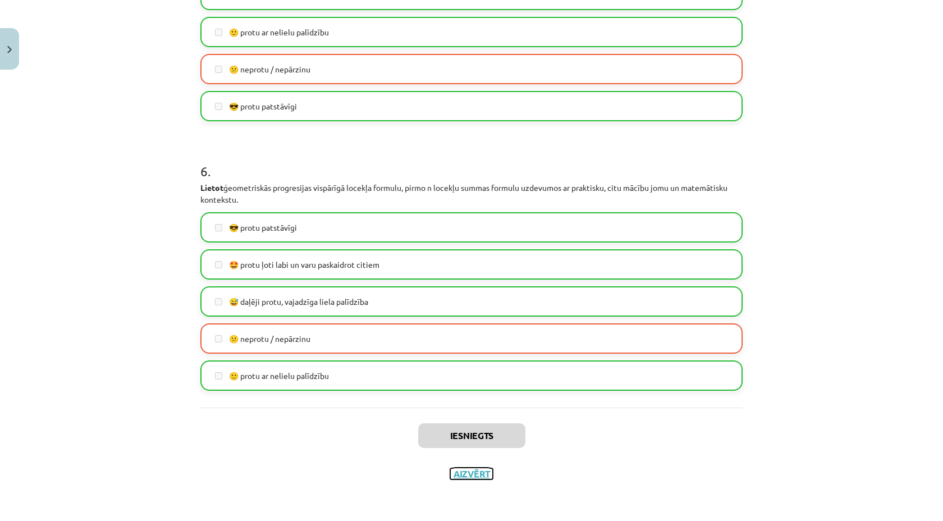
click at [470, 472] on button "Aizvērt" at bounding box center [471, 473] width 43 height 11
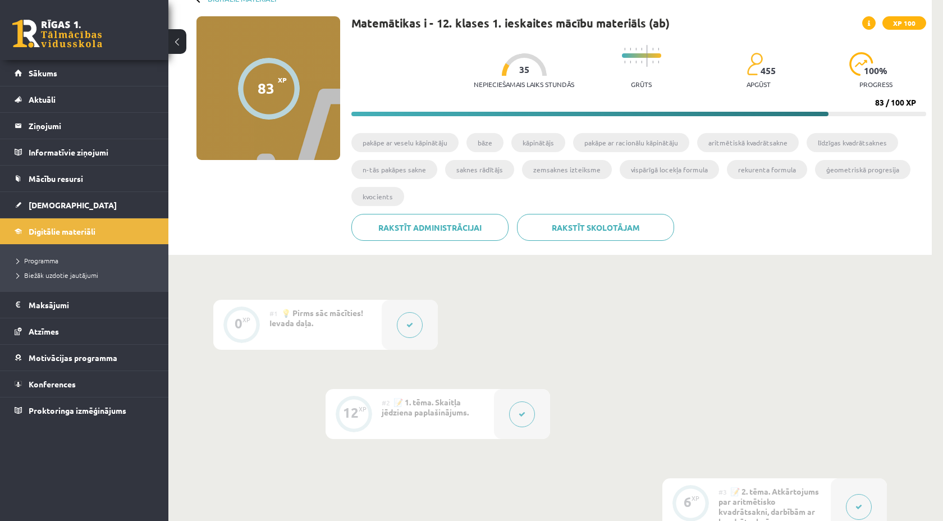
scroll to position [0, 0]
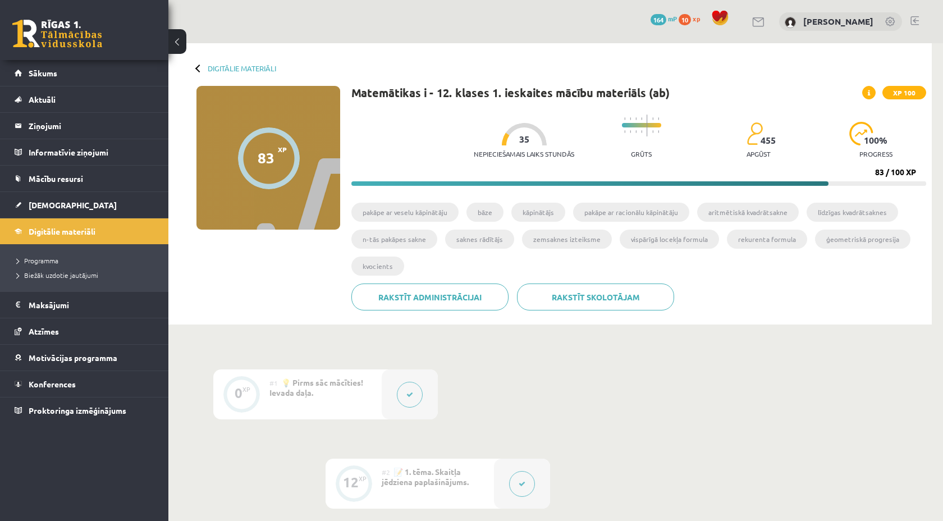
click at [200, 71] on div "Digitālie materiāli" at bounding box center [236, 68] width 80 height 8
click at [197, 65] on div "Digitālie materiāli" at bounding box center [236, 68] width 80 height 8
click at [42, 238] on link "Digitālie materiāli" at bounding box center [85, 231] width 140 height 26
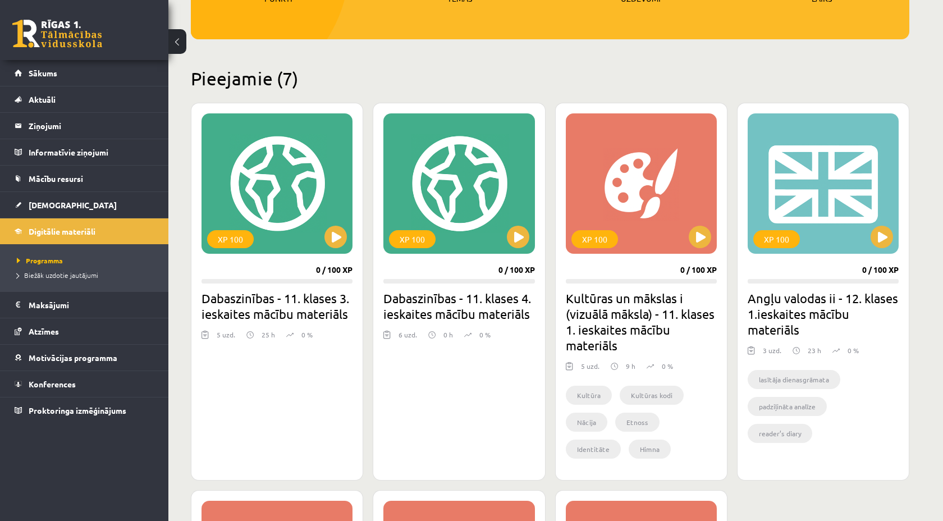
scroll to position [224, 0]
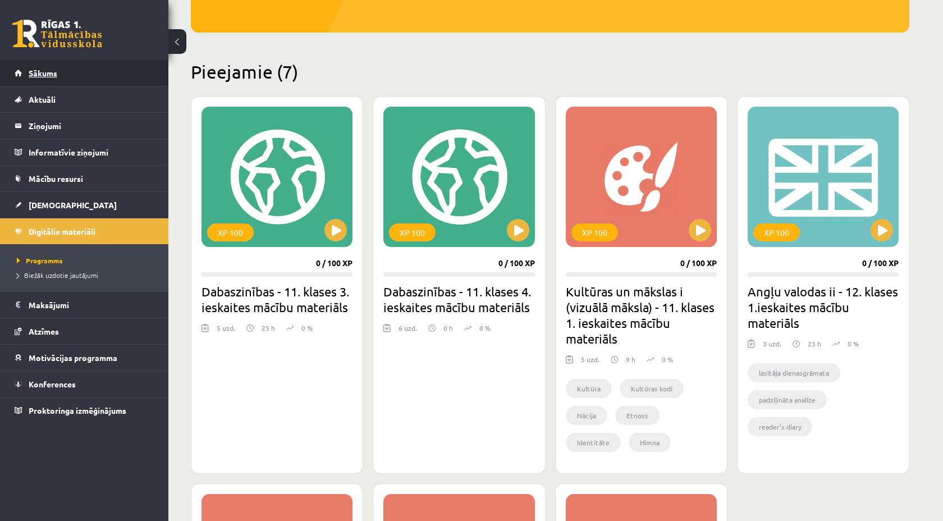
click at [48, 77] on span "Sākums" at bounding box center [43, 73] width 29 height 10
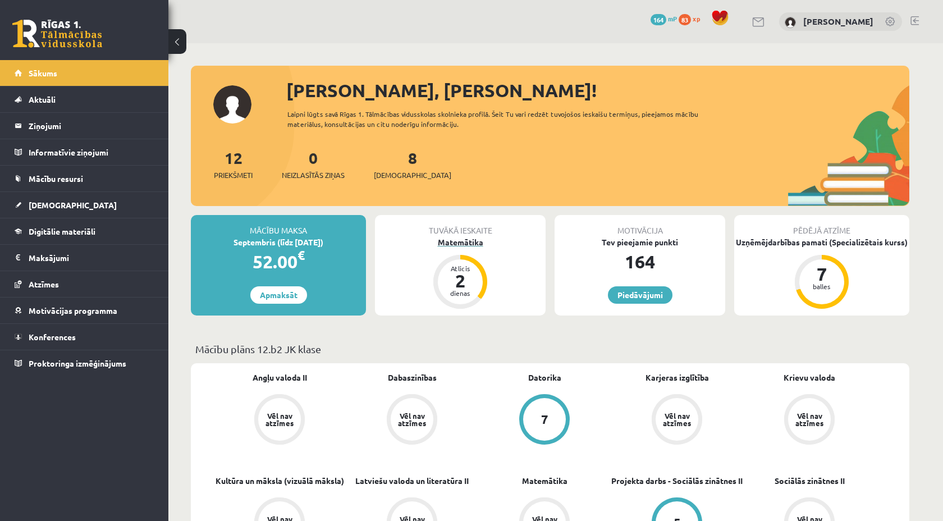
click at [458, 240] on div "Matemātika" at bounding box center [460, 242] width 171 height 12
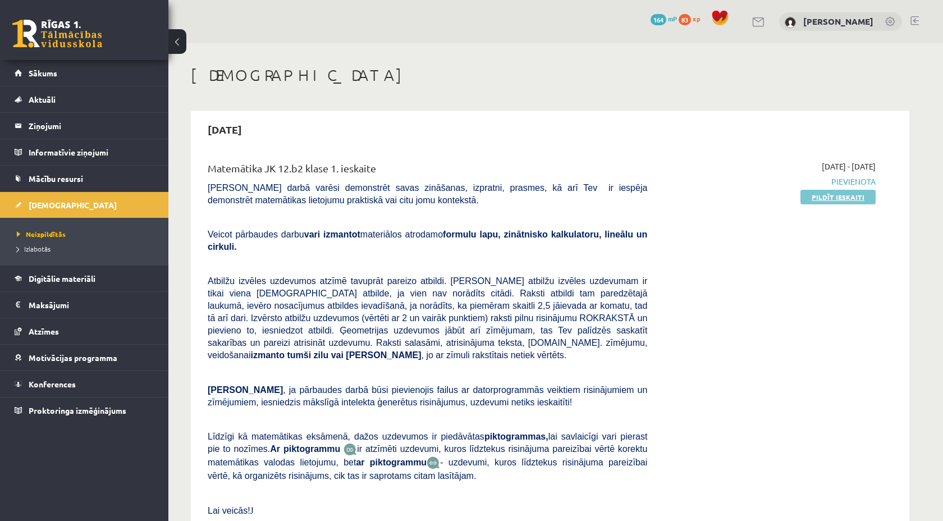
click at [813, 200] on link "Pildīt ieskaiti" at bounding box center [837, 197] width 75 height 15
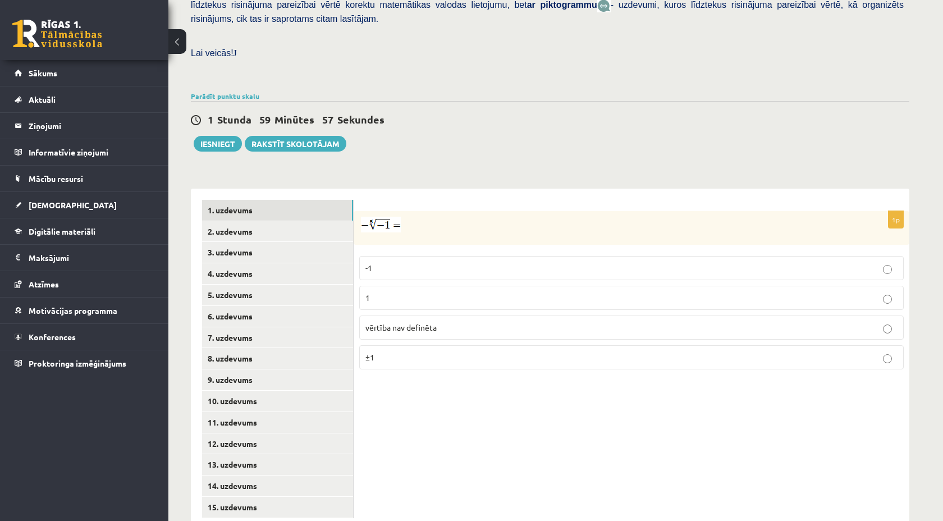
scroll to position [316, 0]
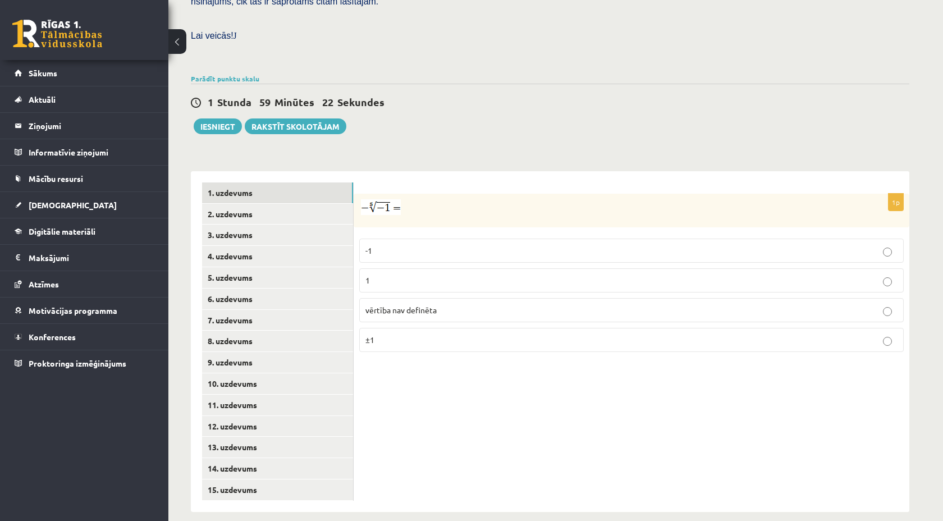
click at [392, 274] on p "1" at bounding box center [631, 280] width 532 height 12
click at [282, 204] on link "2. uzdevums" at bounding box center [277, 214] width 151 height 21
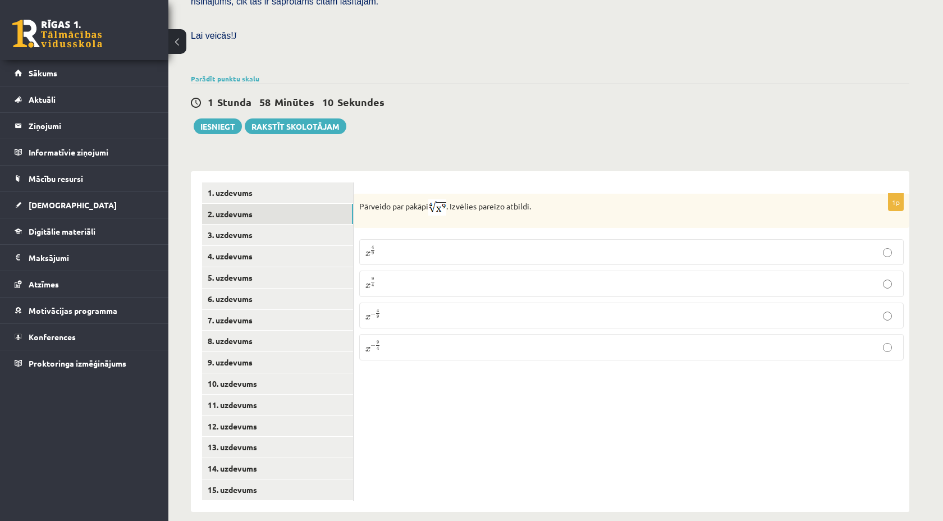
click at [394, 309] on p "x − 4 9 x − 4 9" at bounding box center [631, 315] width 532 height 13
click at [267, 229] on link "3. uzdevums" at bounding box center [277, 234] width 151 height 21
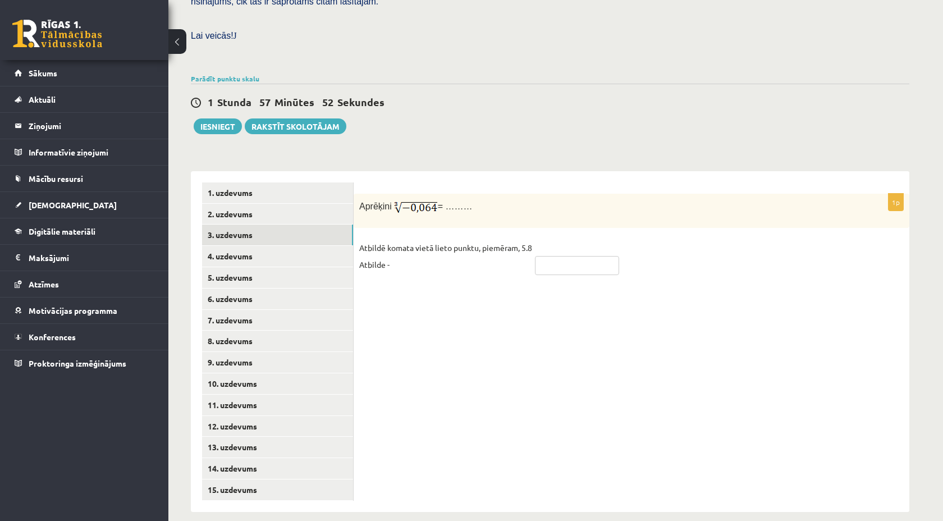
click at [555, 256] on input "text" at bounding box center [577, 265] width 84 height 19
type input "****"
click at [251, 247] on link "4. uzdevums" at bounding box center [277, 256] width 151 height 21
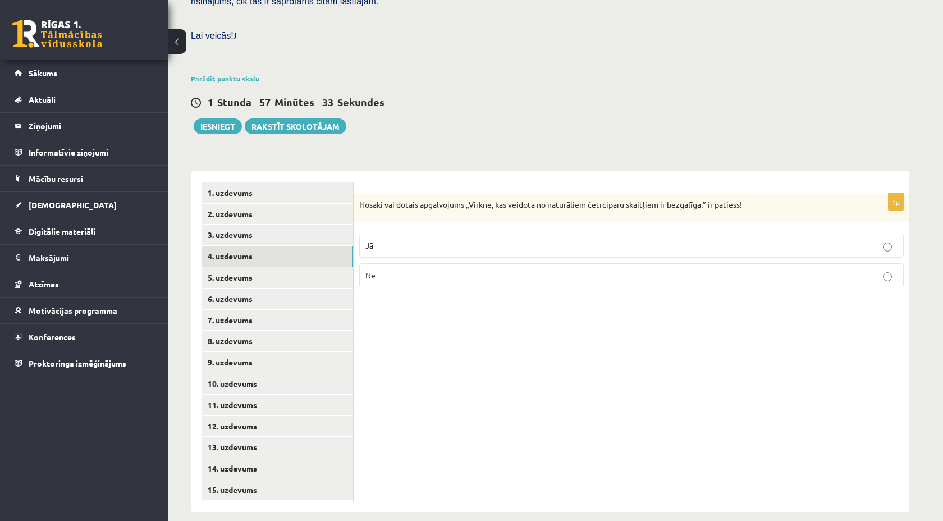
click at [405, 269] on p "Nē" at bounding box center [631, 275] width 532 height 12
click at [253, 268] on link "5. uzdevums" at bounding box center [277, 277] width 151 height 21
click at [387, 235] on label "Jā" at bounding box center [631, 247] width 544 height 24
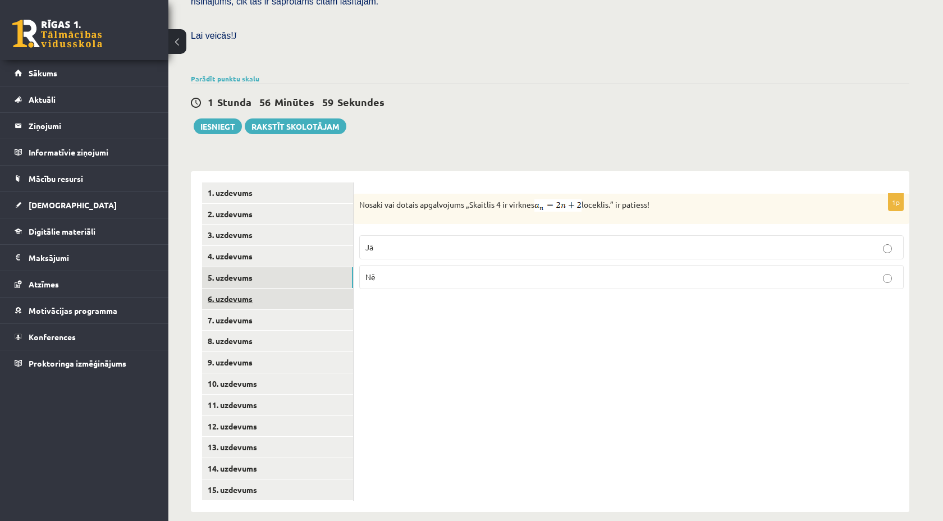
click at [268, 288] on link "6. uzdevums" at bounding box center [277, 298] width 151 height 21
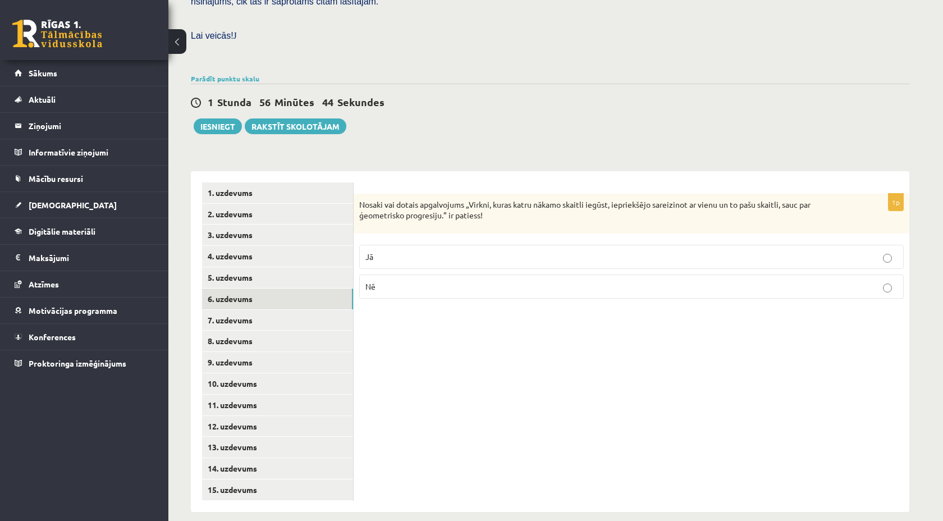
click at [387, 251] on label "Jā" at bounding box center [631, 257] width 544 height 24
click at [286, 310] on link "7. uzdevums" at bounding box center [277, 320] width 151 height 21
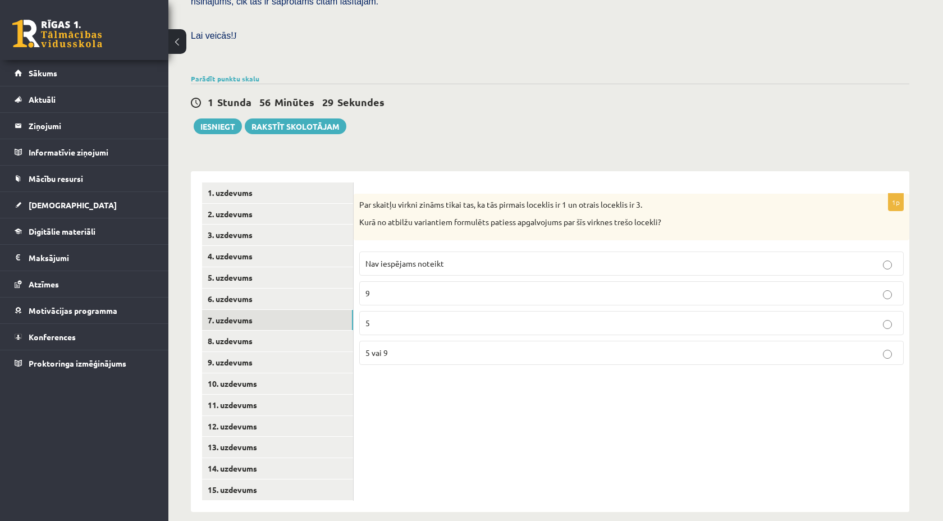
click at [428, 258] on span "Nav iespējams noteikt" at bounding box center [404, 263] width 79 height 10
click at [237, 331] on link "8. uzdevums" at bounding box center [277, 341] width 151 height 21
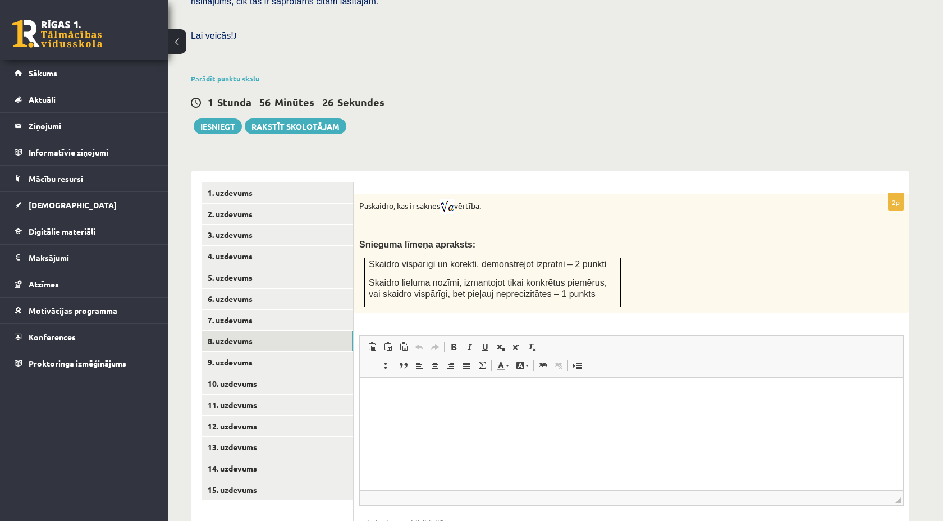
scroll to position [0, 0]
click at [419, 411] on html at bounding box center [631, 394] width 543 height 34
click at [470, 401] on html "**********" at bounding box center [631, 394] width 543 height 34
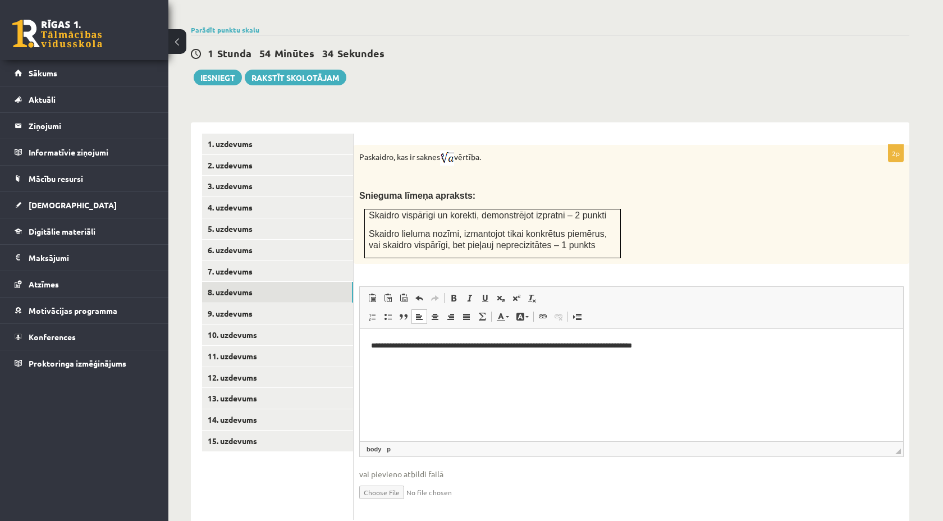
scroll to position [369, 0]
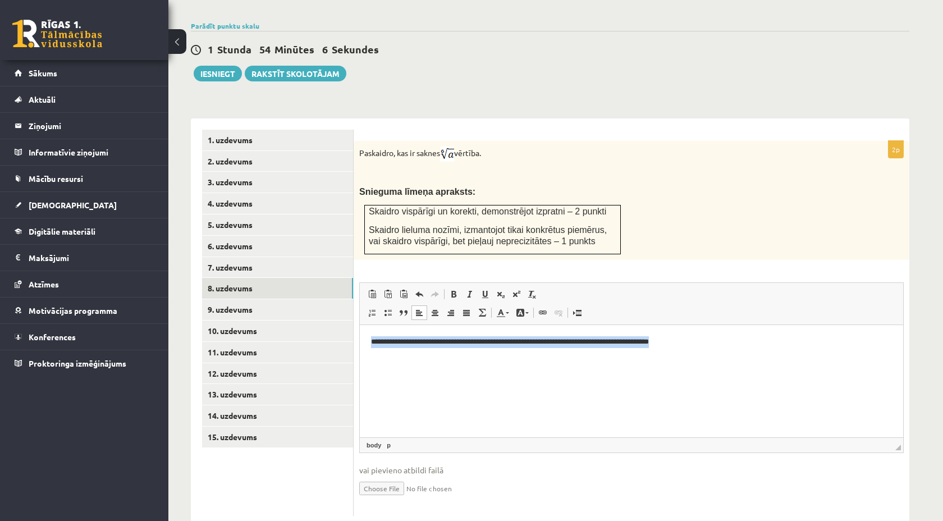
drag, startPoint x: 369, startPoint y: 340, endPoint x: 687, endPoint y: 344, distance: 317.7
click at [688, 344] on html "**********" at bounding box center [631, 341] width 543 height 34
click at [382, 476] on input "file" at bounding box center [631, 487] width 544 height 23
type input "**********"
click at [420, 476] on input "file" at bounding box center [631, 487] width 544 height 23
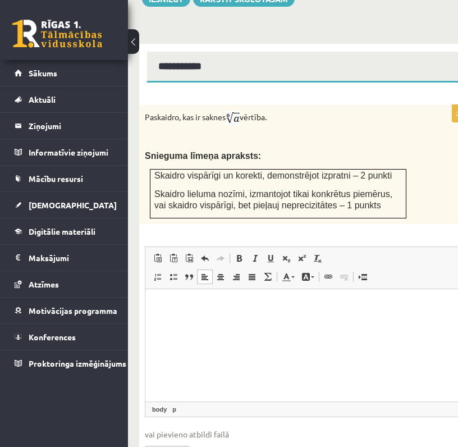
scroll to position [588, 0]
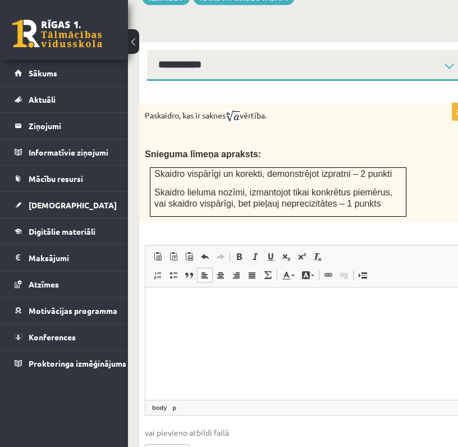
click at [163, 446] on input "file" at bounding box center [306, 449] width 323 height 23
click at [164, 438] on input "file" at bounding box center [306, 449] width 323 height 23
type input "**********"
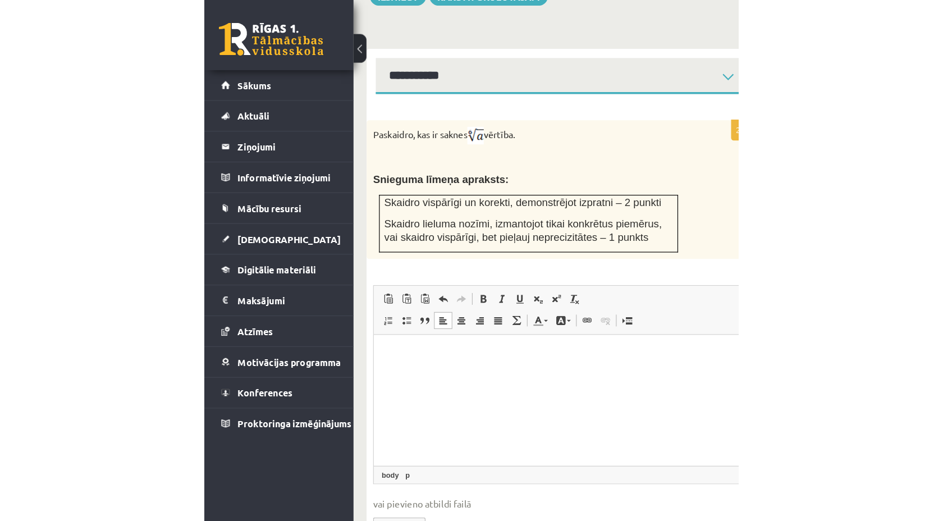
scroll to position [328, 0]
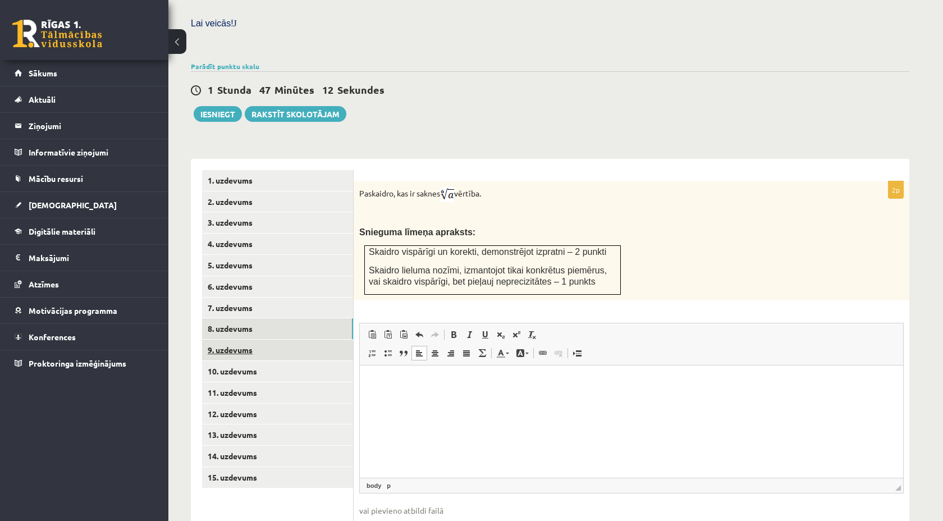
click at [240, 340] on link "9. uzdevums" at bounding box center [277, 350] width 151 height 21
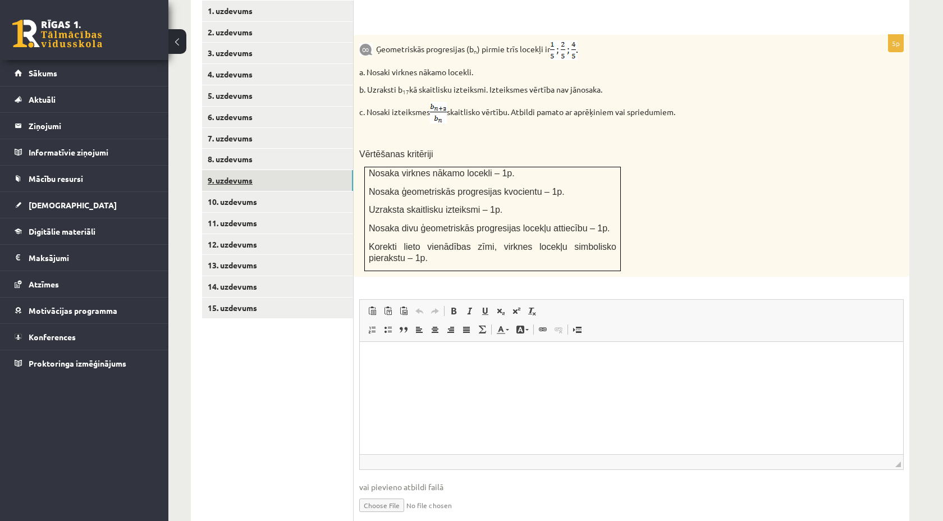
scroll to position [531, 0]
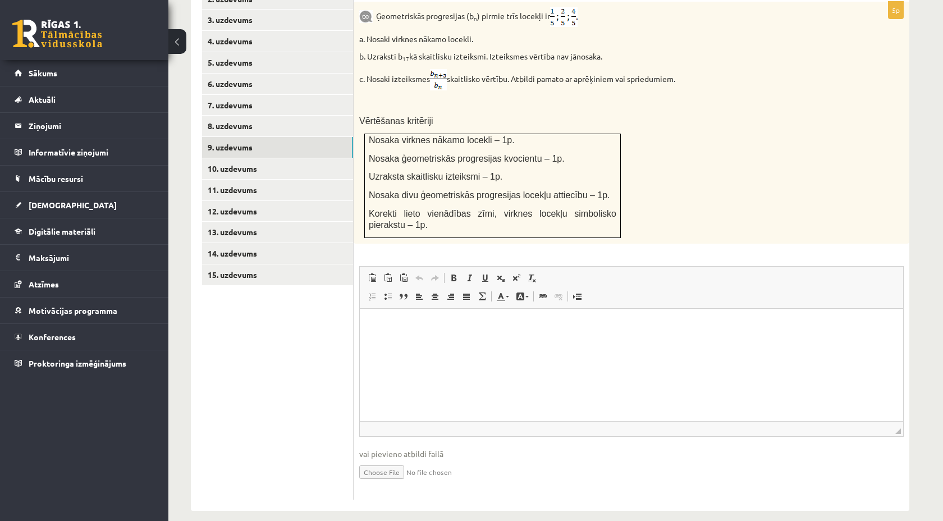
click at [377, 460] on input "file" at bounding box center [631, 471] width 544 height 23
type input "**********"
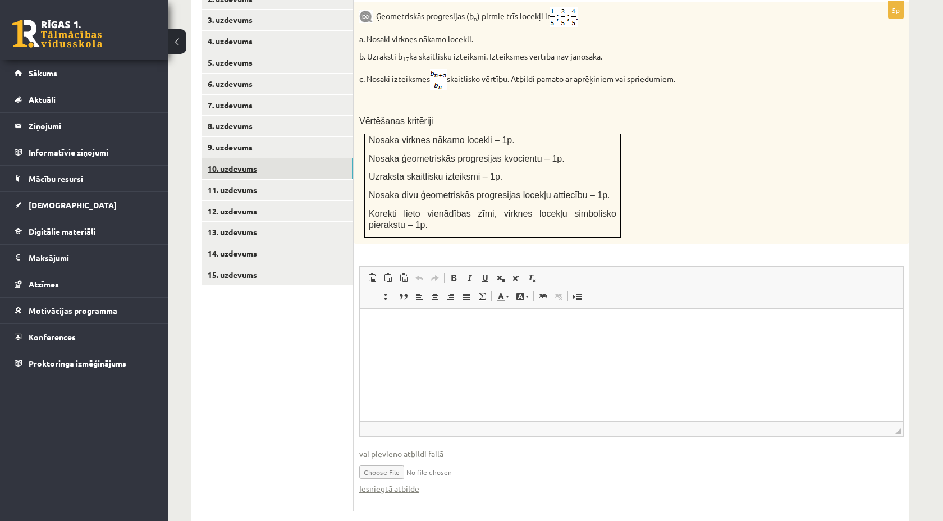
click at [257, 162] on link "10. uzdevums" at bounding box center [277, 168] width 151 height 21
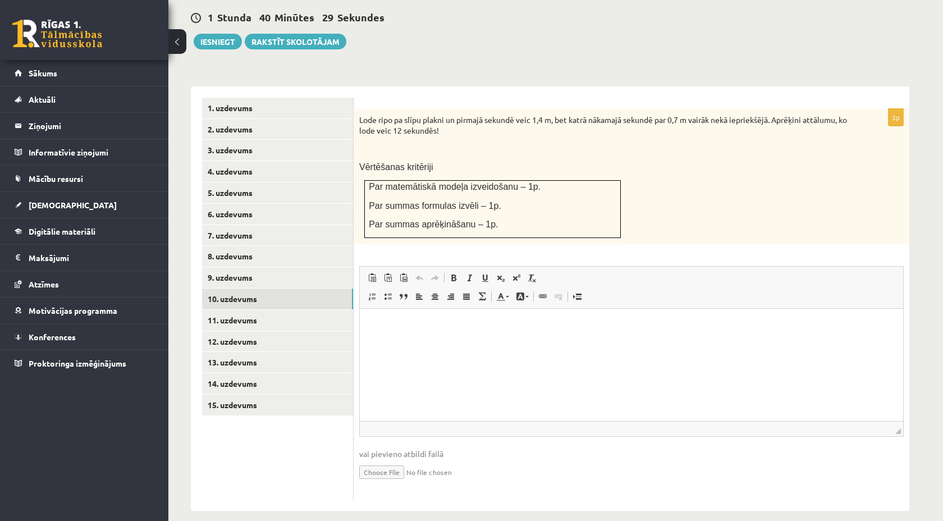
scroll to position [0, 0]
click at [381, 465] on input "file" at bounding box center [631, 471] width 544 height 23
type input "**********"
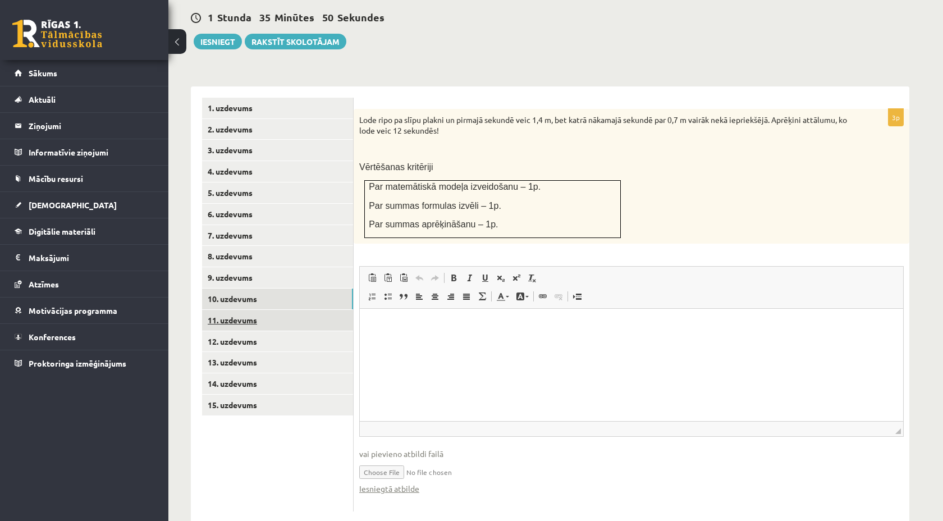
click at [242, 310] on link "11. uzdevums" at bounding box center [277, 320] width 151 height 21
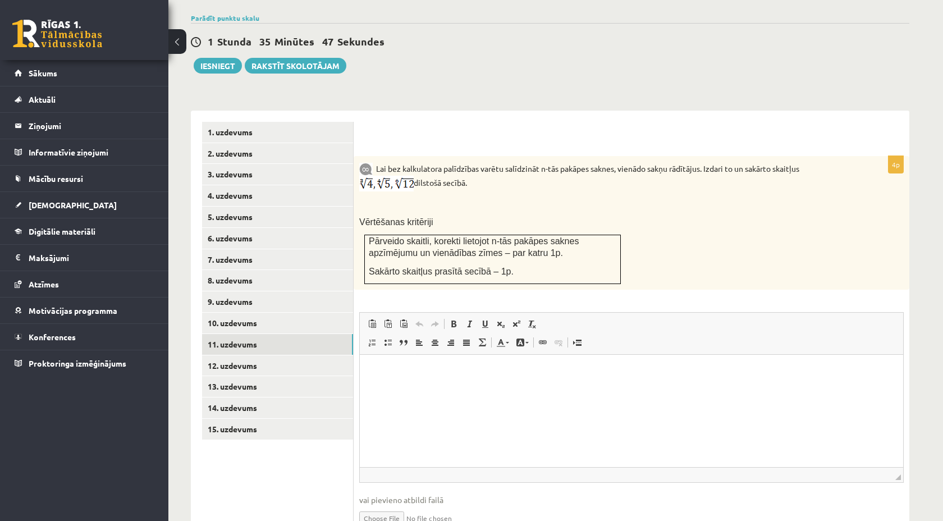
scroll to position [384, 0]
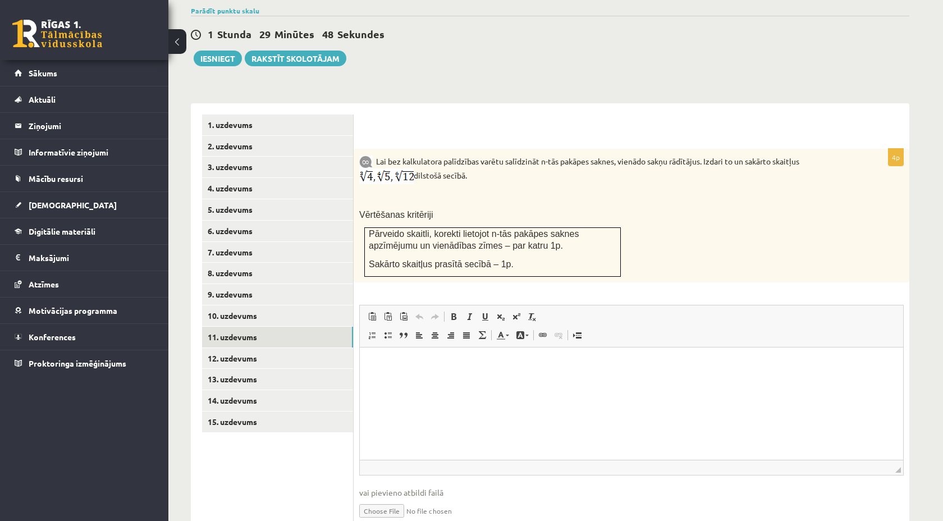
click at [375, 498] on input "file" at bounding box center [631, 509] width 544 height 23
type input "**********"
click at [282, 348] on link "12. uzdevums" at bounding box center [277, 358] width 151 height 21
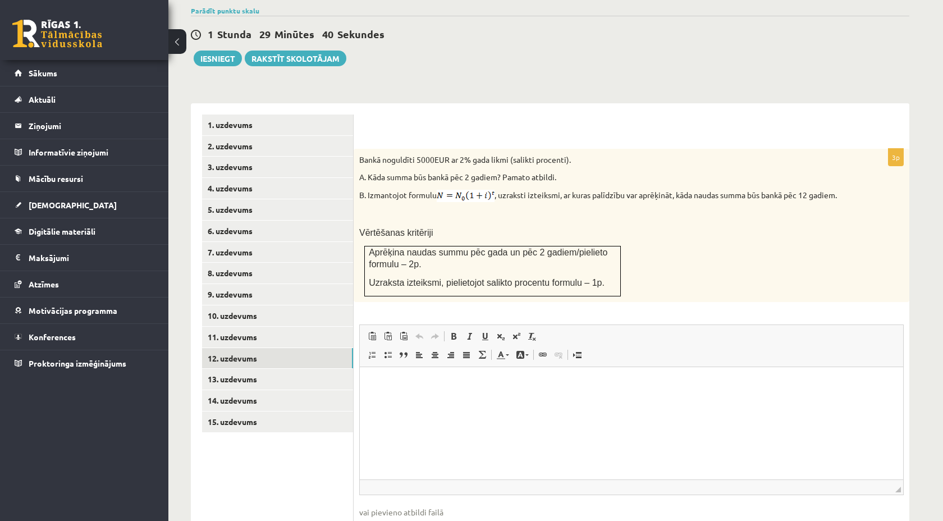
scroll to position [0, 0]
click at [375, 518] on input "file" at bounding box center [631, 529] width 544 height 23
type input "**********"
click at [262, 369] on link "13. uzdevums" at bounding box center [277, 379] width 151 height 21
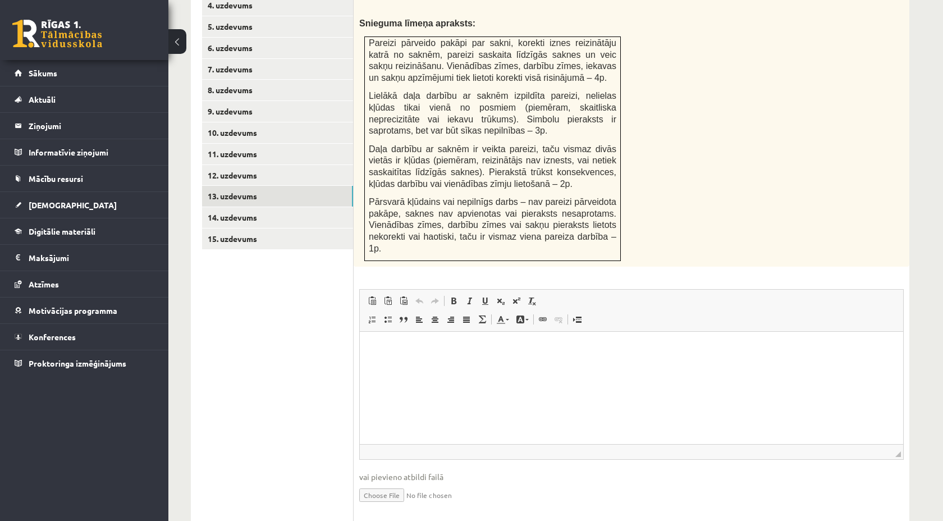
scroll to position [601, 0]
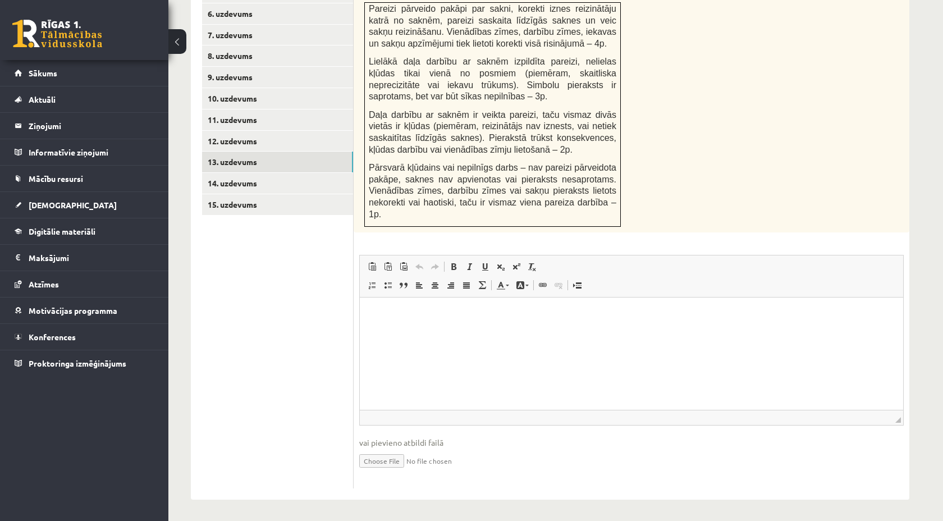
click at [373, 453] on input "file" at bounding box center [631, 459] width 544 height 23
type input "**********"
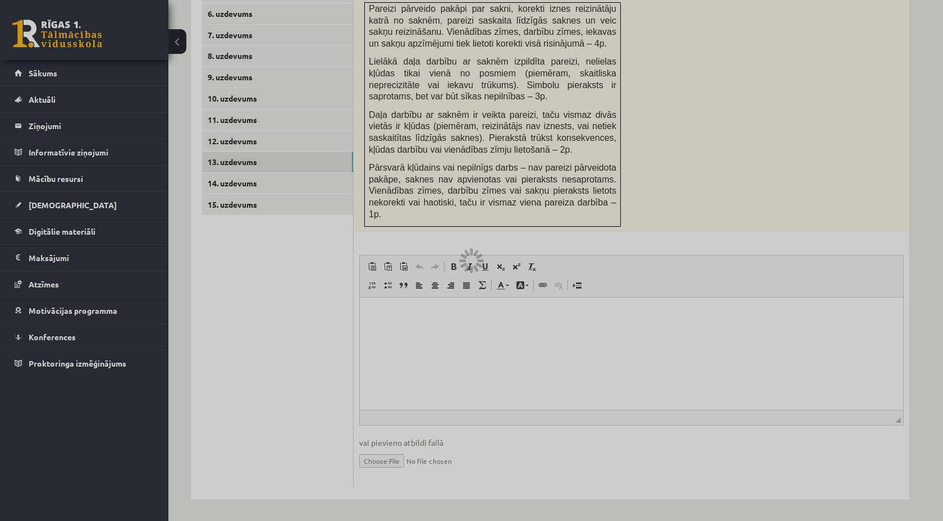
scroll to position [549, 0]
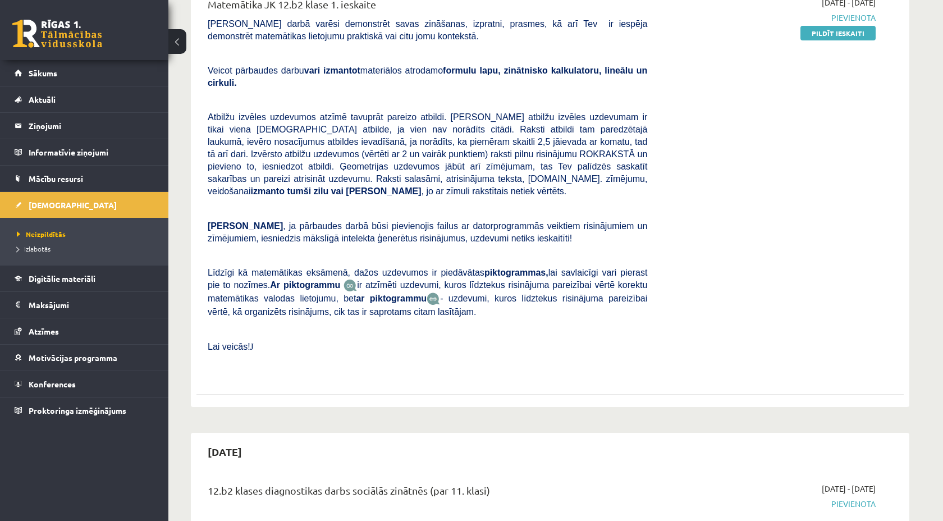
scroll to position [83, 0]
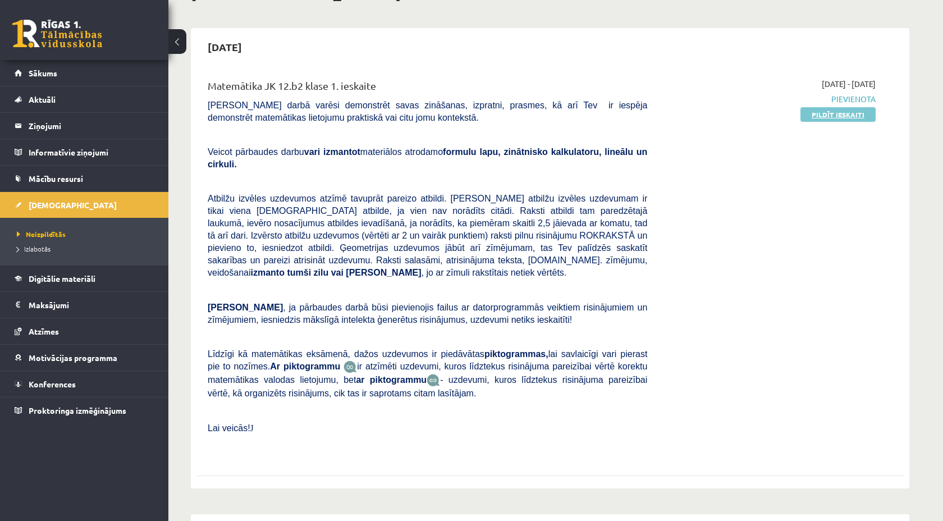
click at [837, 118] on link "Pildīt ieskaiti" at bounding box center [837, 114] width 75 height 15
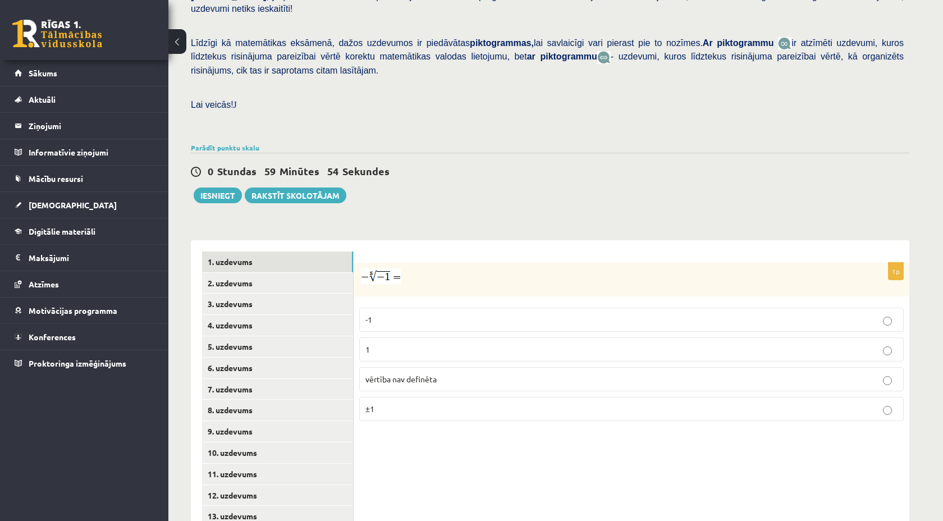
scroll to position [316, 0]
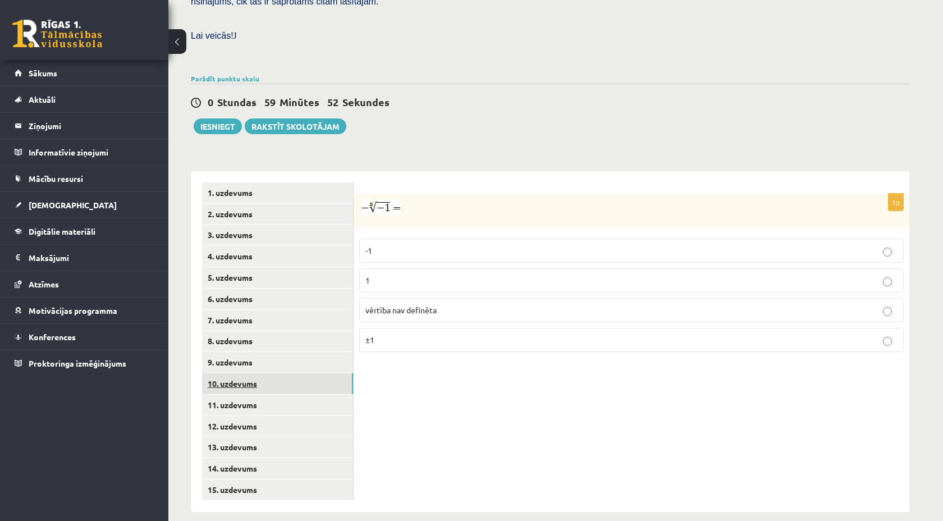
click at [242, 373] on link "10. uzdevums" at bounding box center [277, 383] width 151 height 21
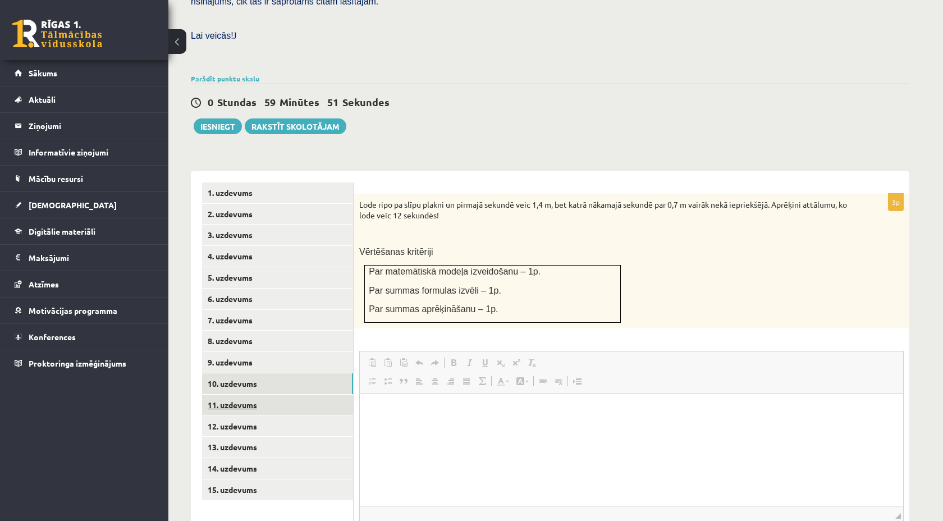
scroll to position [0, 0]
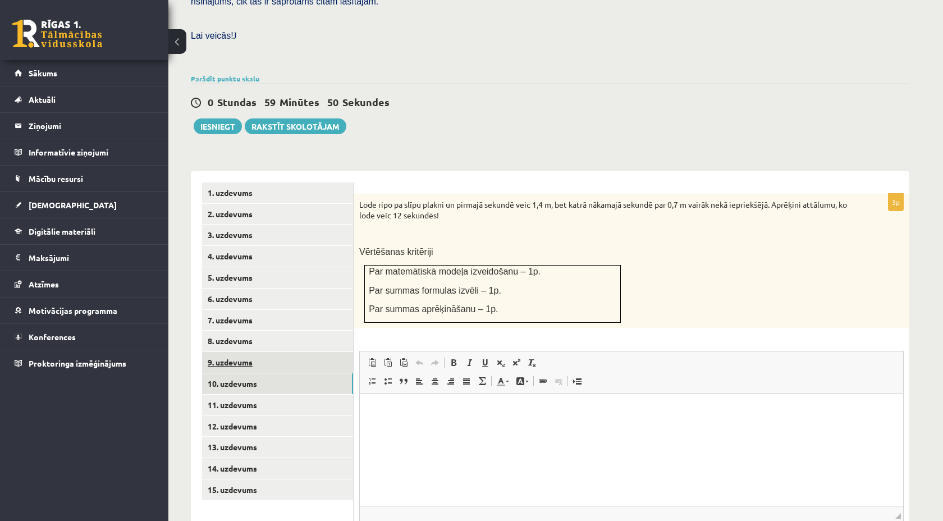
click at [272, 352] on link "9. uzdevums" at bounding box center [277, 362] width 151 height 21
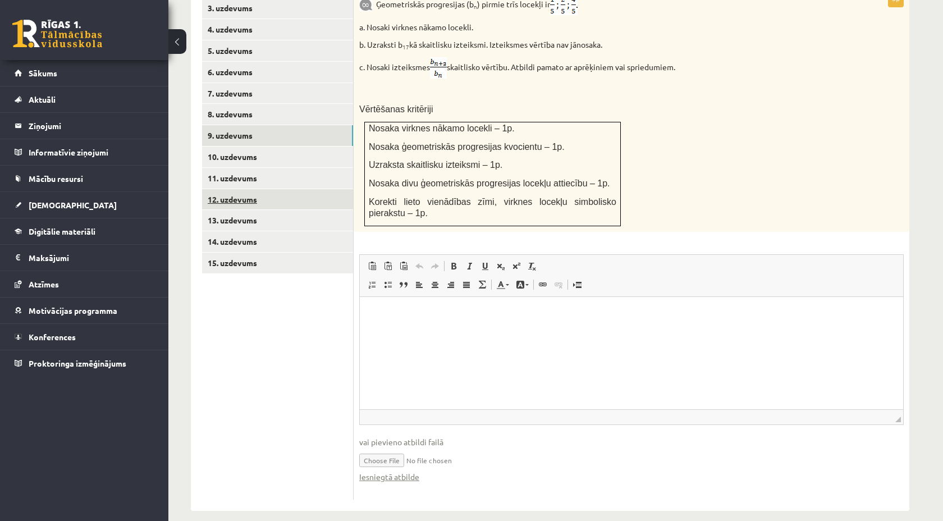
click at [260, 189] on link "12. uzdevums" at bounding box center [277, 199] width 151 height 21
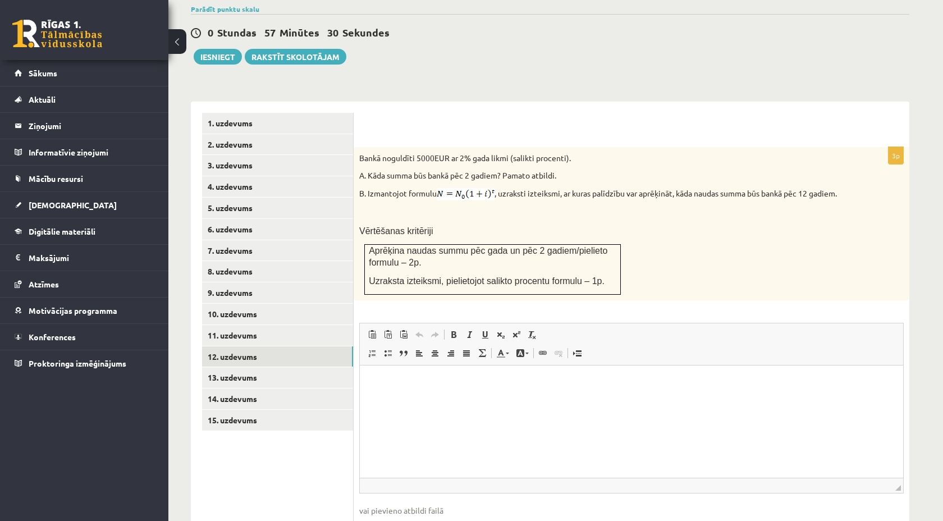
scroll to position [454, 0]
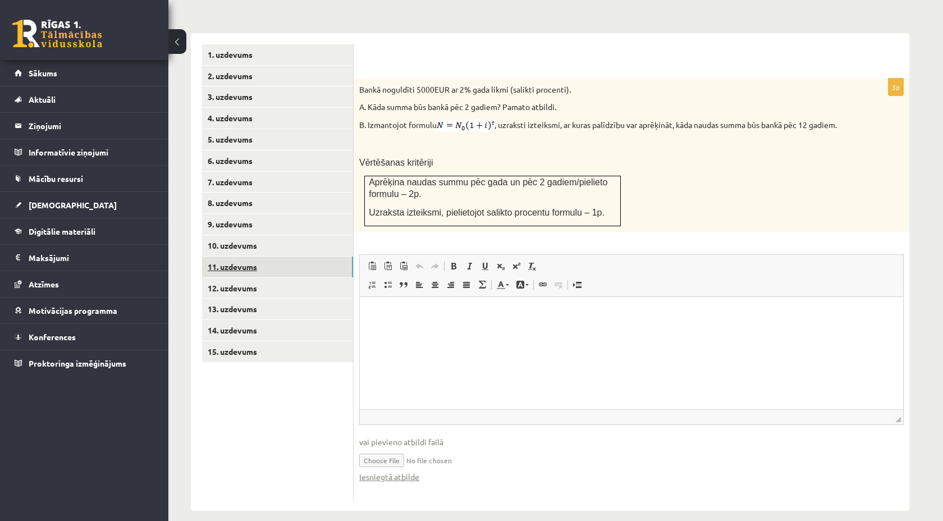
click at [282, 256] on link "11. uzdevums" at bounding box center [277, 266] width 151 height 21
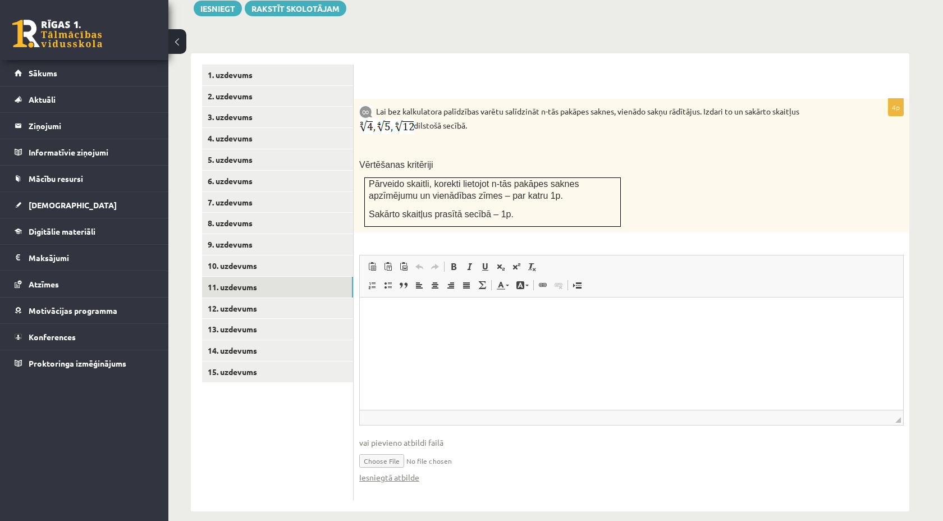
scroll to position [0, 0]
click at [217, 389] on ul "1. uzdevums 2. uzdevums 3. uzdevums 4. uzdevums 5. uzdevums 6. uzdevums 7. uzde…" at bounding box center [278, 283] width 152 height 436
click at [244, 345] on link "14. uzdevums" at bounding box center [277, 350] width 151 height 21
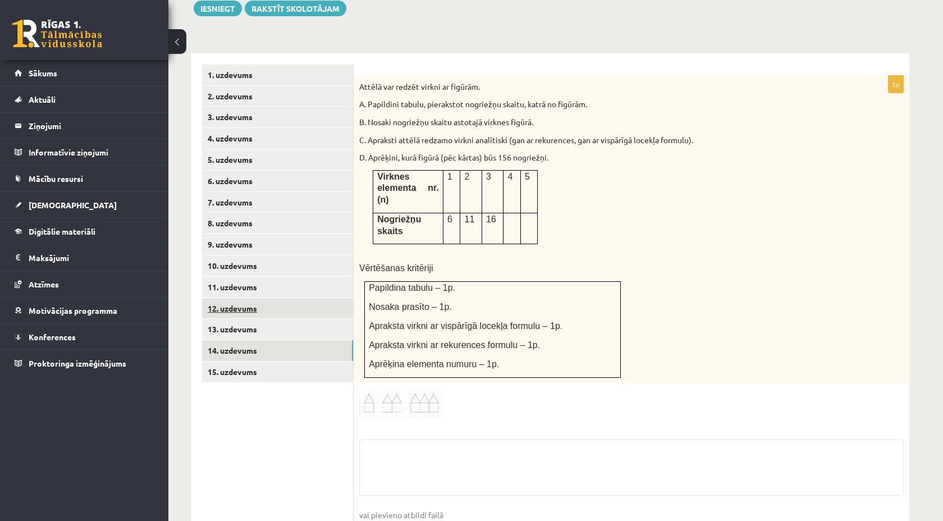
click at [268, 298] on link "12. uzdevums" at bounding box center [277, 308] width 151 height 21
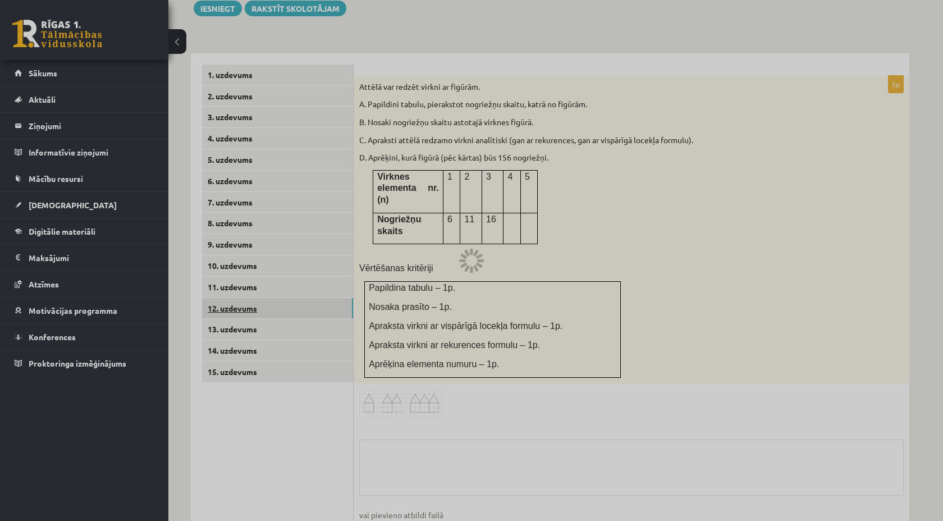
scroll to position [342, 0]
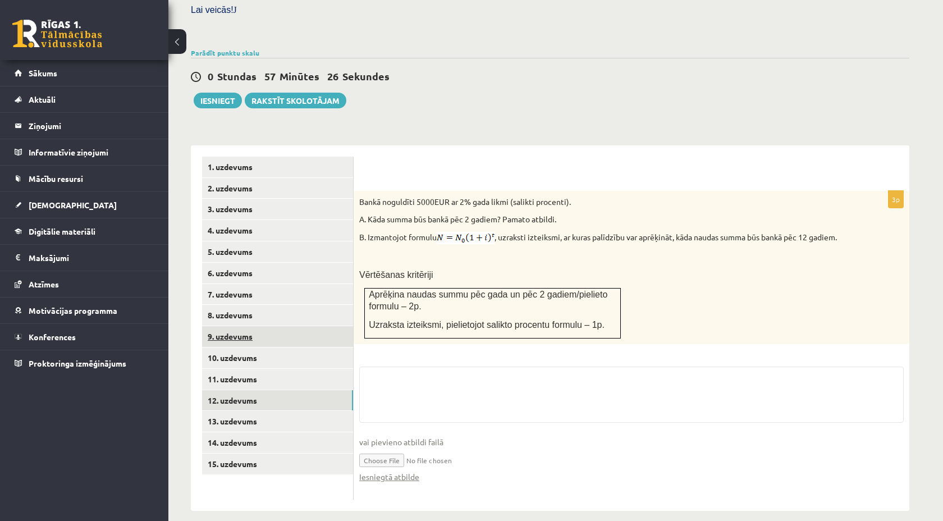
click at [255, 326] on link "9. uzdevums" at bounding box center [277, 336] width 151 height 21
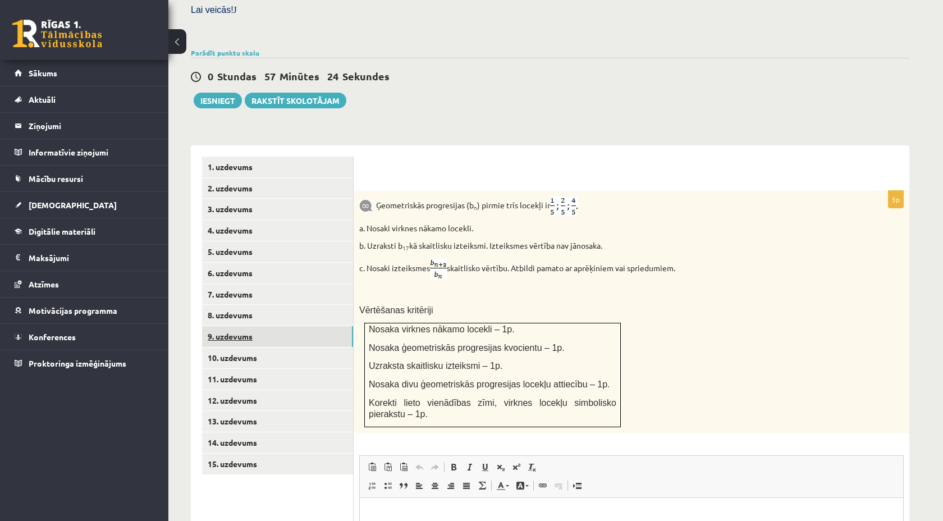
scroll to position [0, 0]
click at [240, 373] on link "11. uzdevums" at bounding box center [277, 379] width 151 height 21
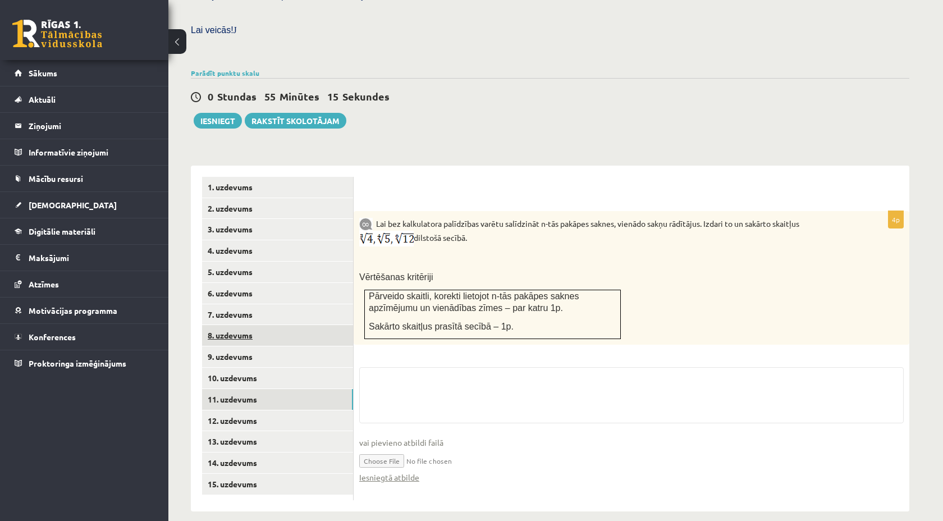
click at [265, 325] on link "8. uzdevums" at bounding box center [277, 335] width 151 height 21
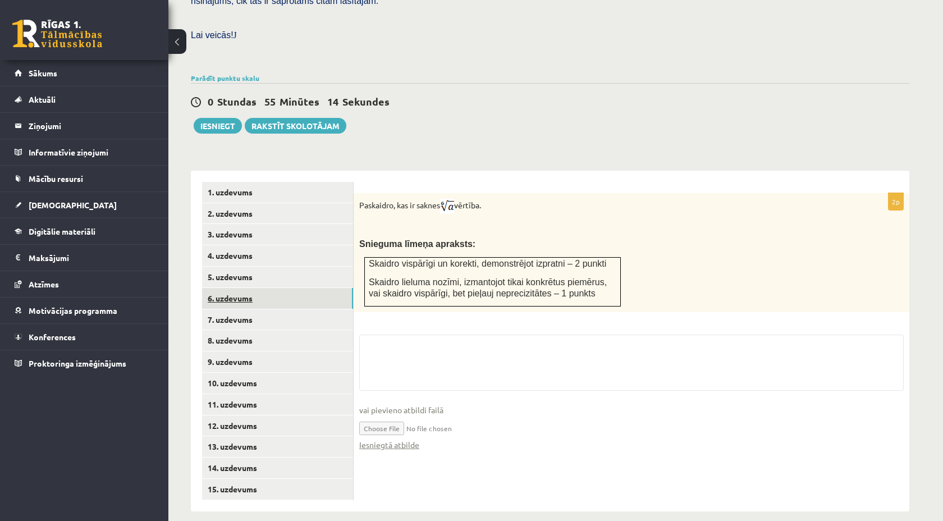
click at [266, 290] on link "6. uzdevums" at bounding box center [277, 298] width 151 height 21
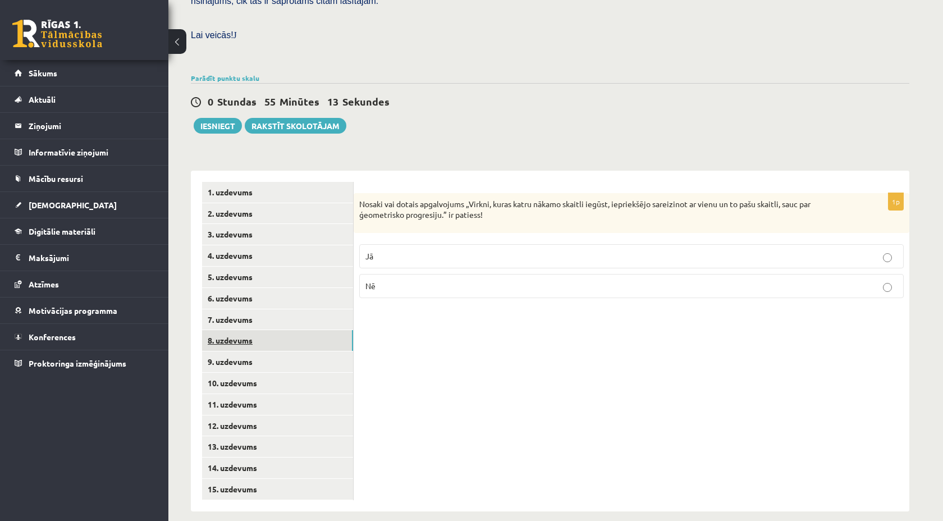
click at [266, 337] on link "8. uzdevums" at bounding box center [277, 340] width 151 height 21
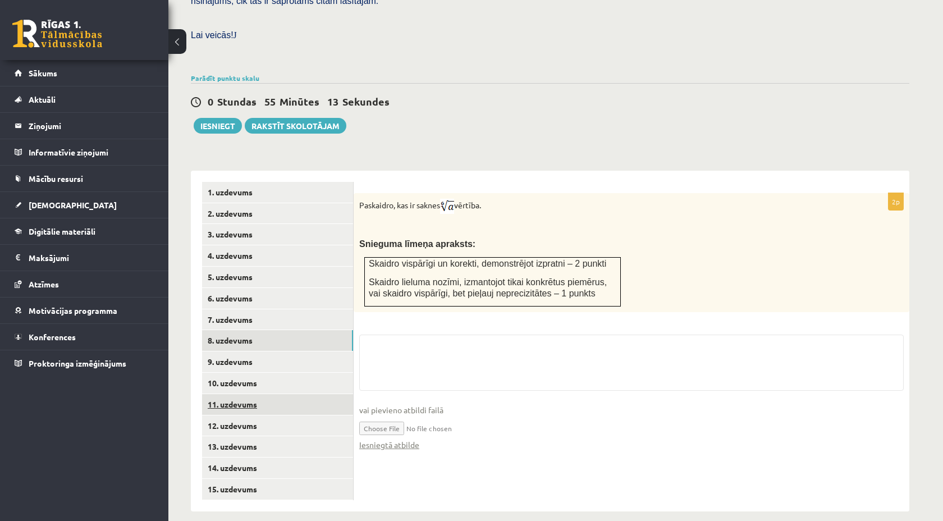
click at [266, 394] on link "11. uzdevums" at bounding box center [277, 404] width 151 height 21
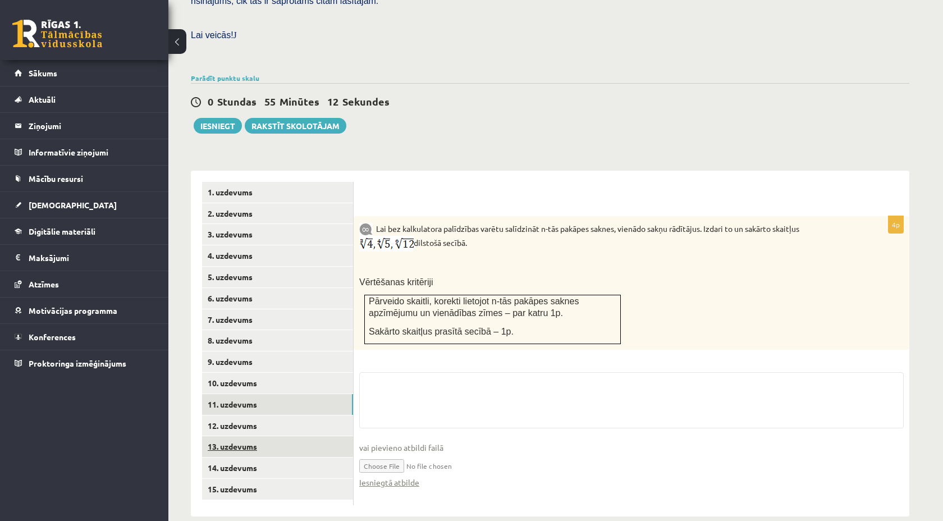
click at [261, 439] on link "13. uzdevums" at bounding box center [277, 446] width 151 height 21
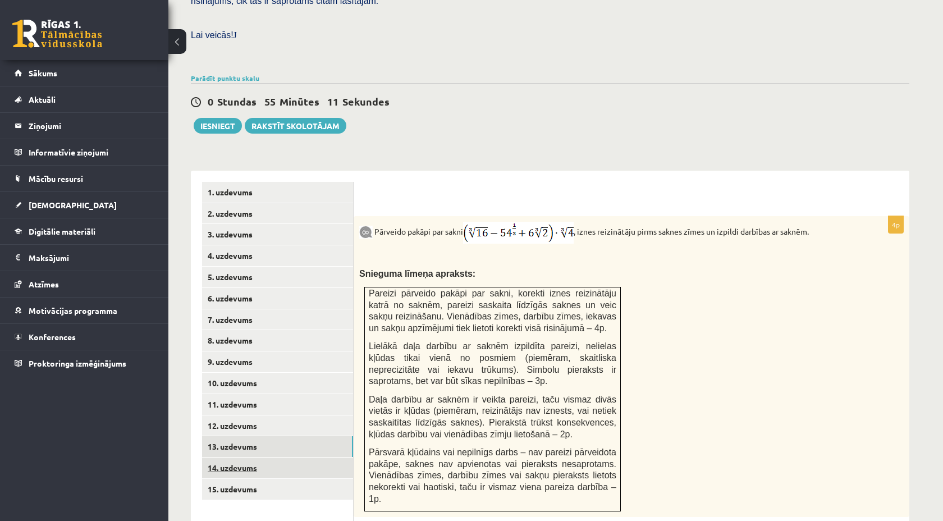
click at [261, 457] on link "14. uzdevums" at bounding box center [277, 467] width 151 height 21
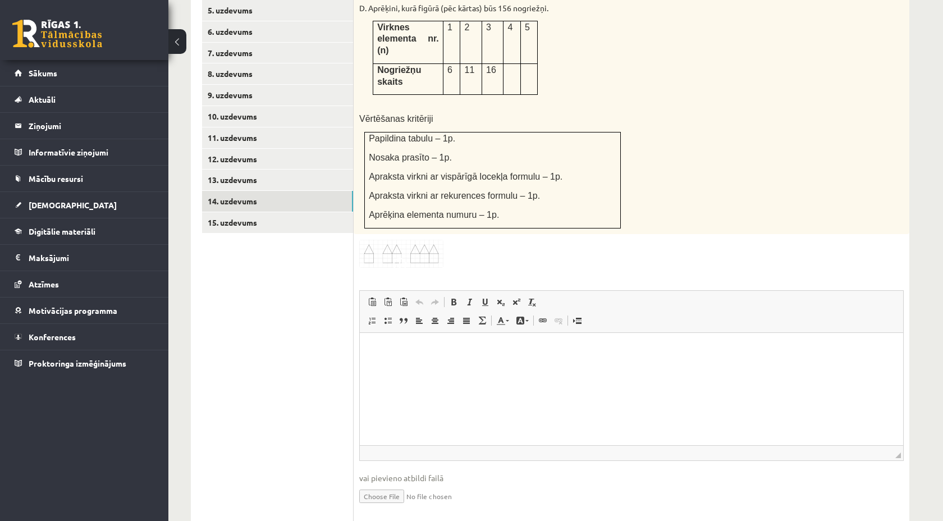
scroll to position [0, 0]
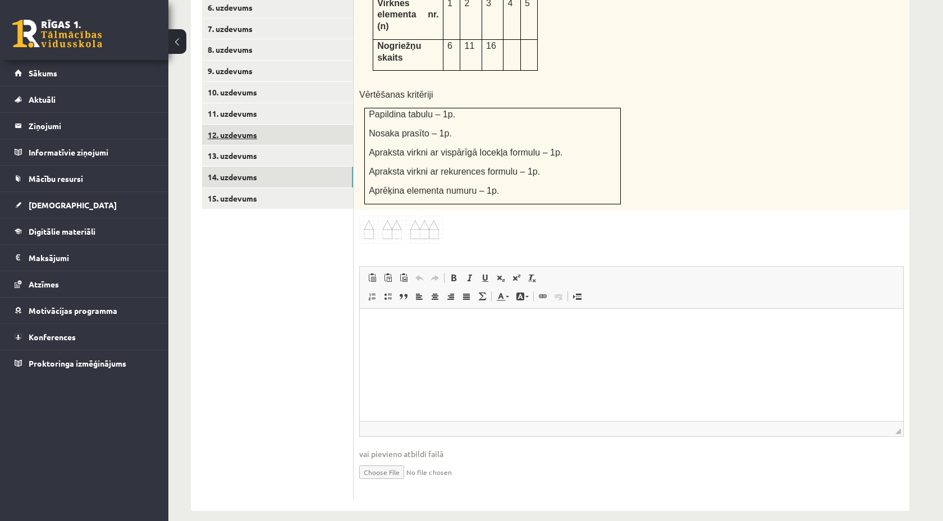
click at [243, 125] on link "12. uzdevums" at bounding box center [277, 135] width 151 height 21
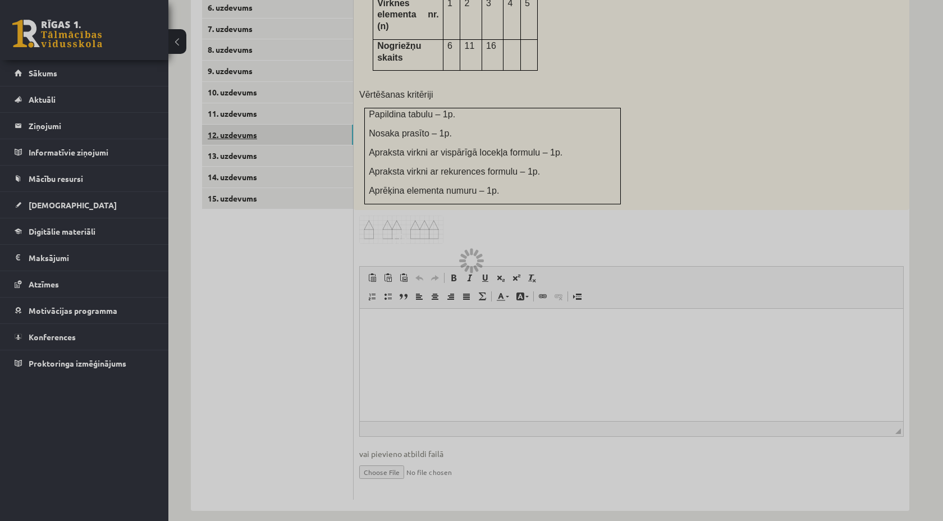
click at [243, 125] on link "12. uzdevums" at bounding box center [277, 135] width 151 height 21
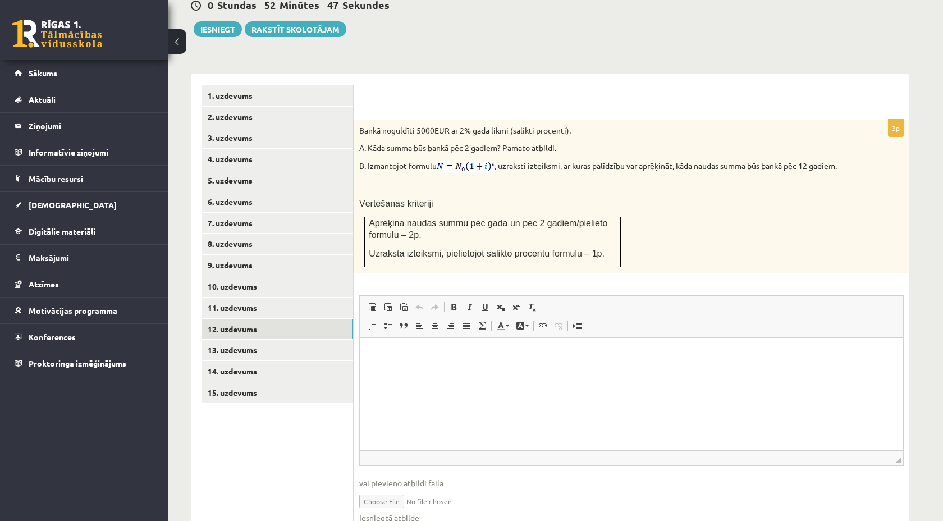
scroll to position [427, 0]
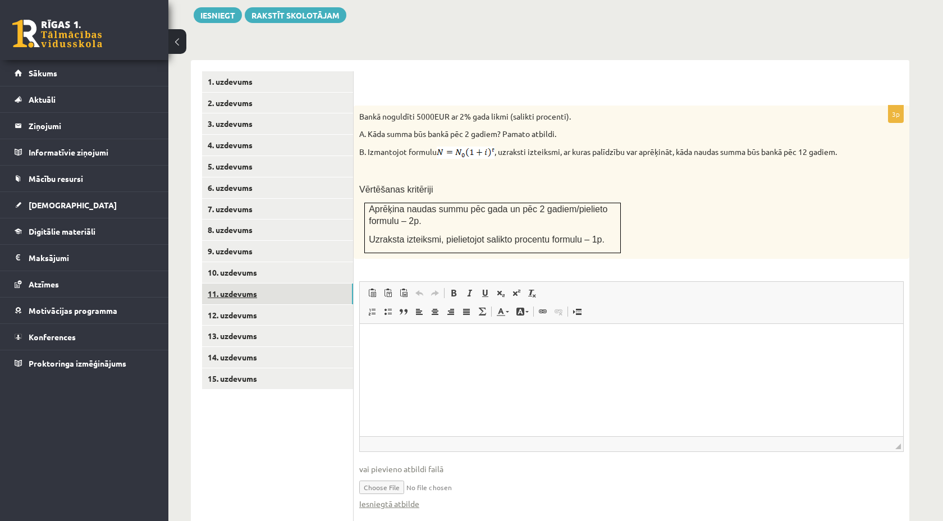
click at [275, 283] on link "11. uzdevums" at bounding box center [277, 293] width 151 height 21
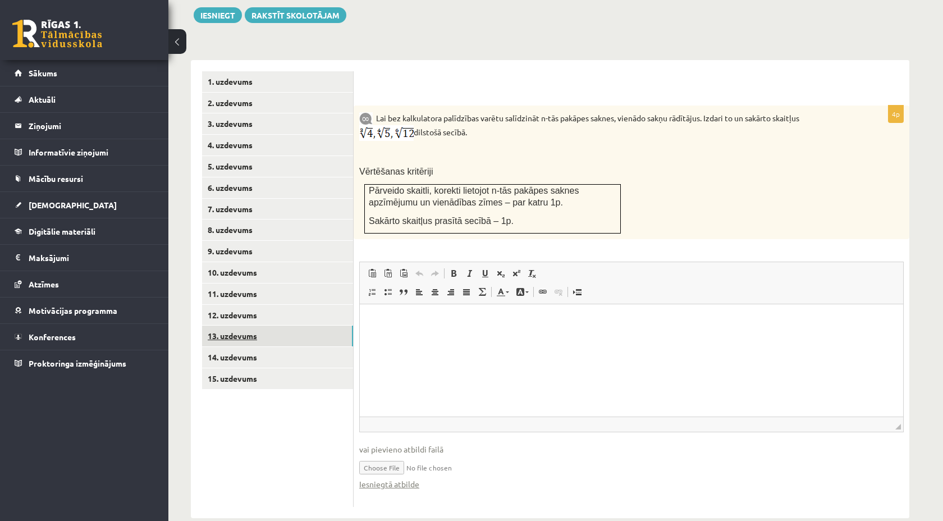
click at [242, 326] on link "13. uzdevums" at bounding box center [277, 336] width 151 height 21
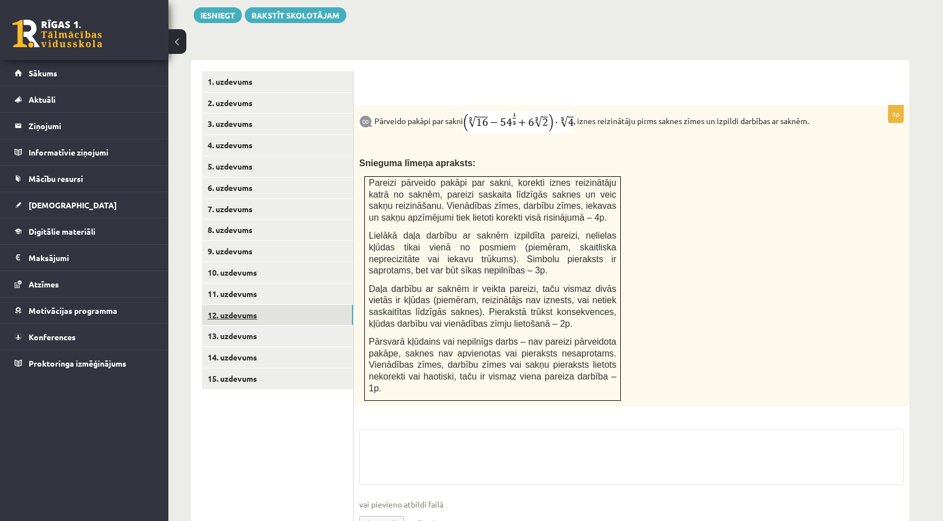
click at [240, 306] on link "12. uzdevums" at bounding box center [277, 315] width 151 height 21
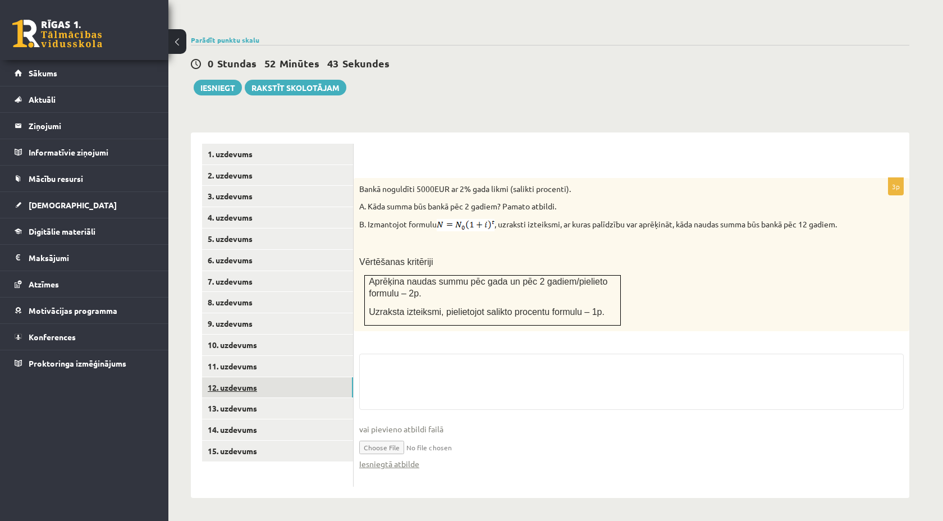
scroll to position [342, 0]
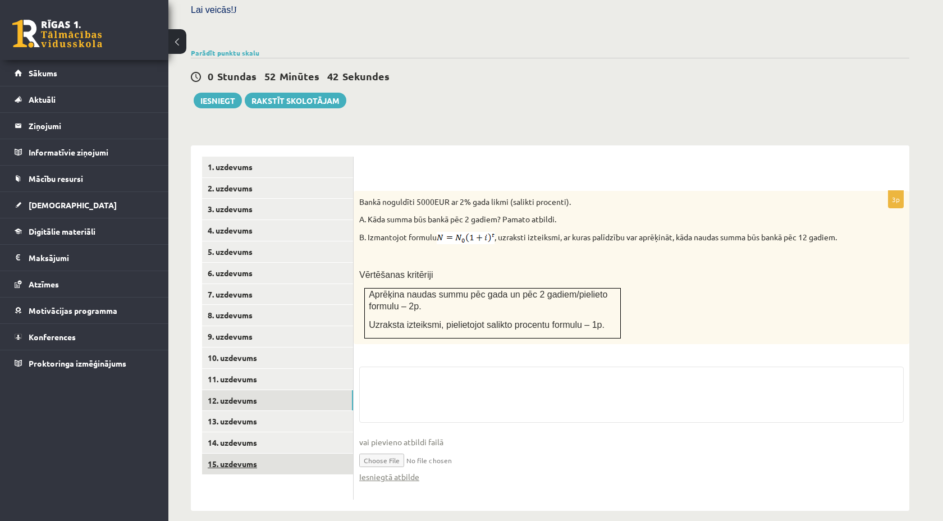
click at [244, 455] on link "15. uzdevums" at bounding box center [277, 463] width 151 height 21
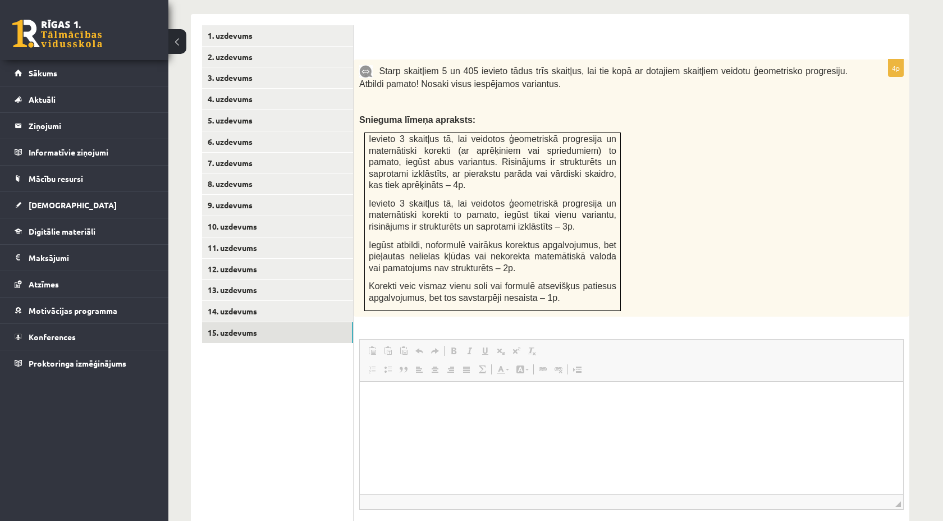
scroll to position [475, 0]
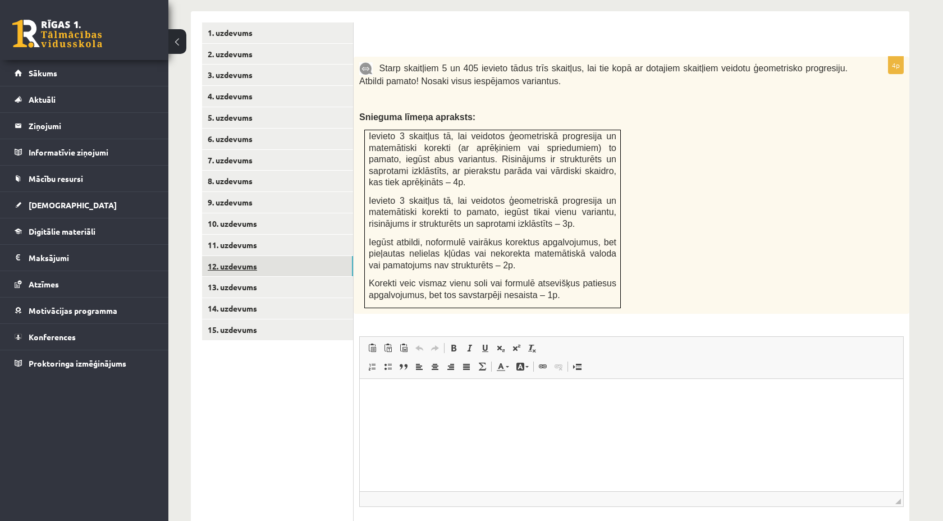
click at [263, 260] on link "12. uzdevums" at bounding box center [277, 266] width 151 height 21
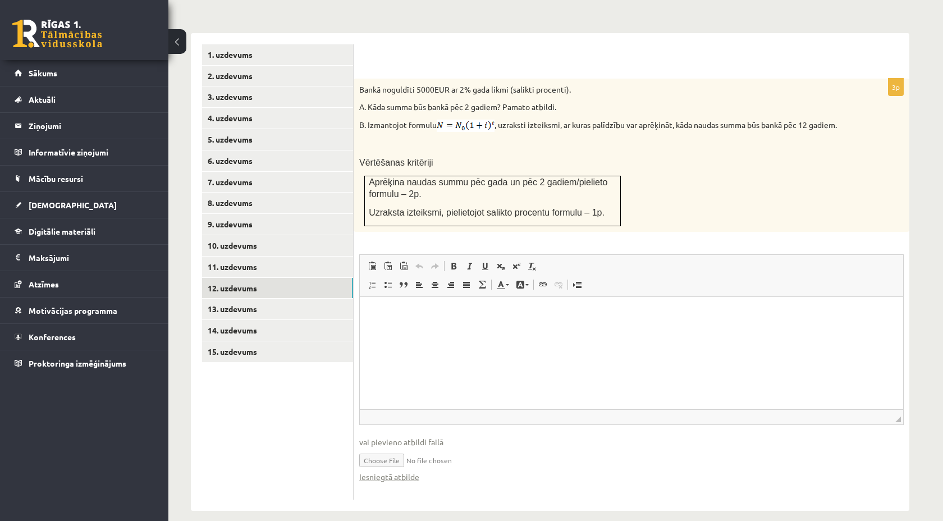
scroll to position [0, 0]
click at [294, 193] on link "8. uzdevums" at bounding box center [277, 203] width 151 height 21
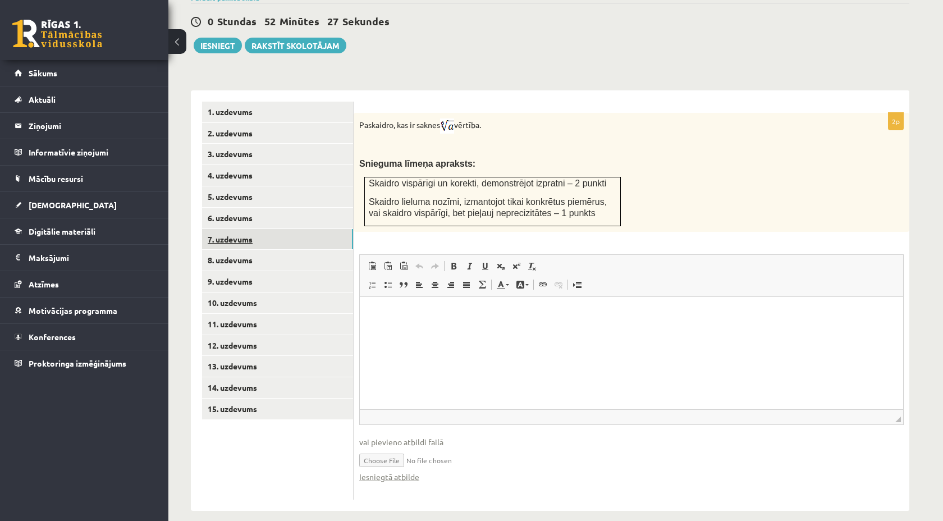
click at [250, 230] on link "7. uzdevums" at bounding box center [277, 239] width 151 height 21
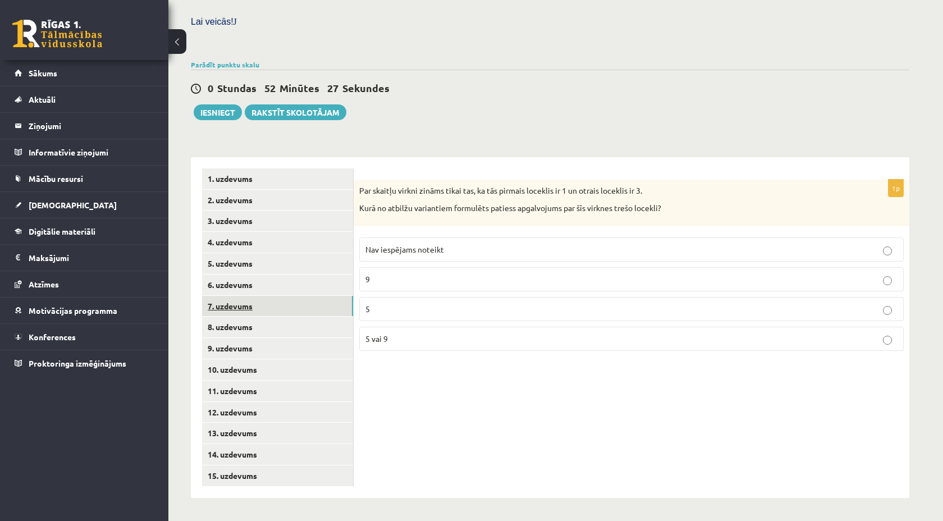
scroll to position [317, 0]
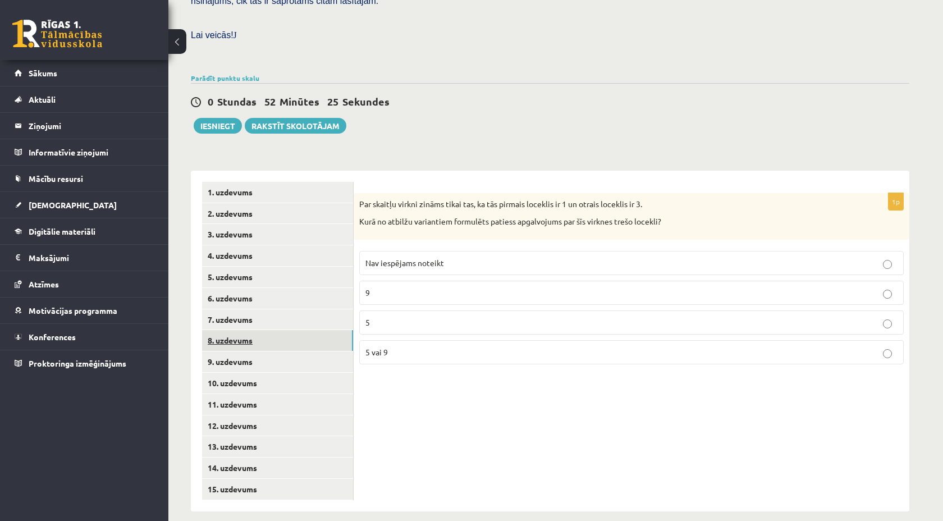
click at [232, 330] on link "8. uzdevums" at bounding box center [277, 340] width 151 height 21
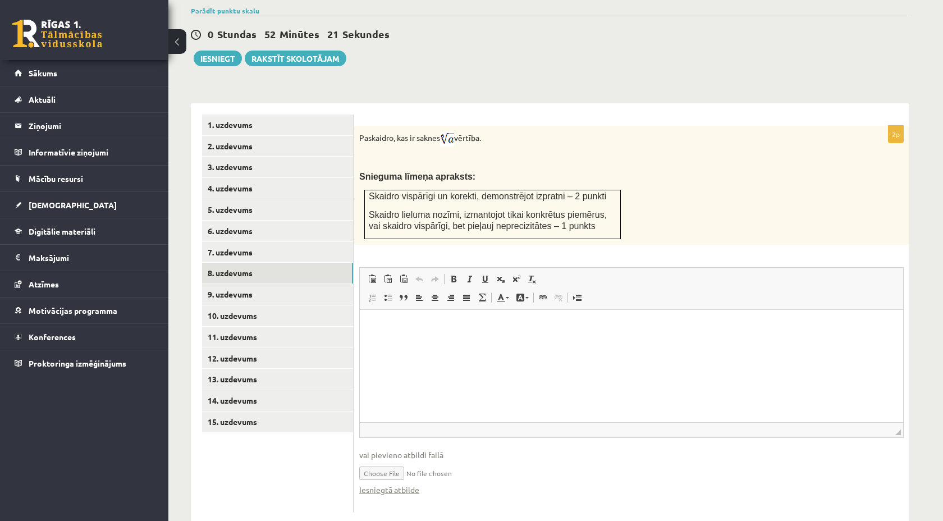
scroll to position [387, 0]
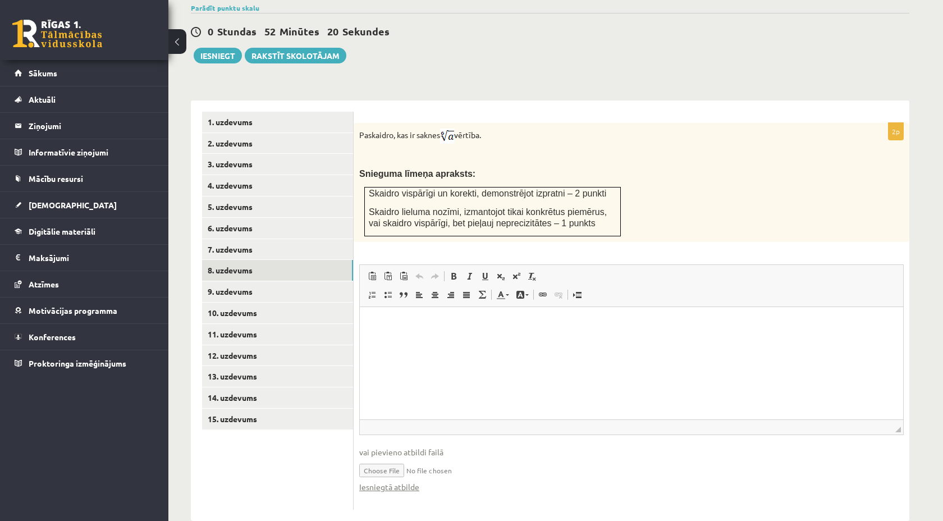
click at [383, 459] on input "file" at bounding box center [631, 469] width 544 height 23
type input "**********"
click at [295, 281] on link "9. uzdevums" at bounding box center [277, 291] width 151 height 21
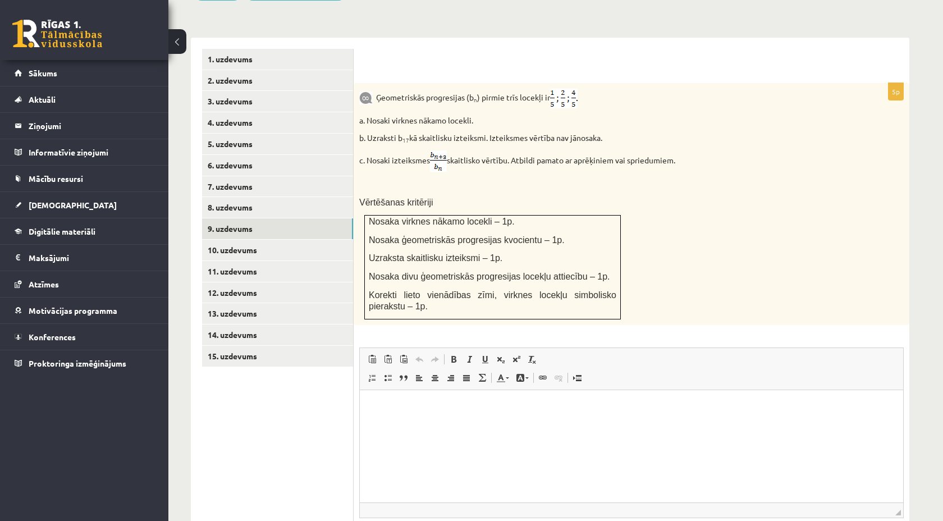
scroll to position [483, 0]
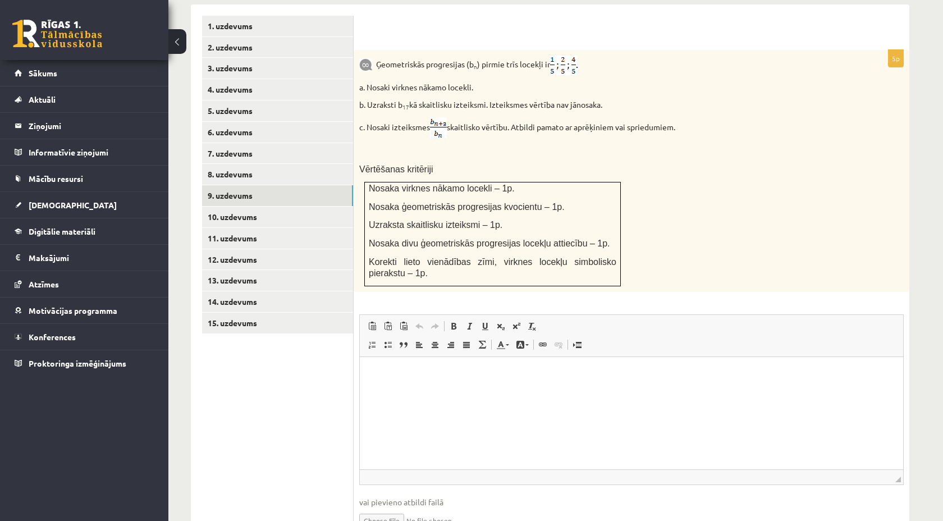
click at [384, 508] on input "file" at bounding box center [631, 519] width 544 height 23
type input "**********"
click at [212, 207] on link "10. uzdevums" at bounding box center [277, 217] width 151 height 21
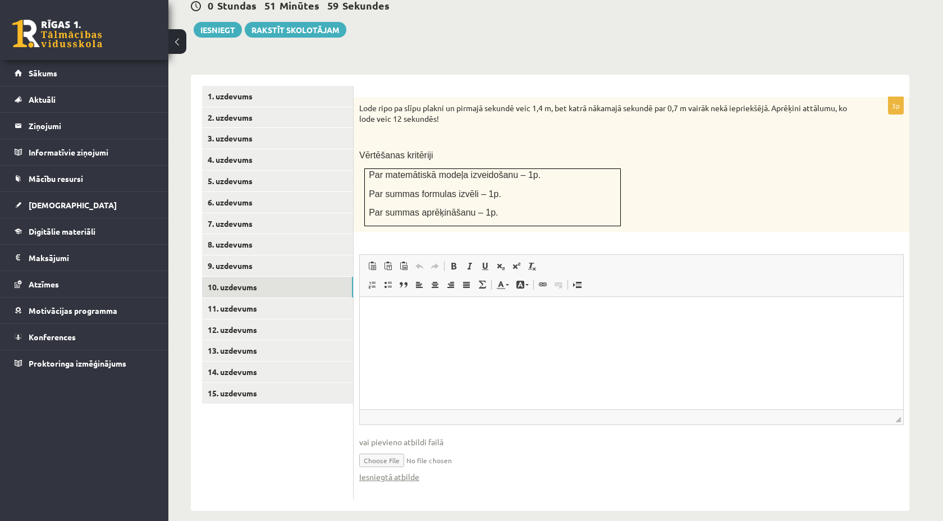
scroll to position [0, 0]
click at [383, 436] on span "vai pievieno atbildi failā" at bounding box center [631, 442] width 544 height 12
click at [384, 448] on input "file" at bounding box center [631, 459] width 544 height 23
type input "**********"
click at [267, 302] on link "11. uzdevums" at bounding box center [277, 308] width 151 height 21
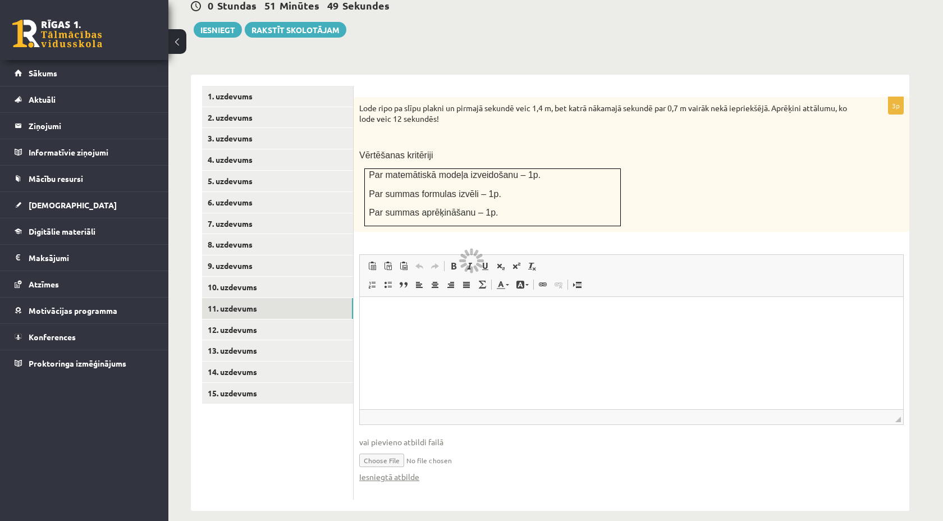
scroll to position [322, 0]
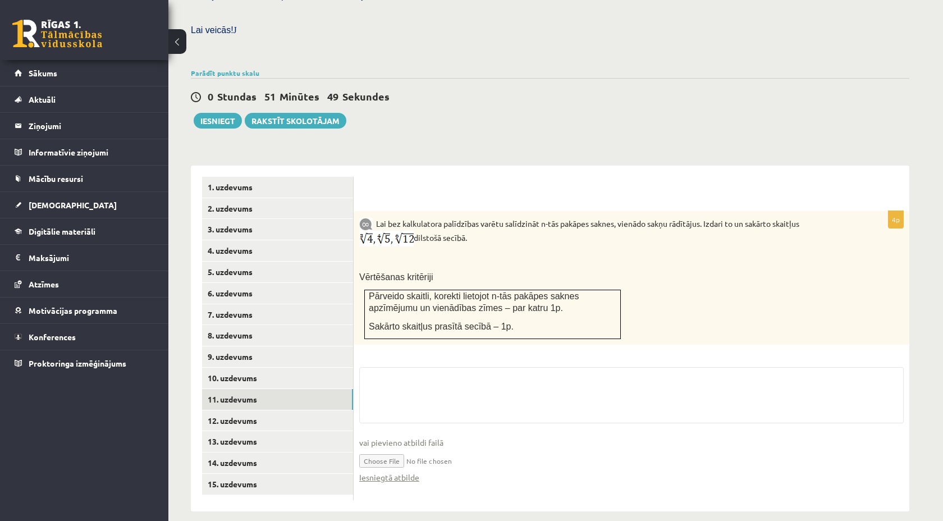
click at [386, 448] on input "file" at bounding box center [631, 459] width 544 height 23
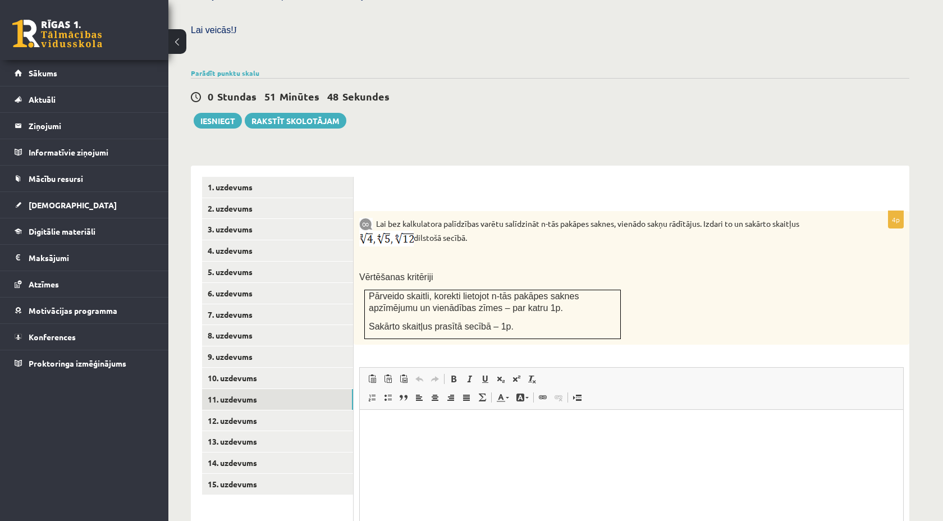
scroll to position [0, 0]
type input "**********"
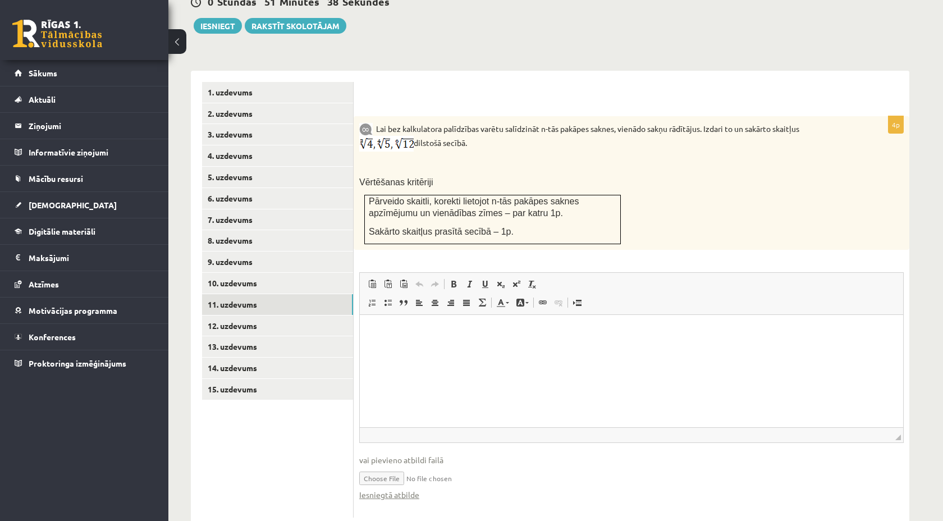
scroll to position [434, 0]
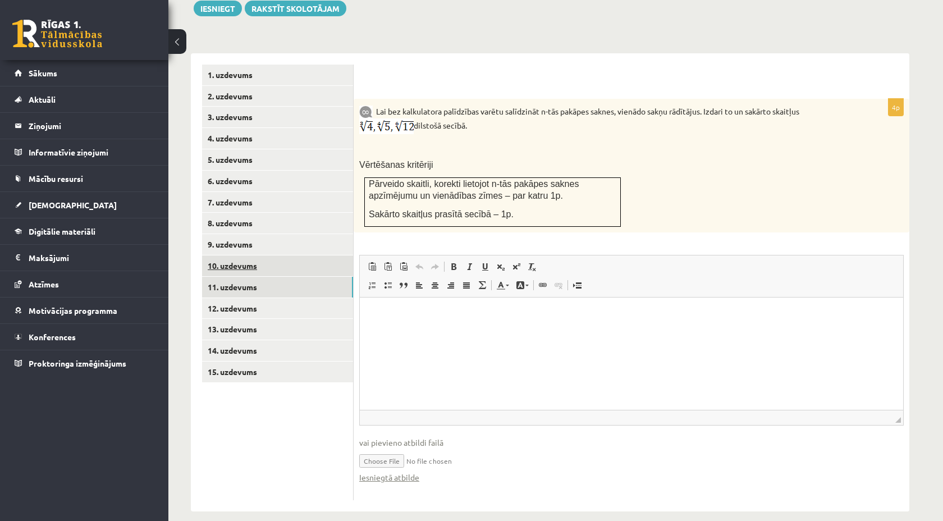
click at [292, 259] on link "10. uzdevums" at bounding box center [277, 265] width 151 height 21
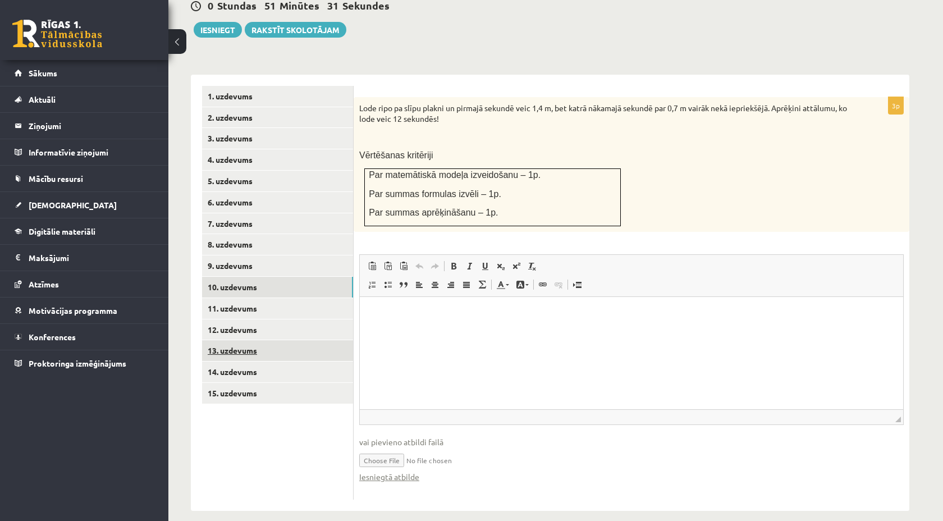
scroll to position [0, 0]
click at [267, 255] on link "9. uzdevums" at bounding box center [277, 265] width 151 height 21
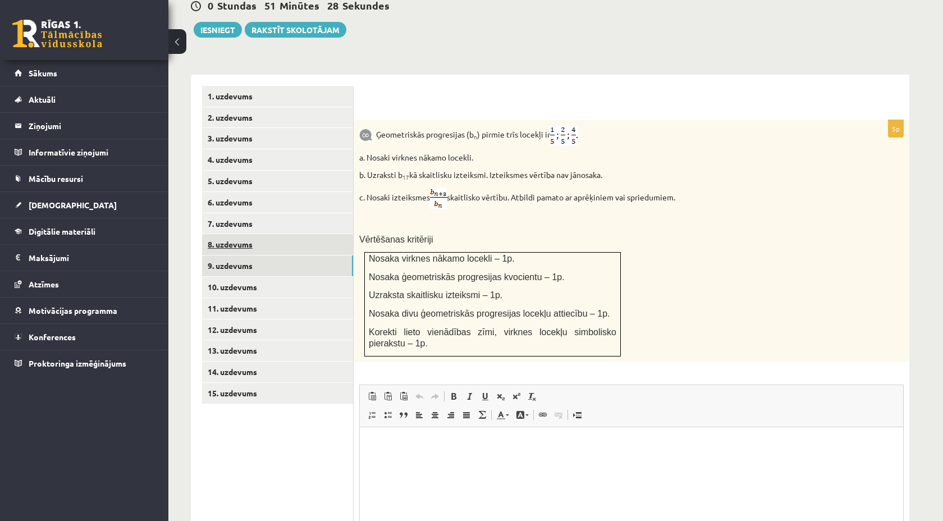
click at [255, 240] on link "8. uzdevums" at bounding box center [277, 244] width 151 height 21
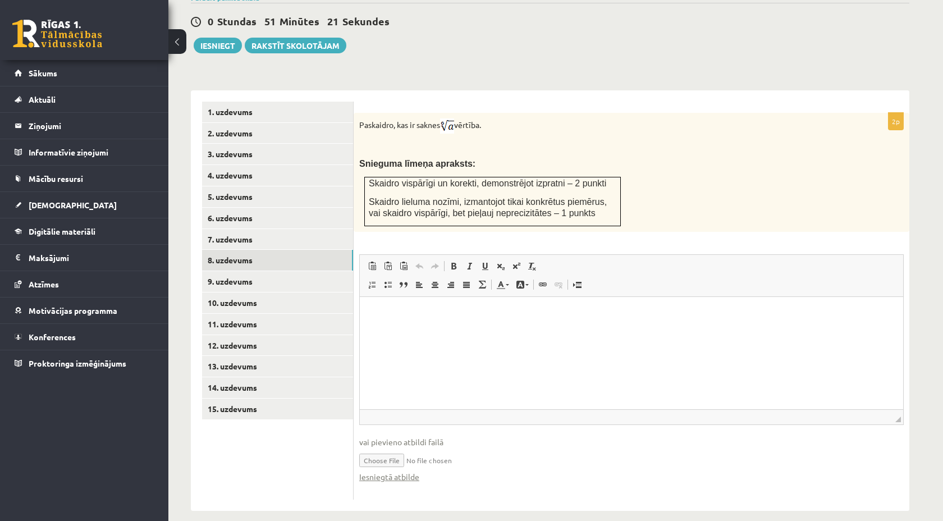
click at [392, 450] on input "file" at bounding box center [631, 459] width 544 height 23
type input "**********"
click at [409, 471] on link "Iesniegtā atbilde" at bounding box center [389, 477] width 60 height 12
click at [272, 271] on link "9. uzdevums" at bounding box center [277, 281] width 151 height 21
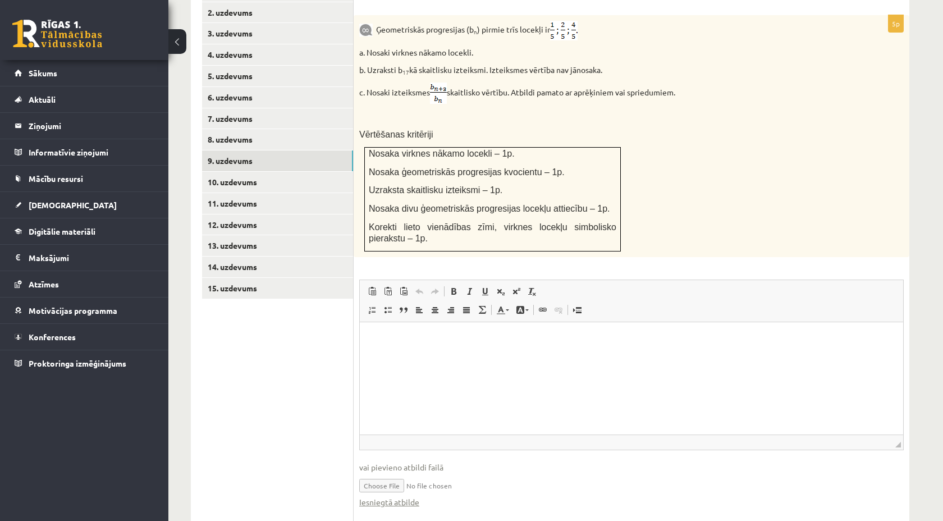
scroll to position [543, 0]
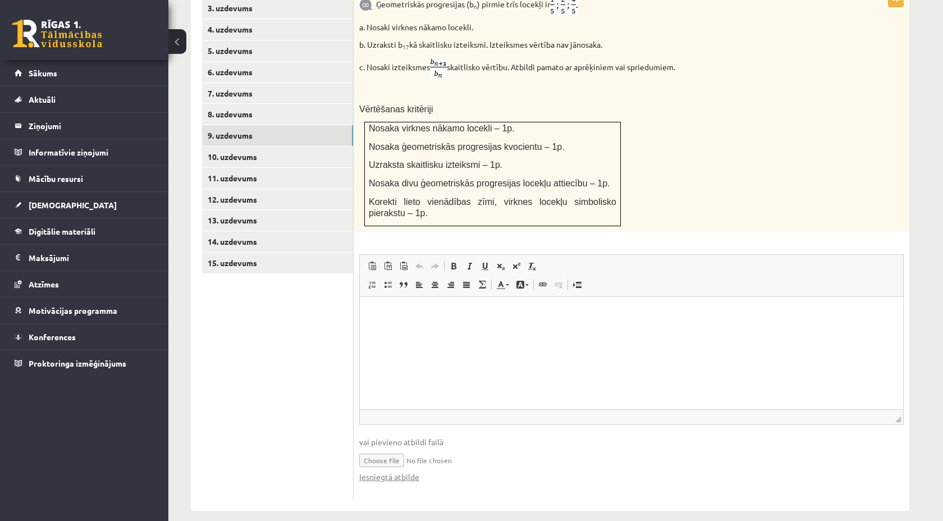
click at [373, 451] on input "file" at bounding box center [631, 459] width 544 height 23
type input "**********"
click at [391, 470] on fieldset "Rich Text Editor, wiswyg-editor-user-answer-47024851954360 Editor toolbars Past…" at bounding box center [631, 374] width 544 height 240
click at [391, 471] on link "Iesniegtā atbilde" at bounding box center [389, 477] width 60 height 12
click at [269, 148] on link "10. uzdevums" at bounding box center [277, 156] width 151 height 21
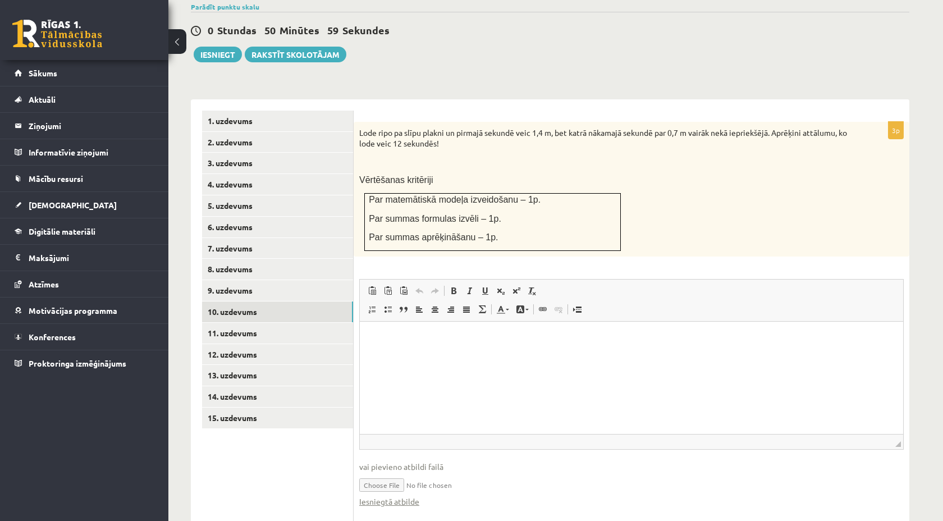
scroll to position [396, 0]
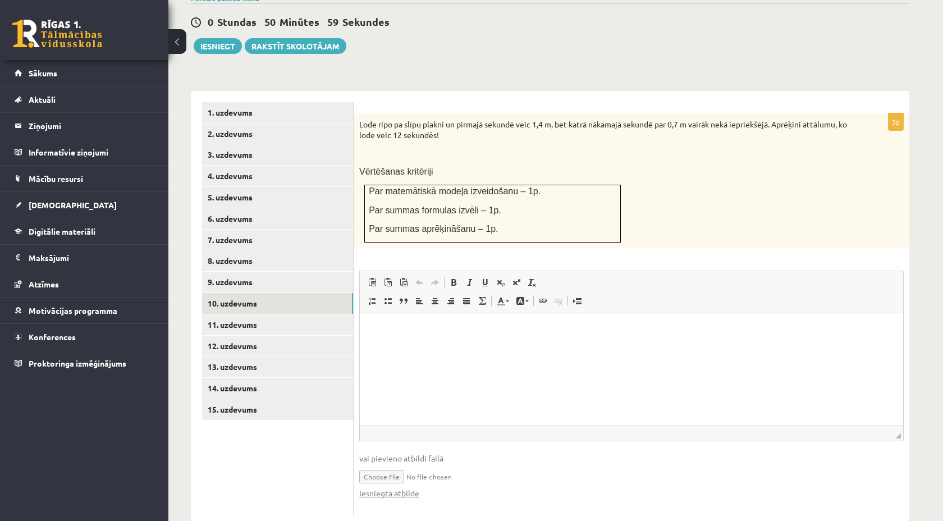
click at [383, 464] on input "file" at bounding box center [631, 475] width 544 height 23
type input "**********"
click at [407, 487] on link "Iesniegtā atbilde" at bounding box center [389, 493] width 60 height 12
click at [287, 314] on link "11. uzdevums" at bounding box center [277, 324] width 151 height 21
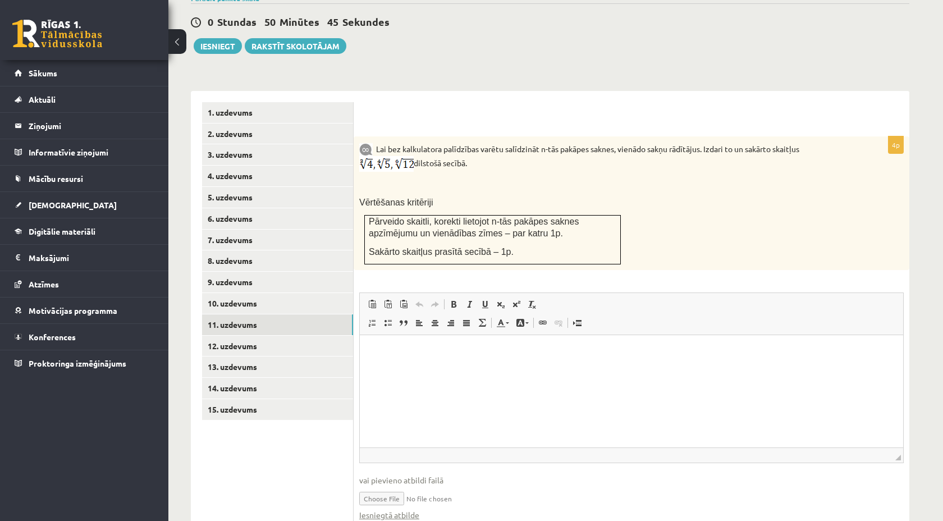
scroll to position [0, 0]
click at [379, 487] on input "file" at bounding box center [631, 497] width 544 height 23
type input "**********"
click at [380, 509] on link "Iesniegtā atbilde" at bounding box center [389, 515] width 60 height 12
click at [295, 336] on link "12. uzdevums" at bounding box center [277, 346] width 151 height 21
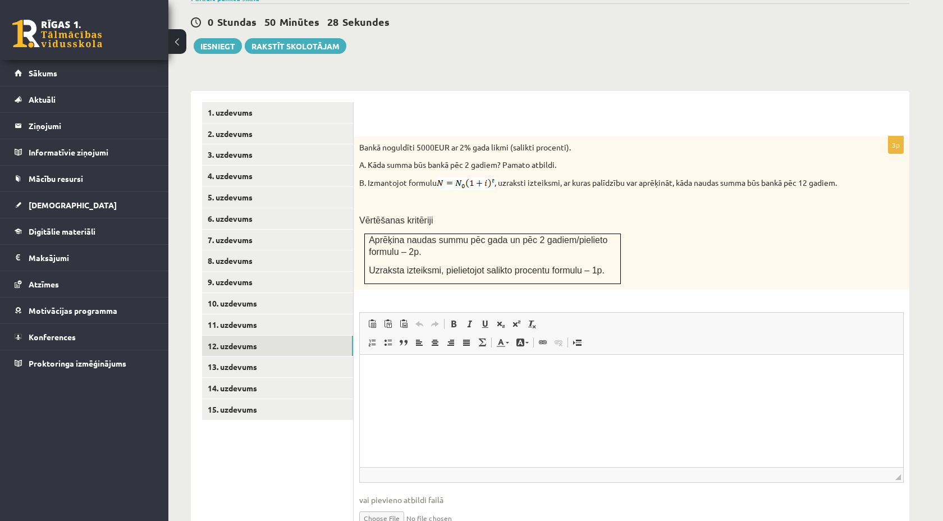
click at [384, 389] on html at bounding box center [631, 372] width 543 height 34
click at [385, 506] on input "file" at bounding box center [631, 517] width 544 height 23
type input "**********"
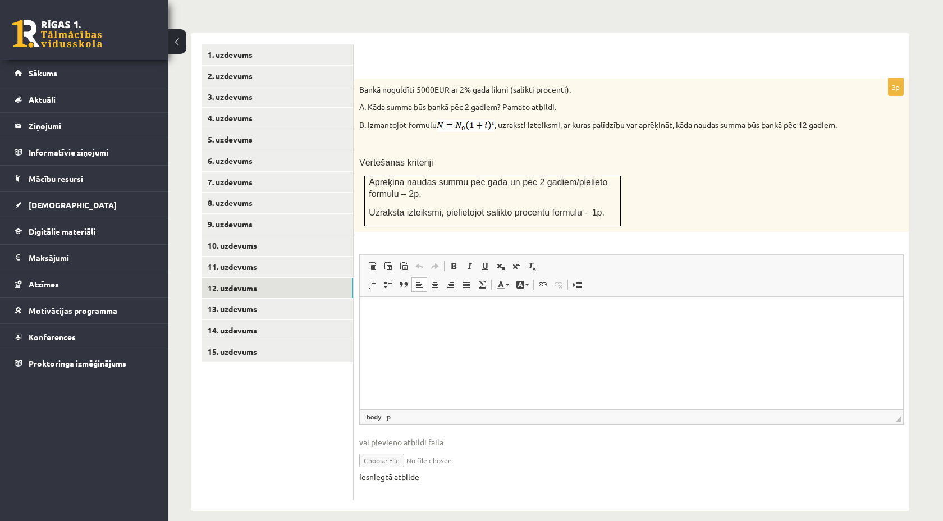
click at [405, 471] on link "Iesniegtā atbilde" at bounding box center [389, 477] width 60 height 12
click at [317, 302] on link "13. uzdevums" at bounding box center [277, 309] width 151 height 21
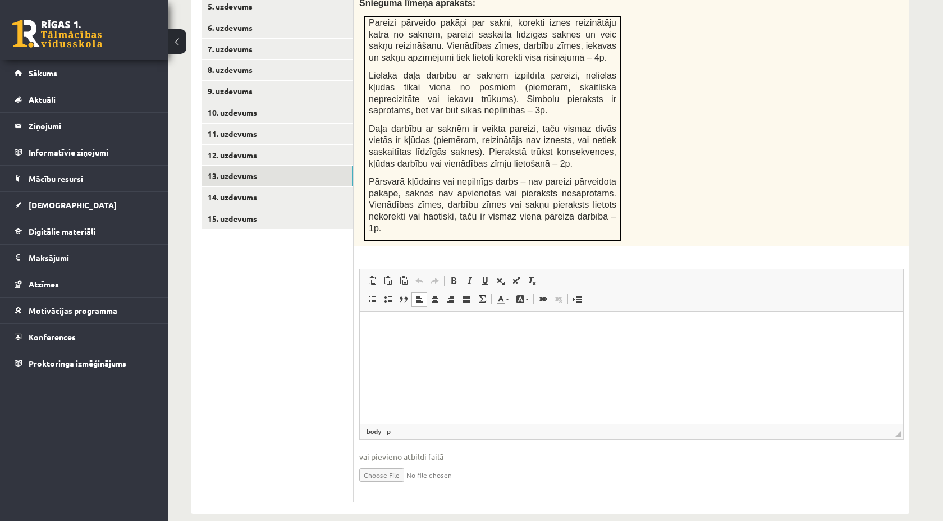
scroll to position [593, 0]
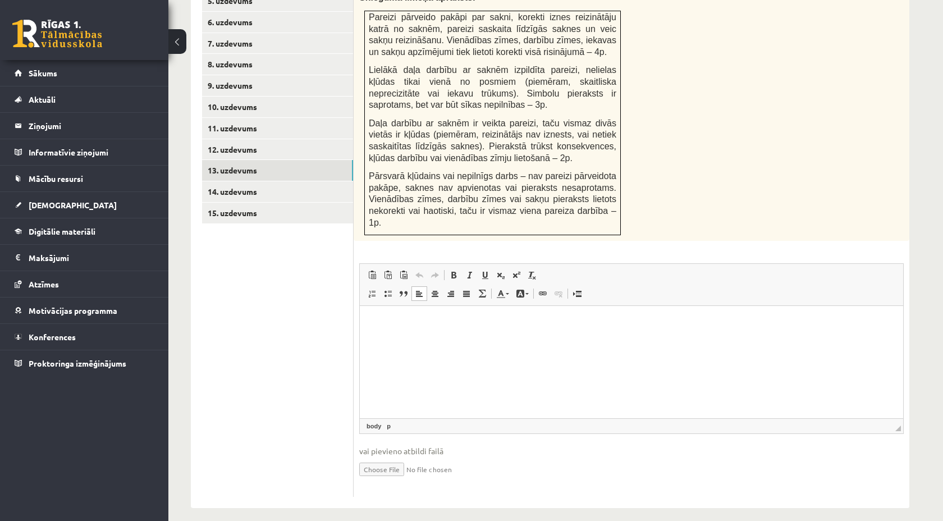
click at [387, 469] on input "file" at bounding box center [631, 468] width 544 height 23
type input "**********"
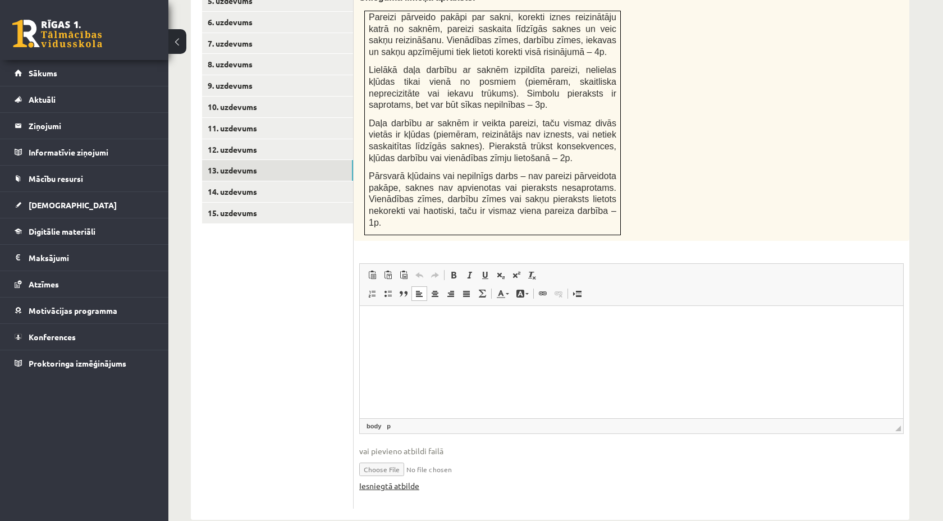
click at [382, 486] on link "Iesniegtā atbilde" at bounding box center [389, 486] width 60 height 12
click at [250, 122] on link "11. uzdevums" at bounding box center [277, 128] width 151 height 21
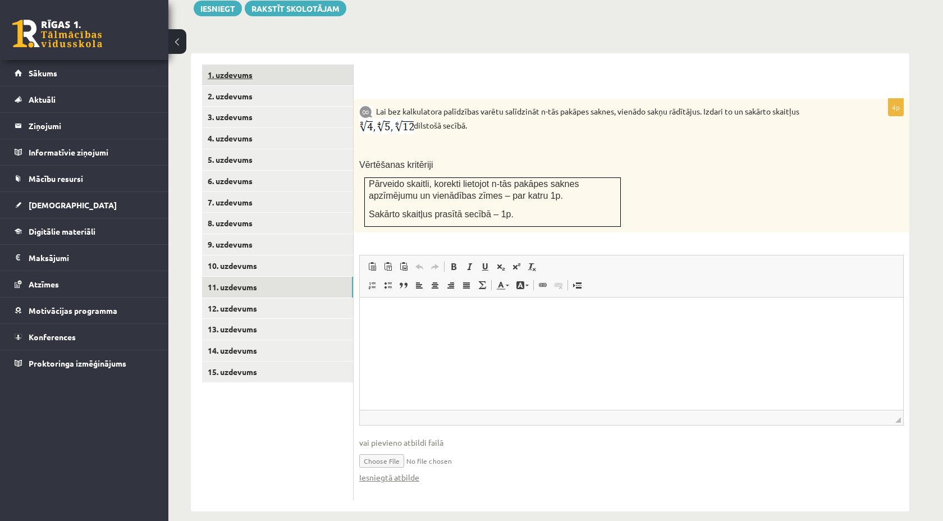
scroll to position [0, 0]
click at [241, 361] on link "15. uzdevums" at bounding box center [277, 371] width 151 height 21
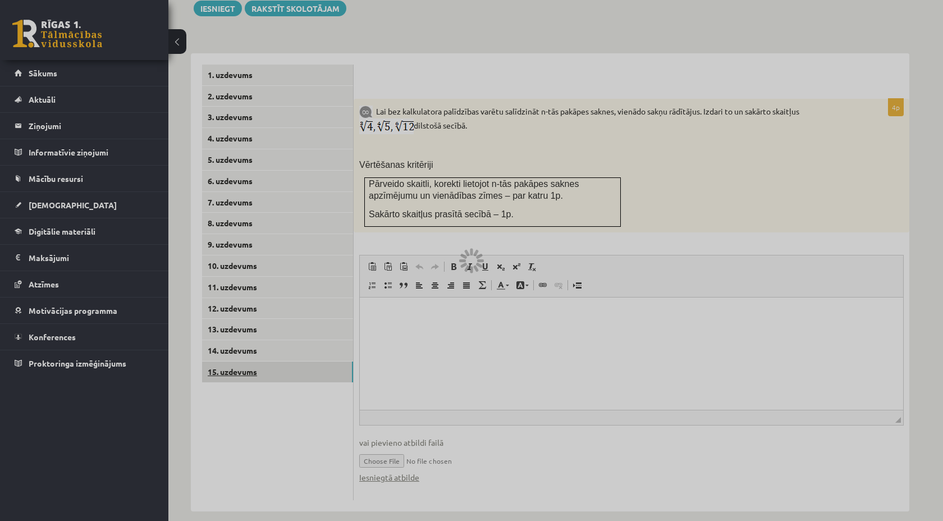
scroll to position [433, 0]
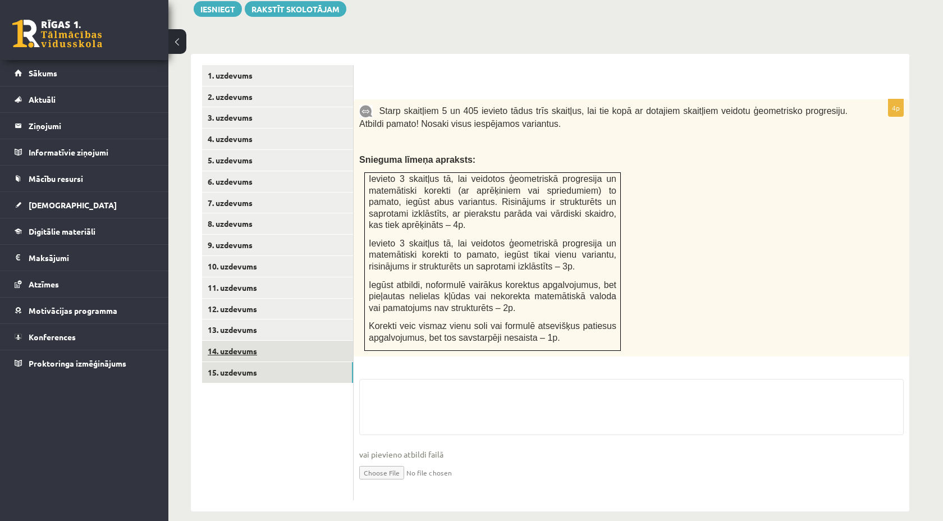
click at [235, 343] on link "14. uzdevums" at bounding box center [277, 351] width 151 height 21
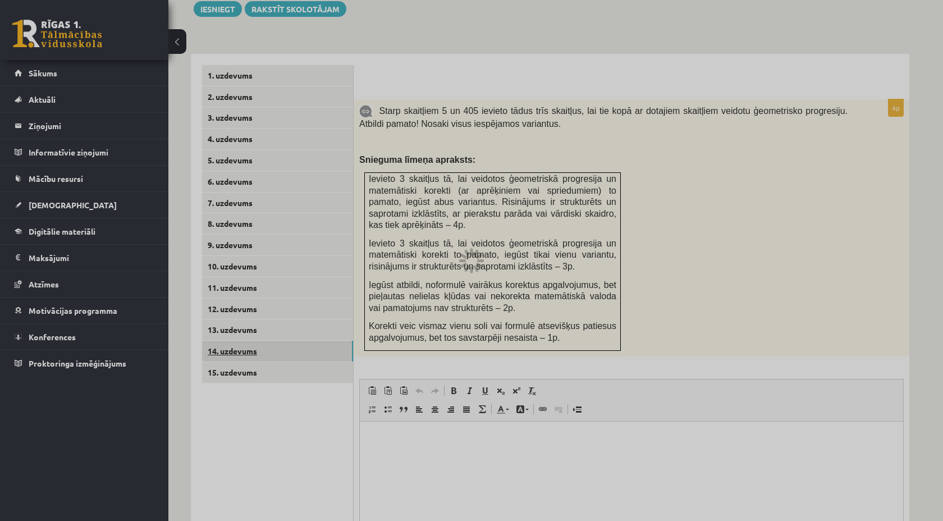
scroll to position [0, 0]
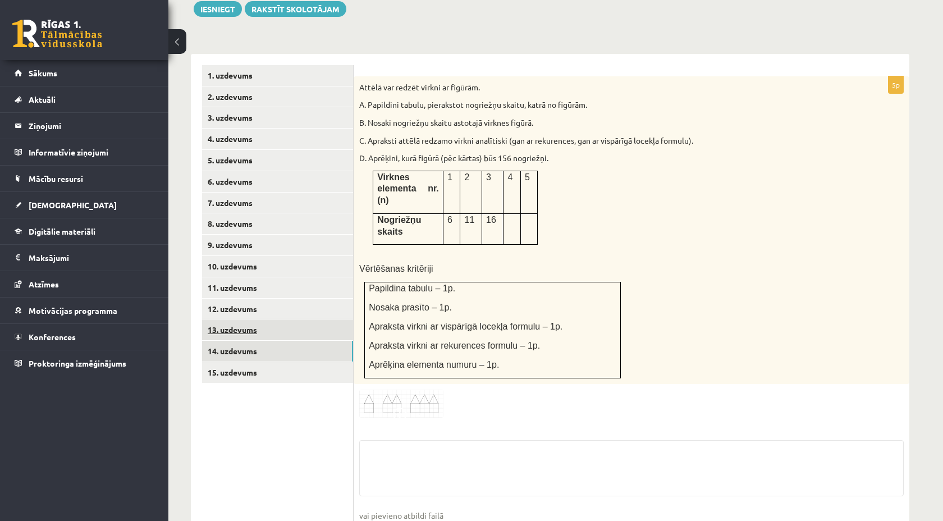
click at [236, 320] on link "13. uzdevums" at bounding box center [277, 329] width 151 height 21
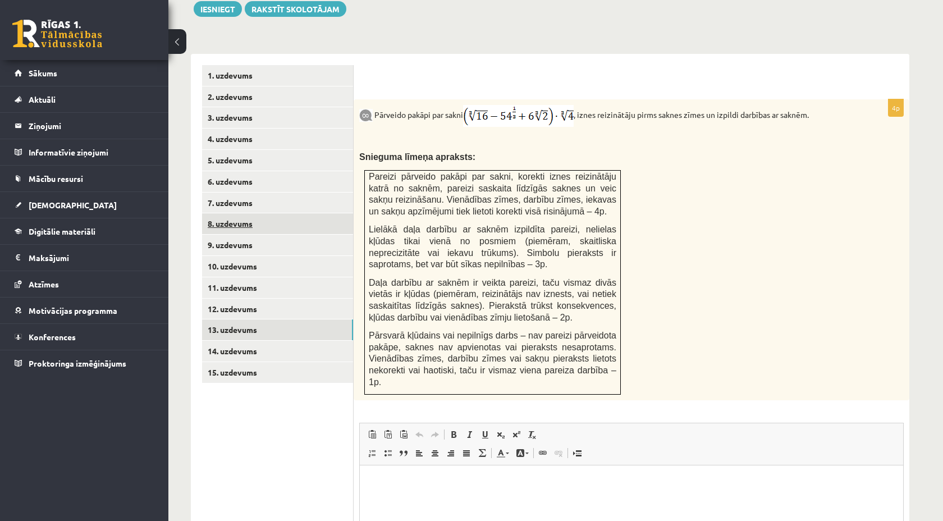
click at [246, 218] on link "8. uzdevums" at bounding box center [277, 223] width 151 height 21
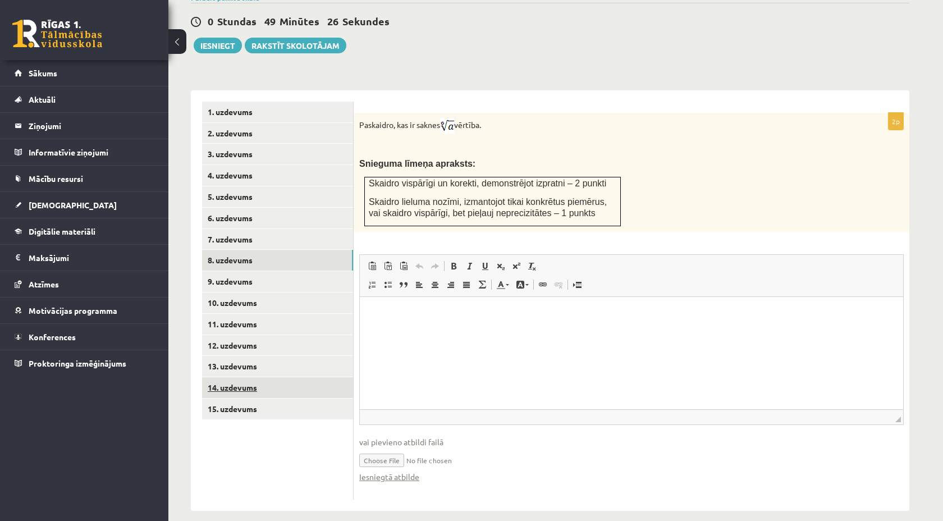
click at [242, 377] on link "14. uzdevums" at bounding box center [277, 387] width 151 height 21
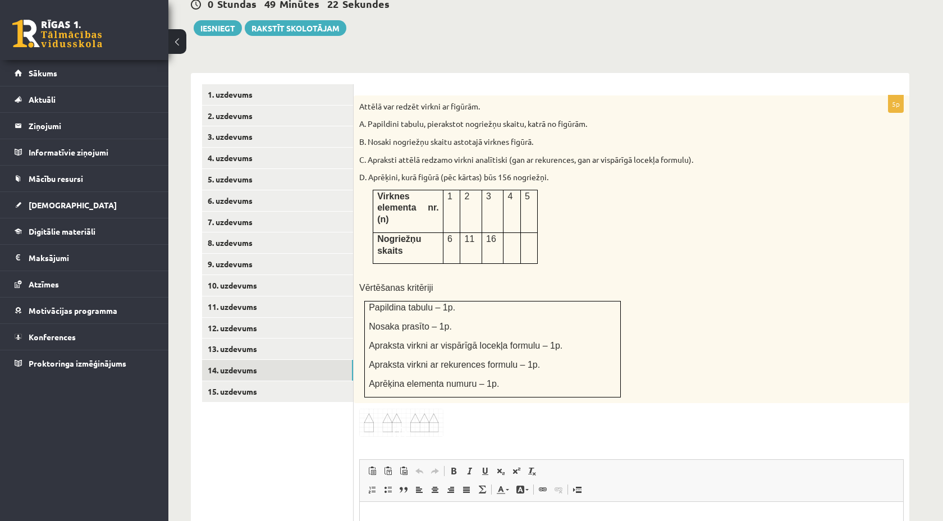
scroll to position [433, 0]
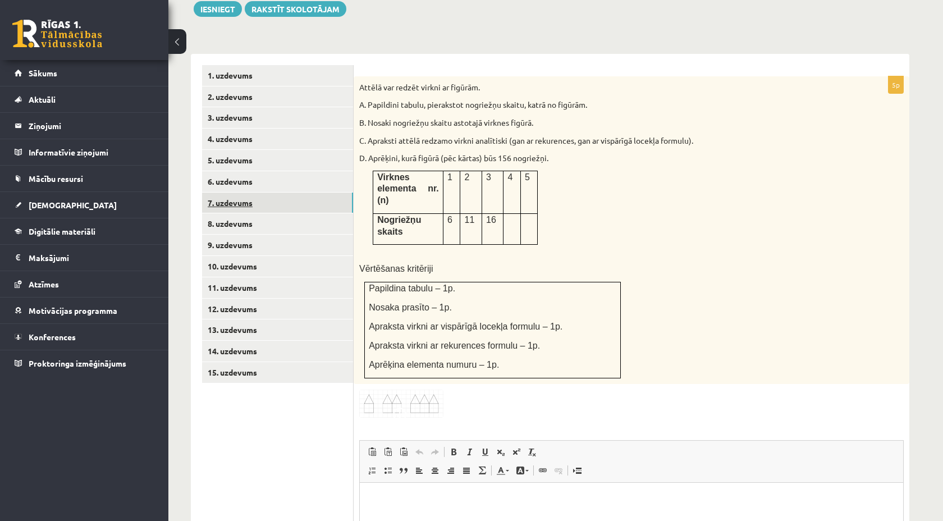
click at [240, 194] on link "7. uzdevums" at bounding box center [277, 203] width 151 height 21
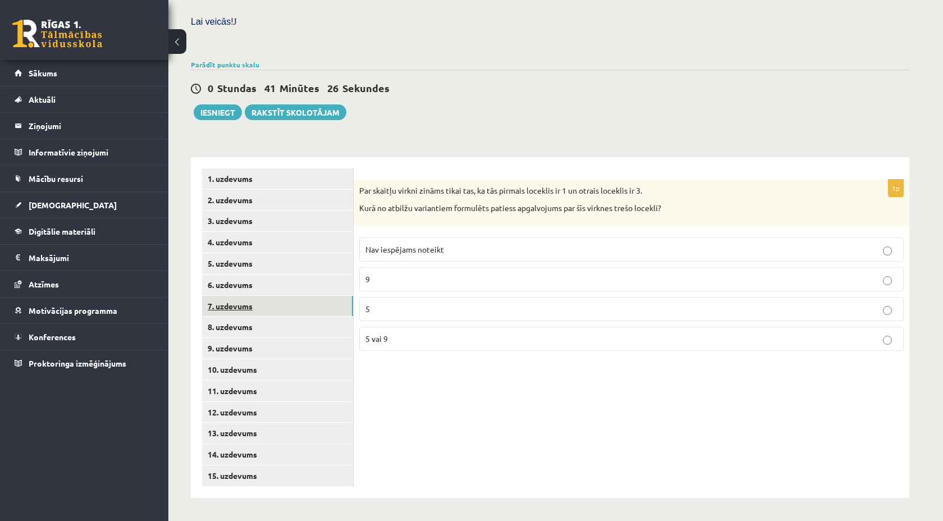
scroll to position [317, 0]
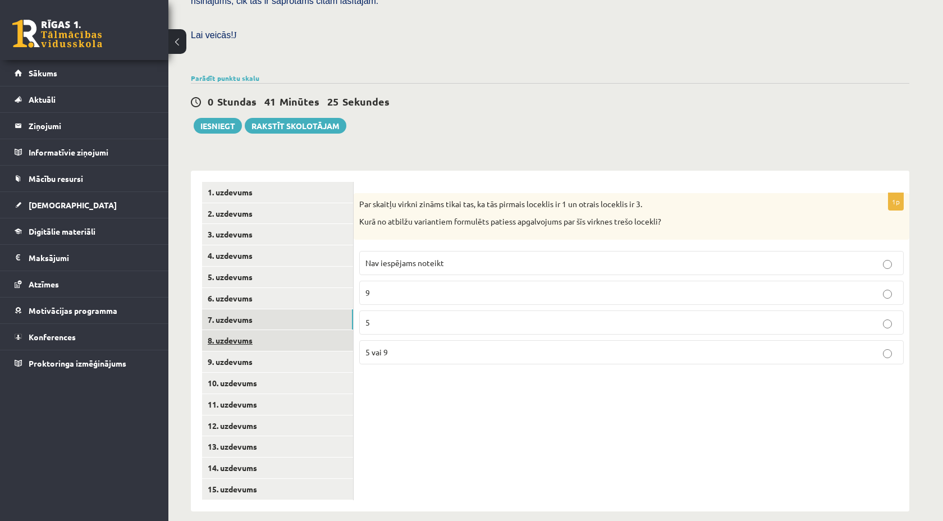
click at [248, 330] on link "8. uzdevums" at bounding box center [277, 340] width 151 height 21
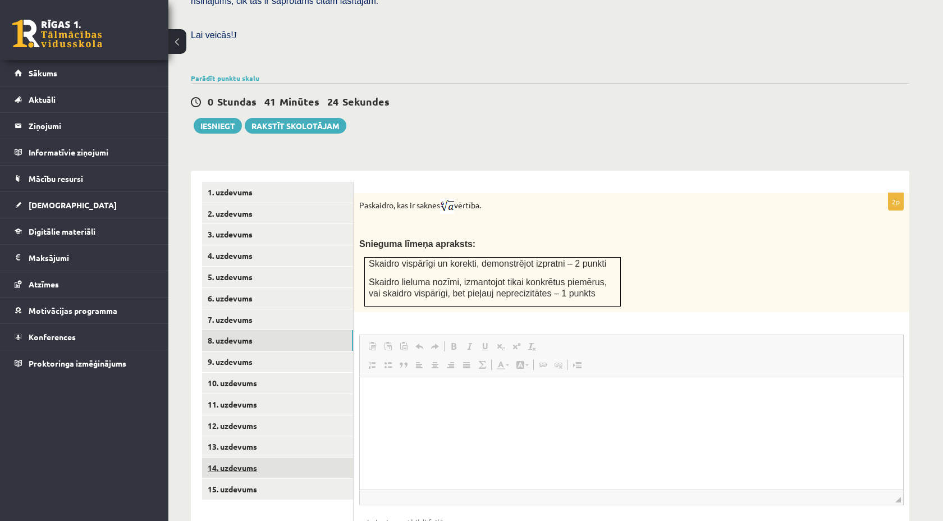
scroll to position [0, 0]
click at [251, 457] on link "14. uzdevums" at bounding box center [277, 467] width 151 height 21
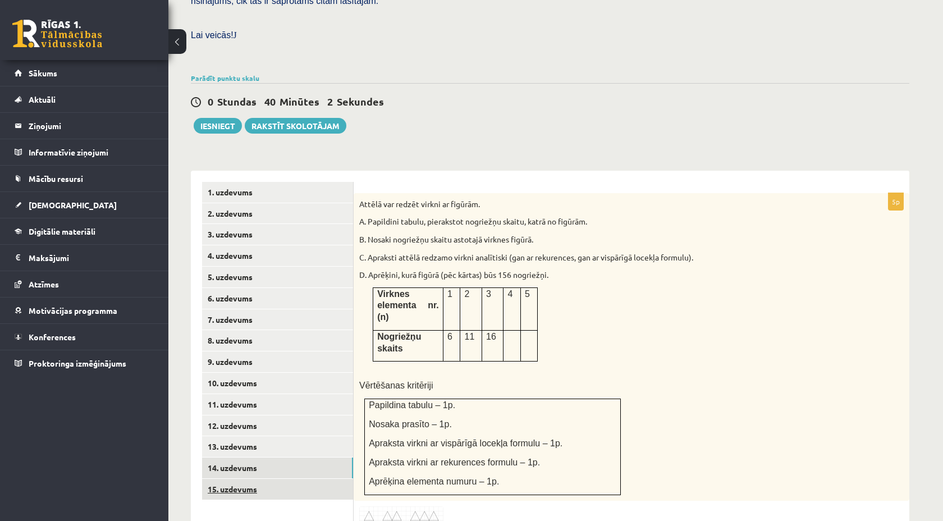
click at [241, 479] on link "15. uzdevums" at bounding box center [277, 489] width 151 height 21
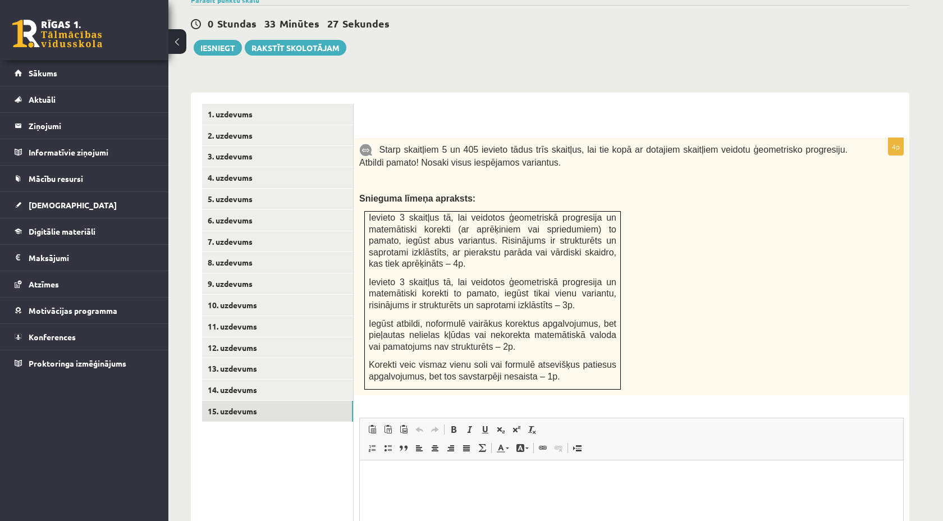
scroll to position [390, 0]
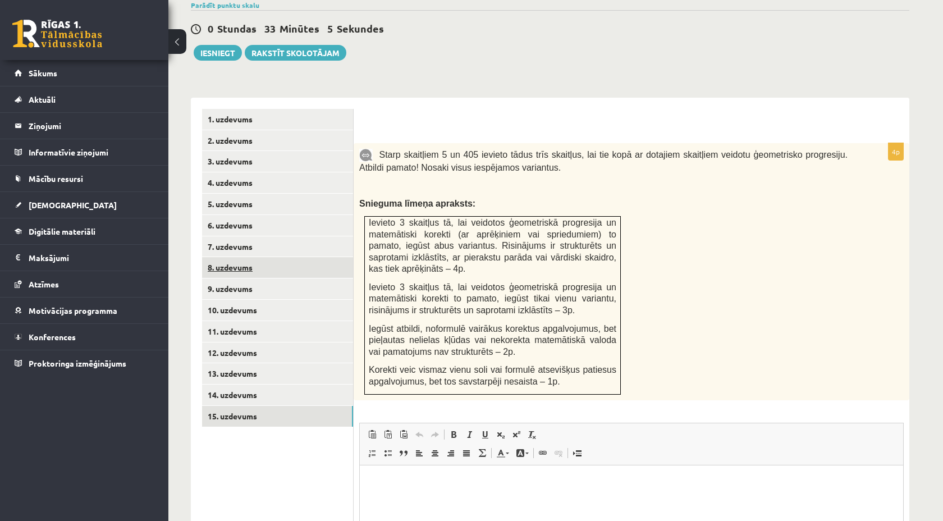
click at [234, 257] on link "8. uzdevums" at bounding box center [277, 267] width 151 height 21
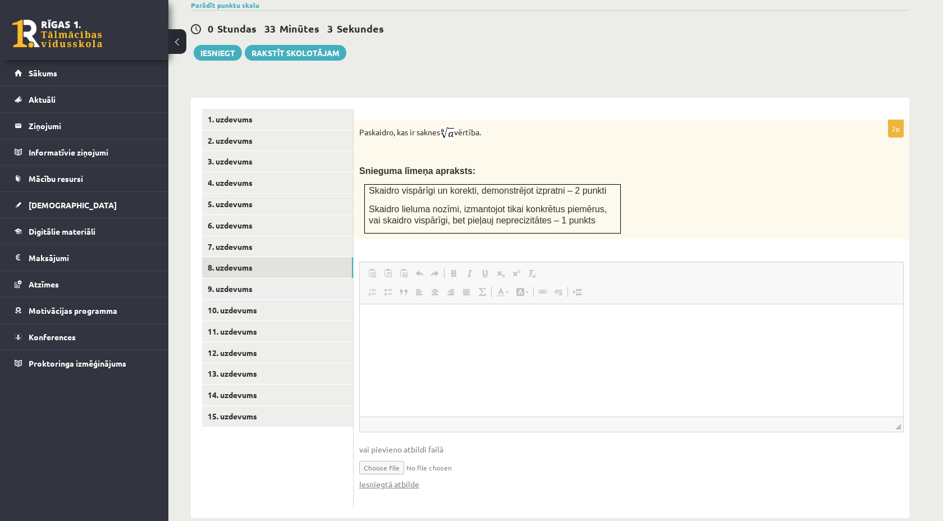
scroll to position [0, 0]
click at [374, 416] on span "◢ Elements path" at bounding box center [631, 423] width 543 height 15
click at [377, 455] on input "file" at bounding box center [631, 466] width 544 height 23
type input "**********"
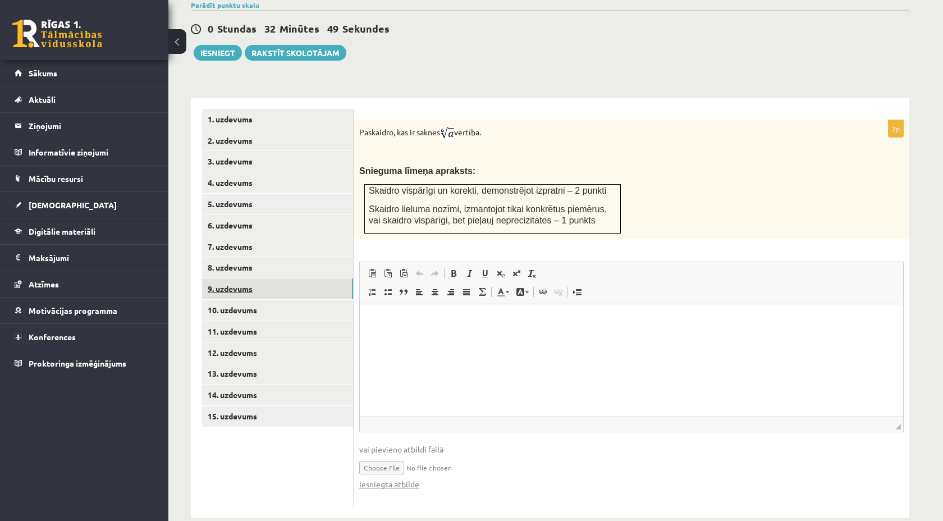
click at [247, 282] on link "9. uzdevums" at bounding box center [277, 288] width 151 height 21
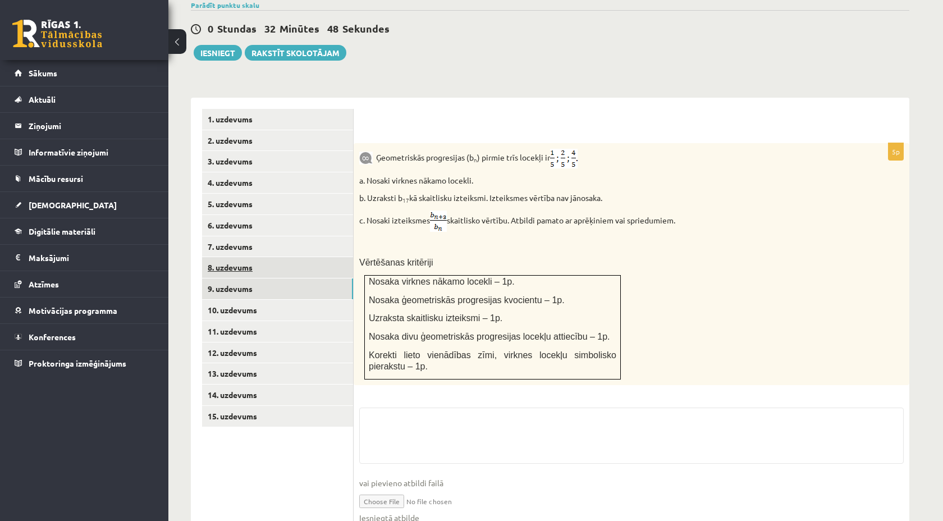
click at [245, 260] on link "8. uzdevums" at bounding box center [277, 267] width 151 height 21
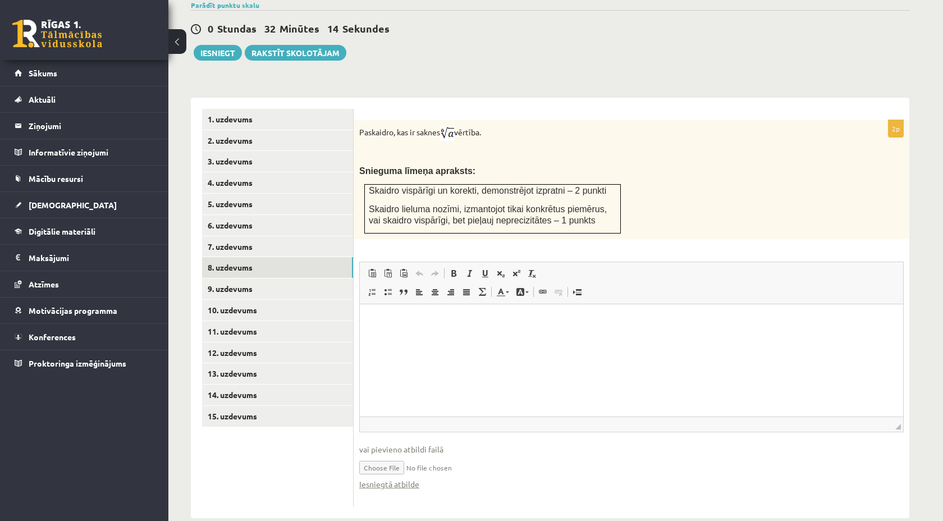
click at [390, 456] on input "file" at bounding box center [631, 466] width 544 height 23
type input "**********"
click at [315, 278] on link "9. uzdevums" at bounding box center [277, 288] width 151 height 21
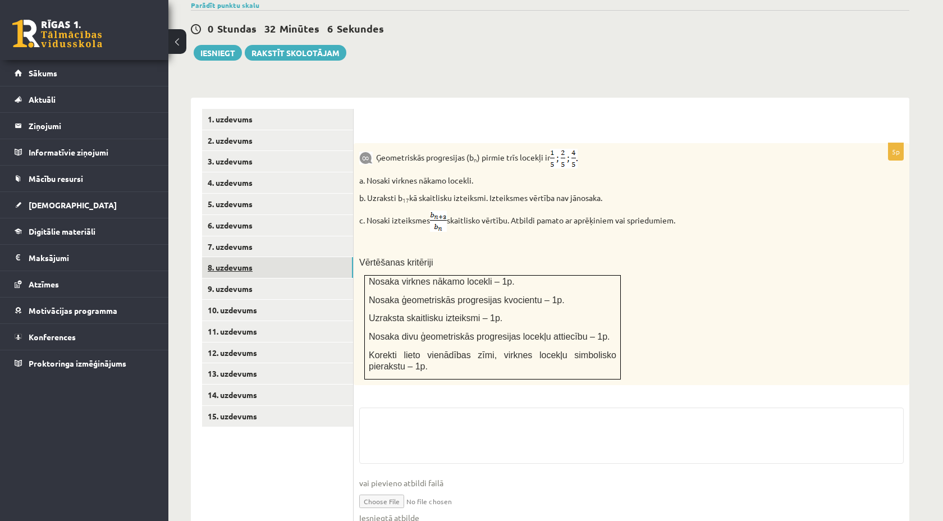
click at [293, 257] on link "8. uzdevums" at bounding box center [277, 267] width 151 height 21
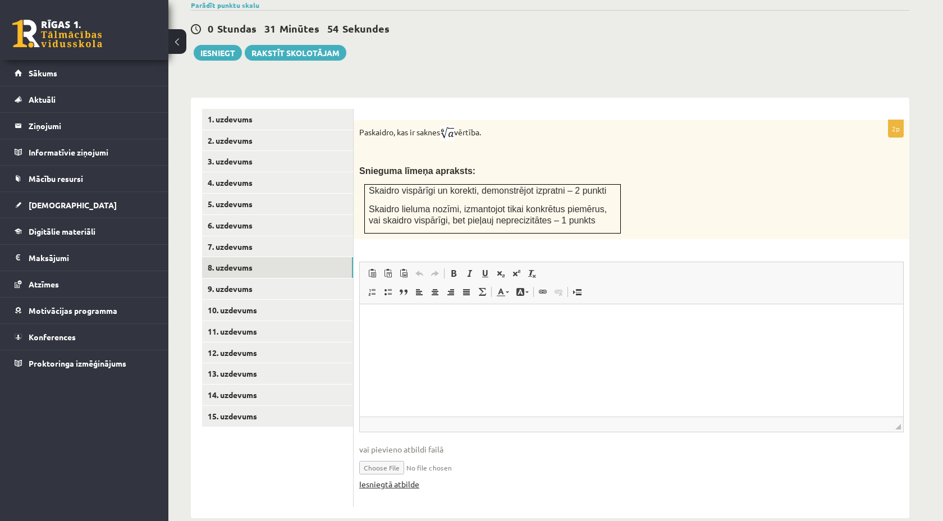
click at [383, 478] on link "Iesniegtā atbilde" at bounding box center [389, 484] width 60 height 12
click at [379, 457] on input "file" at bounding box center [631, 466] width 544 height 23
type input "**********"
click at [393, 478] on link "Iesniegtā atbilde" at bounding box center [389, 484] width 60 height 12
click at [400, 320] on p "Rich Text Editor, wiswyg-editor-user-answer-47024773679240" at bounding box center [631, 321] width 521 height 12
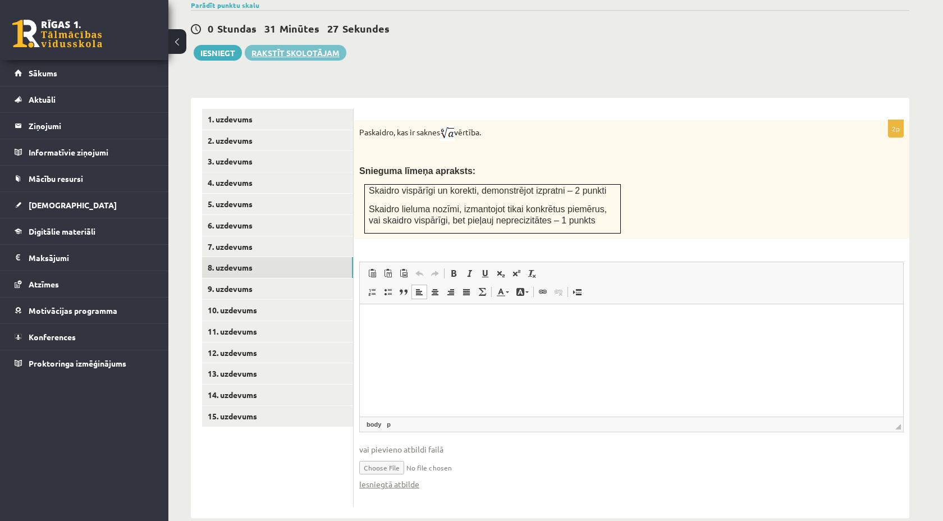
click at [300, 45] on link "Rakstīt skolotājam" at bounding box center [296, 53] width 102 height 16
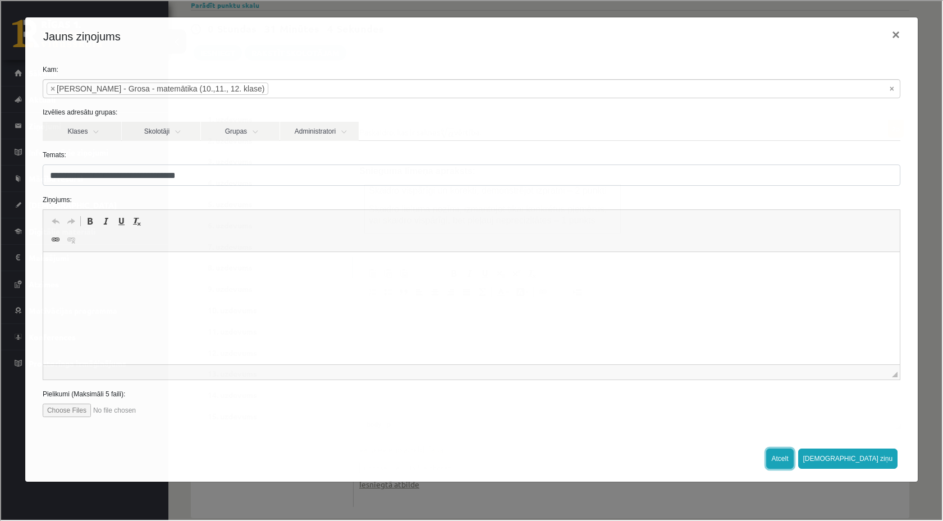
click at [792, 459] on button "Atcelt" at bounding box center [778, 457] width 27 height 20
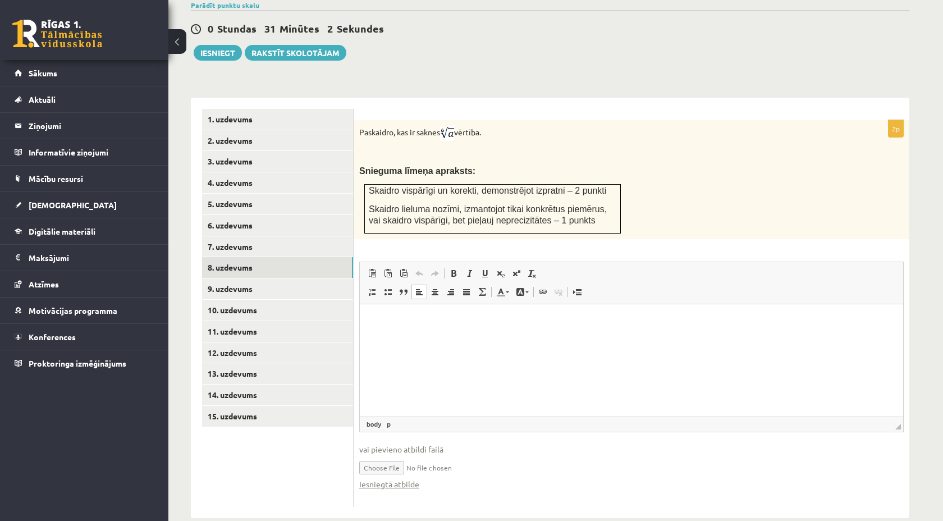
scroll to position [390, 0]
click at [249, 108] on link "1. uzdevums" at bounding box center [277, 118] width 151 height 21
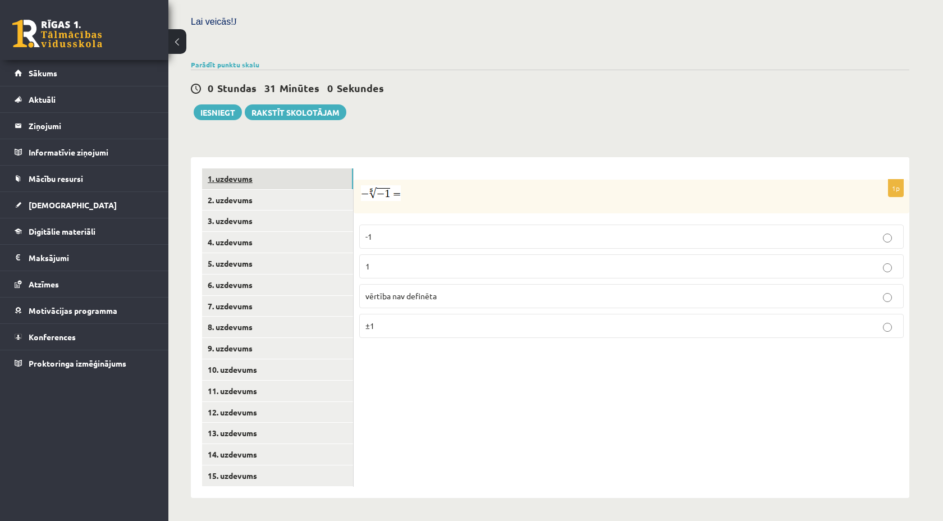
scroll to position [317, 0]
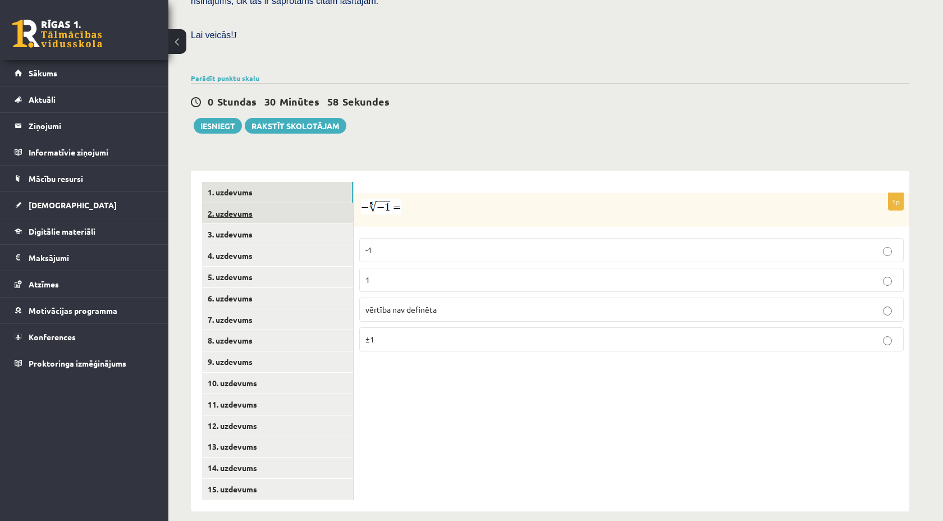
click at [249, 205] on link "2. uzdevums" at bounding box center [277, 213] width 151 height 21
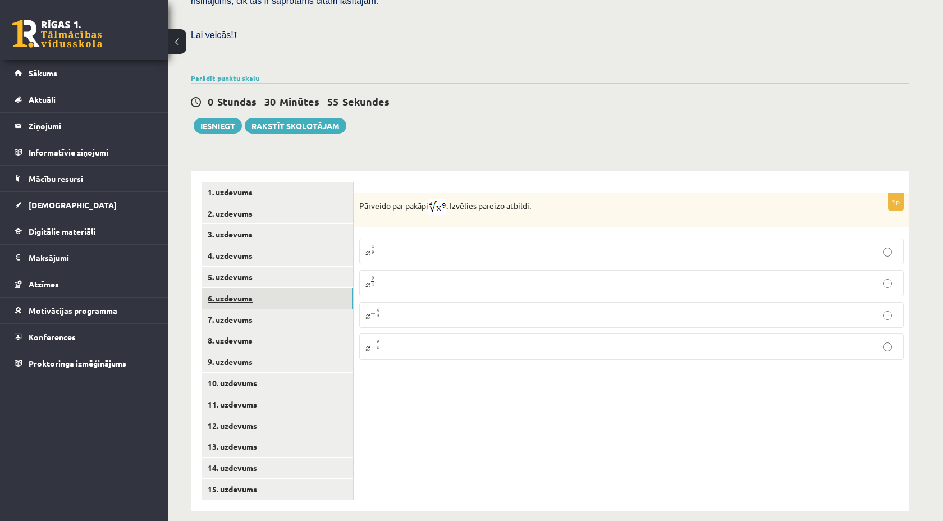
click at [234, 288] on link "6. uzdevums" at bounding box center [277, 298] width 151 height 21
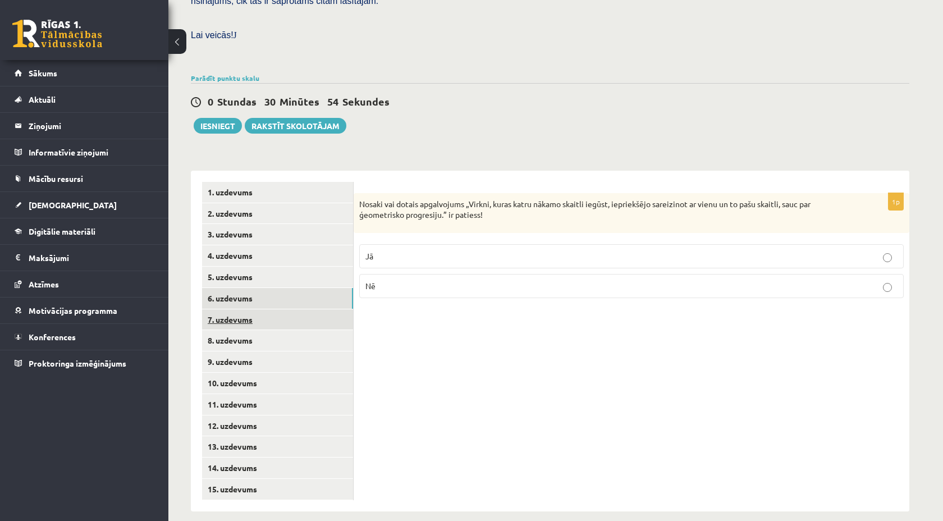
click at [234, 310] on link "7. uzdevums" at bounding box center [277, 319] width 151 height 21
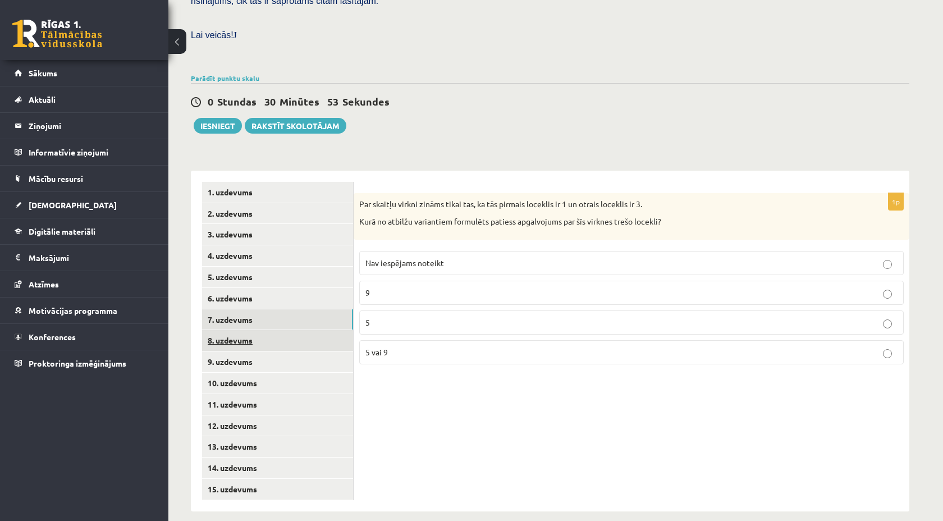
click at [233, 330] on link "8. uzdevums" at bounding box center [277, 340] width 151 height 21
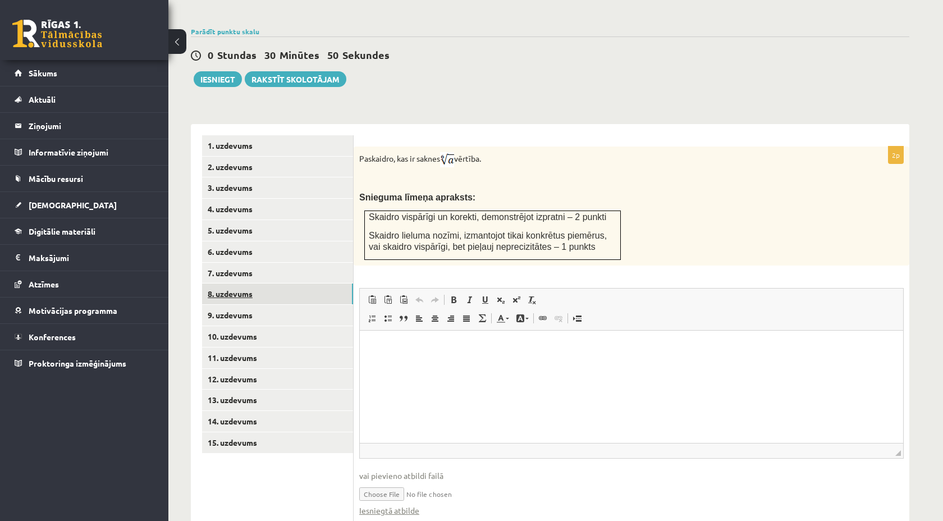
scroll to position [397, 0]
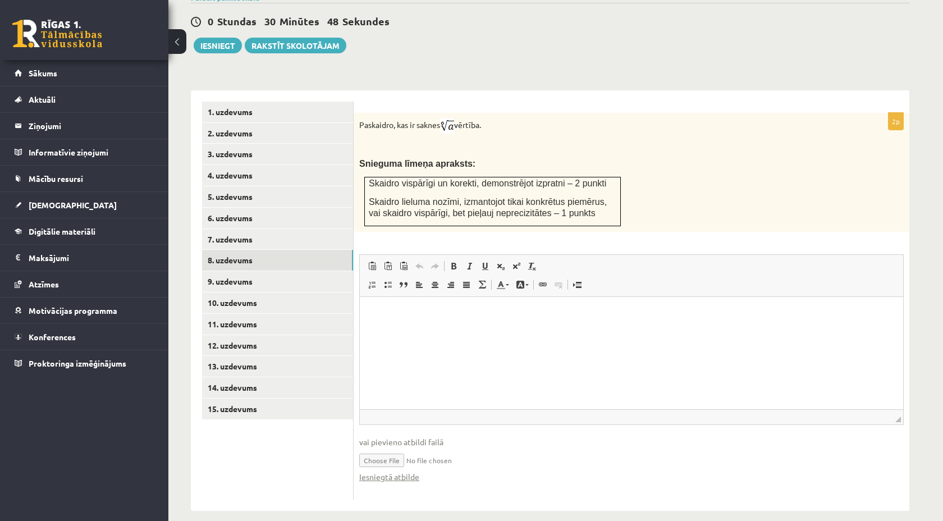
click at [460, 331] on html at bounding box center [631, 313] width 543 height 34
click at [375, 452] on input "file" at bounding box center [631, 459] width 544 height 23
click at [388, 448] on input "file" at bounding box center [631, 459] width 544 height 23
type input "**********"
click at [399, 331] on html at bounding box center [631, 313] width 543 height 34
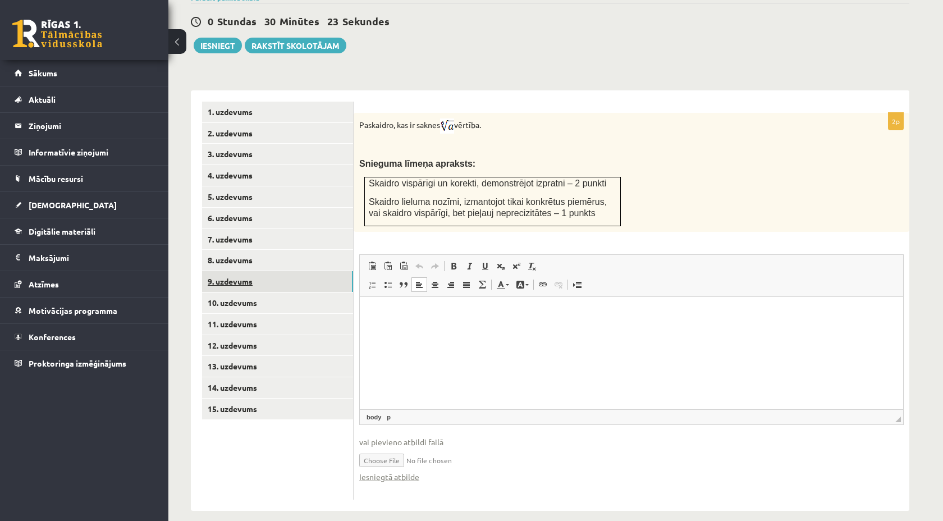
click at [227, 271] on link "9. uzdevums" at bounding box center [277, 281] width 151 height 21
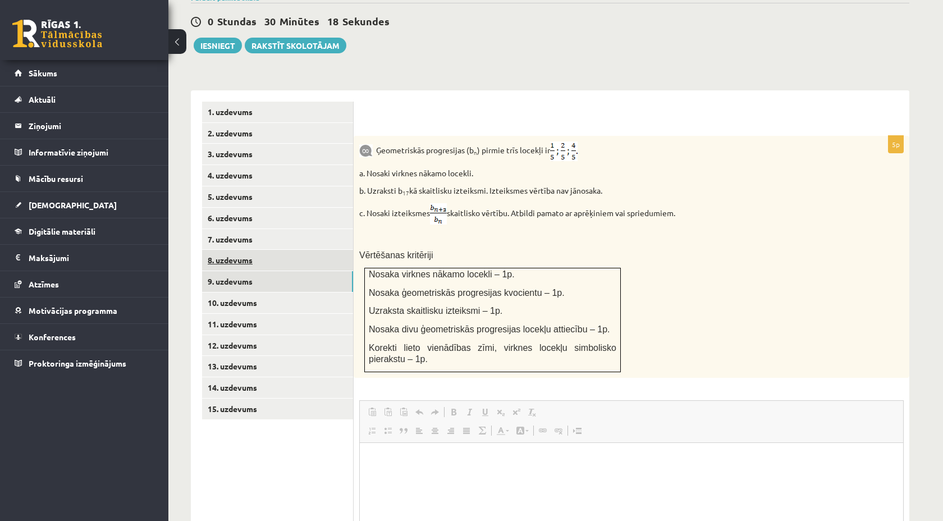
scroll to position [0, 0]
click at [226, 250] on link "8. uzdevums" at bounding box center [277, 260] width 151 height 21
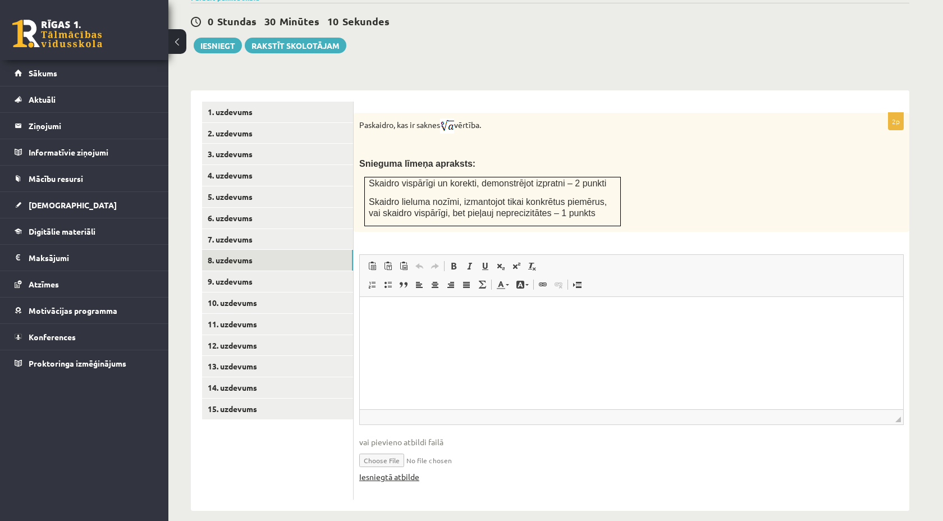
click at [396, 471] on link "Iesniegtā atbilde" at bounding box center [389, 477] width 60 height 12
click at [405, 471] on link "Iesniegtā atbilde" at bounding box center [389, 477] width 60 height 12
click at [639, 52] on div "Matemātika JK 12.b2 klase 1. ieskaite , Kerija Daniela Kustova (12.b2 JK klase)…" at bounding box center [549, 89] width 763 height 887
click at [676, 62] on div "Matemātika JK 12.b2 klase 1. ieskaite , Kerija Daniela Kustova (12.b2 JK klase)…" at bounding box center [549, 89] width 763 height 887
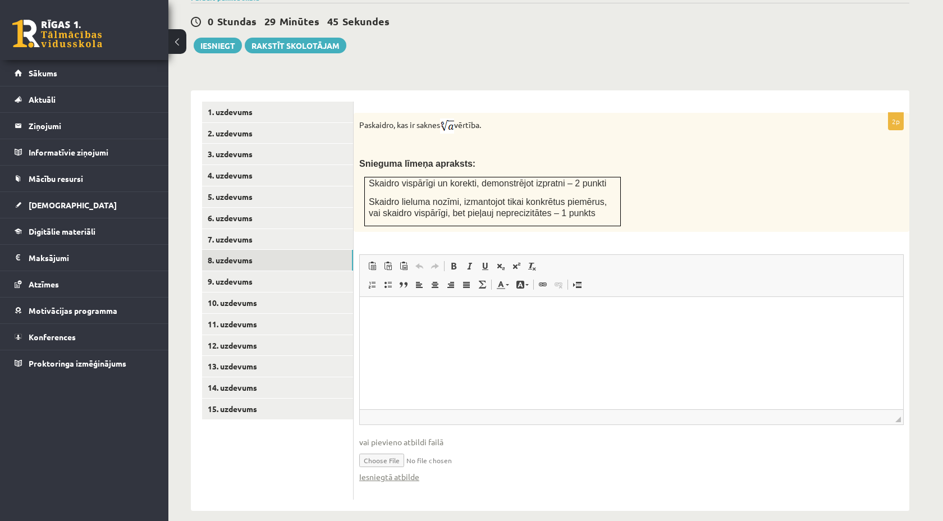
click at [937, 67] on div "Matemātika JK 12.b2 klase 1. ieskaite , Kerija Daniela Kustova (12.b2 JK klase)…" at bounding box center [555, 89] width 775 height 887
click at [516, 90] on div "2p Paskaidro, kas ir saknes vērtība. Snieguma līmeņa apraksts: Skaidro vispārīg…" at bounding box center [632, 300] width 556 height 420
click at [222, 274] on link "9. uzdevums" at bounding box center [277, 281] width 151 height 21
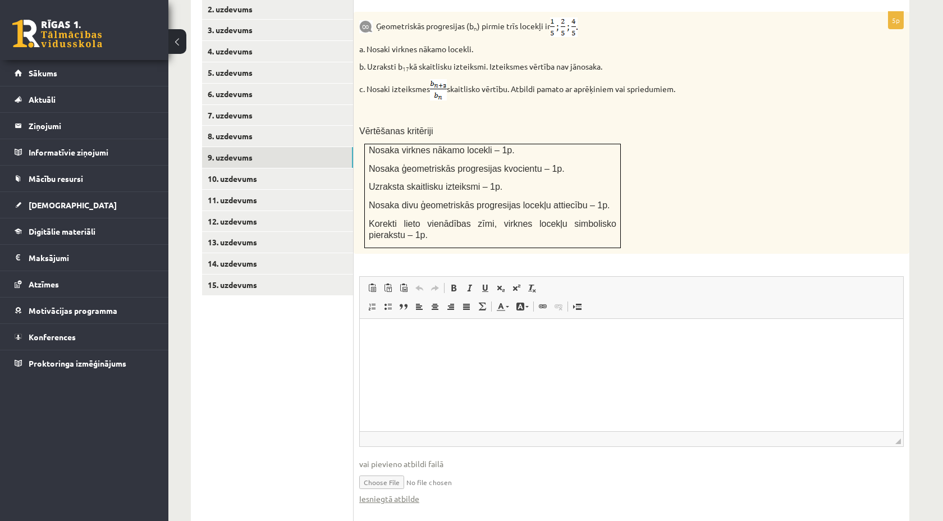
scroll to position [543, 0]
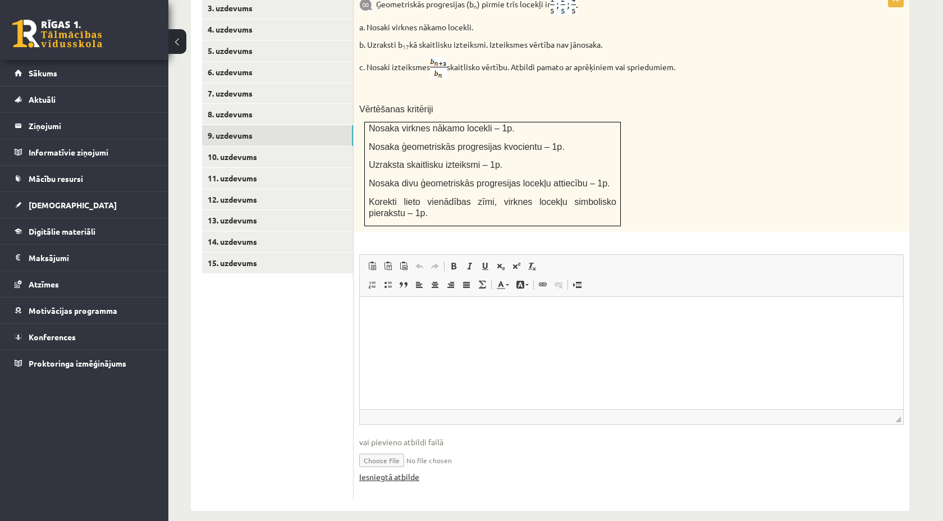
click at [390, 471] on link "Iesniegtā atbilde" at bounding box center [389, 477] width 60 height 12
click at [257, 148] on link "10. uzdevums" at bounding box center [277, 156] width 151 height 21
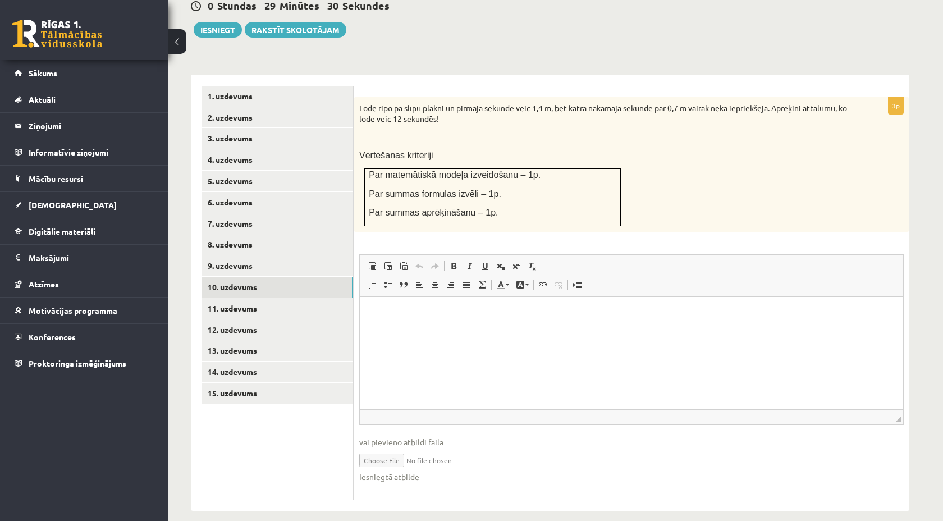
scroll to position [0, 0]
click at [384, 471] on link "Iesniegtā atbilde" at bounding box center [389, 477] width 60 height 12
click at [299, 22] on link "Rakstīt skolotājam" at bounding box center [296, 30] width 102 height 16
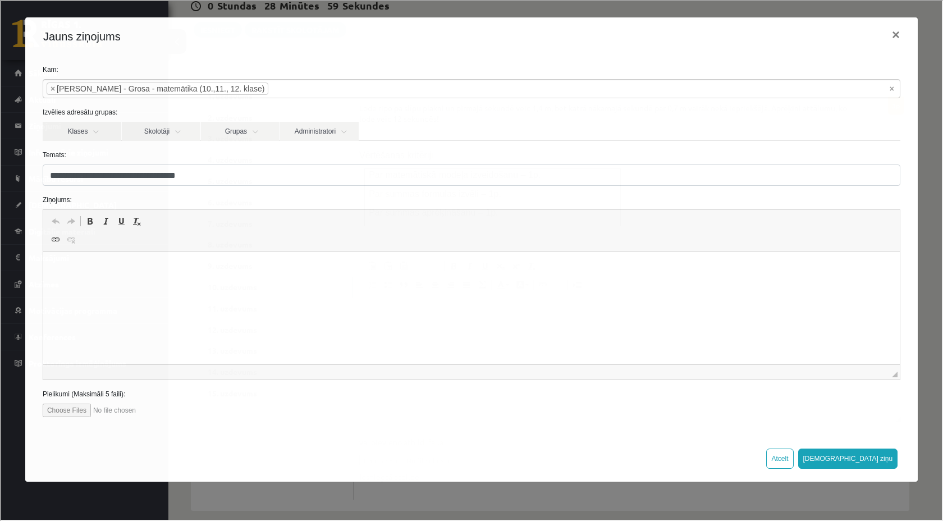
click at [113, 268] on p "Rich Text Editor, wiswyg-editor-47024749819060-1757859083-140" at bounding box center [471, 269] width 834 height 12
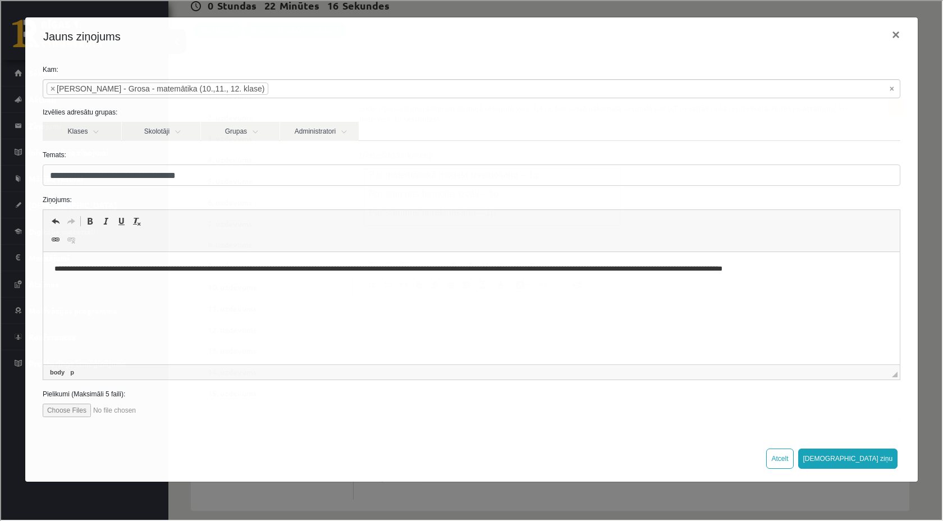
click at [77, 410] on input "file" at bounding box center [105, 408] width 127 height 13
type input "**********"
click at [889, 461] on button "Sūtīt ziņu" at bounding box center [847, 457] width 100 height 20
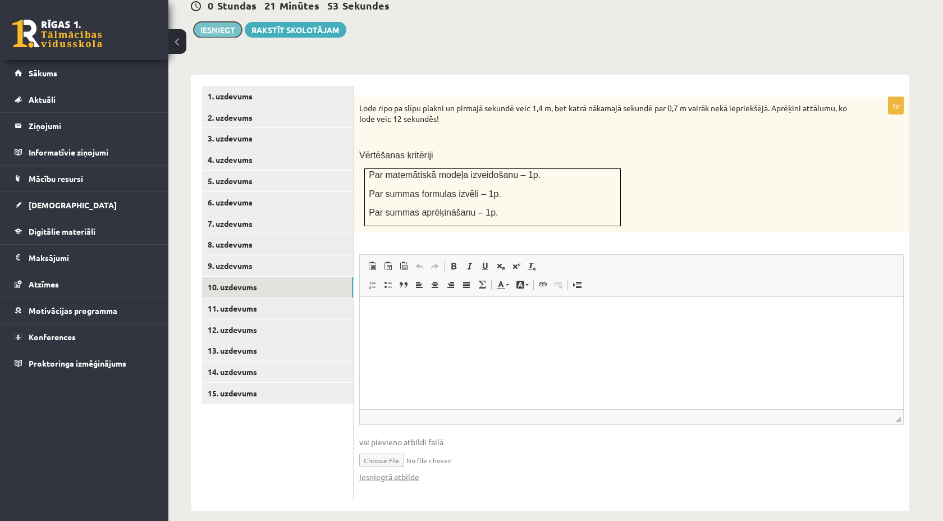
click at [229, 22] on button "Iesniegt" at bounding box center [218, 30] width 48 height 16
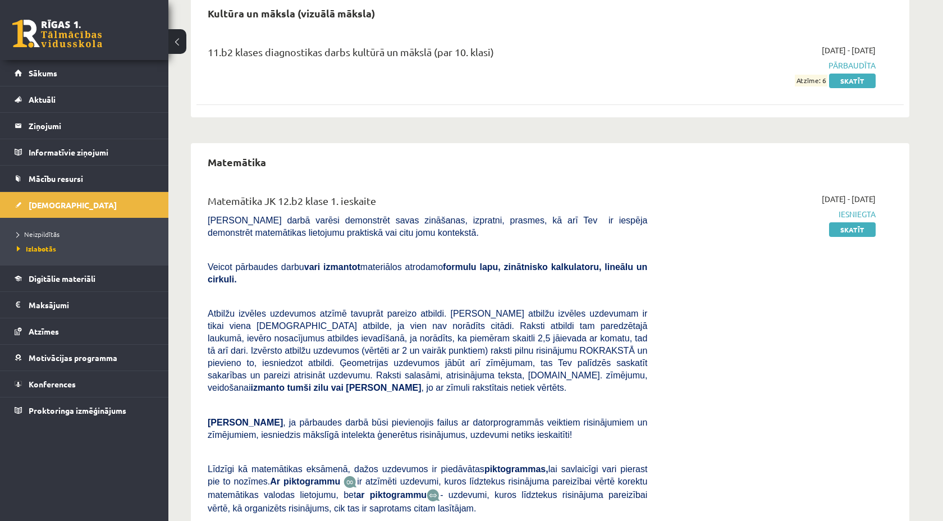
scroll to position [447, 0]
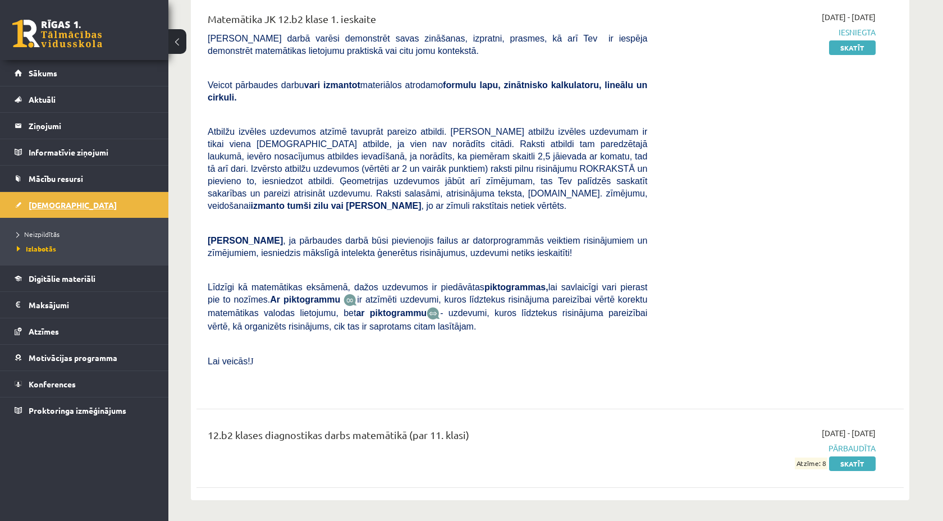
click at [67, 207] on link "[DEMOGRAPHIC_DATA]" at bounding box center [85, 205] width 140 height 26
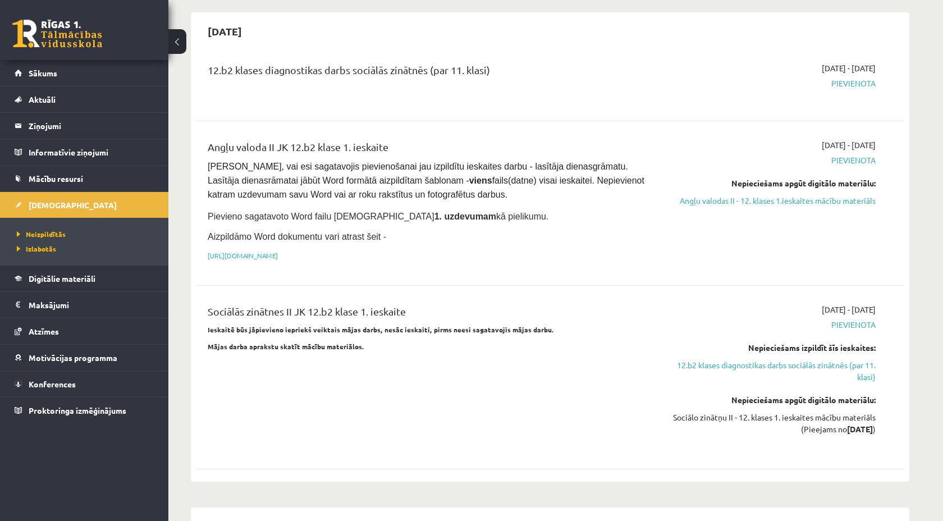
scroll to position [580, 0]
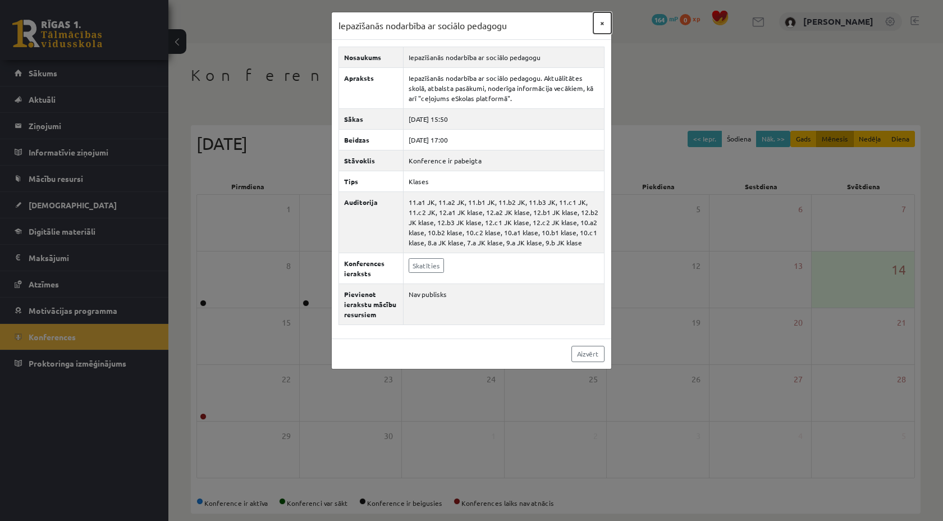
click at [604, 23] on button "×" at bounding box center [602, 22] width 18 height 21
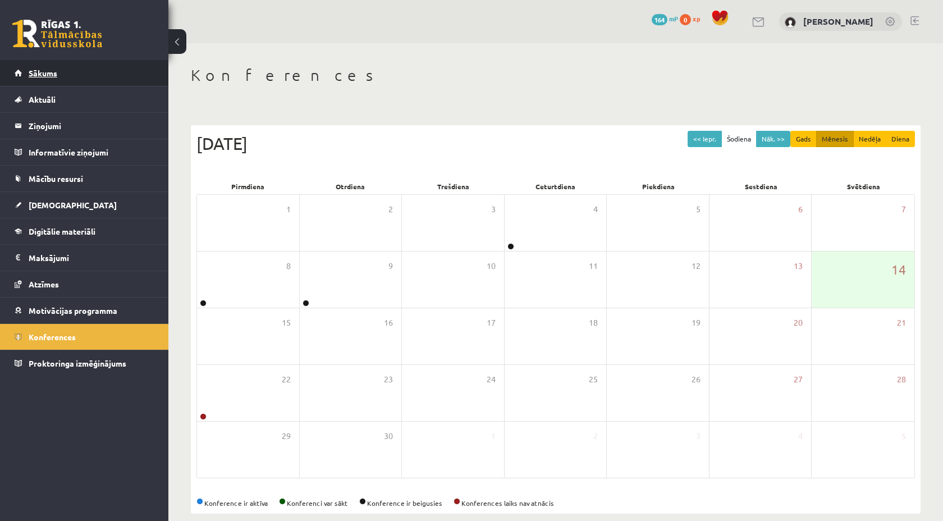
click at [35, 74] on span "Sākums" at bounding box center [43, 73] width 29 height 10
